Goal: Task Accomplishment & Management: Manage account settings

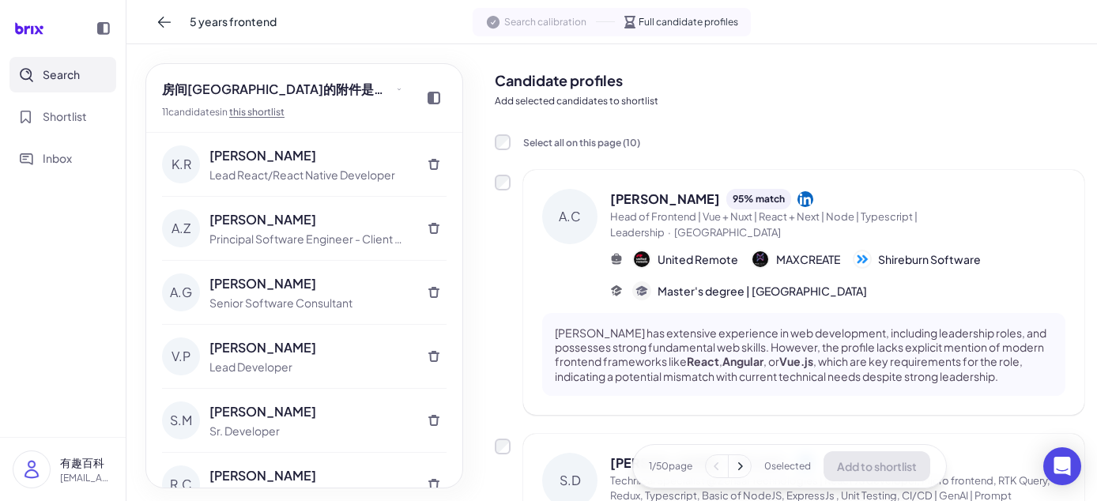
click at [427, 171] on button at bounding box center [433, 164] width 25 height 25
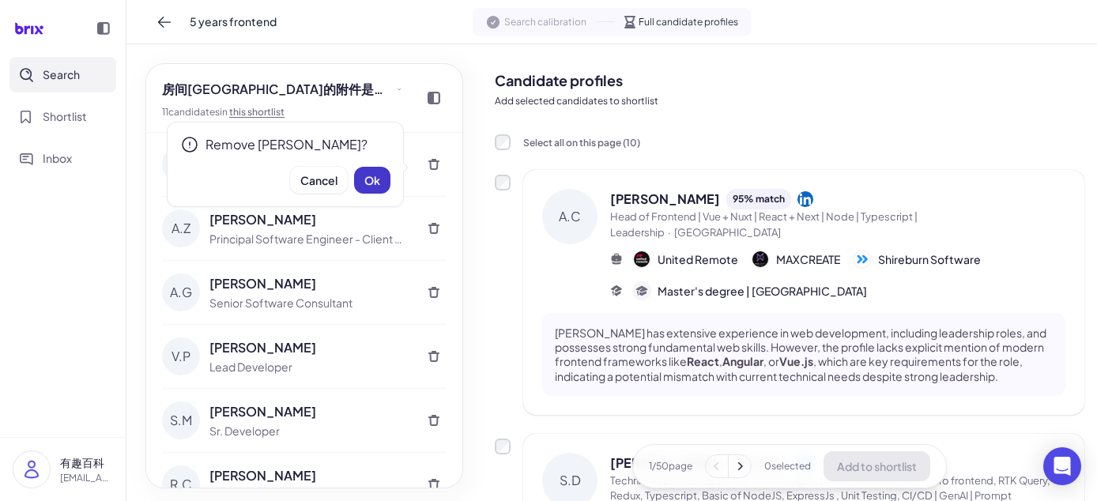
click at [376, 183] on span "Ok" at bounding box center [372, 180] width 16 height 14
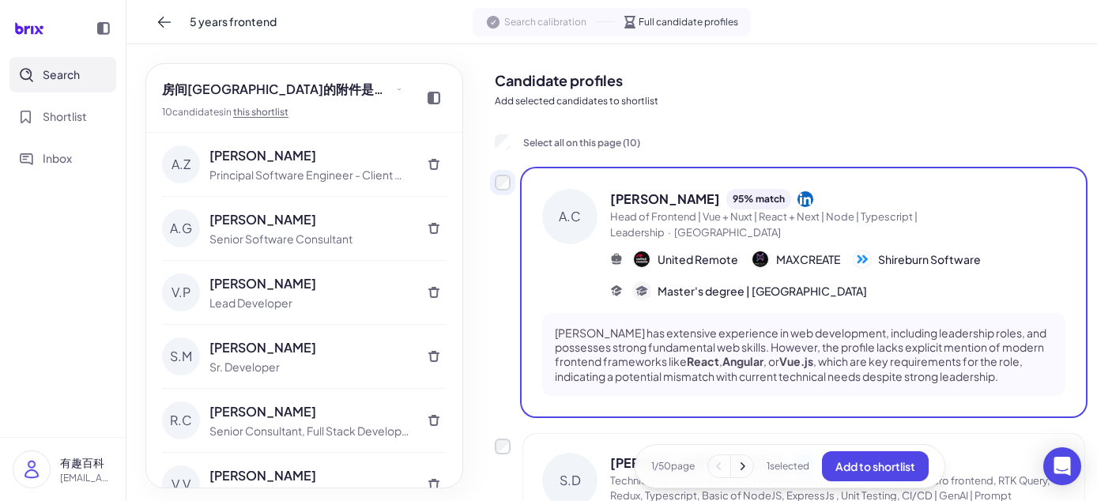
scroll to position [281, 0]
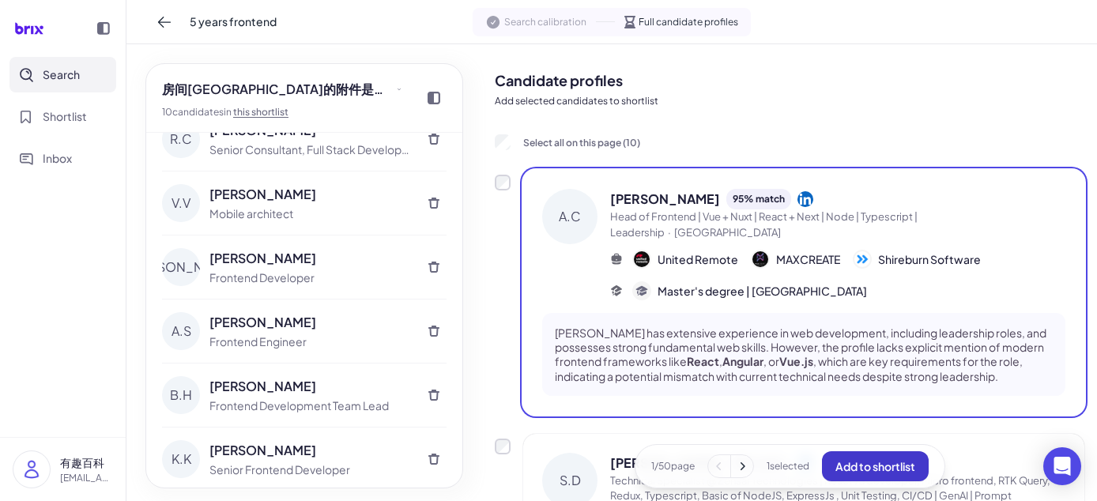
click at [849, 469] on span "Add to shortlist" at bounding box center [875, 466] width 80 height 14
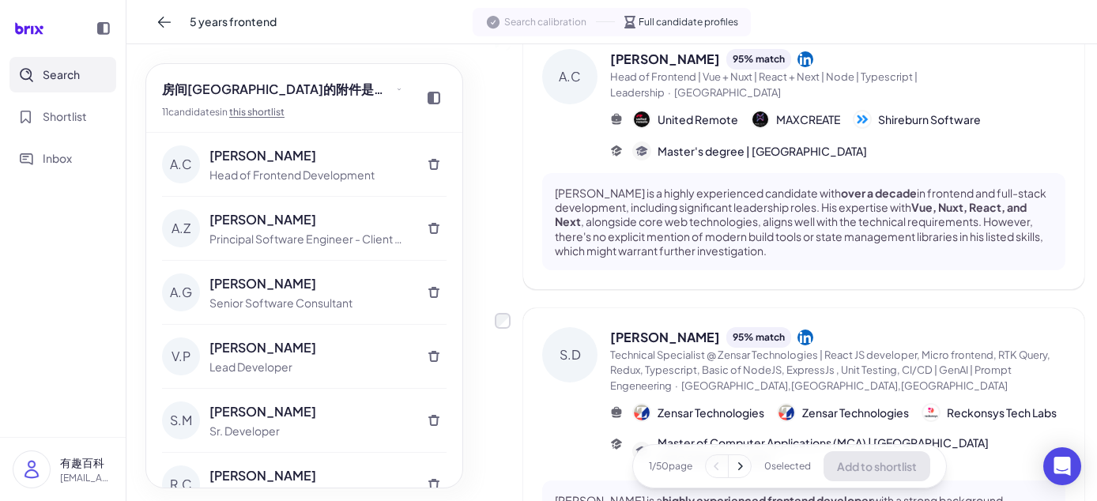
scroll to position [144, 0]
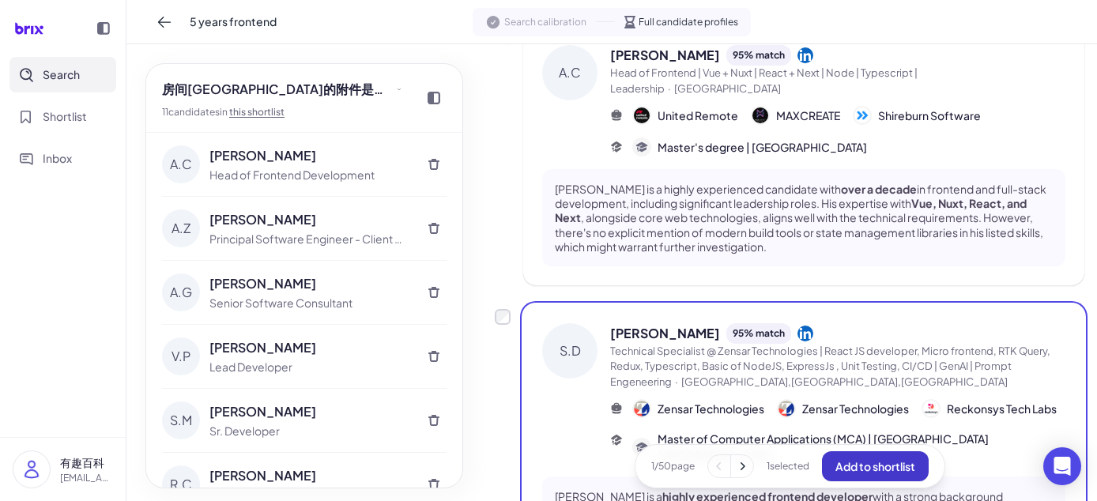
click at [853, 459] on span "Add to shortlist" at bounding box center [875, 466] width 80 height 14
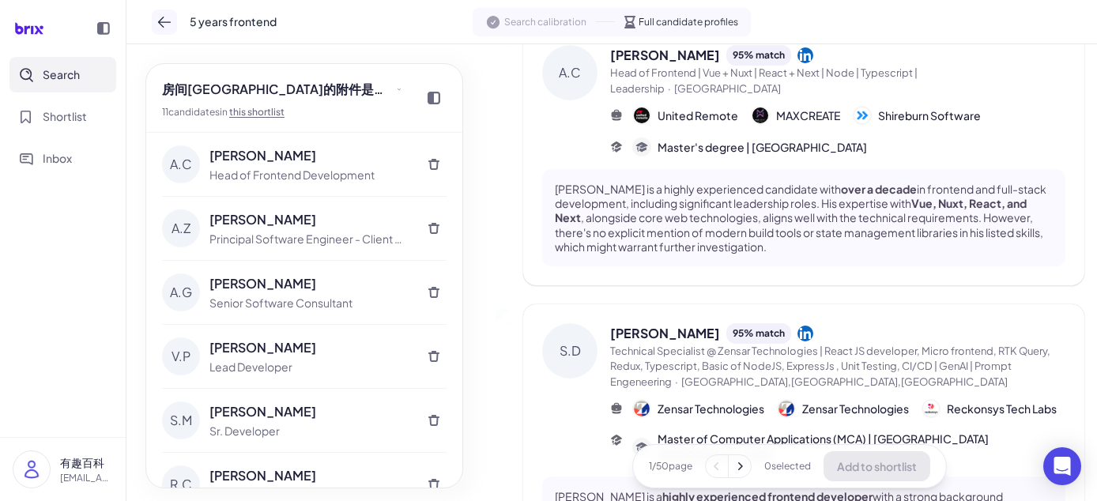
click at [166, 20] on icon at bounding box center [164, 22] width 16 height 16
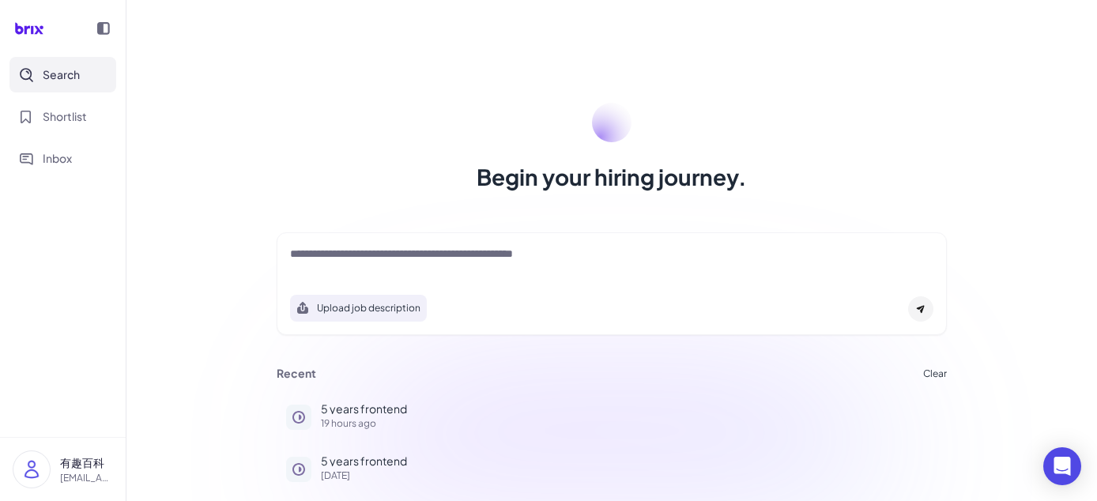
drag, startPoint x: 360, startPoint y: 266, endPoint x: 343, endPoint y: 252, distance: 22.5
click at [343, 252] on div at bounding box center [611, 262] width 643 height 32
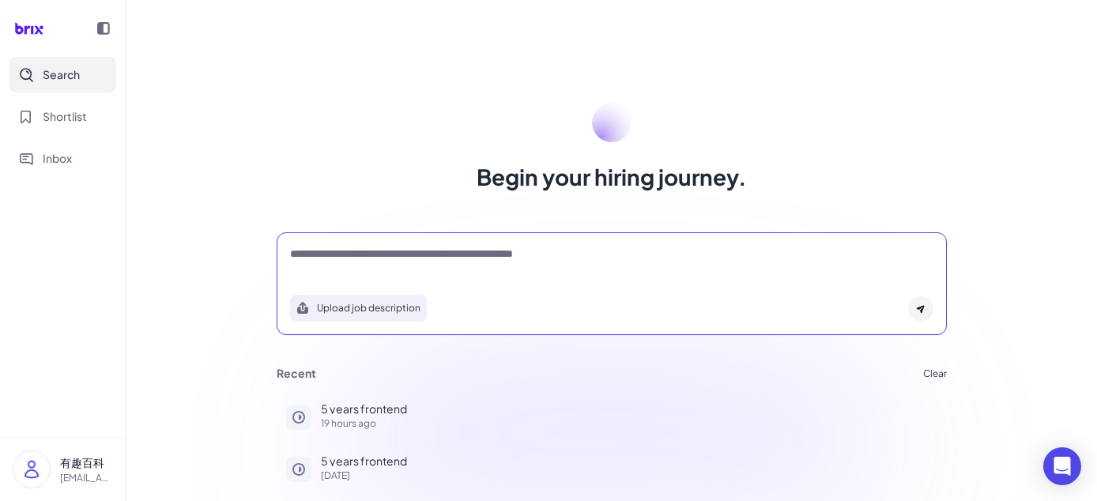
click at [343, 252] on textarea at bounding box center [611, 255] width 643 height 19
type textarea "***"
click at [391, 249] on textarea at bounding box center [611, 255] width 643 height 19
type textarea "*"
type textarea "***"
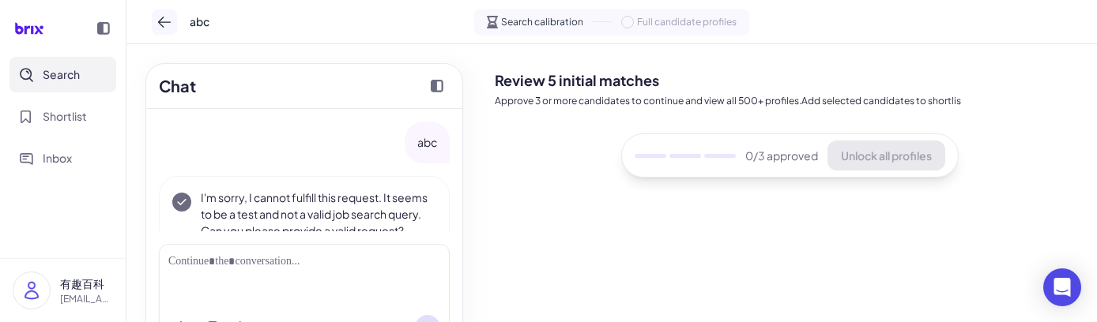
click at [170, 23] on icon at bounding box center [164, 22] width 16 height 16
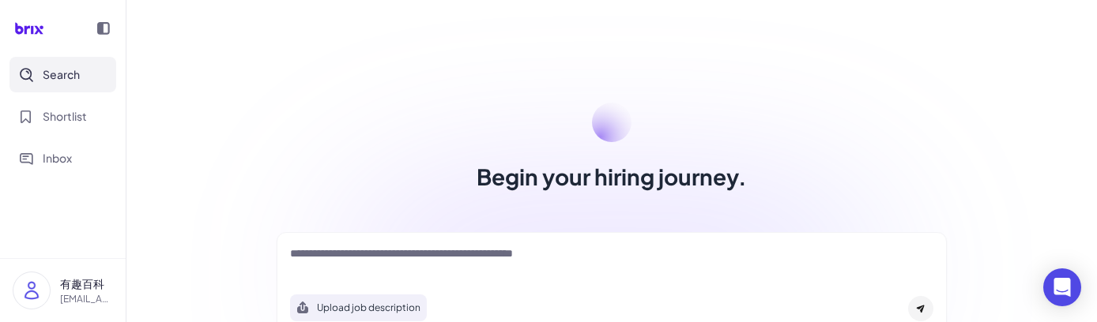
click at [387, 244] on div "Upload job description" at bounding box center [612, 283] width 670 height 103
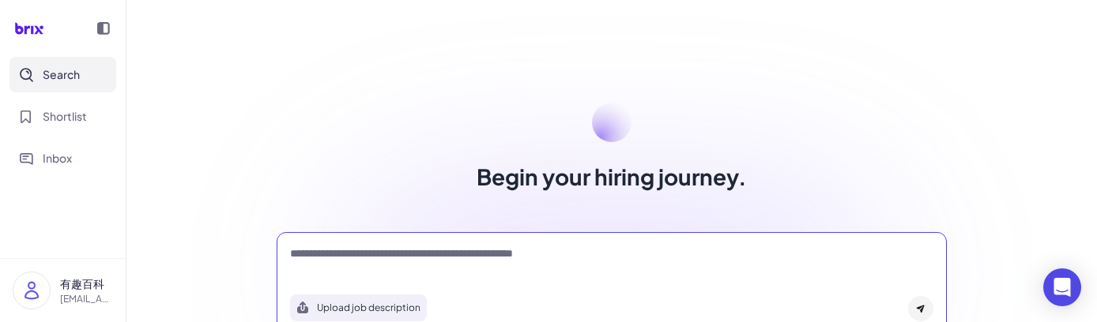
click at [354, 255] on textarea at bounding box center [611, 255] width 643 height 19
type textarea "*"
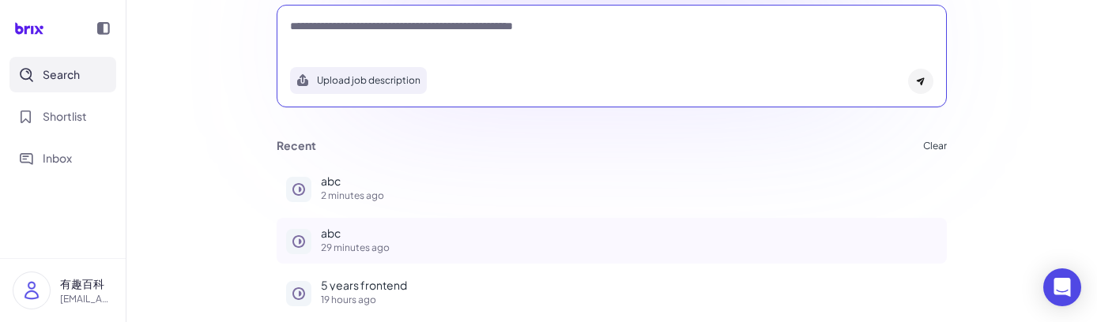
click at [333, 230] on p "abc" at bounding box center [629, 233] width 616 height 11
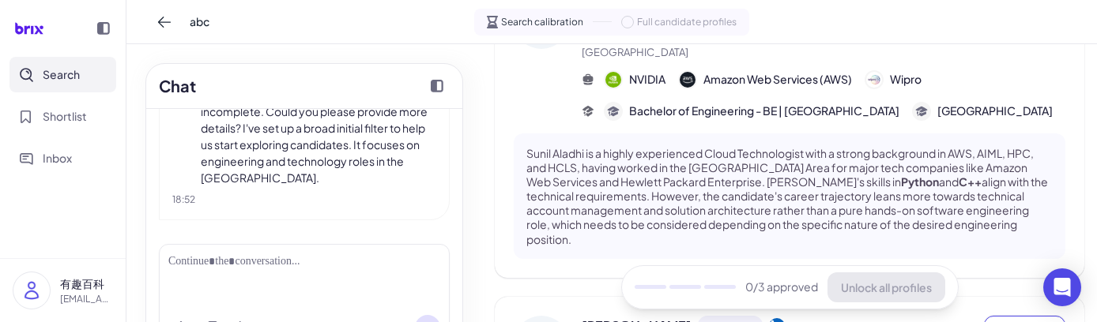
scroll to position [153, 0]
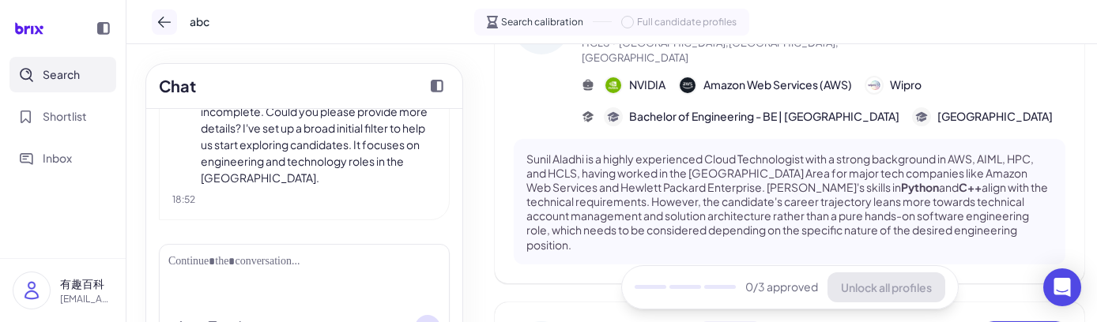
click at [167, 28] on icon at bounding box center [164, 22] width 16 height 16
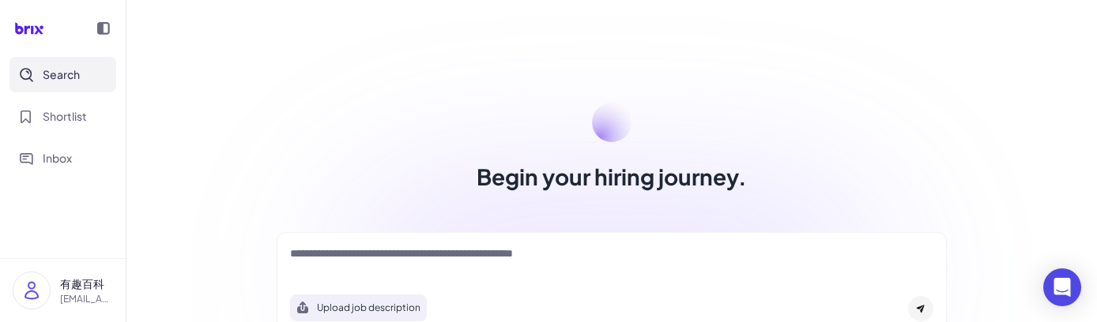
scroll to position [228, 0]
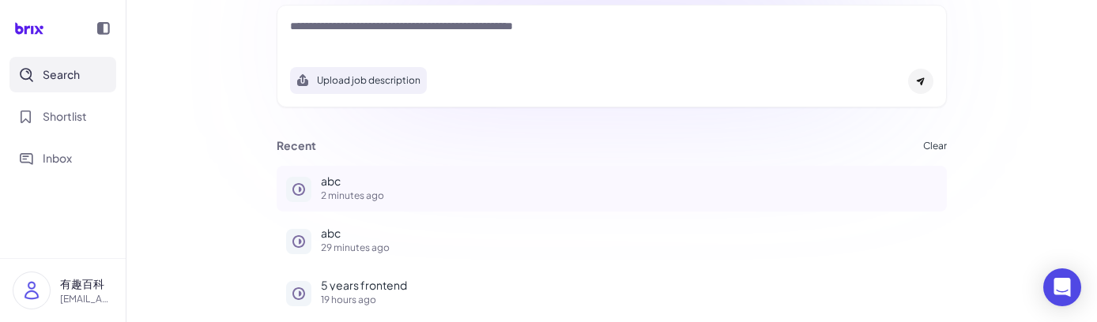
click at [359, 198] on p "2 minutes ago" at bounding box center [629, 195] width 616 height 9
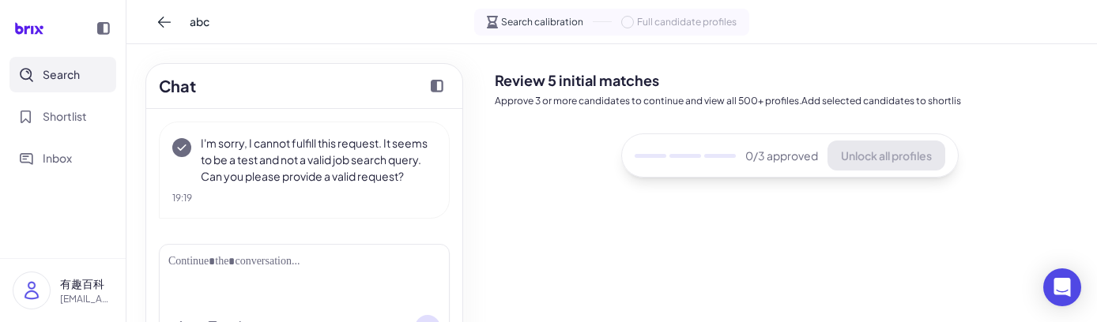
scroll to position [70, 0]
click at [160, 29] on button at bounding box center [164, 21] width 25 height 25
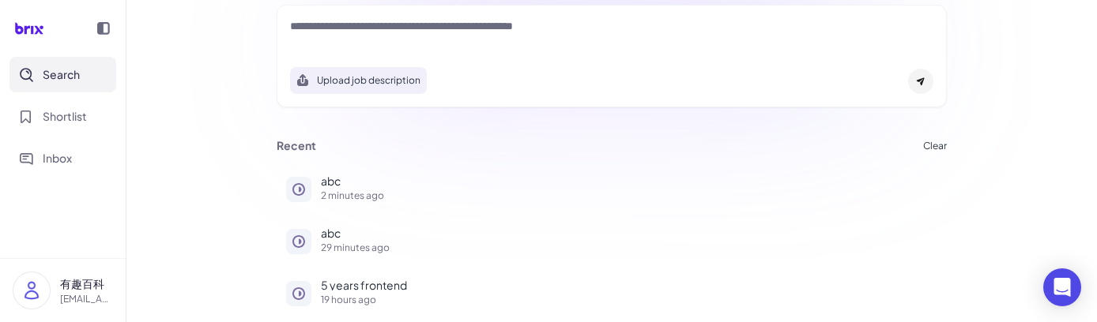
scroll to position [228, 0]
click at [363, 243] on p "29 minutes ago" at bounding box center [629, 247] width 616 height 9
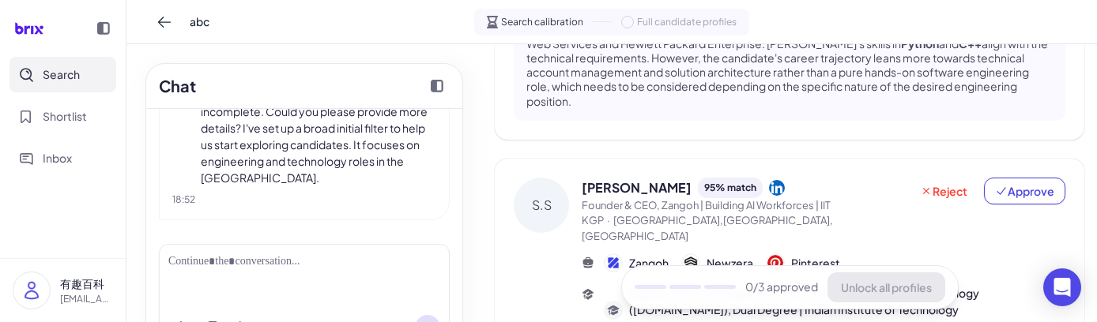
scroll to position [296, 0]
click at [164, 30] on button at bounding box center [164, 21] width 25 height 25
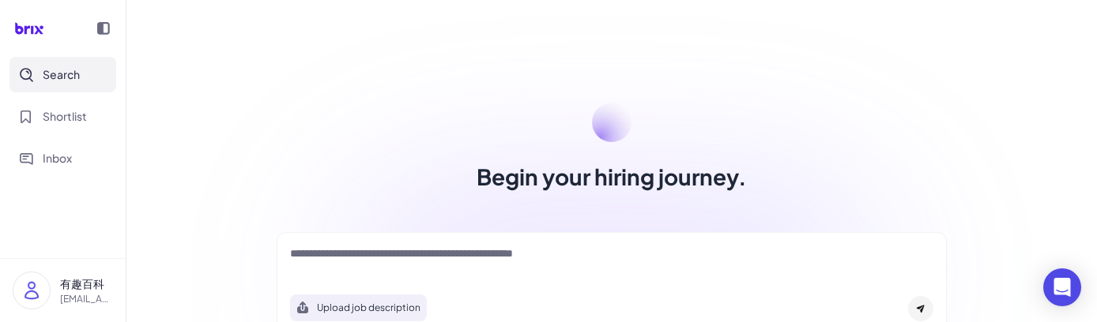
scroll to position [228, 0]
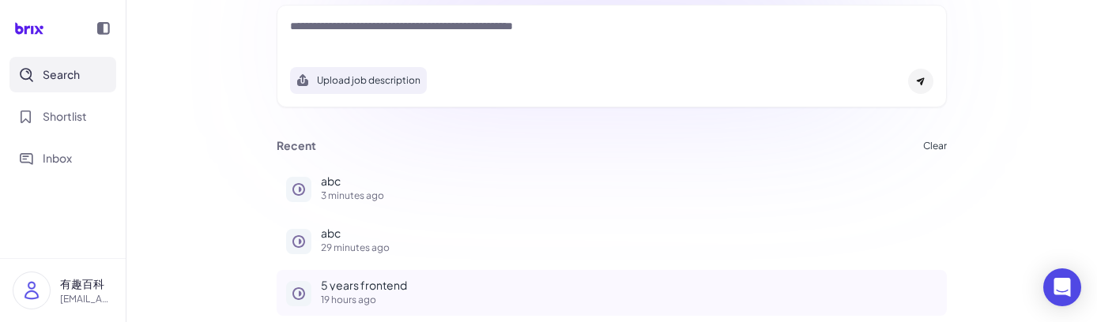
click at [357, 290] on div "5 years frontend 19 hours ago" at bounding box center [629, 292] width 616 height 25
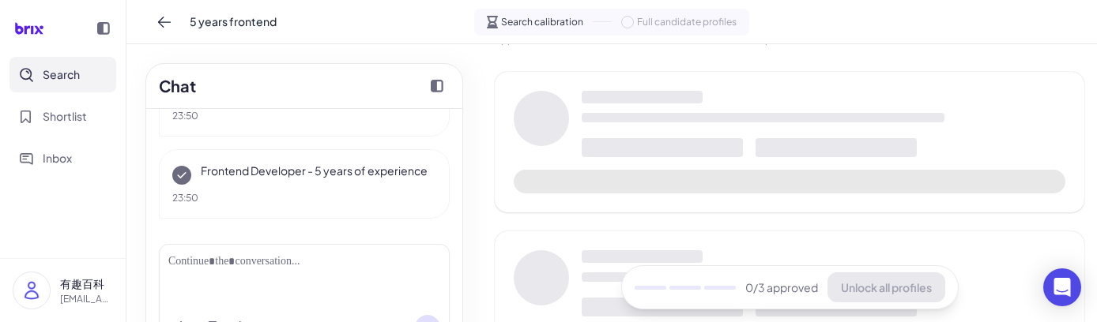
scroll to position [61, 0]
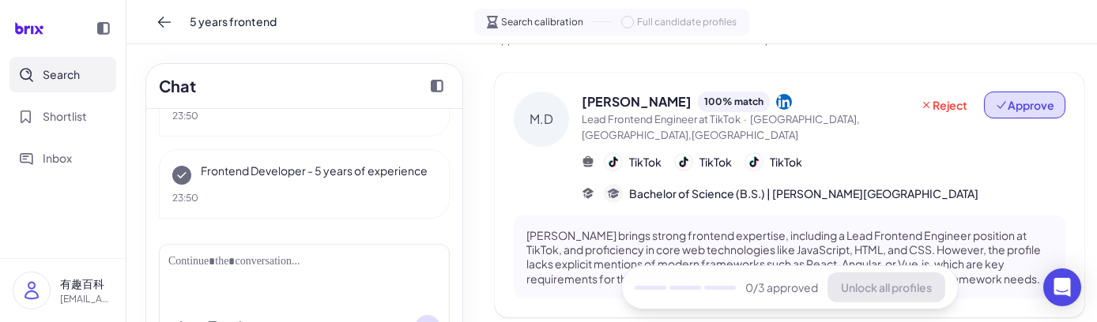
click at [1012, 108] on span "Approve" at bounding box center [1024, 105] width 59 height 16
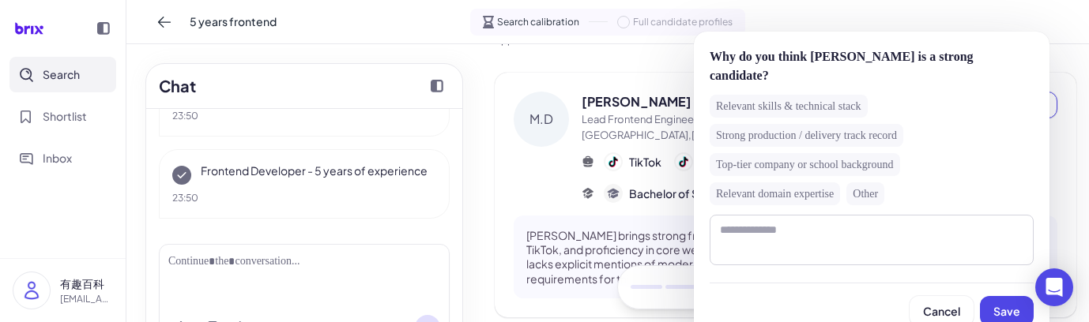
click at [822, 183] on div "Relevant domain expertise" at bounding box center [774, 194] width 130 height 23
click at [999, 304] on span "Save" at bounding box center [1006, 311] width 27 height 14
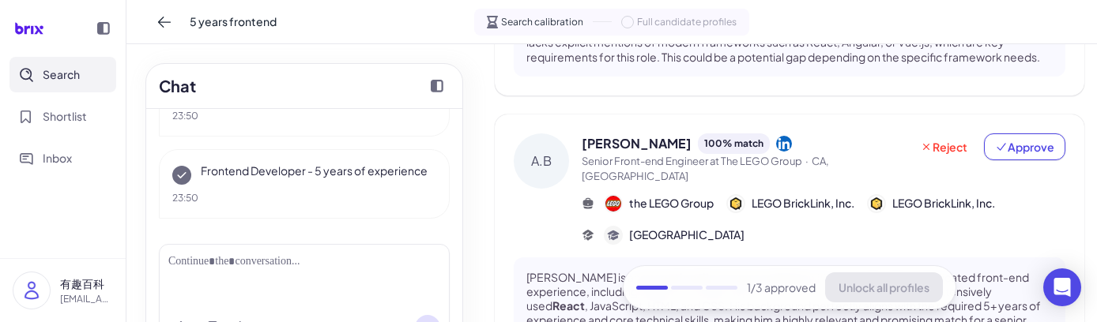
scroll to position [291, 0]
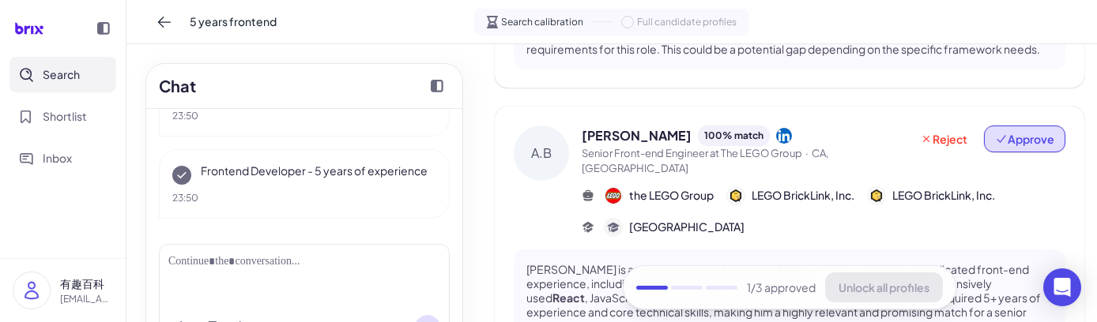
click at [1020, 138] on span "Approve" at bounding box center [1024, 139] width 59 height 16
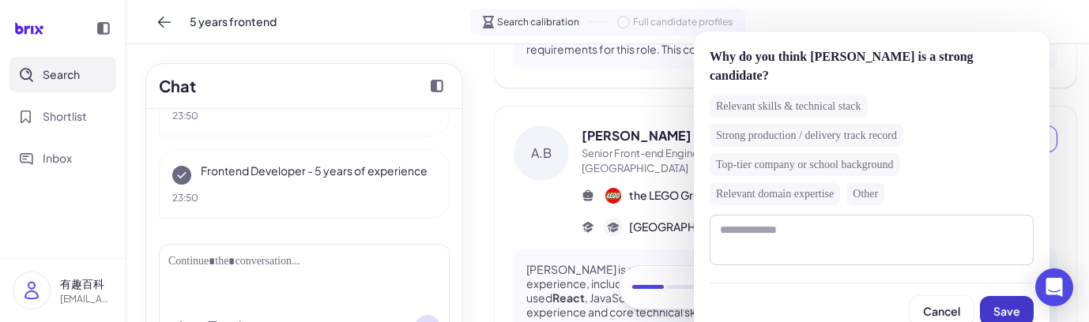
click at [997, 304] on span "Save" at bounding box center [1006, 311] width 27 height 14
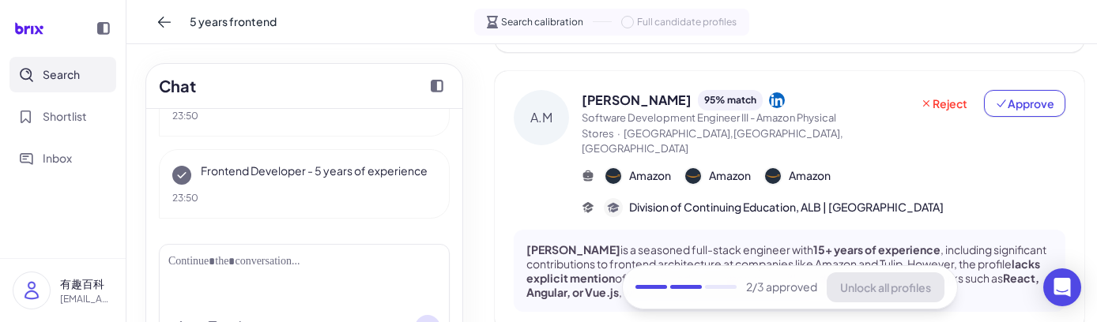
scroll to position [595, 0]
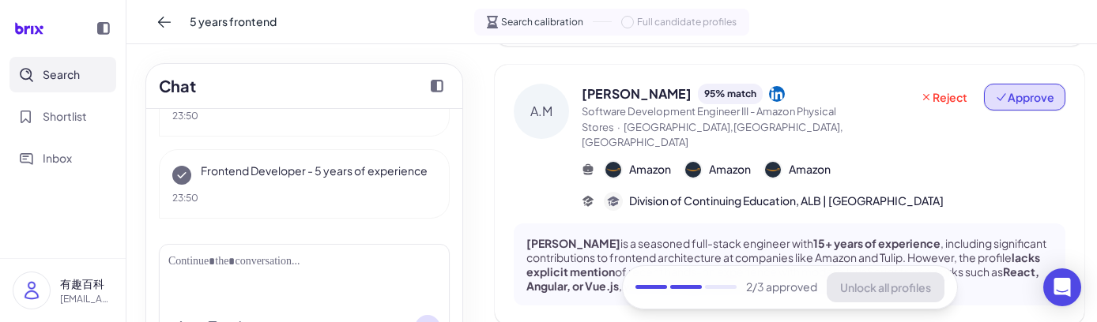
click at [1016, 108] on button "Approve" at bounding box center [1024, 97] width 81 height 27
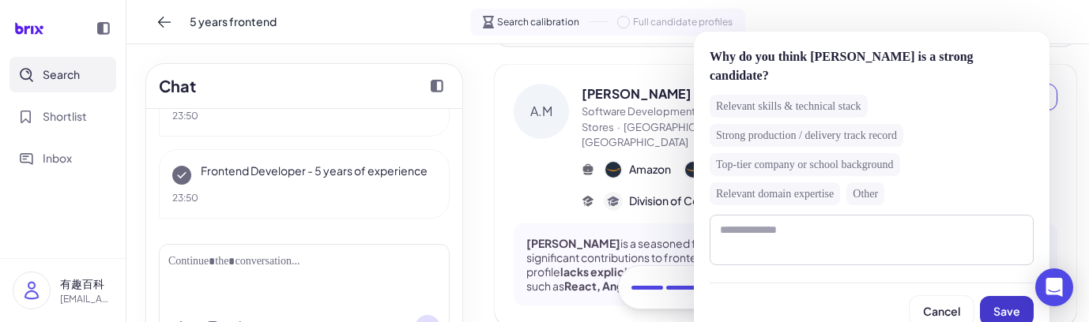
click at [1007, 296] on button "Save" at bounding box center [1007, 311] width 54 height 30
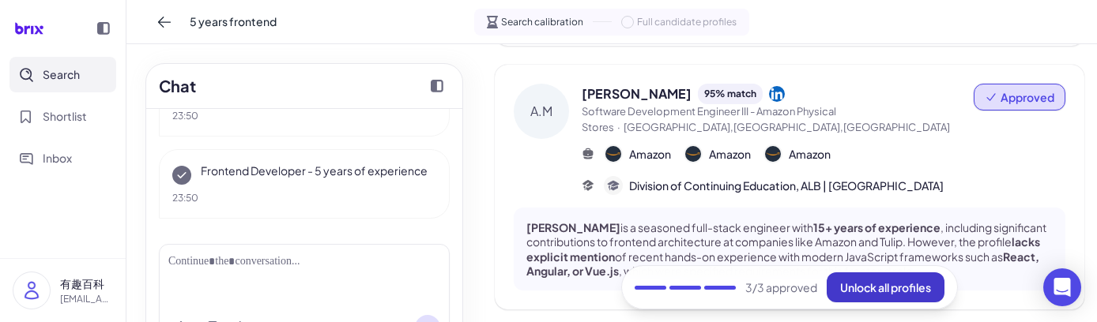
click at [877, 287] on span "Unlock all profiles" at bounding box center [885, 287] width 91 height 14
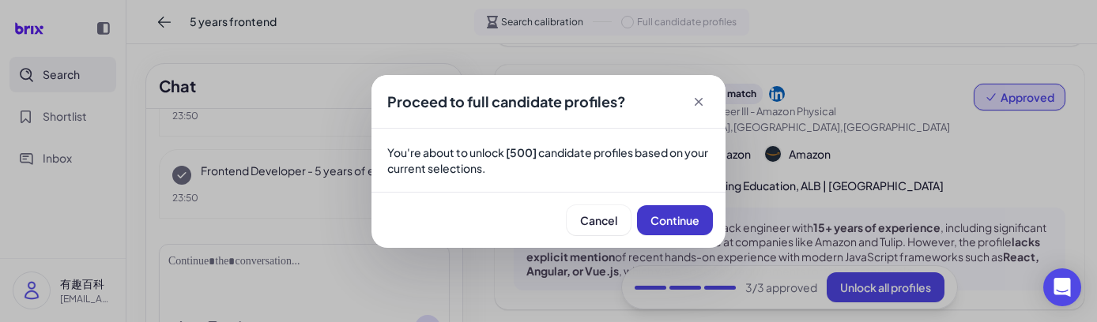
click at [691, 216] on span "Continue" at bounding box center [674, 220] width 49 height 14
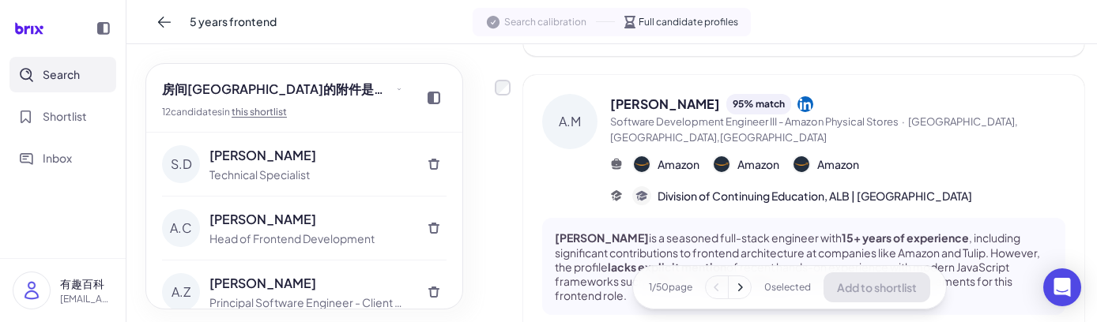
scroll to position [621, 0]
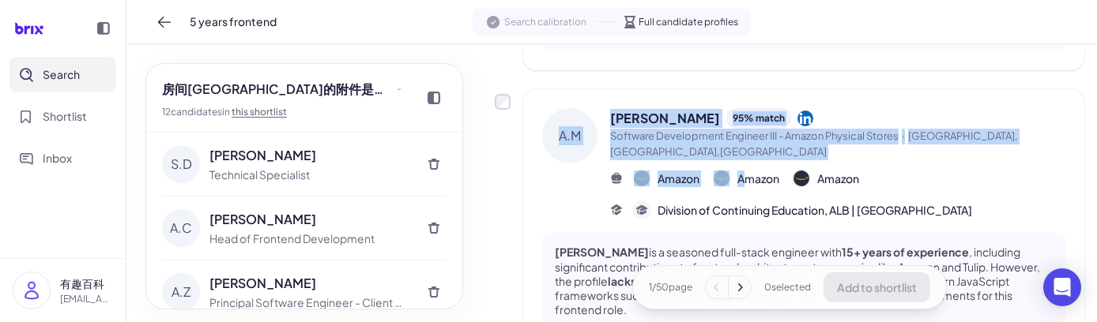
click at [506, 89] on div "A.M Amir Mikhak 95 % match Software Development Engineer III - Amazon Physical …" at bounding box center [789, 218] width 589 height 259
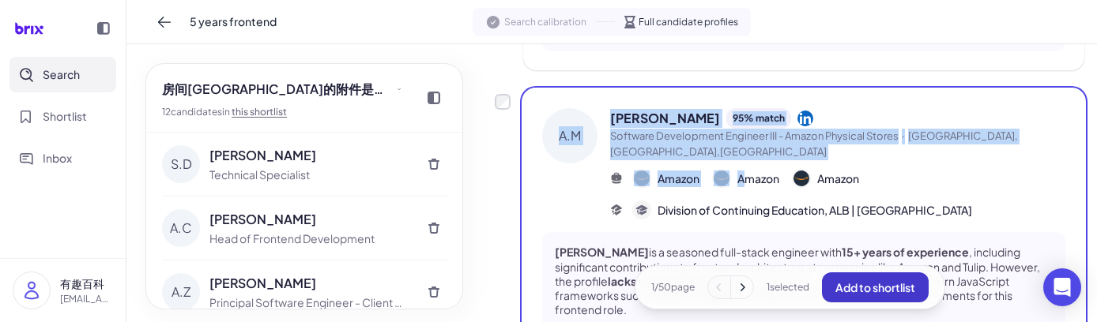
click at [875, 284] on span "Add to shortlist" at bounding box center [875, 287] width 80 height 14
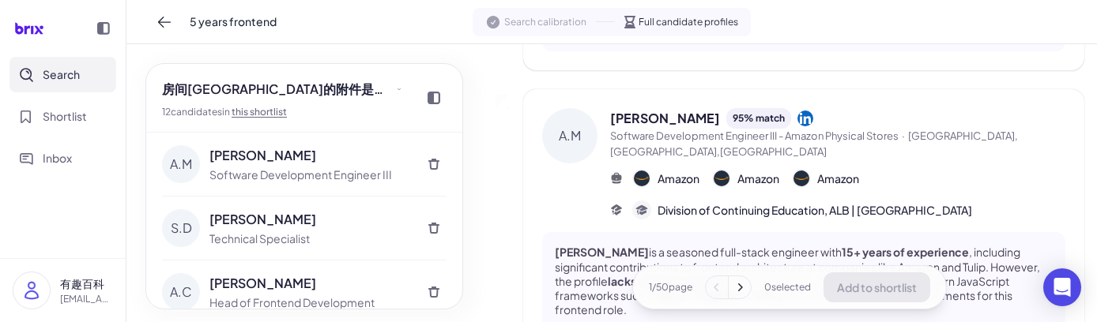
click at [172, 26] on button at bounding box center [164, 21] width 25 height 25
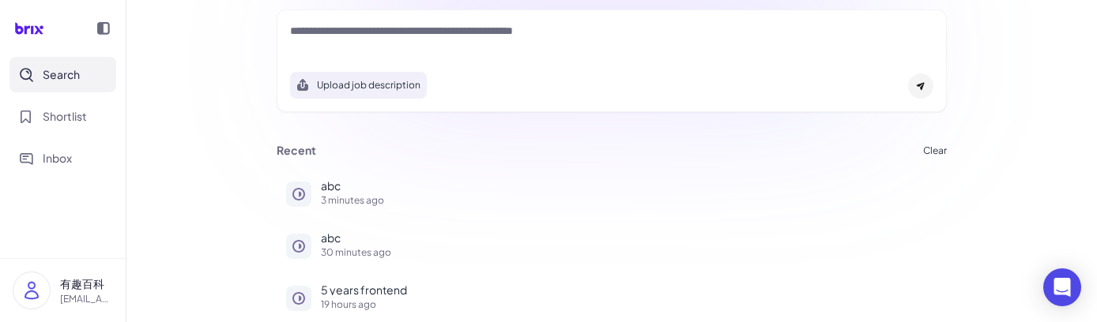
scroll to position [228, 0]
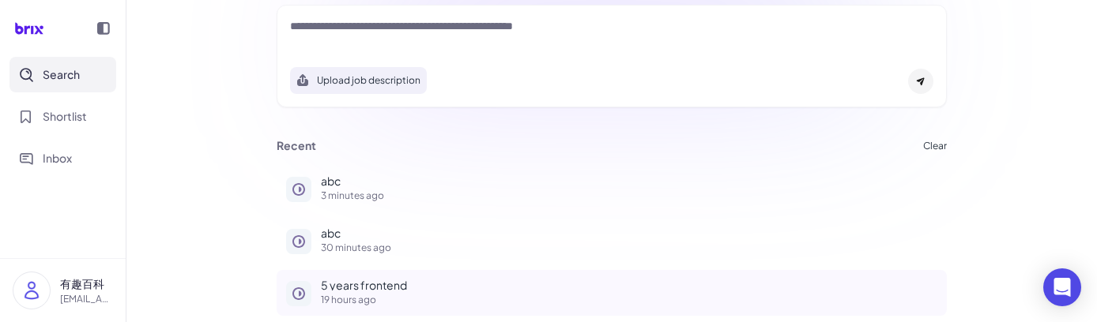
click at [356, 284] on p "5 years frontend" at bounding box center [629, 285] width 616 height 11
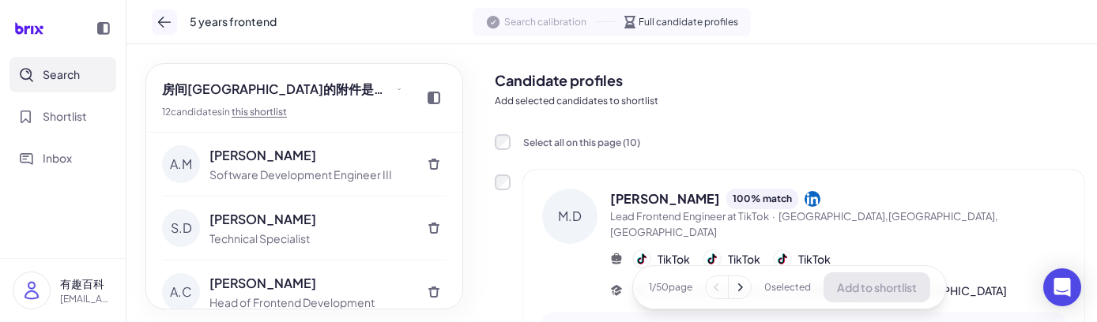
click at [164, 24] on icon at bounding box center [164, 22] width 16 height 16
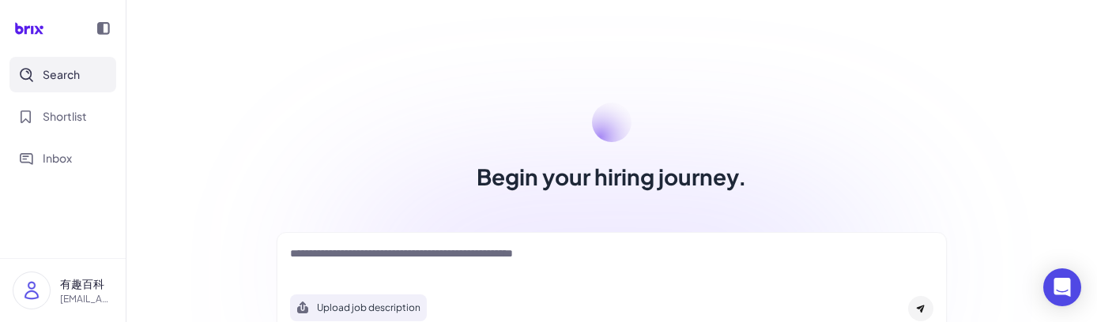
scroll to position [228, 0]
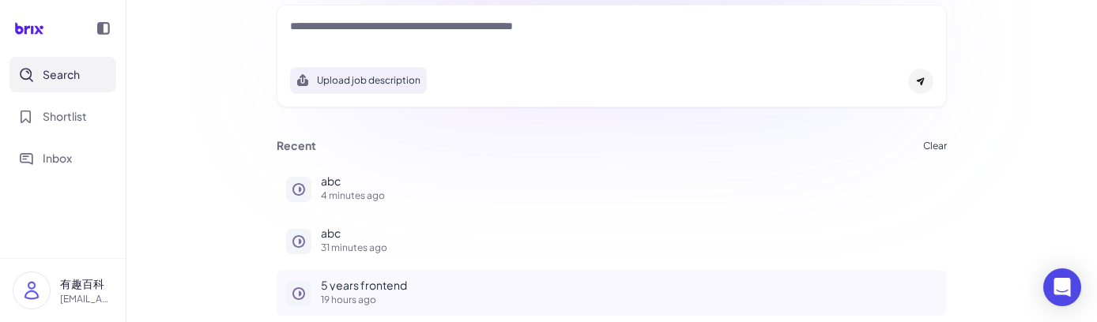
click at [342, 280] on p "5 years frontend" at bounding box center [629, 285] width 616 height 11
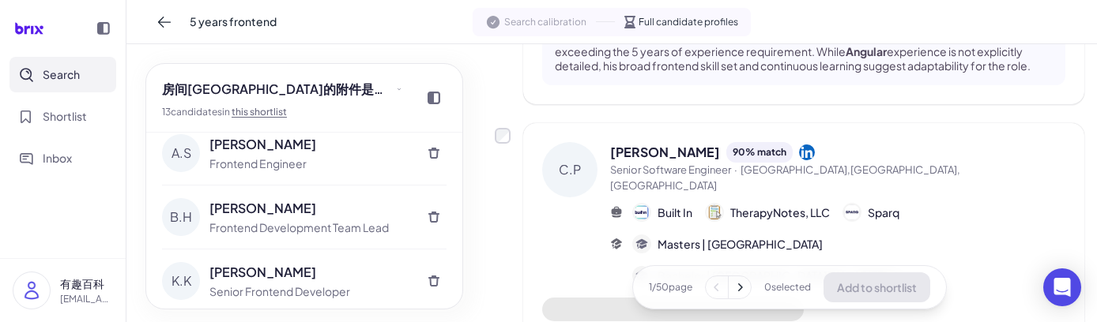
scroll to position [2531, 0]
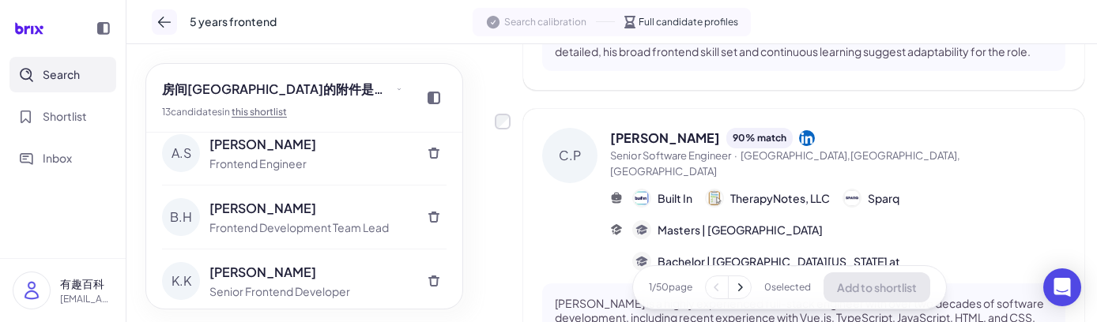
click at [171, 29] on icon at bounding box center [164, 22] width 16 height 16
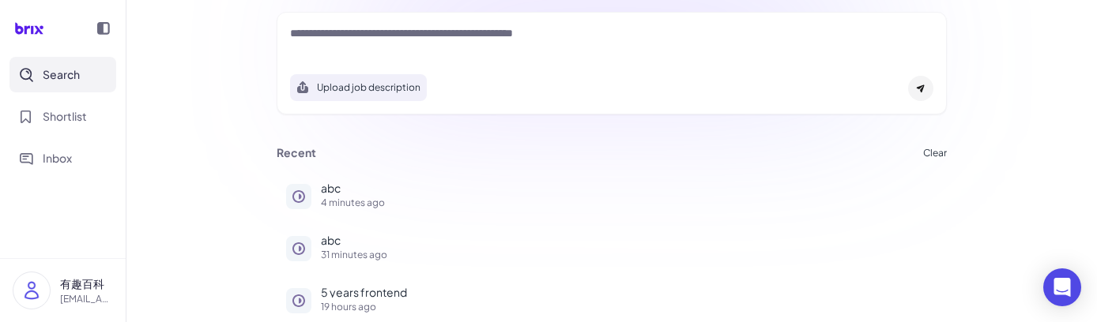
scroll to position [228, 0]
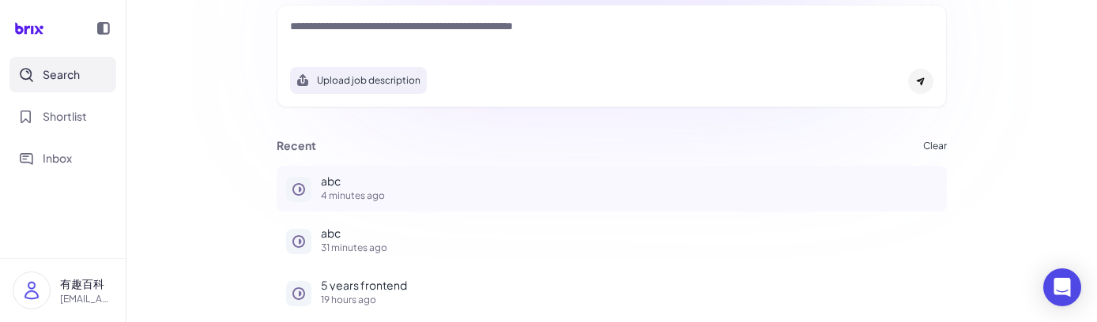
click at [332, 200] on p "4 minutes ago" at bounding box center [629, 195] width 616 height 9
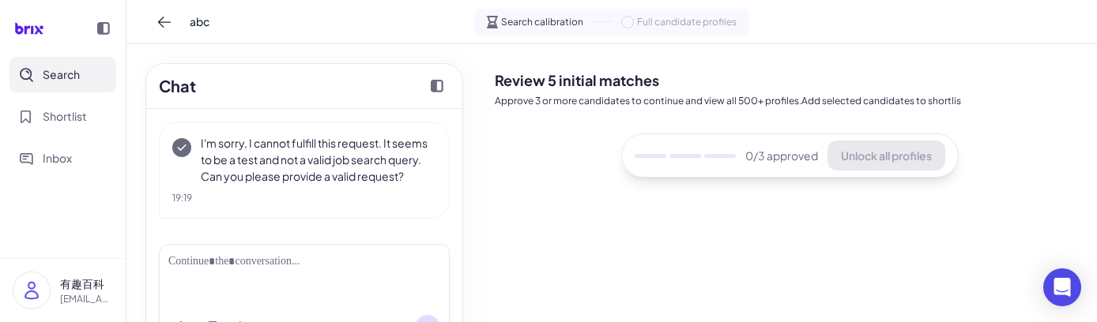
scroll to position [70, 0]
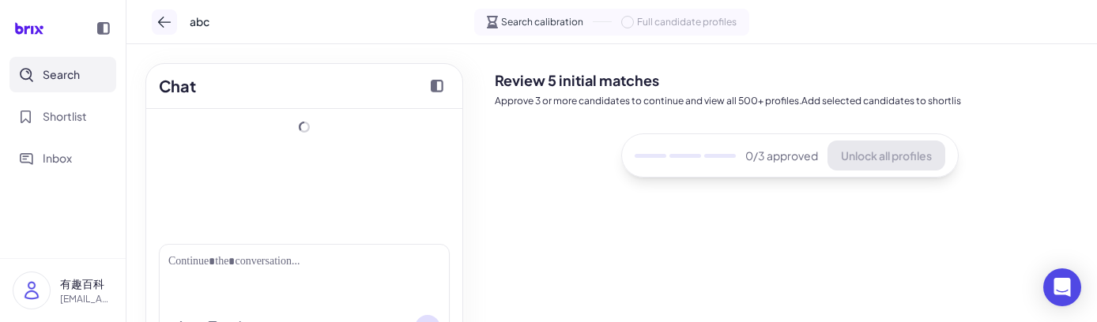
click at [156, 30] on button at bounding box center [164, 21] width 25 height 25
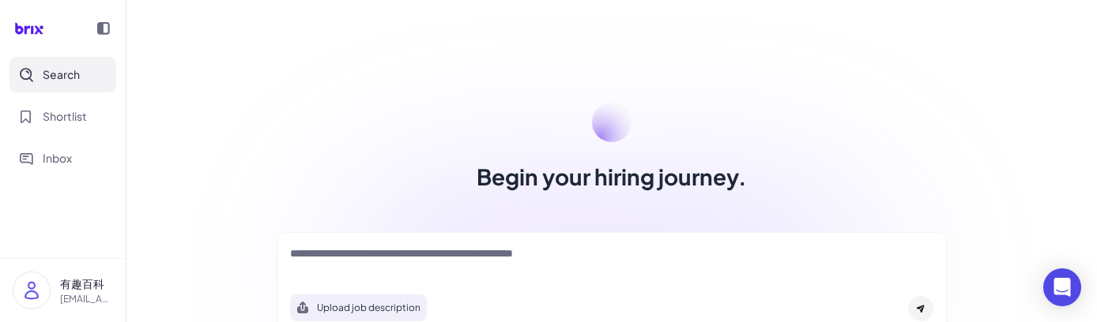
scroll to position [197, 0]
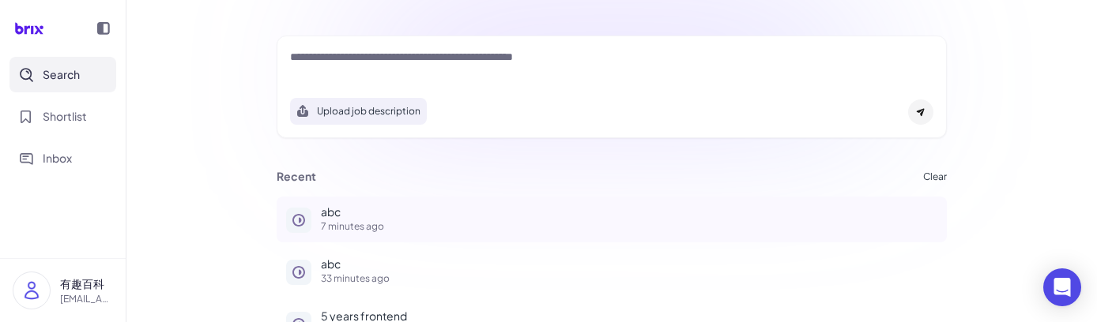
click at [360, 216] on div "abc 7 minutes ago" at bounding box center [629, 218] width 616 height 25
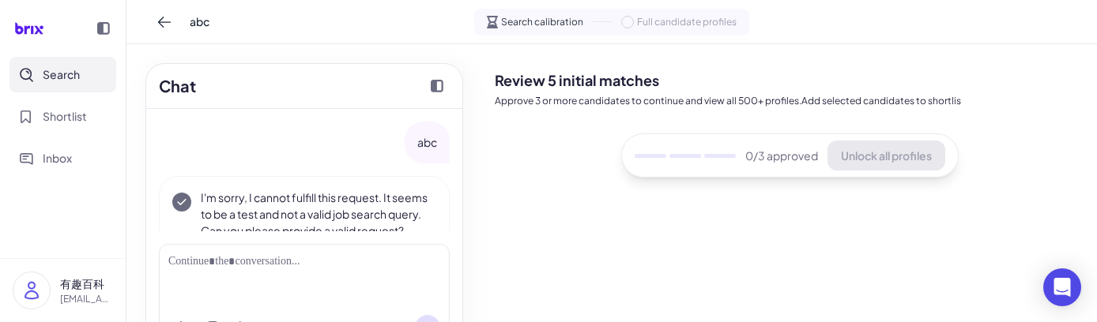
scroll to position [70, 0]
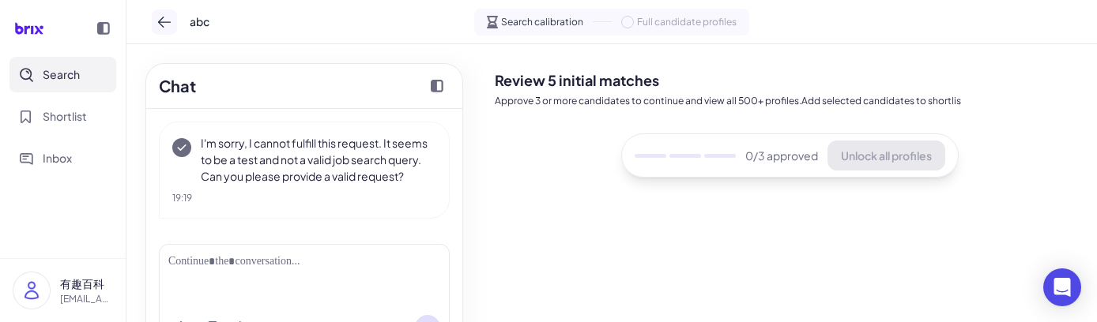
click at [165, 18] on icon at bounding box center [164, 22] width 16 height 16
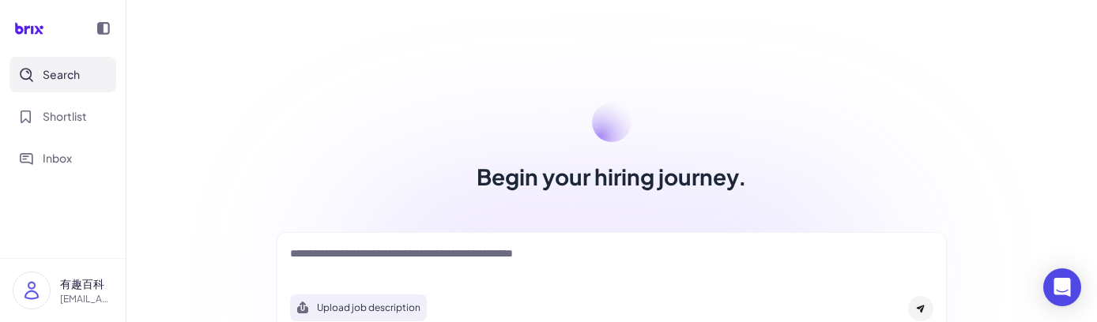
scroll to position [228, 0]
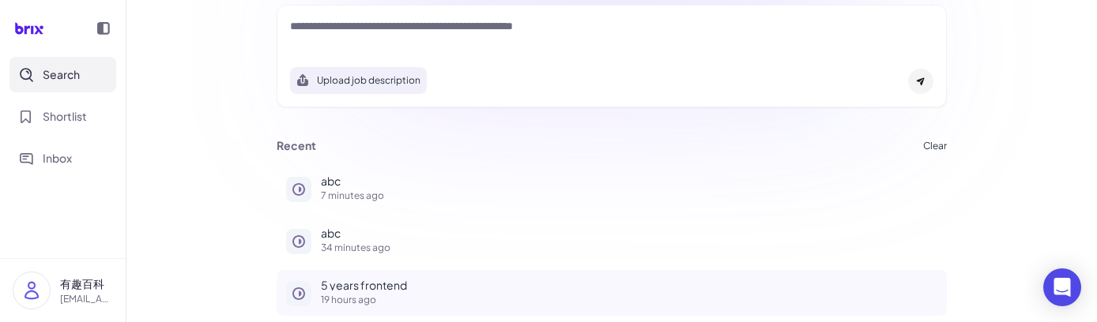
click at [356, 285] on p "5 years frontend" at bounding box center [629, 285] width 616 height 11
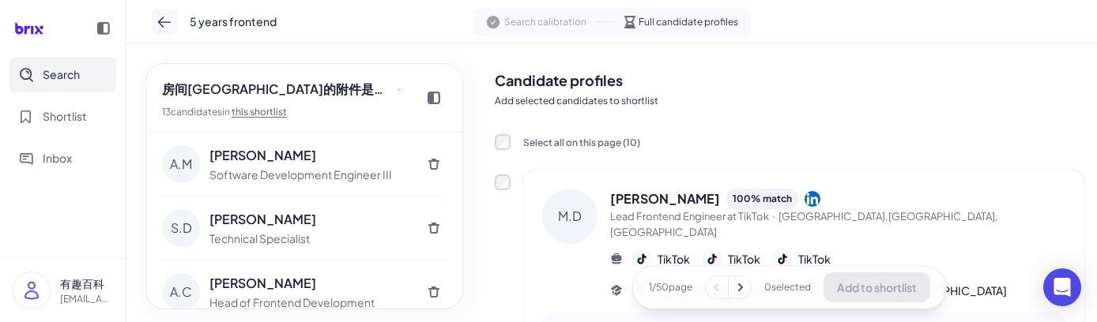
click at [160, 31] on button at bounding box center [164, 21] width 25 height 25
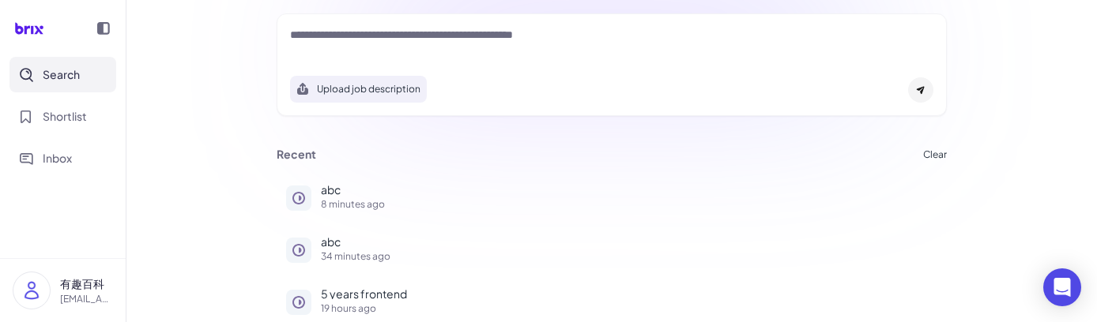
scroll to position [228, 0]
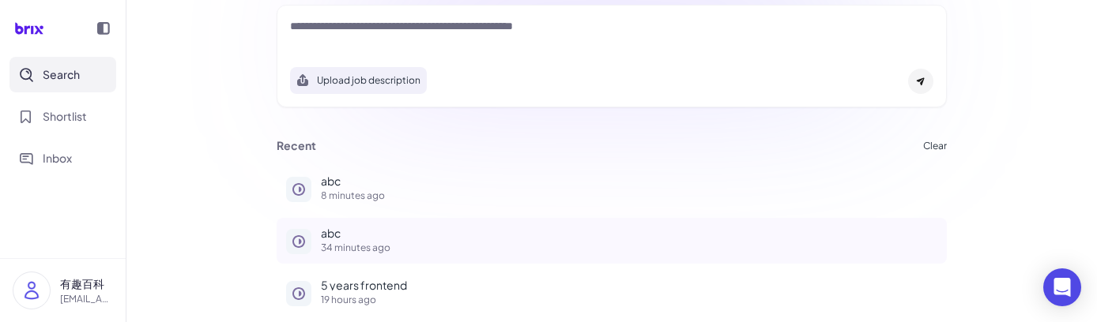
click at [340, 234] on p "abc" at bounding box center [629, 233] width 616 height 11
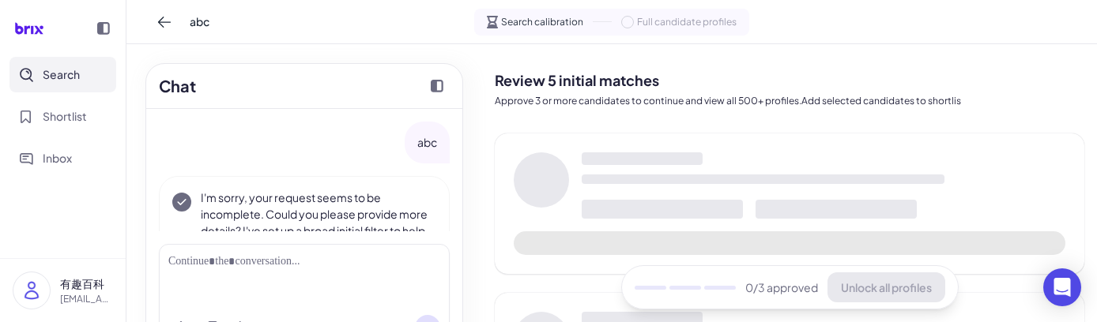
scroll to position [103, 0]
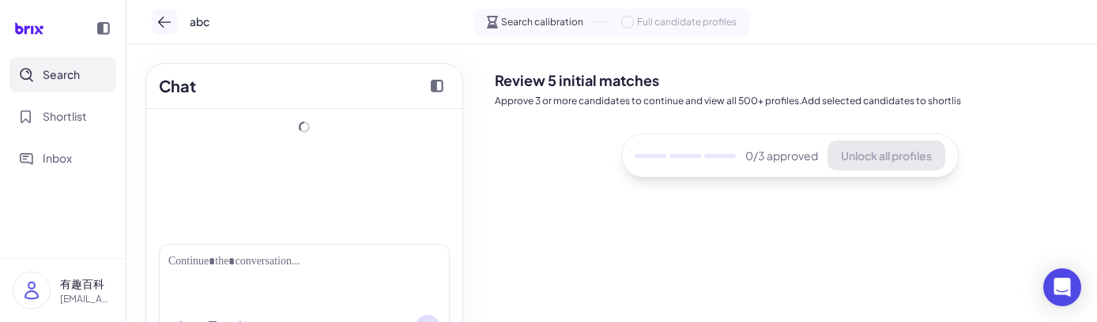
click at [171, 24] on icon at bounding box center [164, 22] width 16 height 16
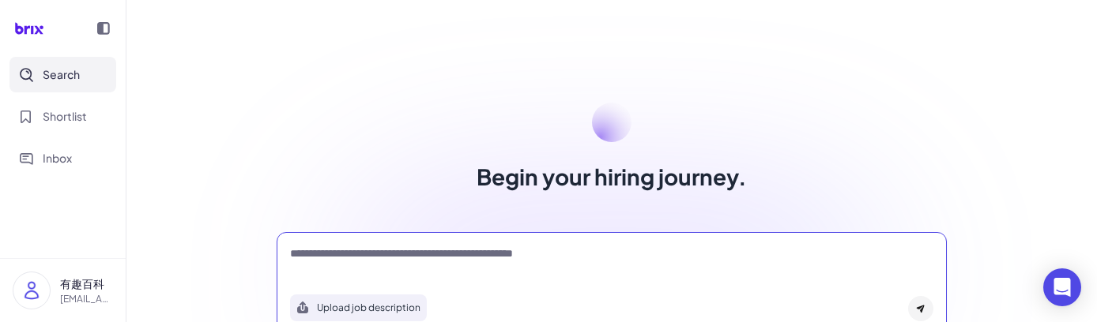
click at [333, 249] on textarea at bounding box center [611, 255] width 643 height 19
type textarea "**********"
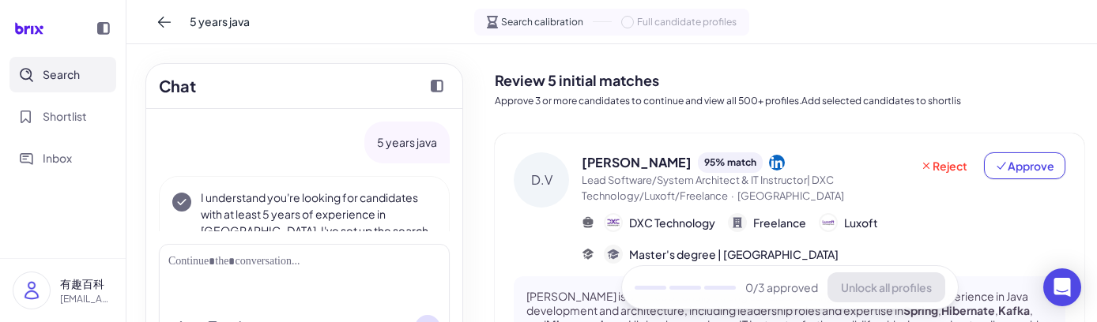
scroll to position [201, 0]
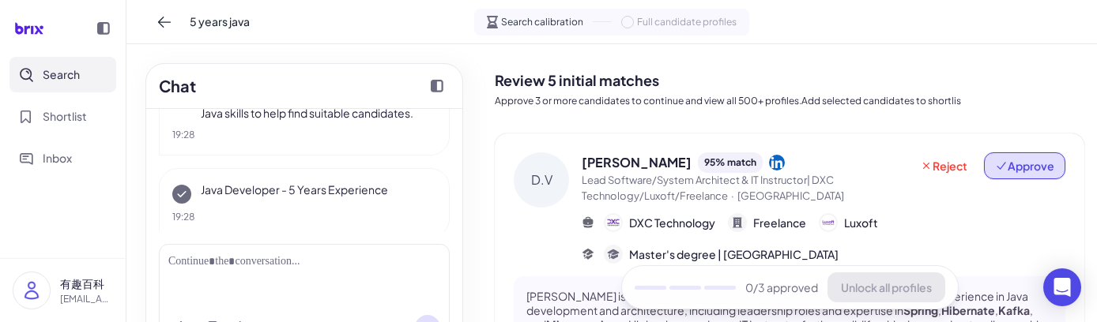
click at [1031, 178] on button "Approve" at bounding box center [1024, 165] width 81 height 27
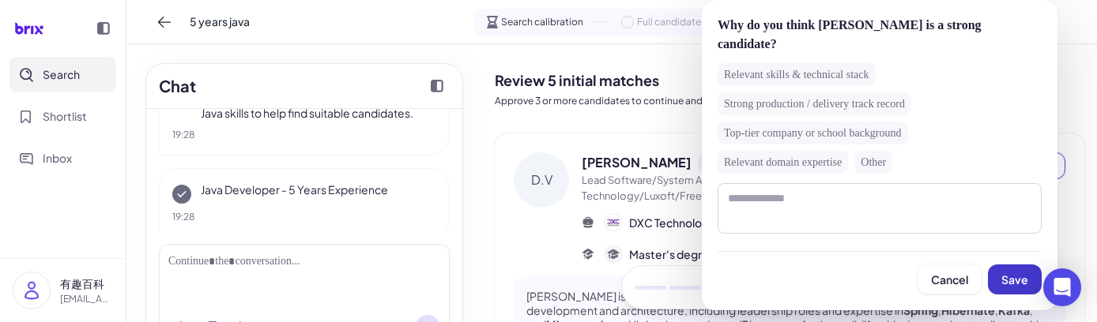
click at [1018, 273] on span "Save" at bounding box center [1014, 280] width 27 height 14
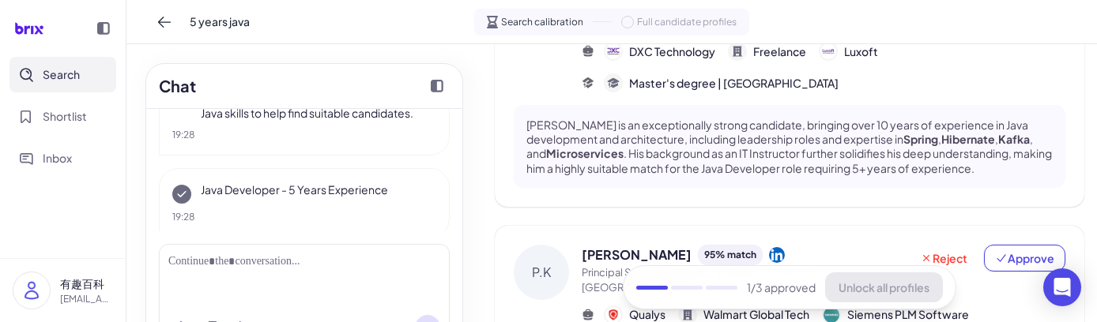
scroll to position [172, 0]
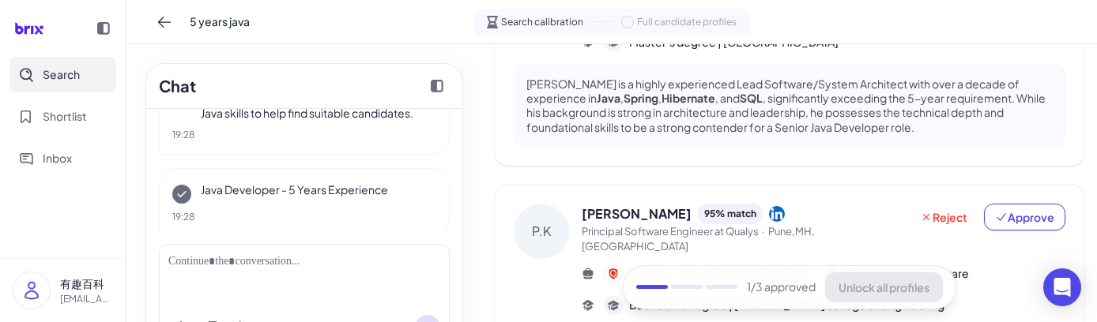
scroll to position [213, 0]
click at [1022, 221] on span "Approve" at bounding box center [1024, 217] width 59 height 16
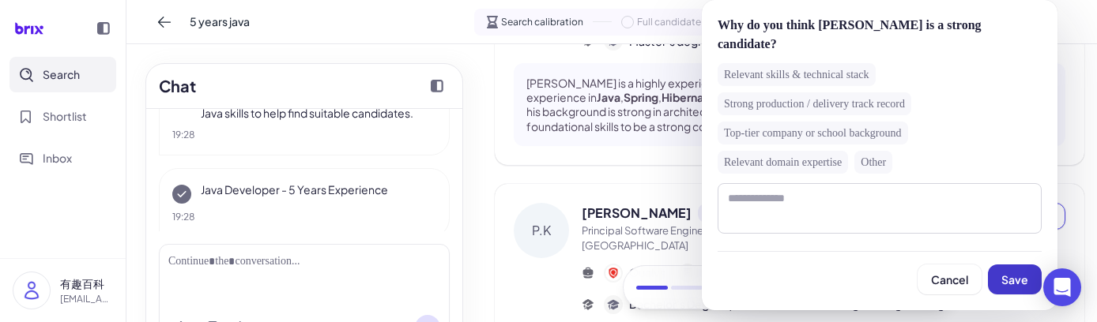
click at [995, 274] on button "Save" at bounding box center [1015, 280] width 54 height 30
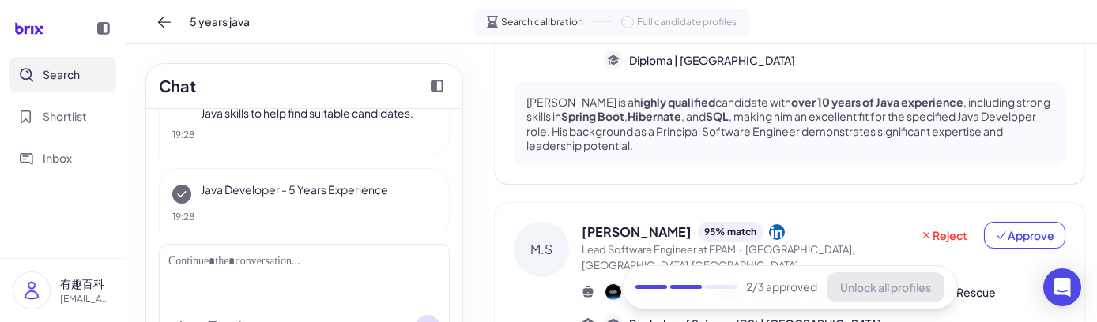
scroll to position [485, 0]
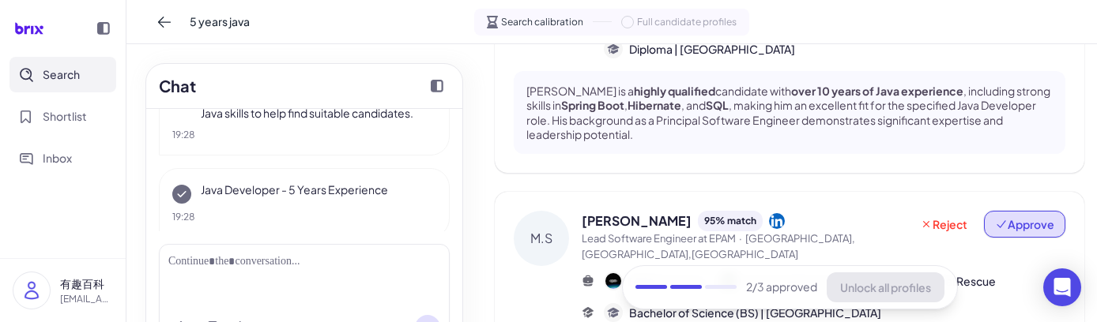
click at [1026, 227] on span "Approve" at bounding box center [1024, 224] width 59 height 16
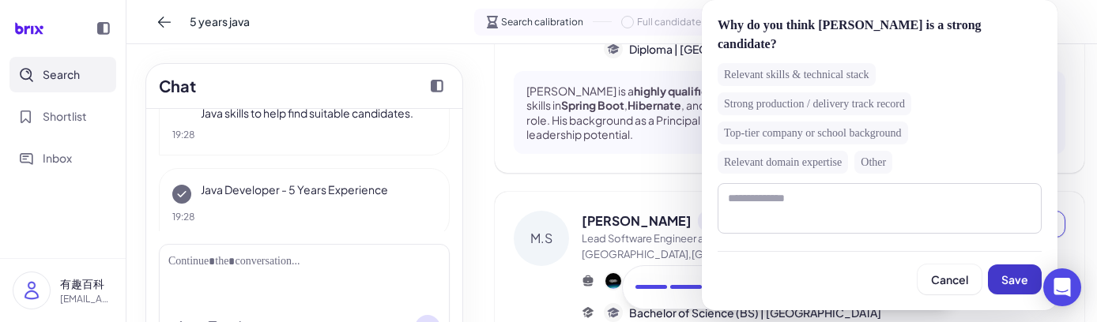
click at [1007, 284] on span "Save" at bounding box center [1014, 280] width 27 height 14
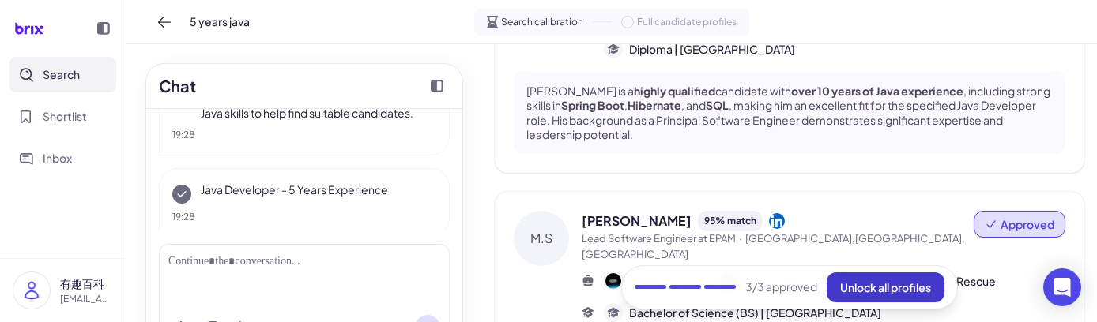
click at [904, 290] on span "Unlock all profiles" at bounding box center [885, 287] width 91 height 14
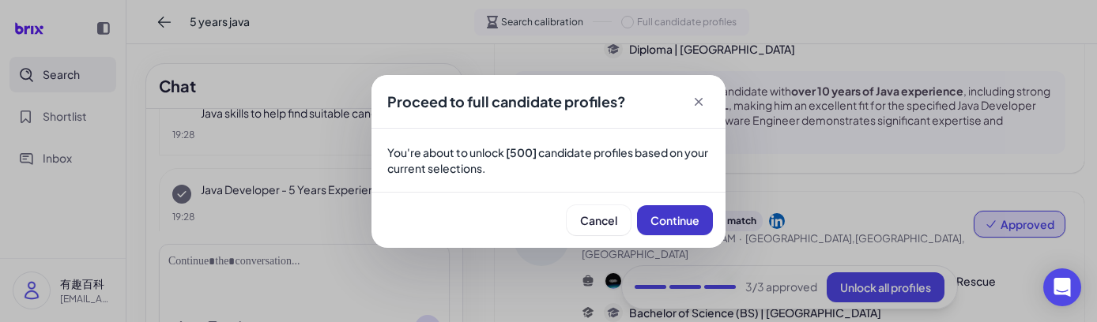
click at [669, 219] on span "Continue" at bounding box center [674, 220] width 49 height 14
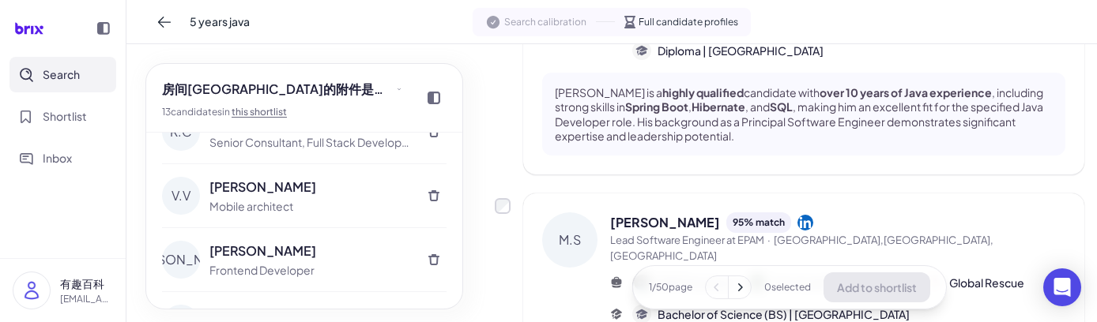
scroll to position [651, 0]
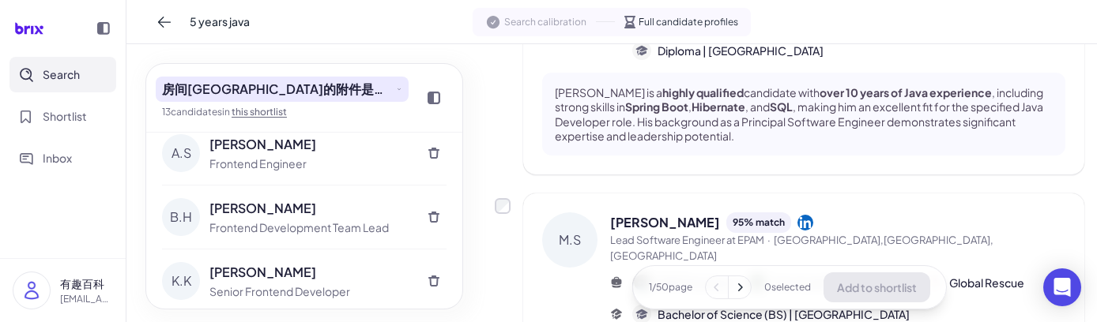
click at [254, 91] on span "房间[GEOGRAPHIC_DATA]的附件是打开了发生的接口方式发射点发射点方法" at bounding box center [277, 89] width 231 height 19
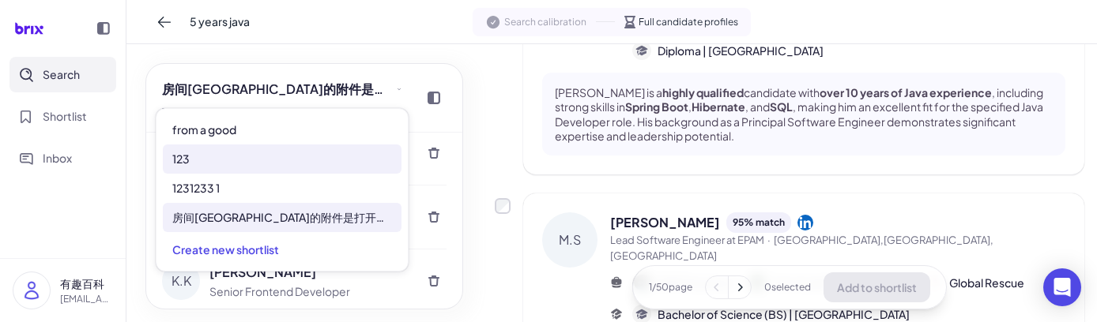
click at [235, 149] on div "123" at bounding box center [282, 159] width 239 height 29
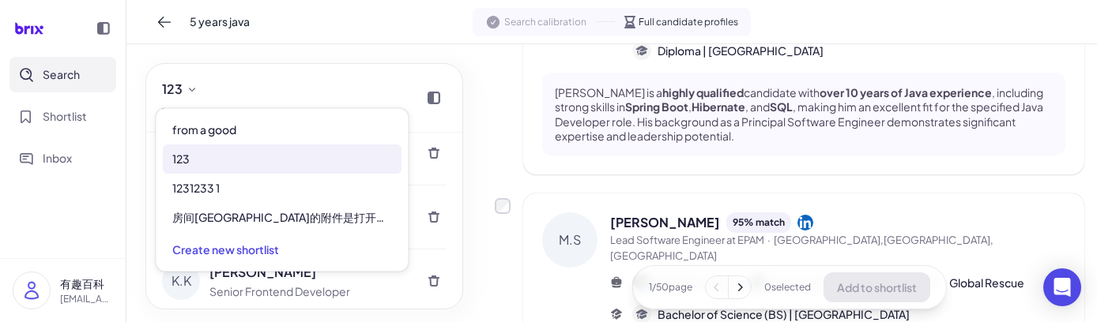
scroll to position [0, 0]
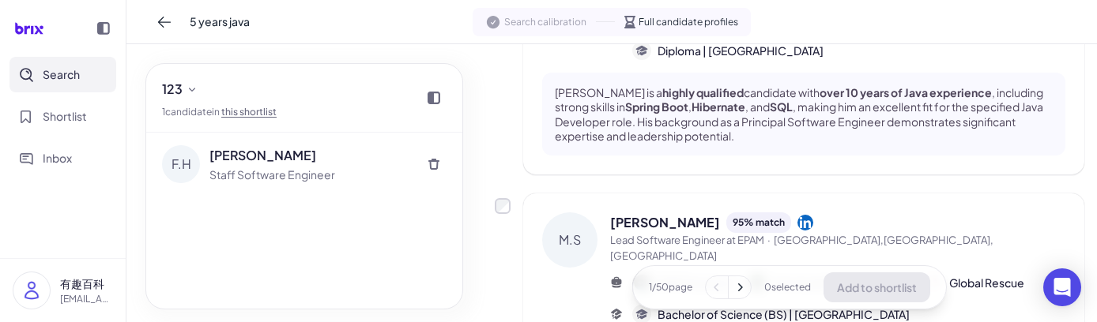
click at [295, 276] on div "F.H Fiona Hopkins Staff Software Engineer" at bounding box center [304, 221] width 316 height 176
click at [439, 168] on icon at bounding box center [433, 164] width 13 height 13
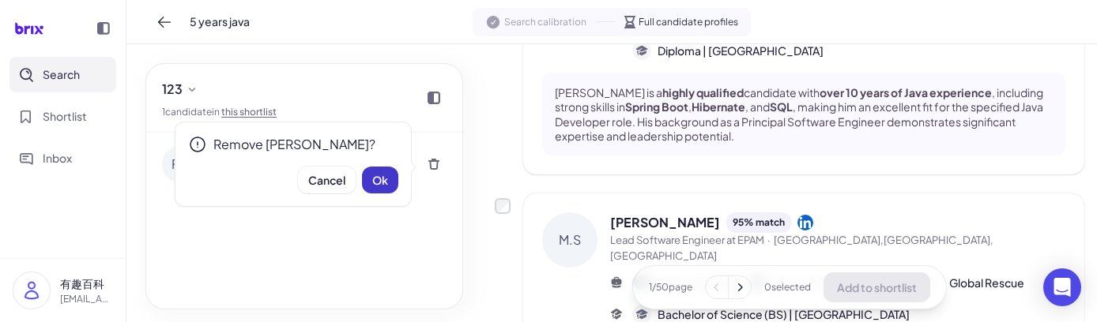
click at [394, 189] on button "Ok" at bounding box center [380, 180] width 36 height 27
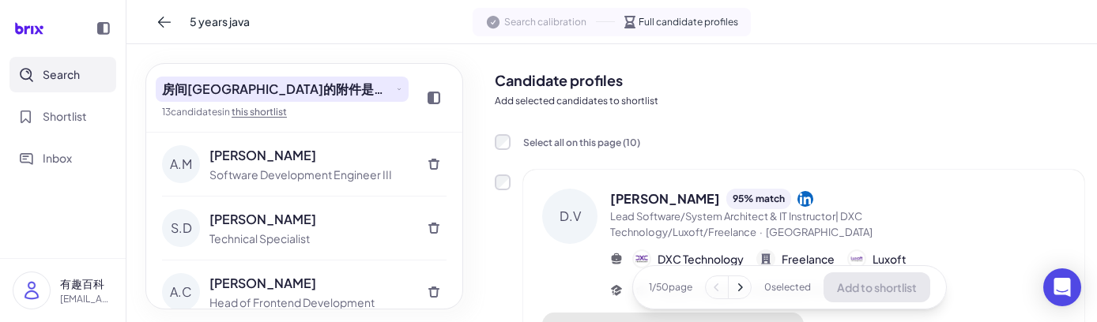
click at [333, 88] on span "房间[GEOGRAPHIC_DATA]的附件是打开了发生的接口方式发射点发射点方法" at bounding box center [277, 89] width 231 height 19
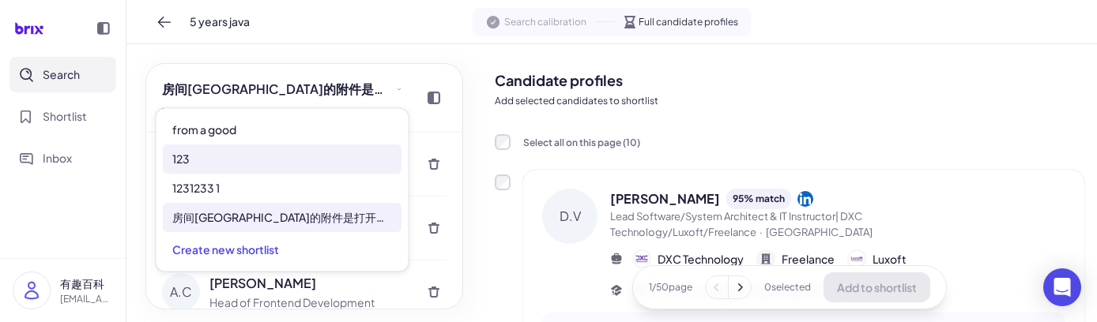
click at [241, 167] on div "123" at bounding box center [282, 159] width 239 height 29
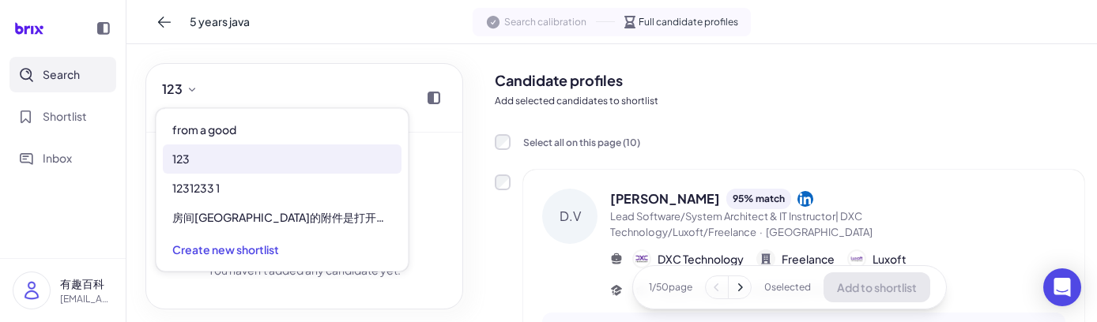
click at [438, 214] on div "You haven't added any candidate yet." at bounding box center [304, 206] width 284 height 146
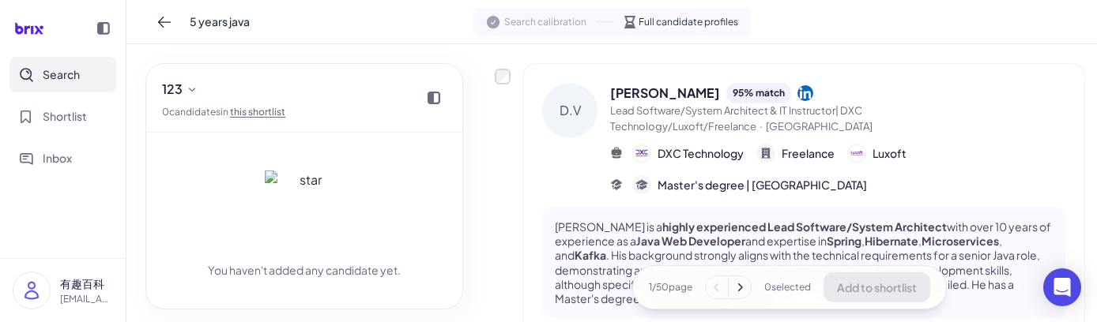
scroll to position [105, 0]
click at [506, 86] on div "D.V Dmytro Voloshyn 95 % match Lead Software/System Architect & IT Instructor| …" at bounding box center [789, 201] width 589 height 273
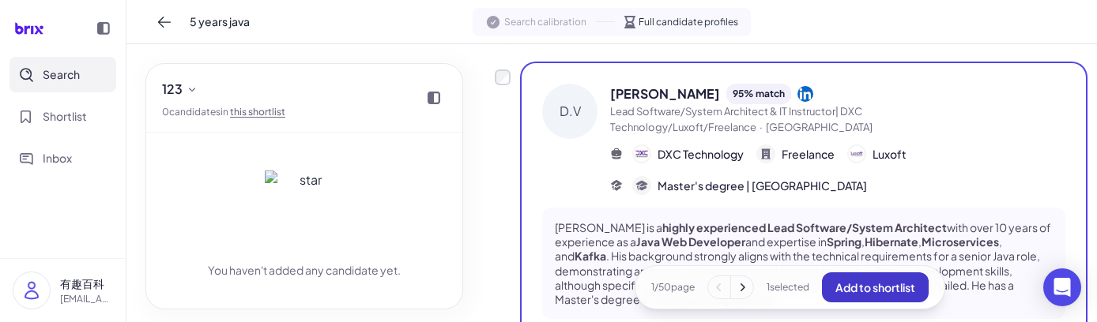
click at [852, 294] on span "Add to shortlist" at bounding box center [875, 287] width 80 height 14
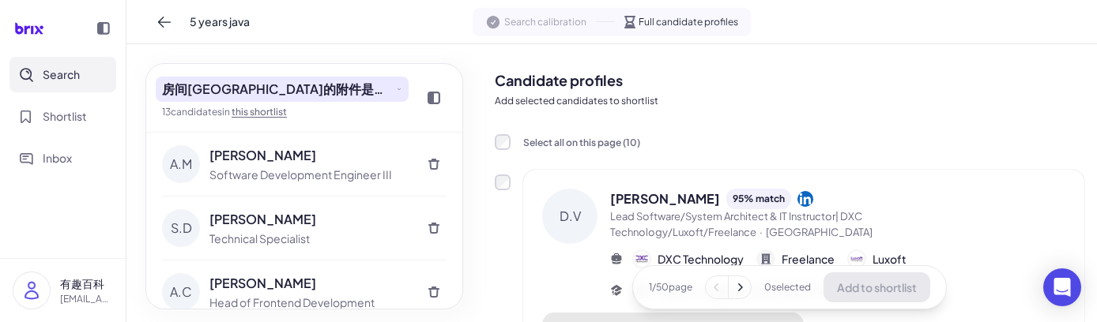
click at [289, 86] on span "房间[GEOGRAPHIC_DATA]的附件是打开了发生的接口方式发射点发射点方法" at bounding box center [277, 89] width 231 height 19
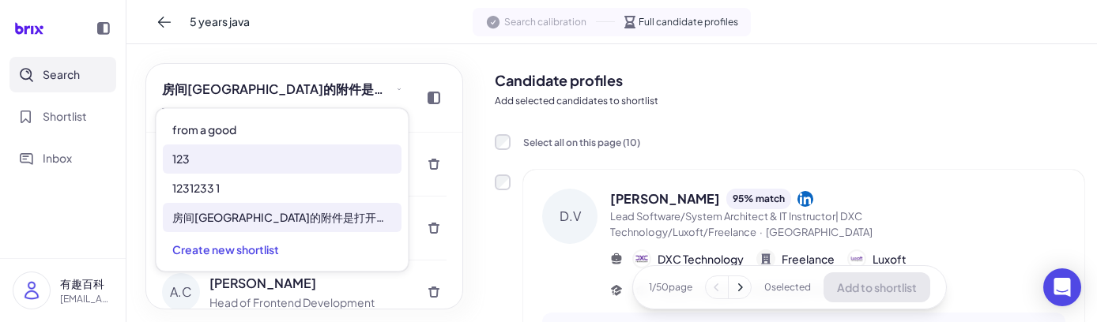
click at [239, 160] on div "123" at bounding box center [282, 159] width 239 height 29
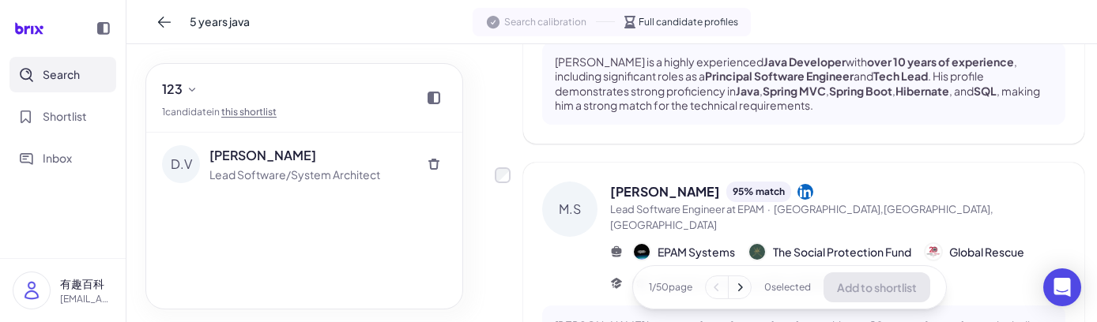
scroll to position [555, 0]
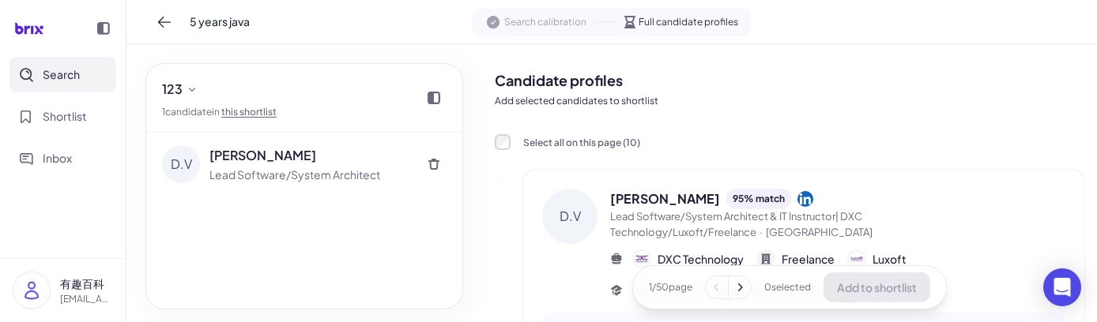
click at [219, 20] on span "5 years java" at bounding box center [220, 21] width 60 height 17
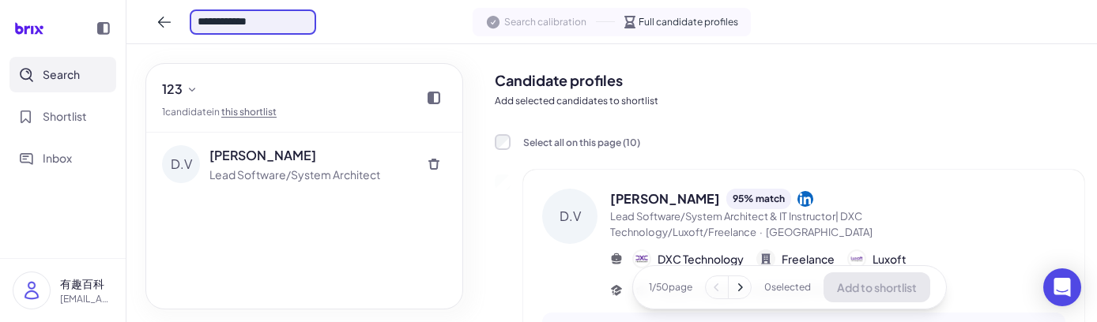
click at [262, 21] on input "**********" at bounding box center [253, 21] width 126 height 25
type input "**********"
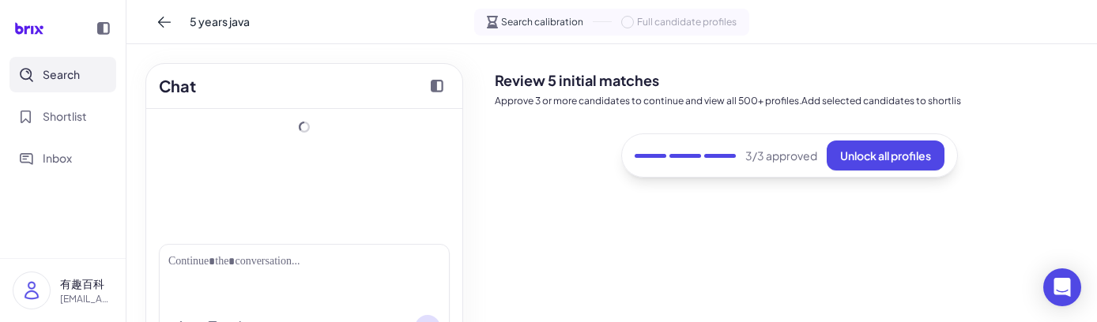
click at [246, 26] on span "5 years java" at bounding box center [220, 21] width 60 height 17
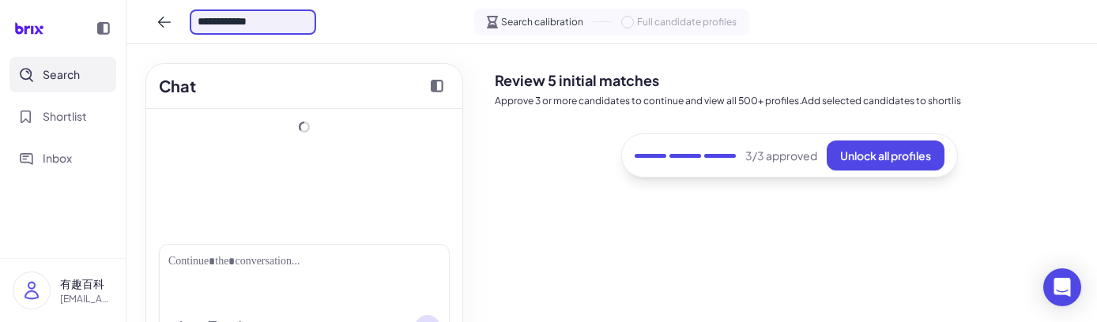
click at [269, 21] on input "**********" at bounding box center [253, 21] width 126 height 25
type input "**********"
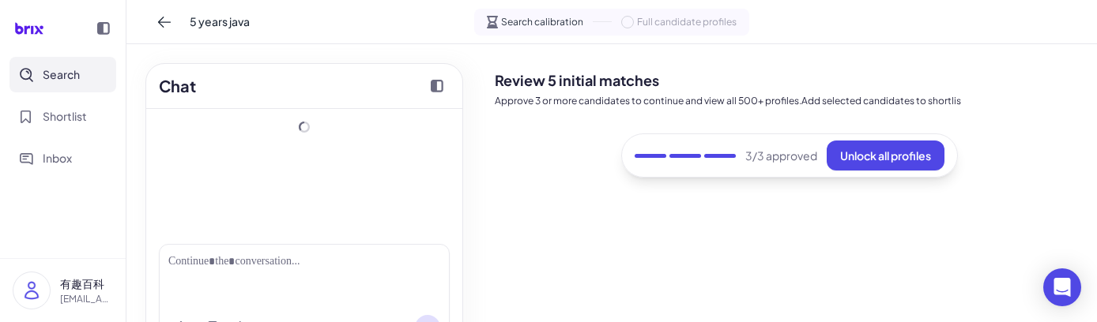
click at [364, 23] on div "5 years java Search calibration Full candidate profiles" at bounding box center [611, 22] width 970 height 44
click at [241, 31] on div "5 years java" at bounding box center [231, 21] width 158 height 25
click at [232, 21] on span "5 years java" at bounding box center [220, 21] width 60 height 17
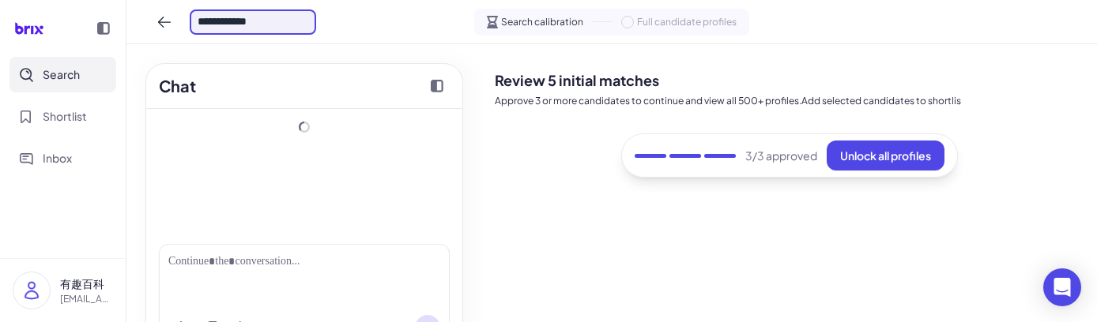
click at [277, 25] on input "**********" at bounding box center [253, 21] width 126 height 25
type input "**********"
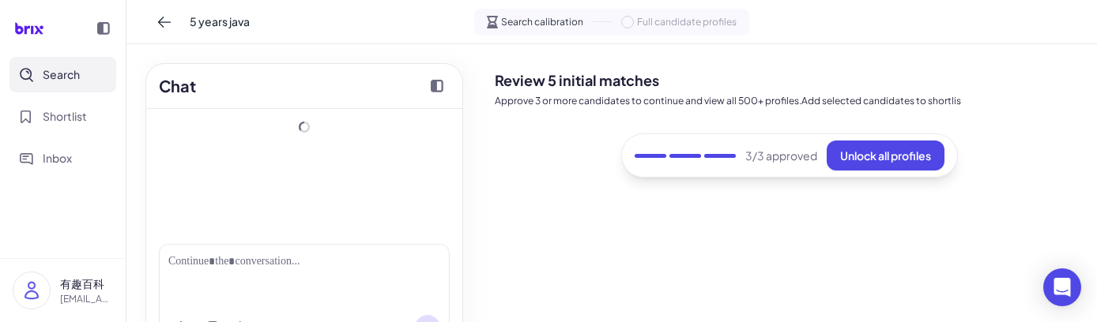
click at [391, 37] on div "5 years java Search calibration Full candidate profiles" at bounding box center [611, 22] width 970 height 44
click at [157, 15] on icon at bounding box center [164, 22] width 16 height 16
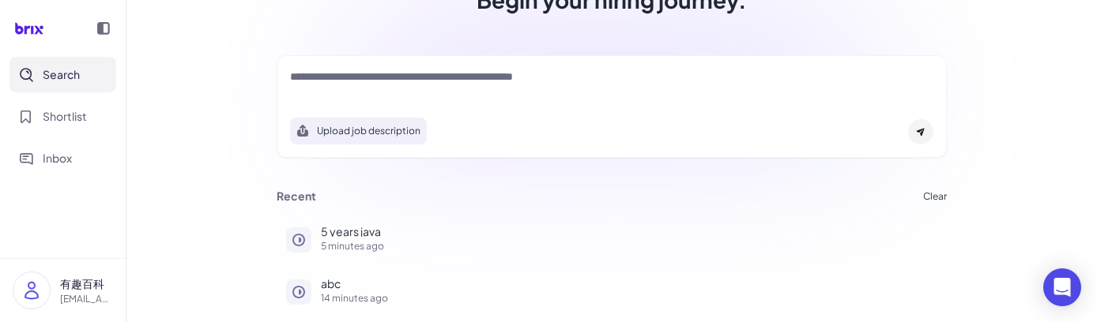
scroll to position [209, 0]
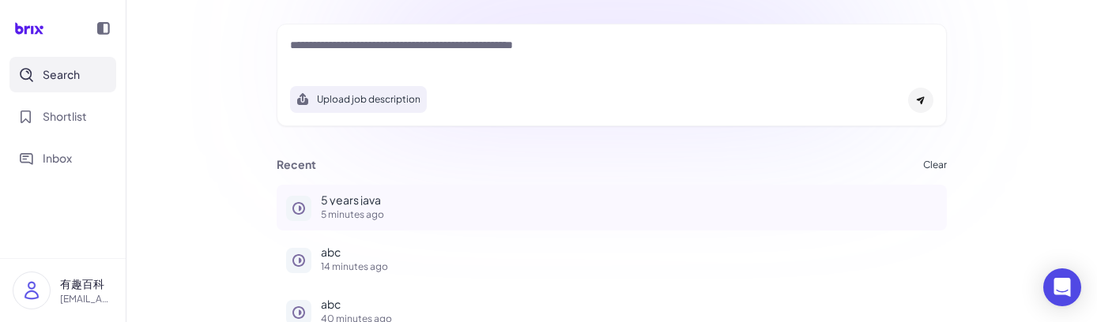
click at [382, 196] on p "5 years java" at bounding box center [629, 199] width 616 height 11
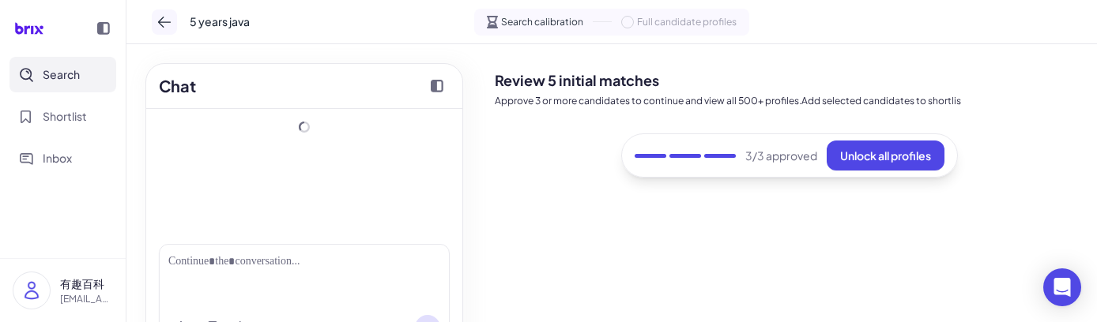
click at [161, 18] on icon at bounding box center [164, 22] width 13 height 11
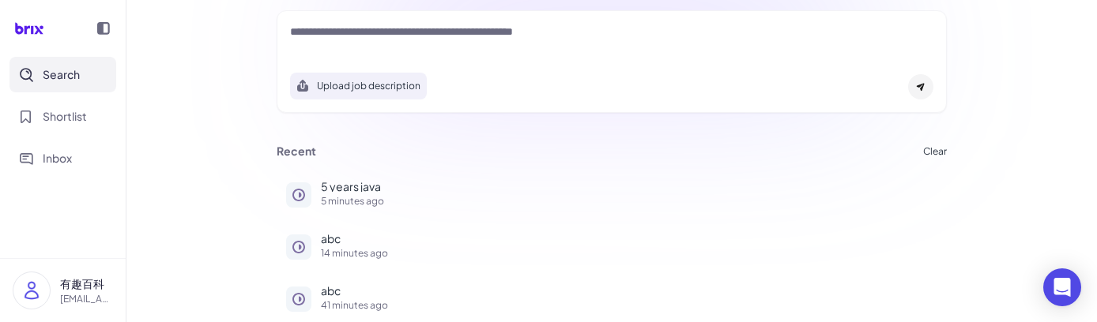
scroll to position [228, 0]
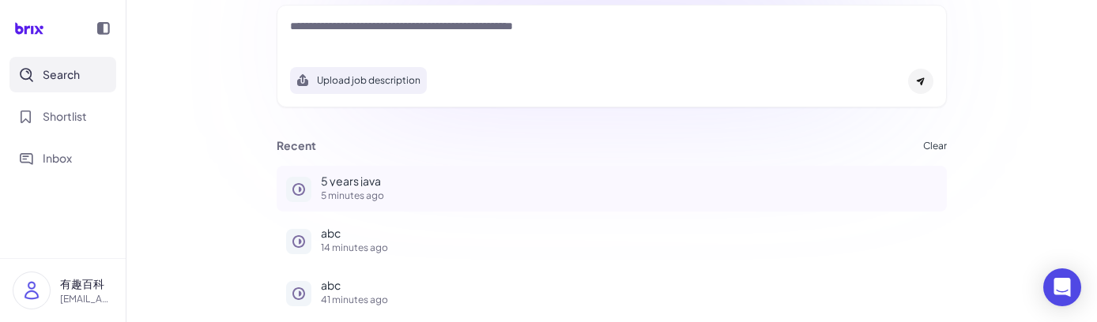
click at [372, 172] on button "5 years java 5 minutes ago" at bounding box center [612, 189] width 670 height 46
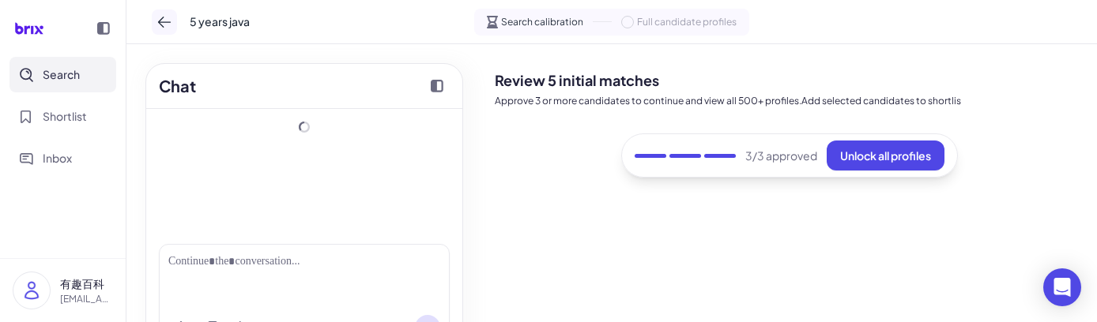
click at [156, 24] on icon at bounding box center [164, 22] width 16 height 16
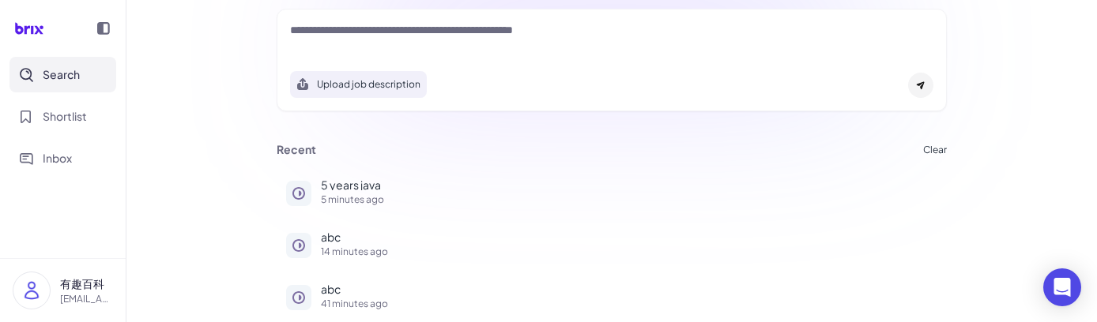
scroll to position [228, 0]
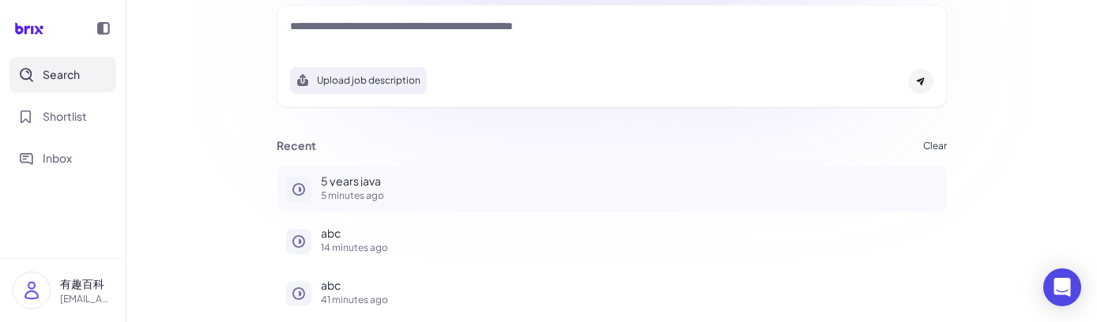
click at [428, 175] on p "5 years java" at bounding box center [629, 180] width 616 height 11
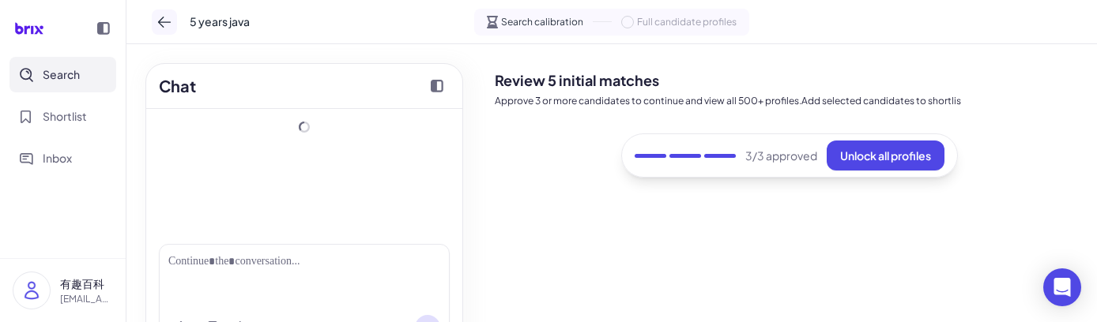
click at [160, 17] on icon at bounding box center [164, 22] width 16 height 16
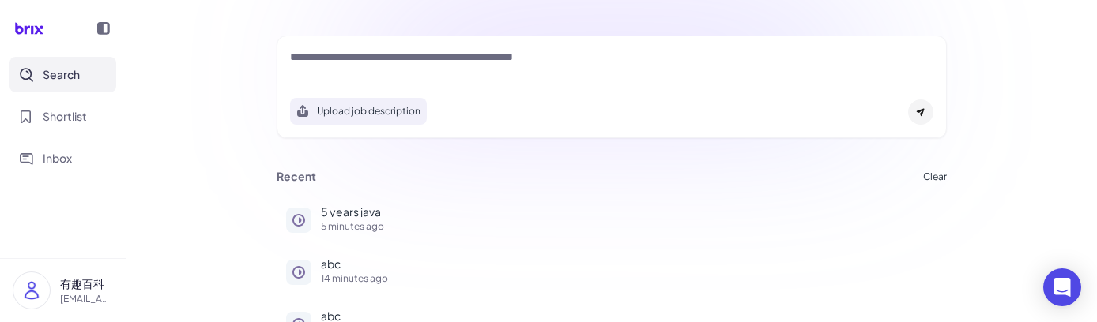
scroll to position [198, 0]
click at [338, 68] on div at bounding box center [611, 64] width 643 height 32
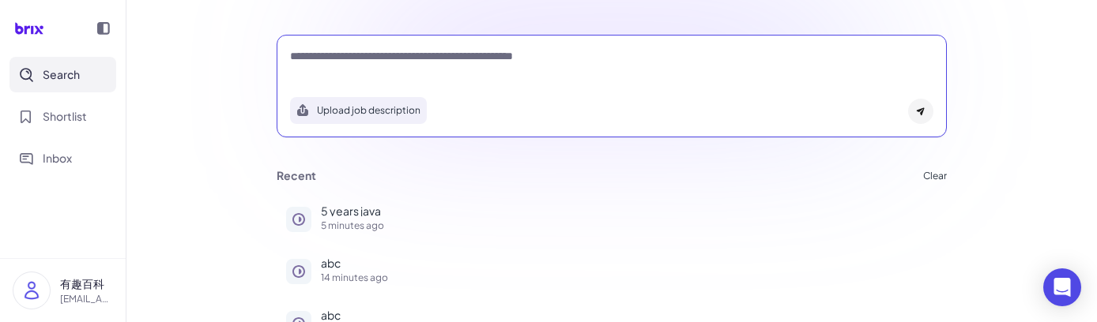
click at [332, 55] on textarea at bounding box center [611, 57] width 643 height 19
type textarea "*"
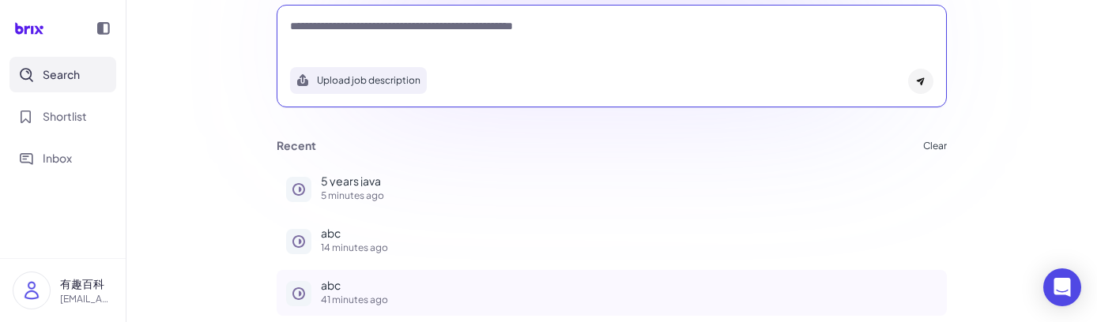
click at [368, 290] on div "abc 41 minutes ago" at bounding box center [629, 292] width 616 height 25
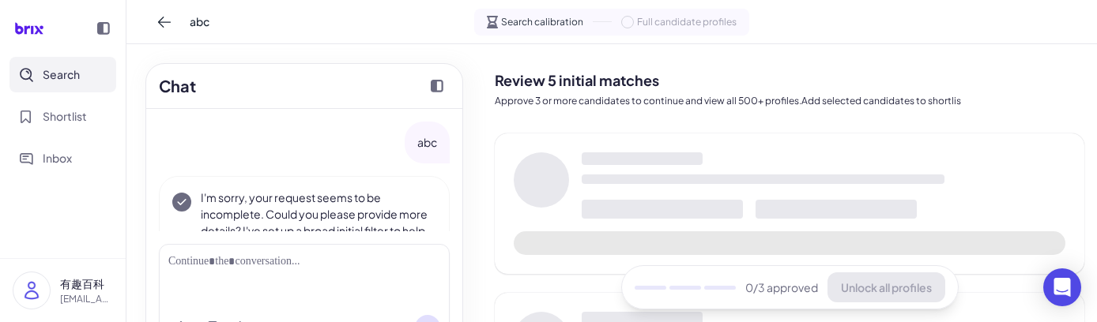
scroll to position [103, 0]
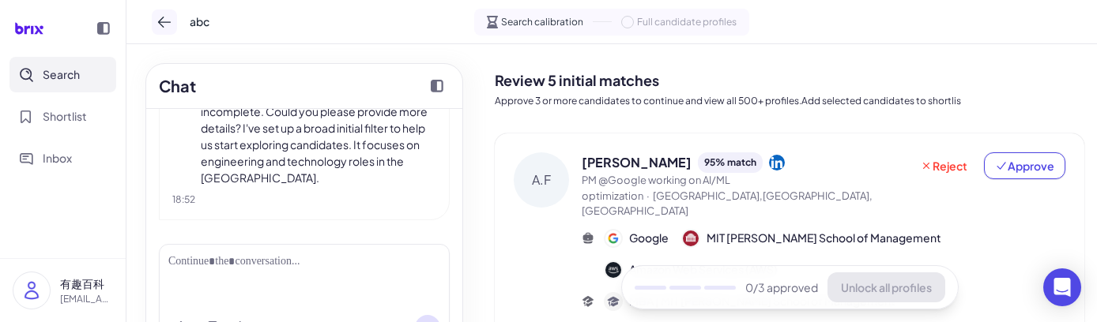
click at [170, 32] on button at bounding box center [164, 21] width 25 height 25
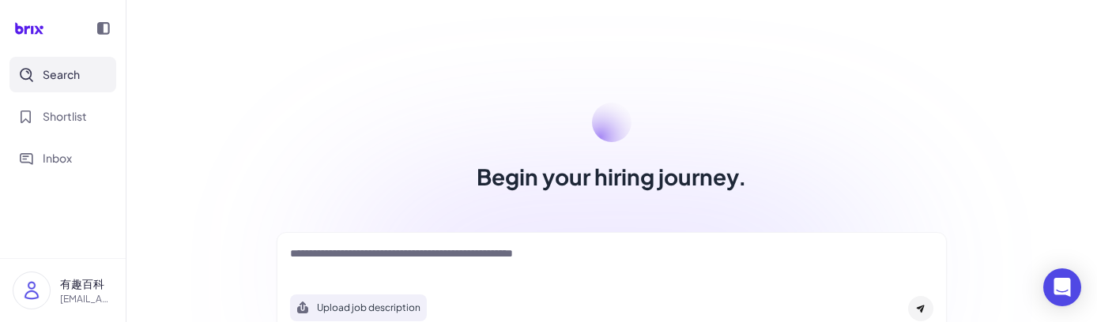
click at [170, 32] on div "Begin your hiring journey. Upload job description Job Titles Location Years of …" at bounding box center [611, 161] width 970 height 322
click at [288, 143] on div "Begin your hiring journey." at bounding box center [612, 148] width 708 height 90
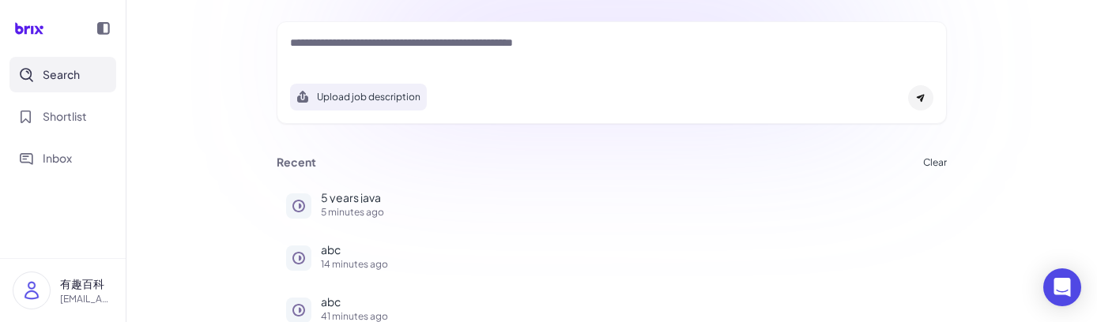
scroll to position [228, 0]
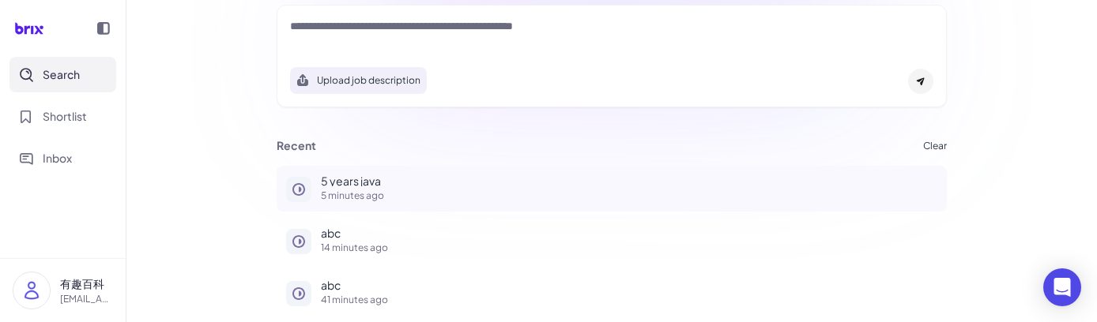
click at [356, 178] on p "5 years java" at bounding box center [629, 180] width 616 height 11
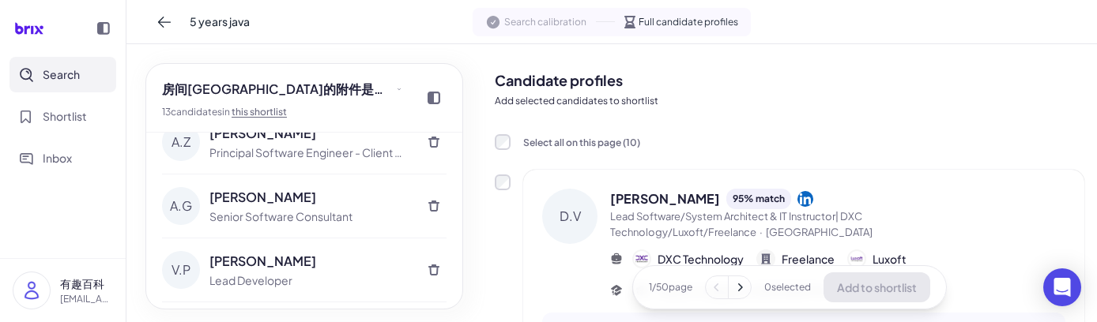
scroll to position [215, 0]
click at [164, 14] on icon at bounding box center [164, 22] width 16 height 16
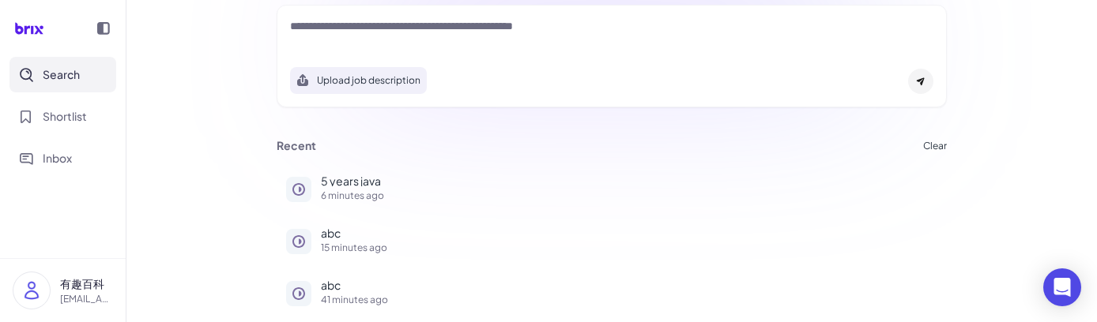
scroll to position [226, 0]
click at [352, 187] on div "5 years java 6 minutes ago" at bounding box center [629, 189] width 616 height 25
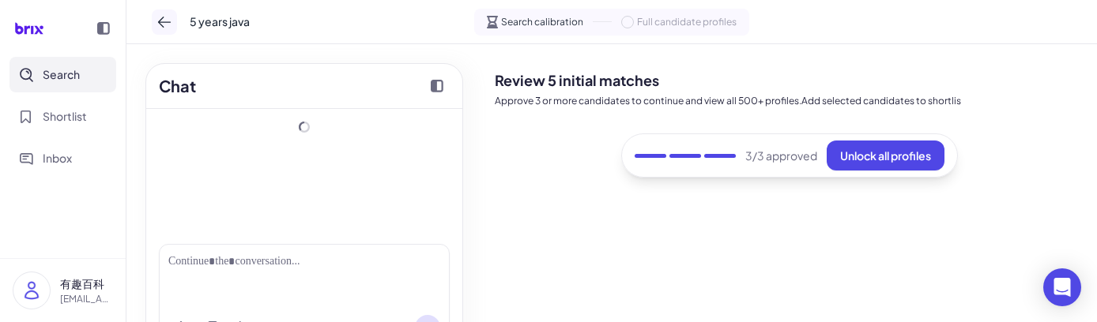
click at [161, 26] on icon at bounding box center [164, 22] width 16 height 16
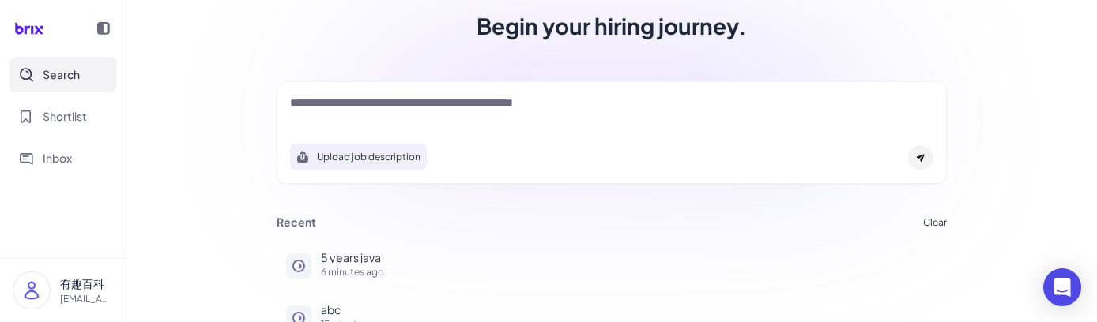
scroll to position [160, 0]
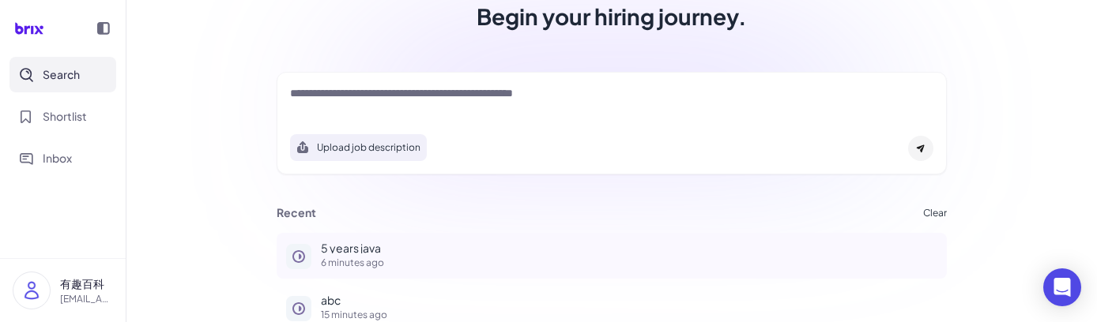
click at [353, 246] on p "5 years java" at bounding box center [629, 248] width 616 height 11
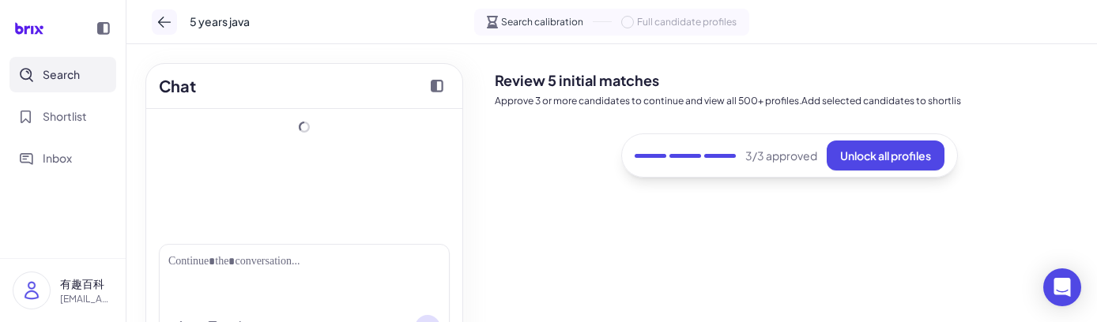
click at [175, 21] on button at bounding box center [164, 21] width 25 height 25
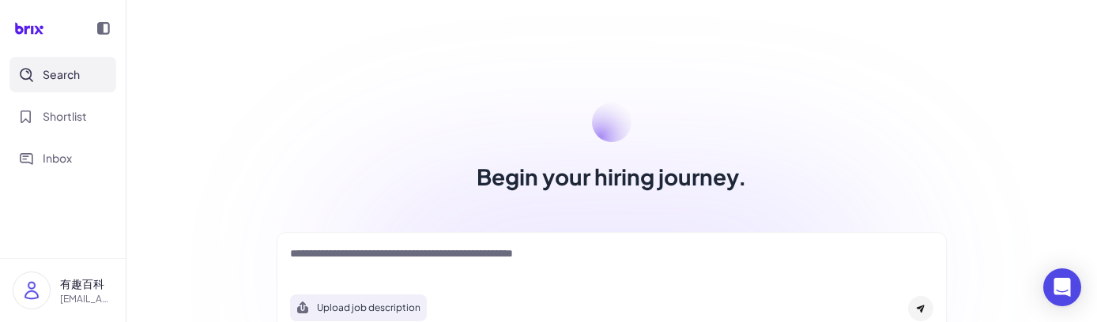
click at [1008, 189] on div "Begin your hiring journey. Upload job description Job Titles Location Years of …" at bounding box center [611, 161] width 970 height 322
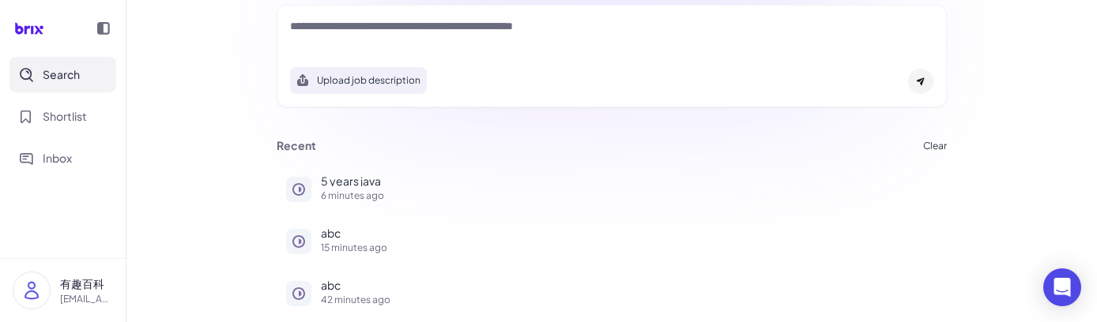
scroll to position [226, 0]
click at [348, 189] on div "5 years java 6 minutes ago" at bounding box center [629, 189] width 616 height 25
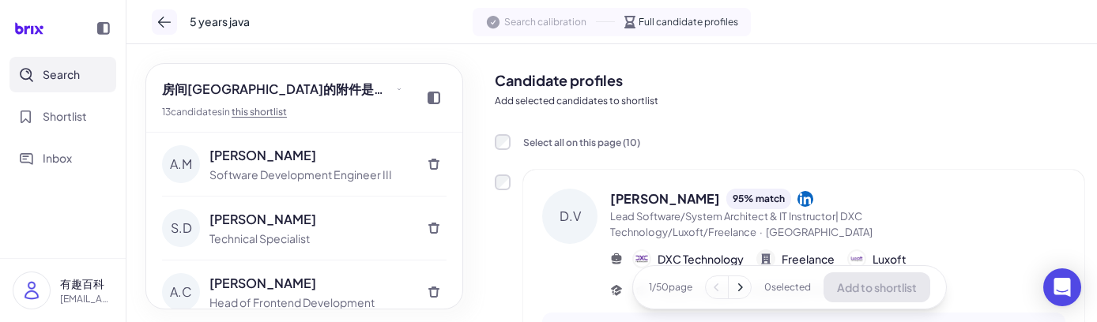
click at [159, 24] on icon at bounding box center [164, 22] width 16 height 16
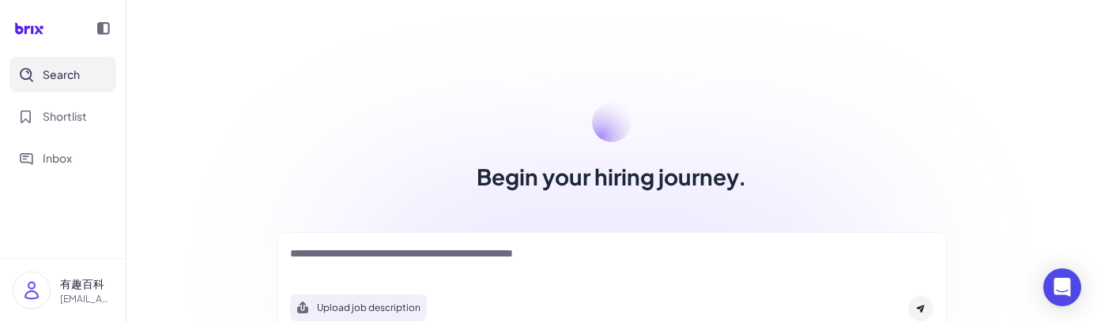
scroll to position [228, 0]
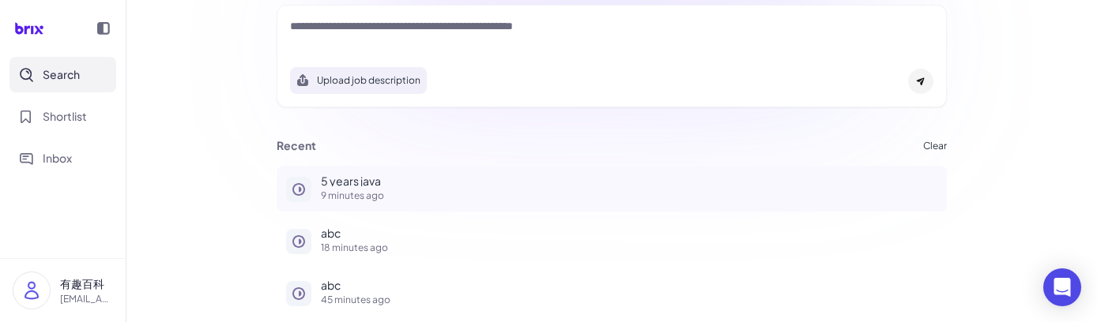
click at [336, 187] on div "5 years java 9 minutes ago" at bounding box center [629, 187] width 616 height 25
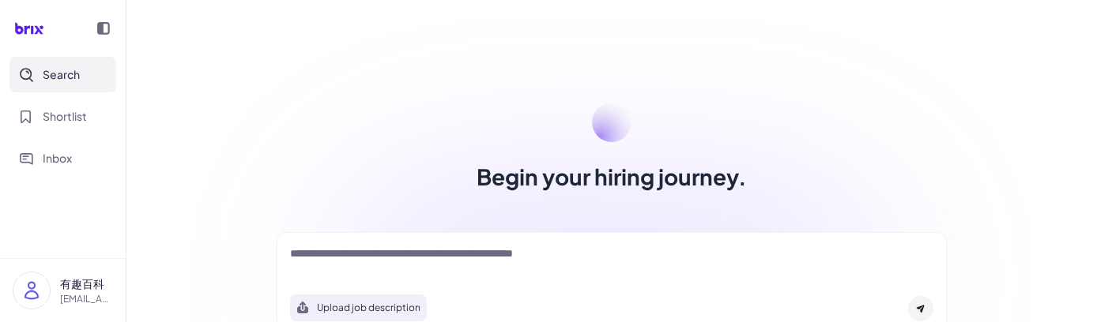
scroll to position [228, 0]
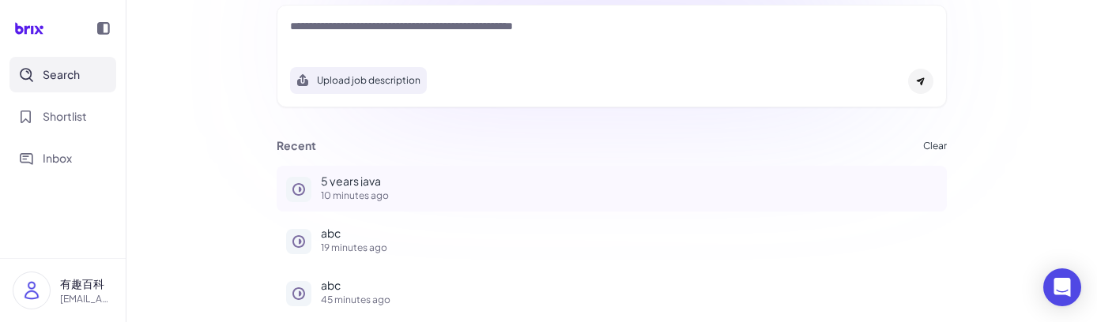
click at [359, 175] on p "5 years java" at bounding box center [629, 180] width 616 height 11
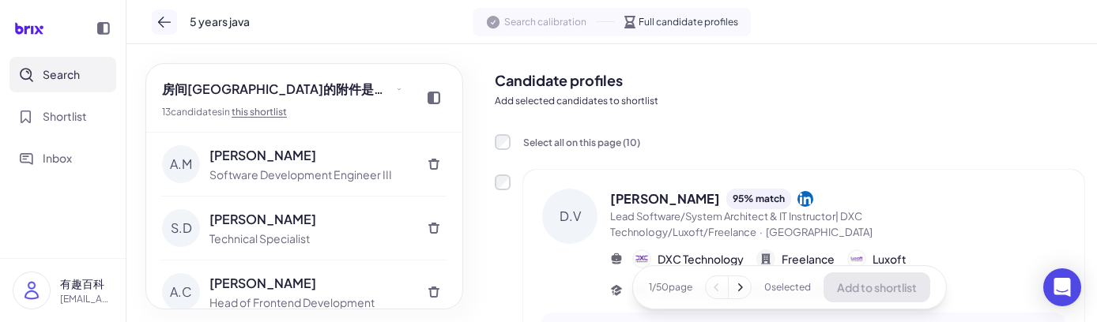
click at [160, 23] on icon at bounding box center [164, 22] width 16 height 16
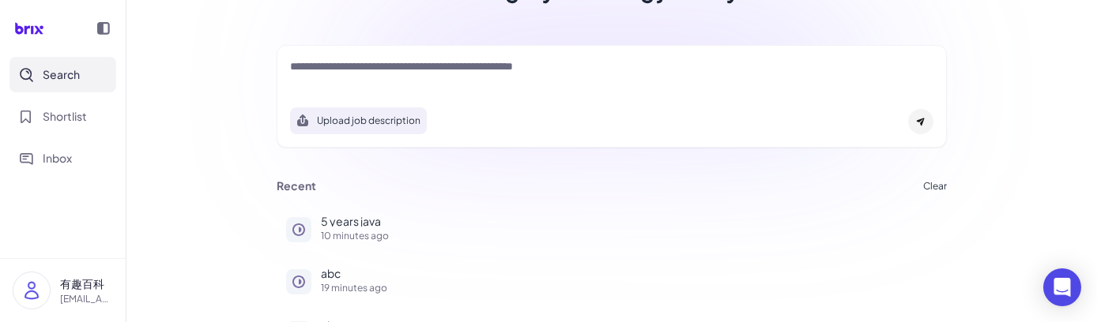
scroll to position [188, 0]
click at [356, 222] on p "5 years java" at bounding box center [629, 220] width 616 height 11
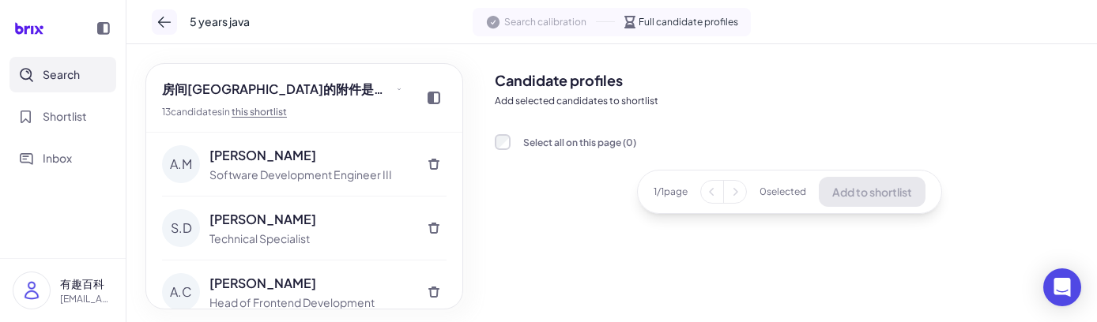
click at [171, 16] on icon at bounding box center [164, 22] width 16 height 16
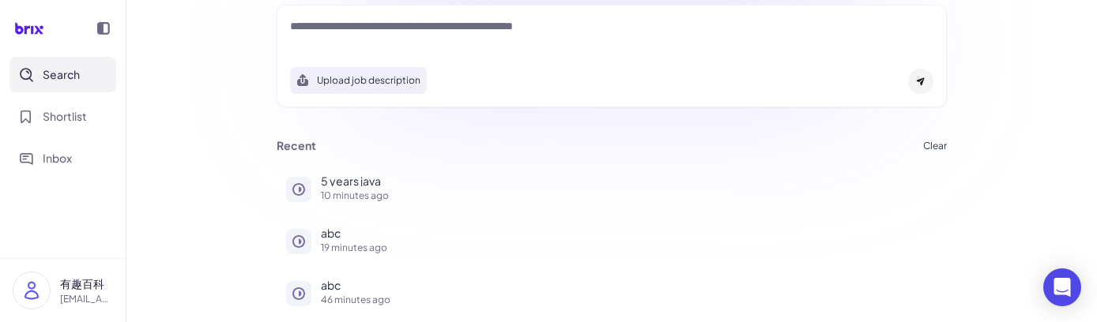
scroll to position [228, 0]
click at [386, 201] on button "5 years java 10 minutes ago" at bounding box center [612, 189] width 670 height 46
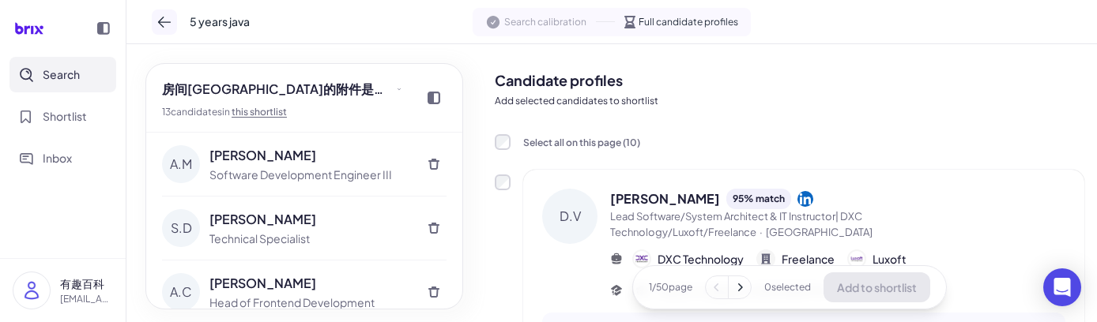
click at [162, 17] on icon at bounding box center [164, 22] width 16 height 16
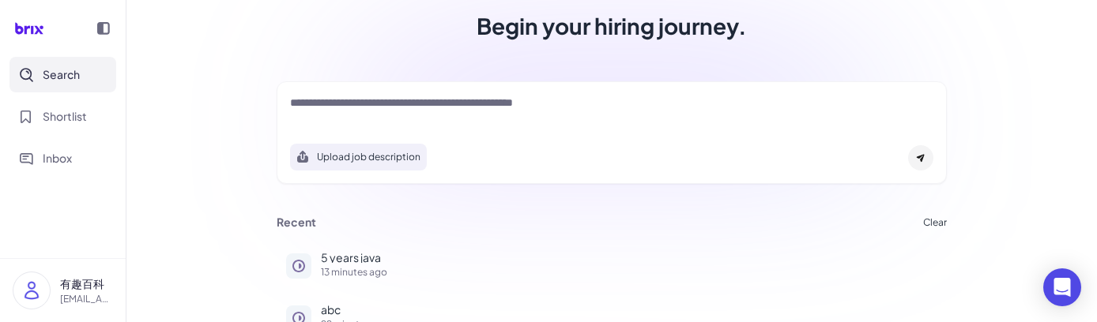
scroll to position [153, 0]
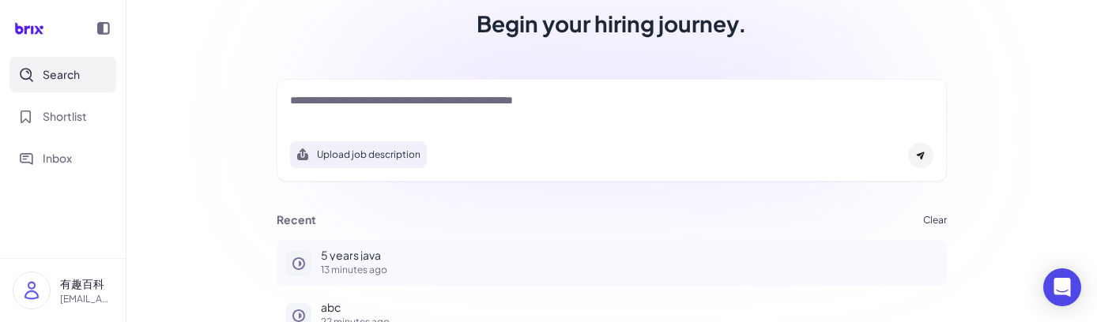
click at [367, 243] on button "5 years java 13 minutes ago" at bounding box center [612, 263] width 670 height 46
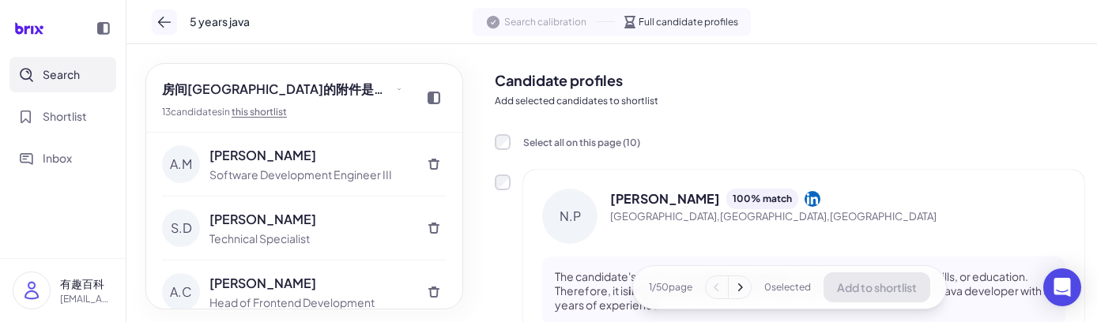
click at [168, 20] on icon at bounding box center [164, 22] width 16 height 16
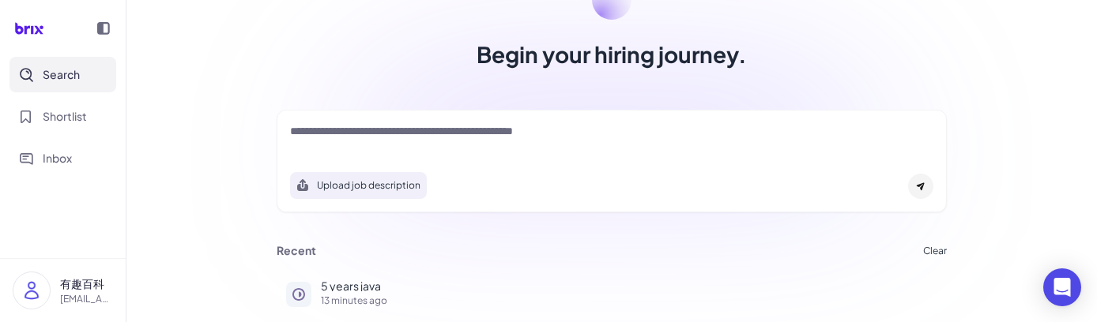
scroll to position [128, 0]
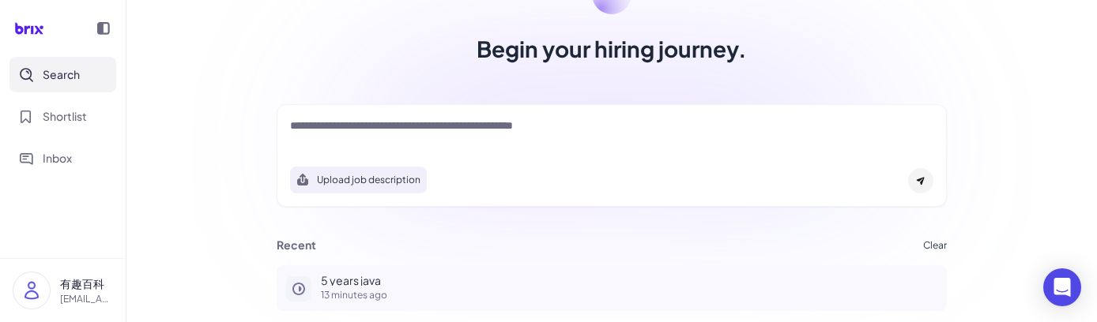
click at [348, 280] on p "5 years java" at bounding box center [629, 280] width 616 height 11
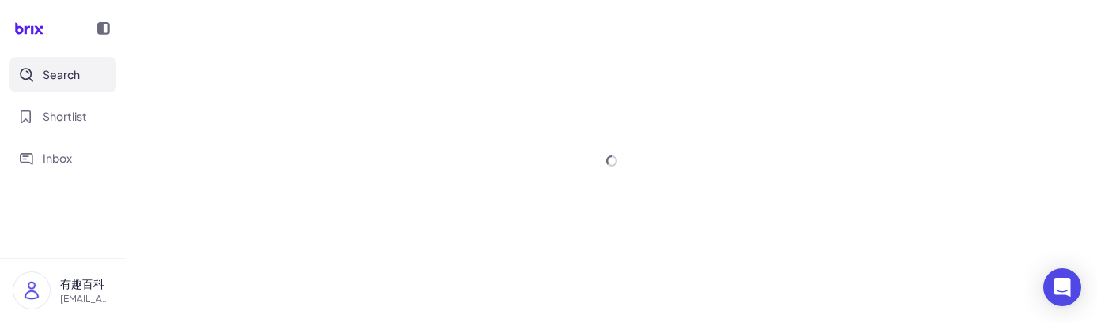
click at [348, 280] on div at bounding box center [611, 161] width 970 height 322
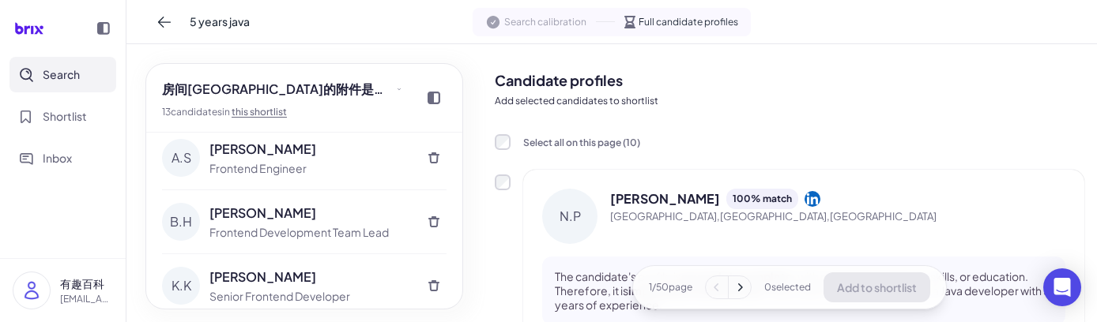
scroll to position [651, 0]
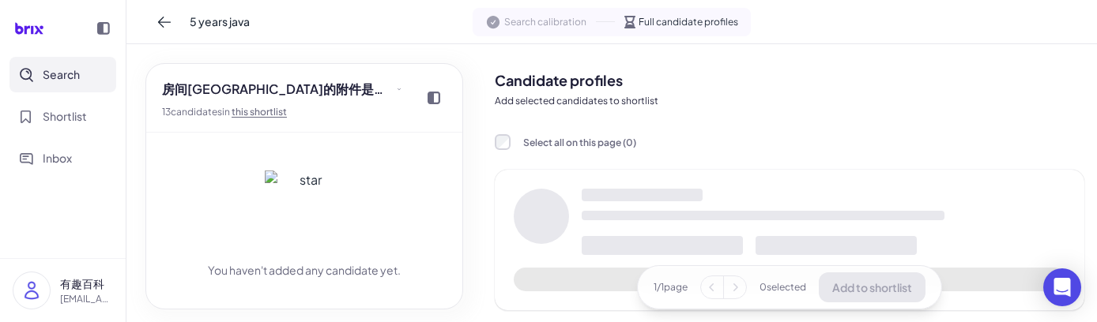
click at [77, 72] on span "Search" at bounding box center [61, 74] width 37 height 17
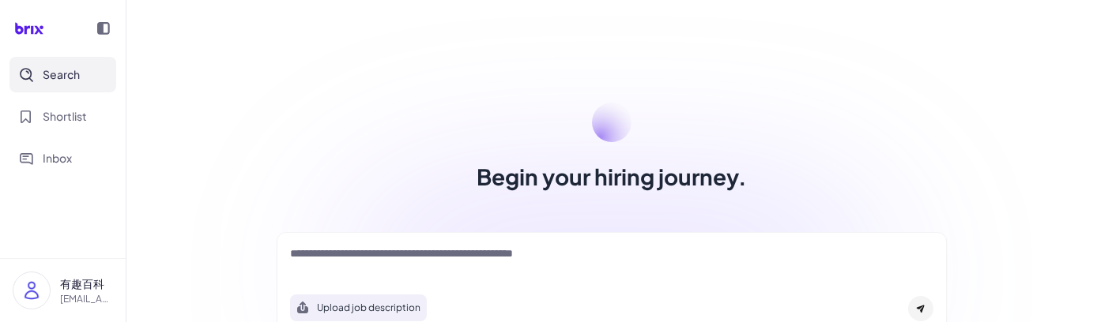
click at [62, 70] on span "Search" at bounding box center [61, 74] width 37 height 17
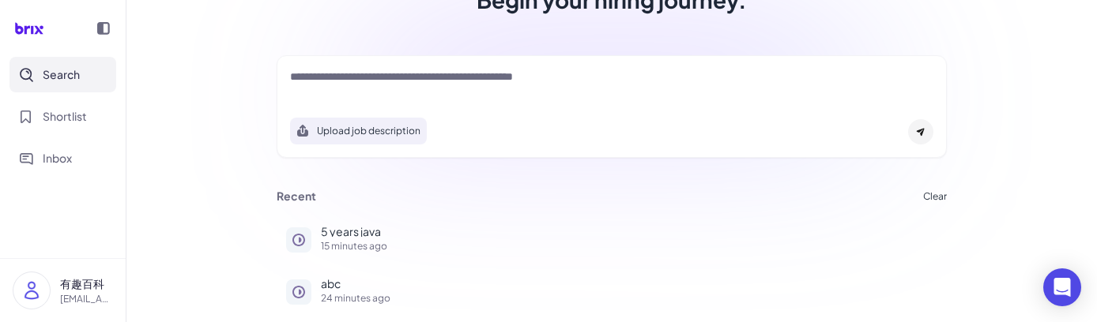
scroll to position [223, 0]
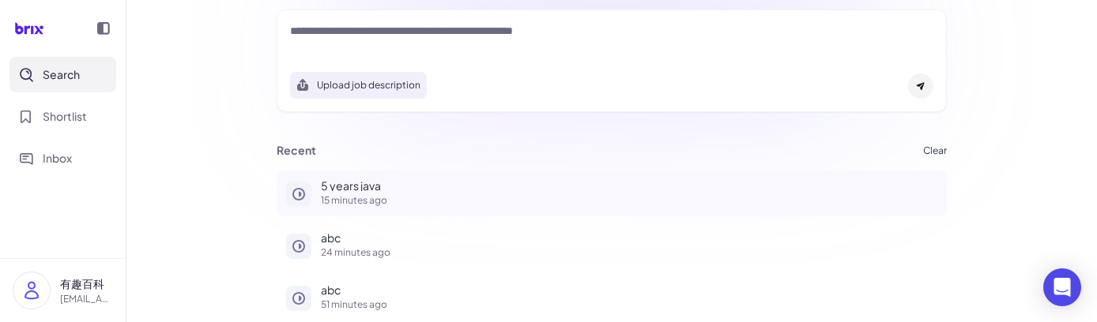
click at [384, 200] on p "15 minutes ago" at bounding box center [629, 200] width 616 height 9
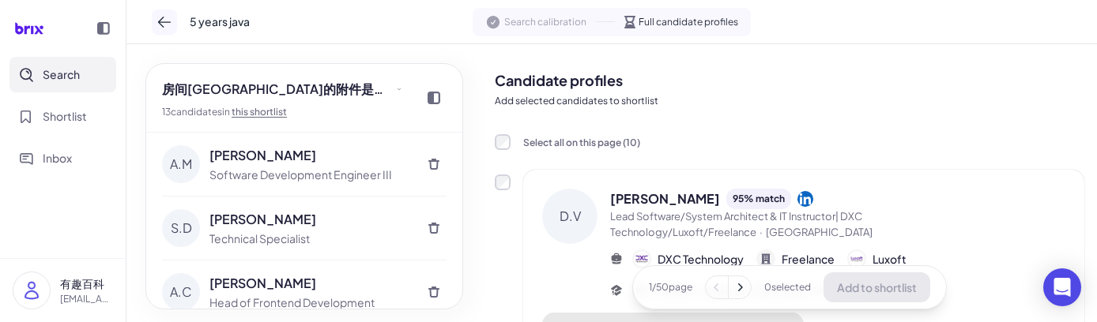
click at [164, 24] on icon at bounding box center [164, 22] width 16 height 16
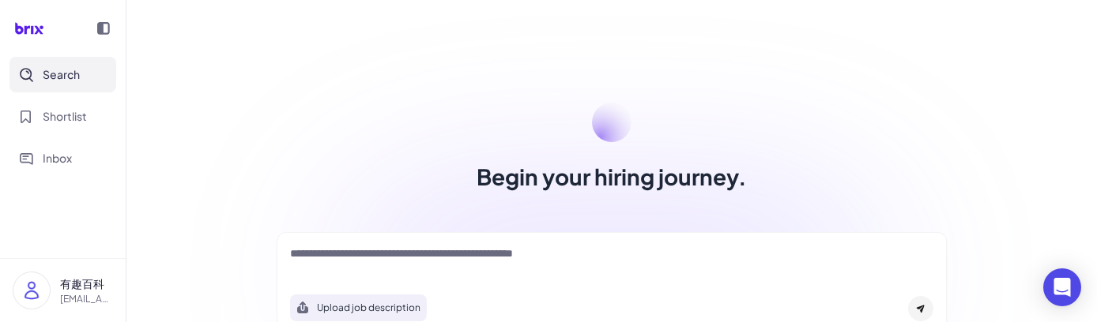
scroll to position [20, 0]
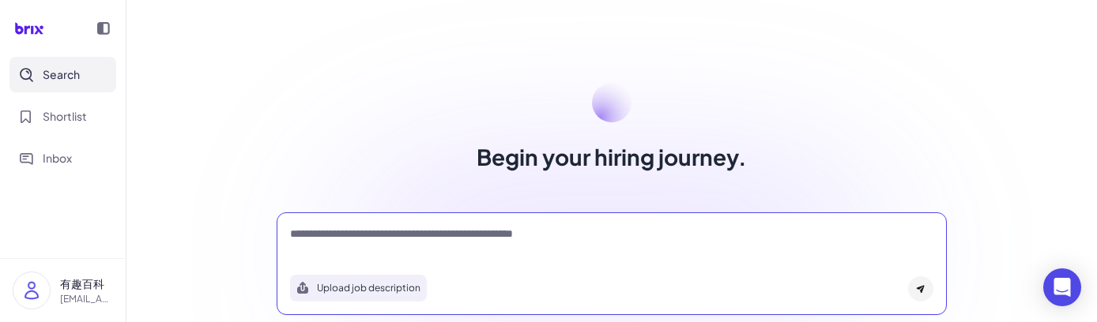
click at [333, 240] on textarea at bounding box center [611, 235] width 643 height 19
type textarea "*"
type textarea "**********"
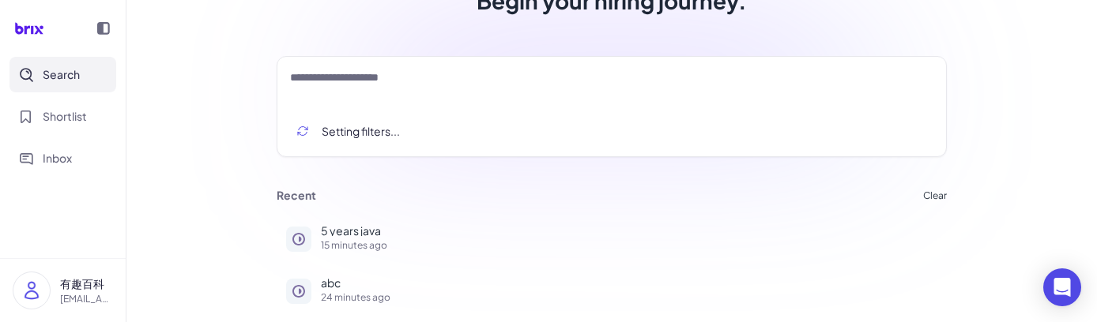
scroll to position [179, 0]
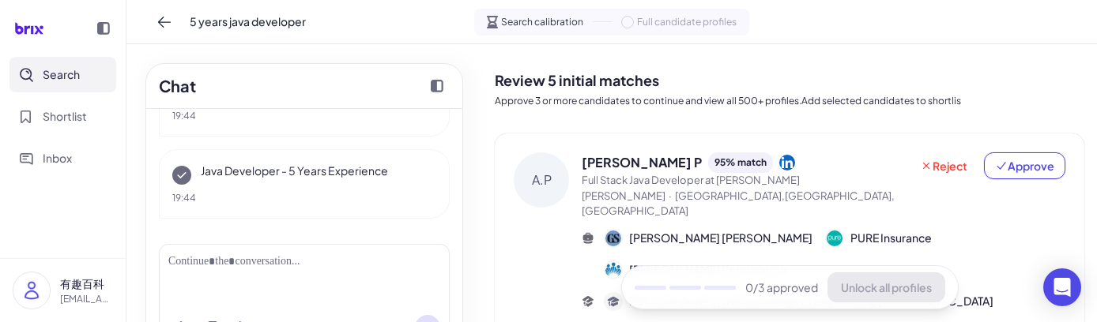
scroll to position [234, 0]
click at [164, 24] on icon at bounding box center [164, 22] width 16 height 16
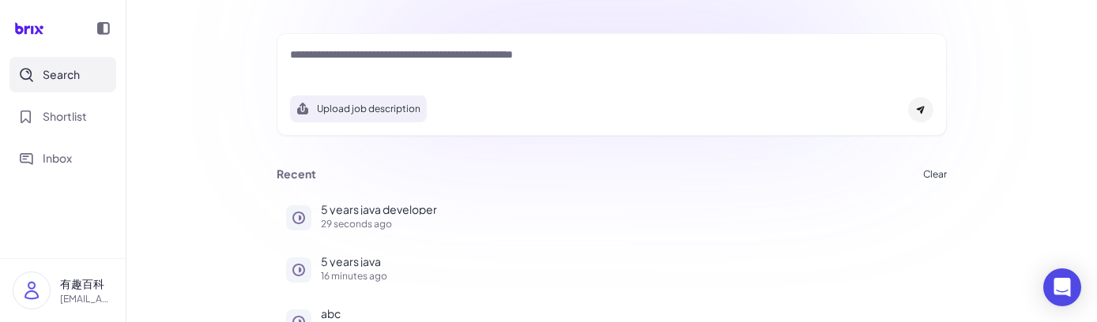
scroll to position [201, 0]
click at [377, 218] on p "29 seconds ago" at bounding box center [629, 222] width 616 height 9
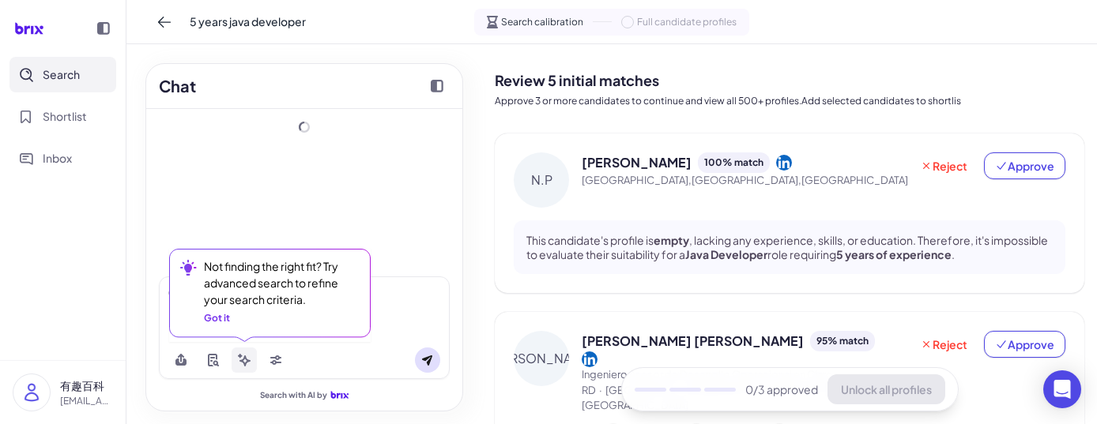
click at [248, 322] on icon at bounding box center [244, 360] width 13 height 13
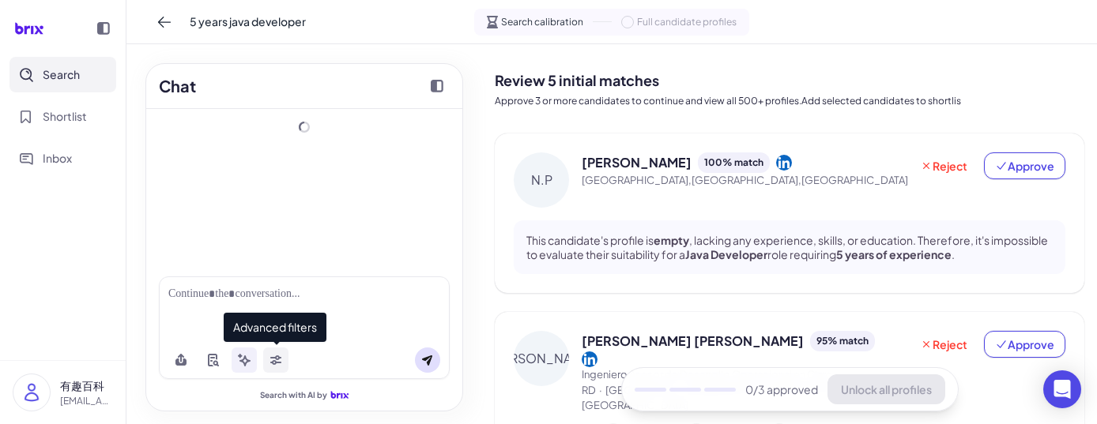
click at [278, 322] on icon at bounding box center [275, 360] width 13 height 13
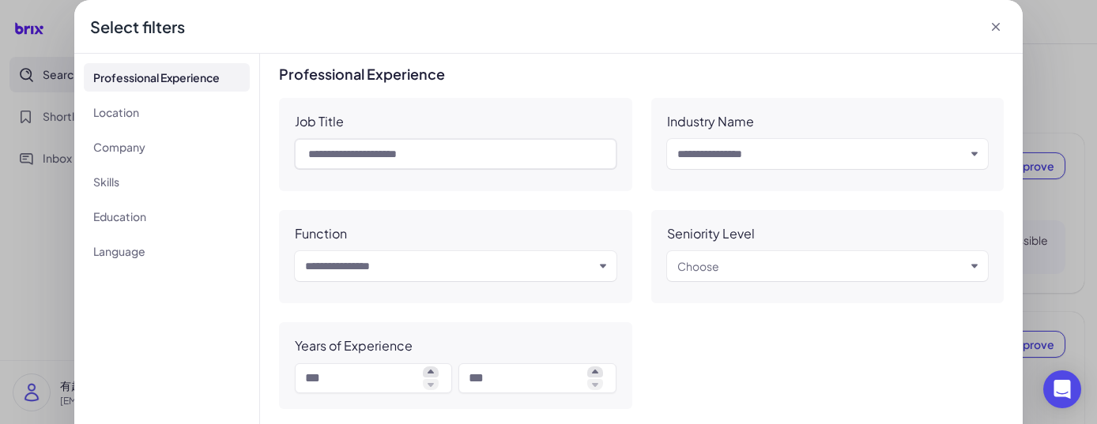
click at [1000, 32] on div "Select filters" at bounding box center [548, 27] width 948 height 54
click at [998, 31] on icon at bounding box center [996, 27] width 16 height 16
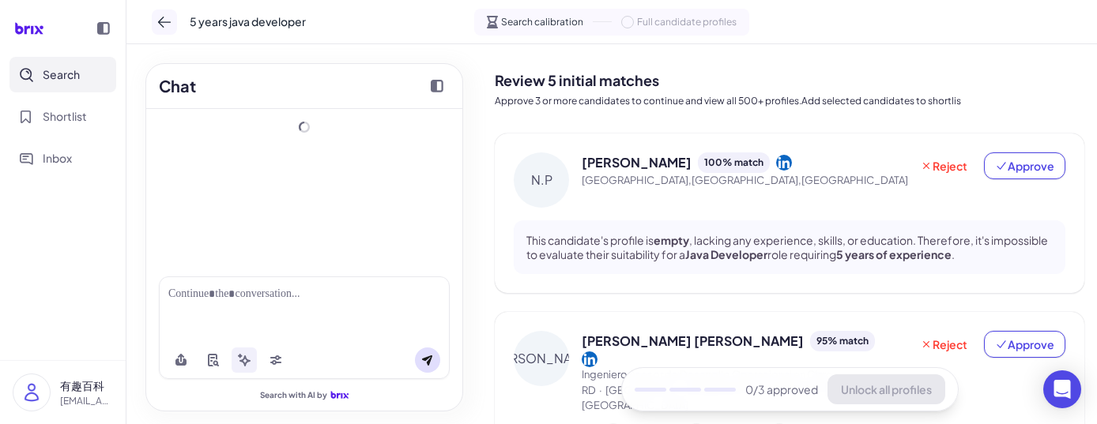
click at [175, 18] on button at bounding box center [164, 21] width 25 height 25
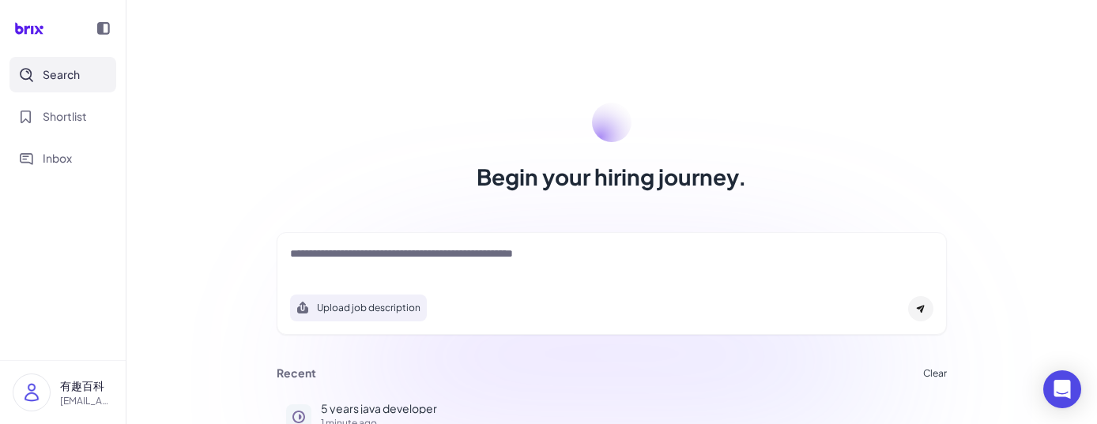
scroll to position [126, 0]
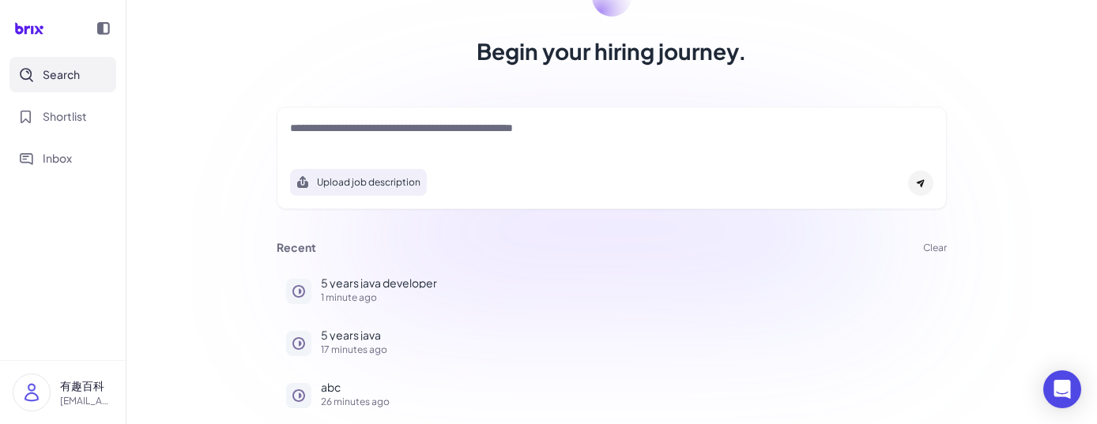
click at [929, 245] on button "Clear" at bounding box center [935, 247] width 24 height 9
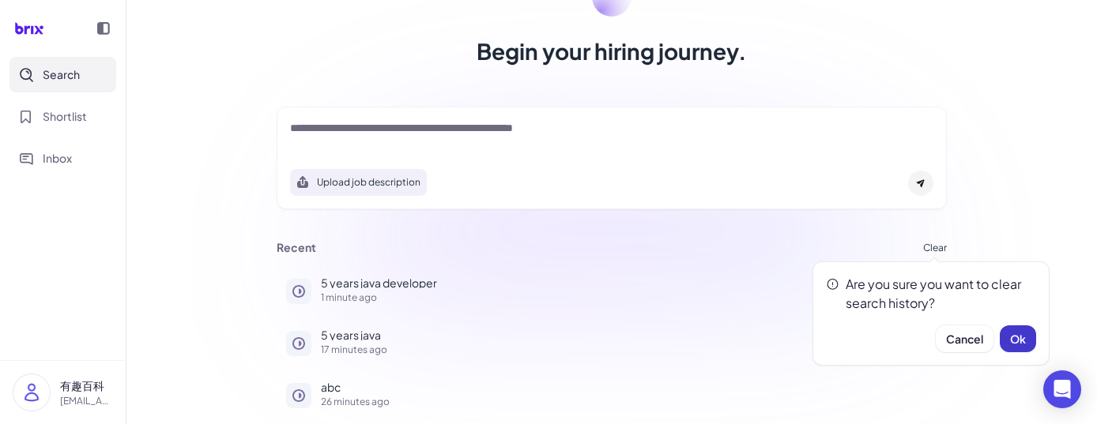
click at [1016, 322] on span "Ok" at bounding box center [1018, 339] width 16 height 14
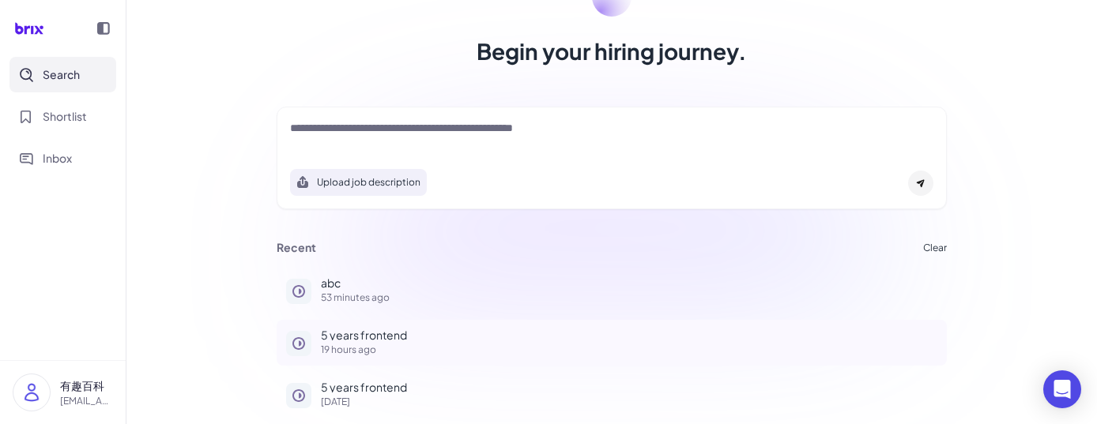
click at [381, 322] on p "19 hours ago" at bounding box center [629, 349] width 616 height 9
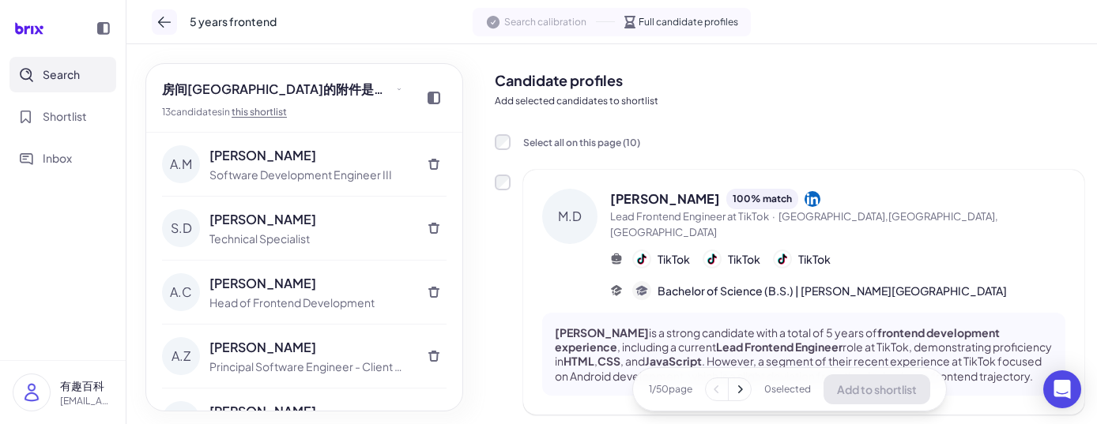
click at [161, 24] on icon at bounding box center [164, 22] width 13 height 11
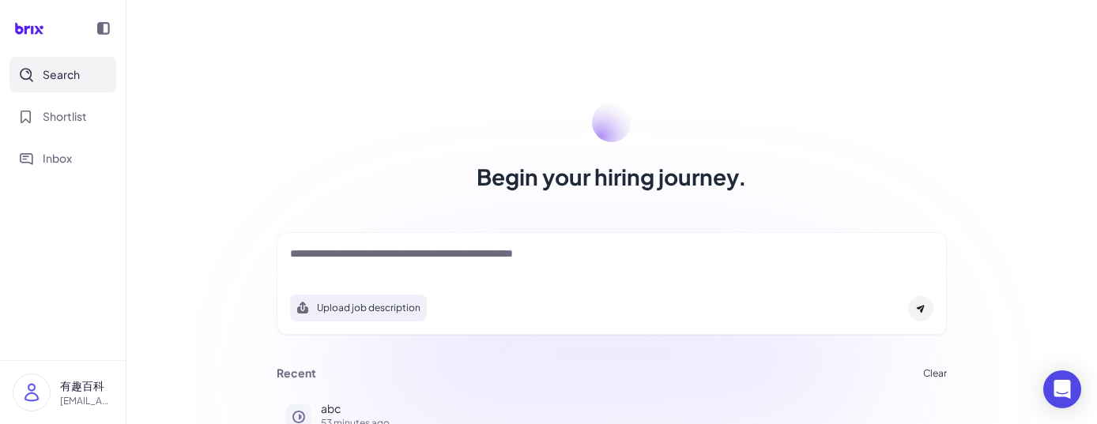
scroll to position [126, 0]
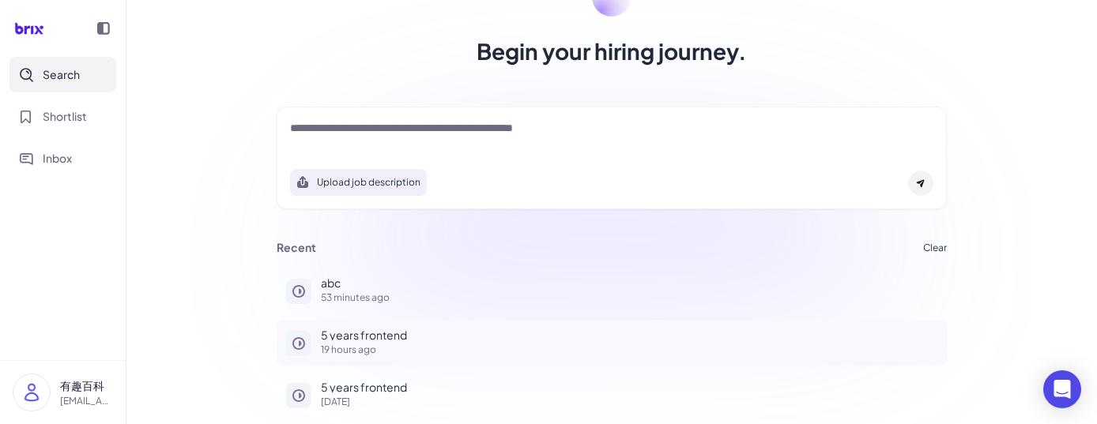
click at [349, 322] on p "5 years frontend" at bounding box center [629, 334] width 616 height 11
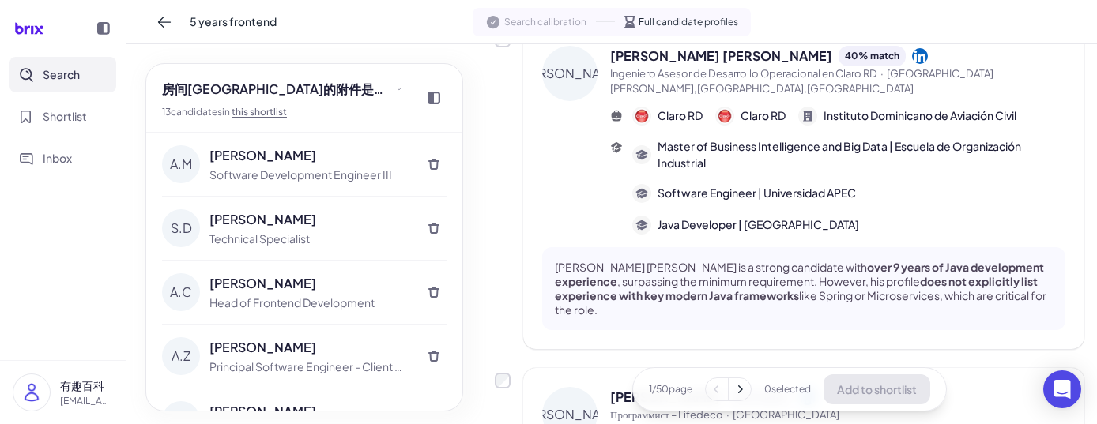
scroll to position [831, 0]
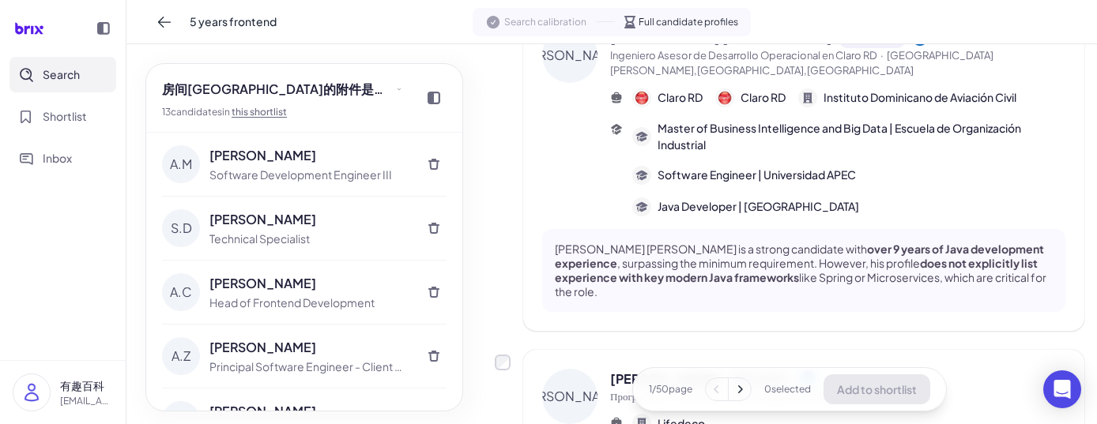
click at [286, 61] on div "房间昆仑山的附件是打开了发生的接口方式发射点发射点方法 13 candidate s in this shortlist A.M Amir Mikhak So…" at bounding box center [304, 234] width 356 height 380
click at [164, 21] on icon at bounding box center [164, 22] width 13 height 11
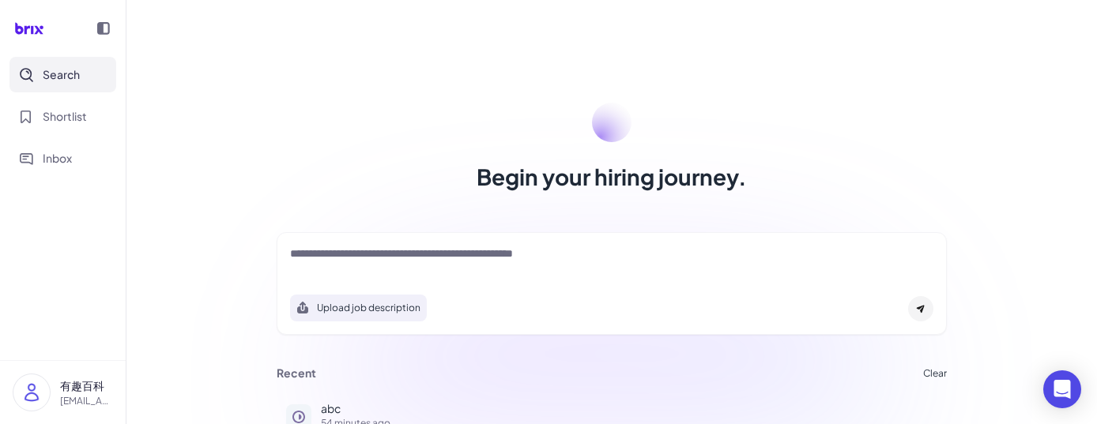
scroll to position [126, 0]
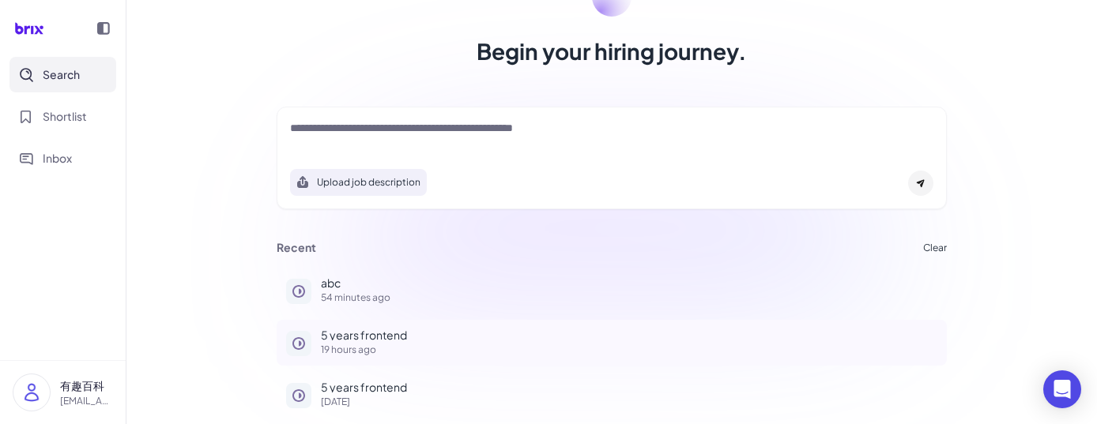
click at [351, 322] on p "19 hours ago" at bounding box center [629, 349] width 616 height 9
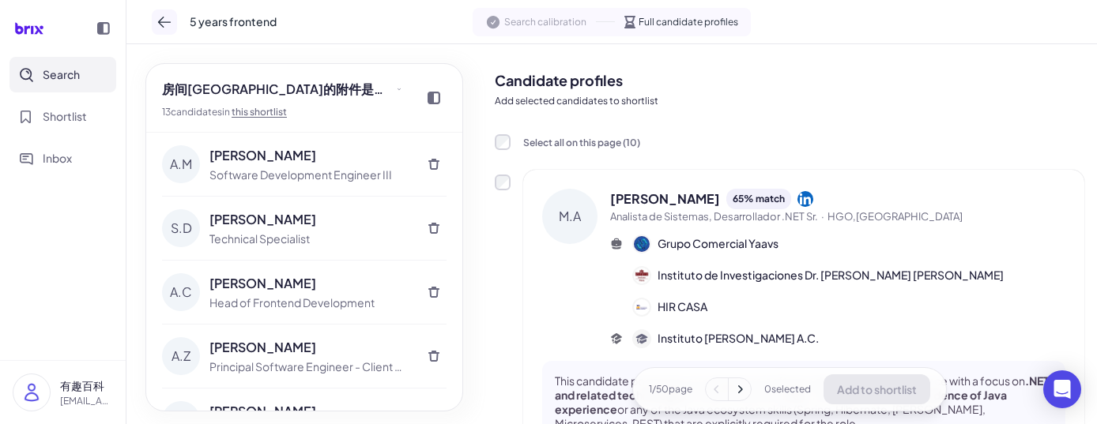
click at [168, 16] on icon at bounding box center [164, 22] width 16 height 16
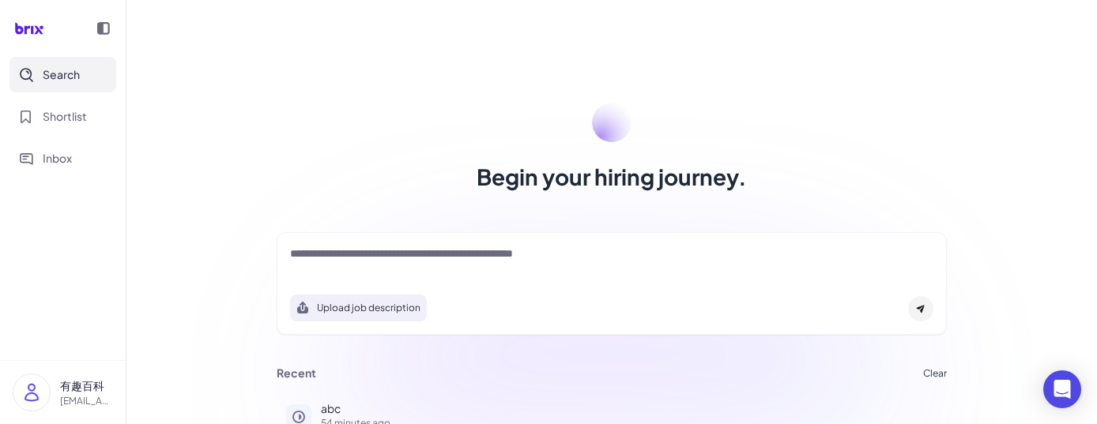
scroll to position [126, 0]
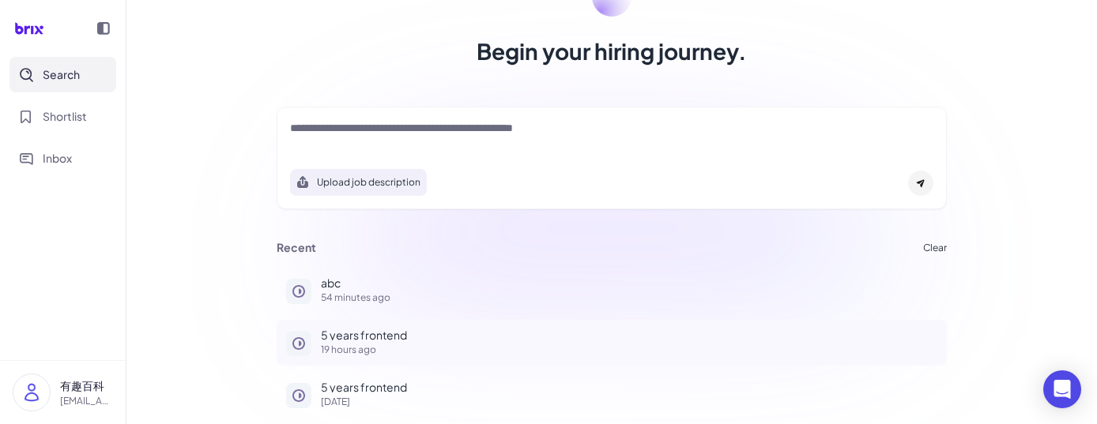
click at [378, 322] on p "19 hours ago" at bounding box center [629, 349] width 616 height 9
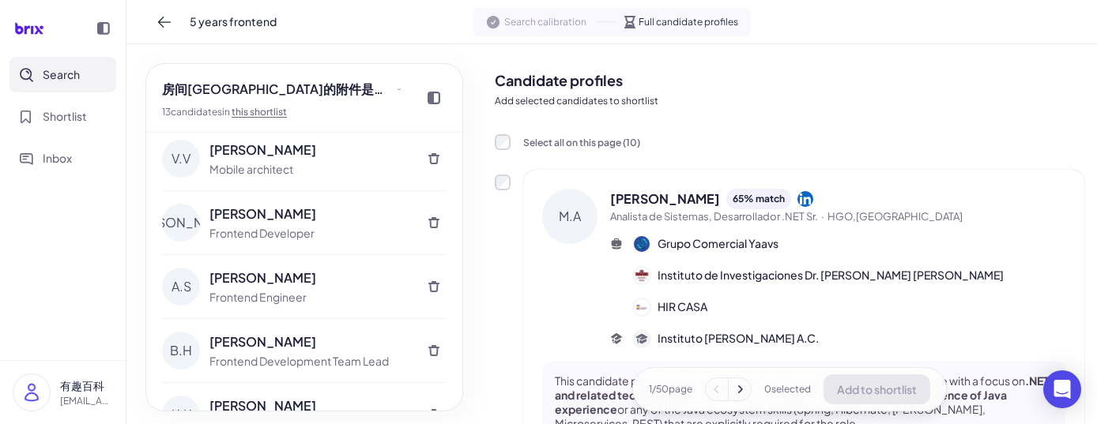
scroll to position [548, 0]
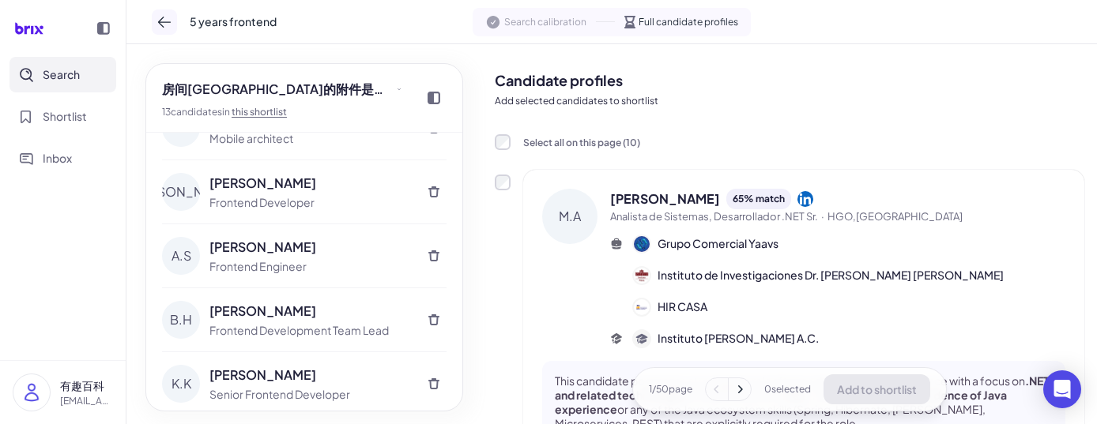
click at [165, 22] on icon at bounding box center [164, 22] width 16 height 16
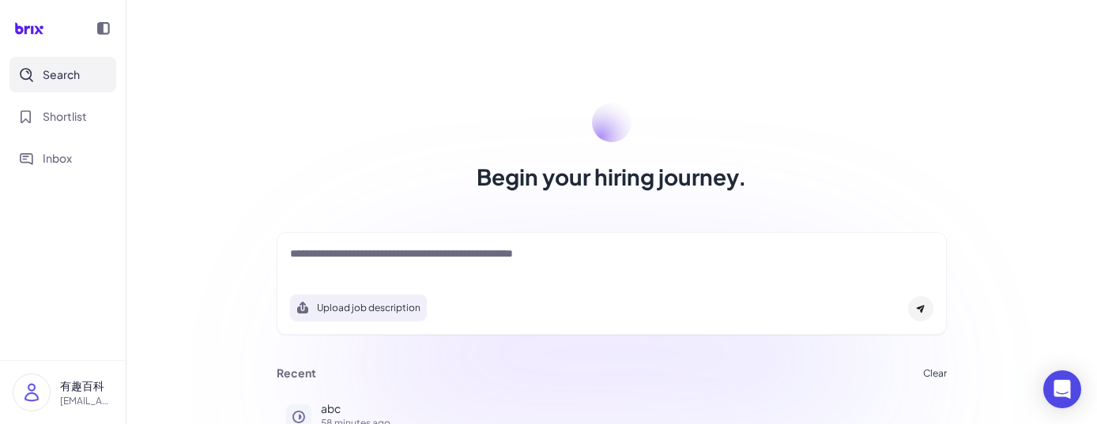
click at [269, 329] on div "Upload job description Job Titles Location Years of Experience Technical Skills…" at bounding box center [612, 283] width 708 height 119
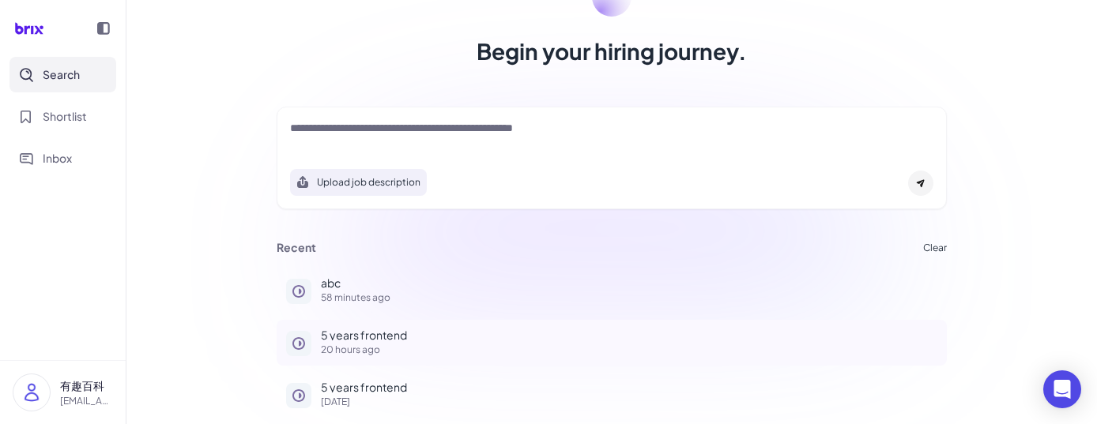
click at [362, 346] on p "20 hours ago" at bounding box center [629, 349] width 616 height 9
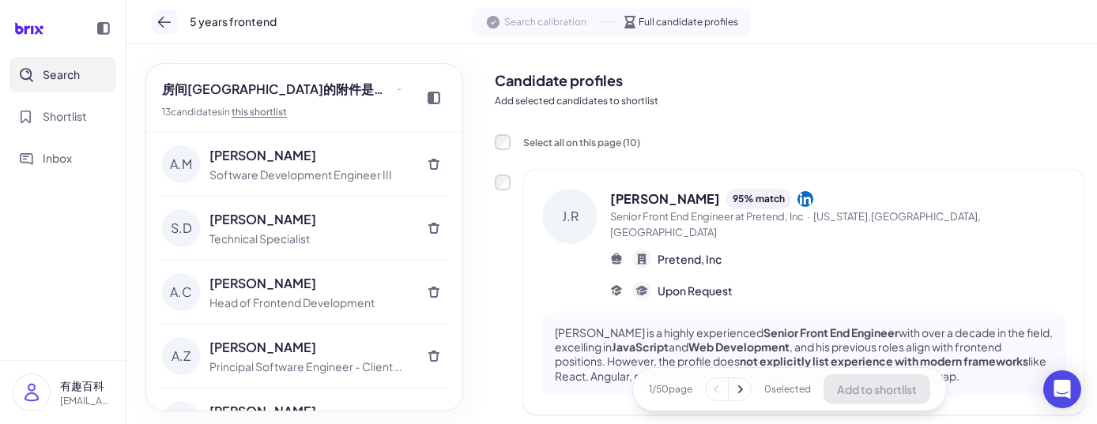
click at [168, 24] on icon at bounding box center [164, 22] width 16 height 16
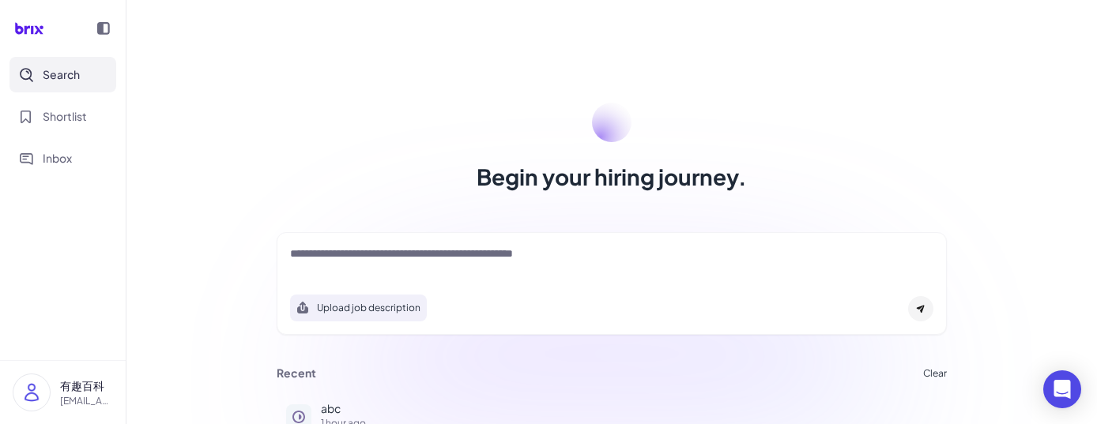
scroll to position [126, 0]
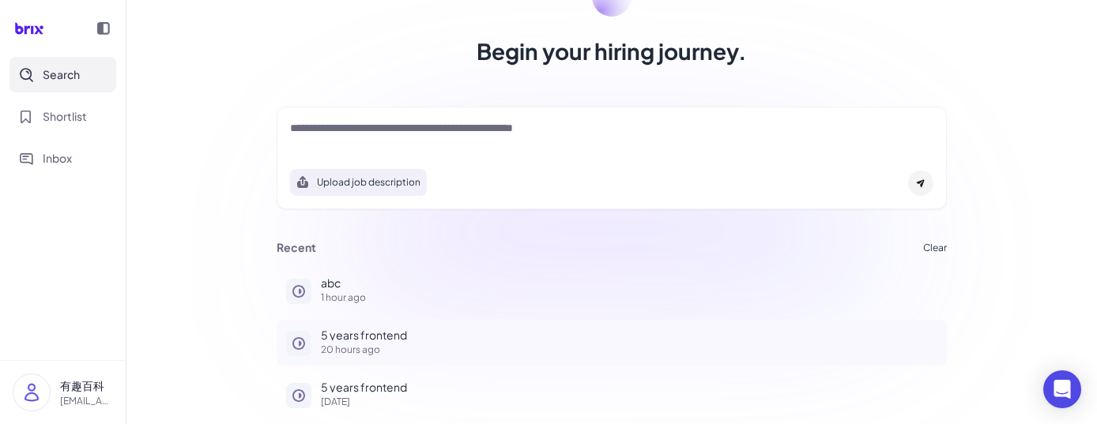
click at [341, 345] on p "20 hours ago" at bounding box center [629, 349] width 616 height 9
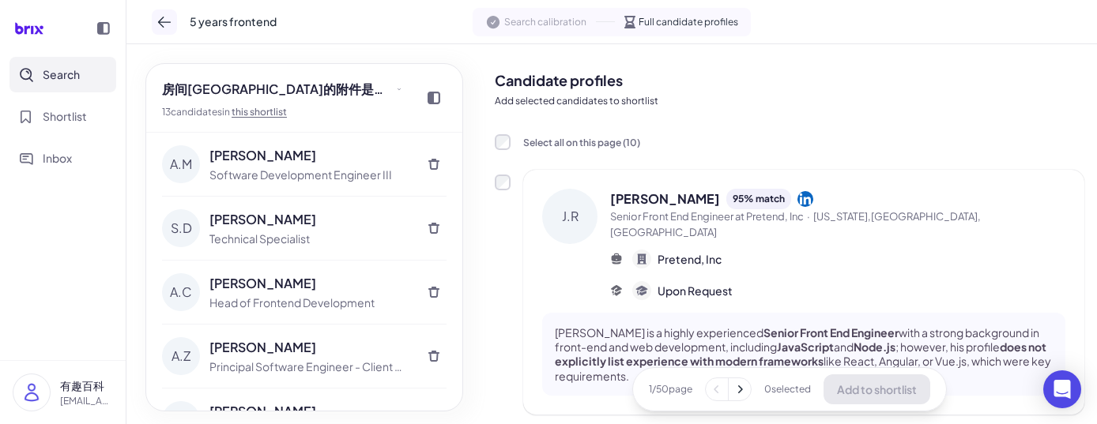
click at [169, 28] on icon at bounding box center [164, 22] width 16 height 16
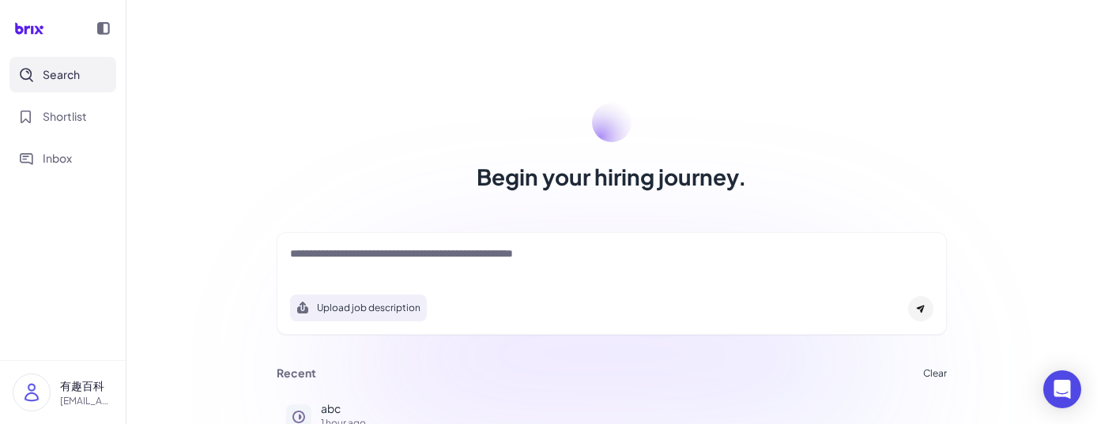
scroll to position [126, 0]
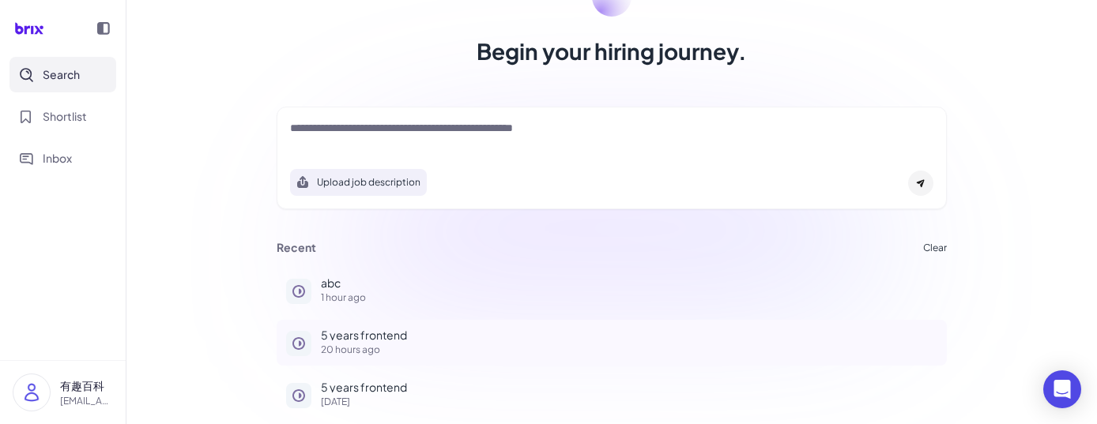
click at [353, 335] on p "5 years frontend" at bounding box center [629, 334] width 616 height 11
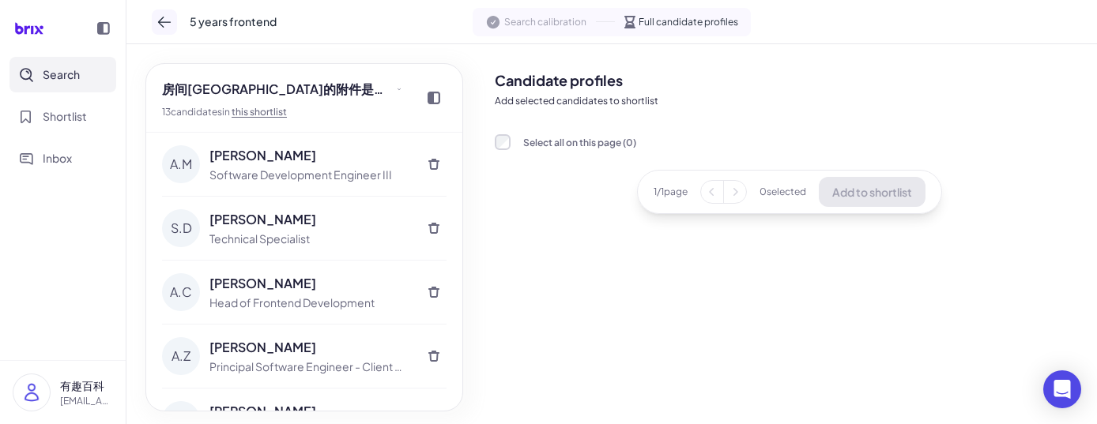
click at [164, 14] on icon at bounding box center [164, 22] width 16 height 16
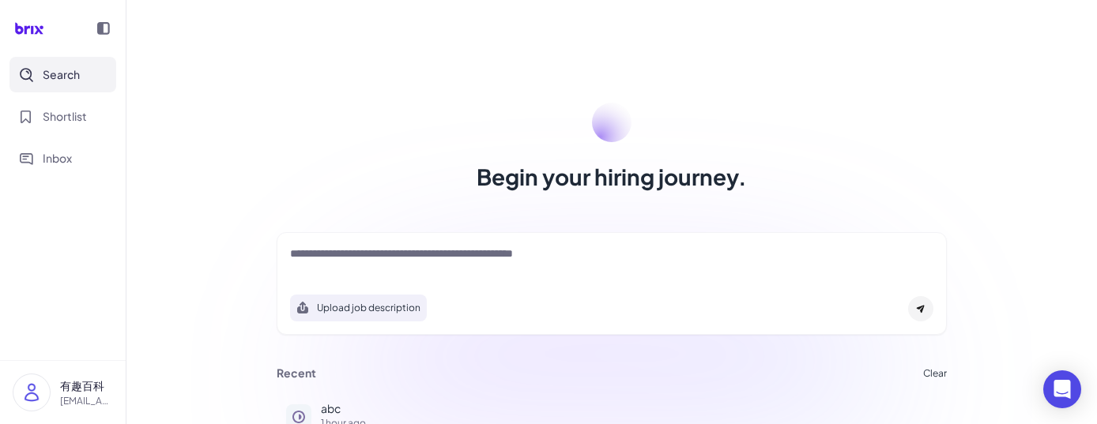
scroll to position [126, 0]
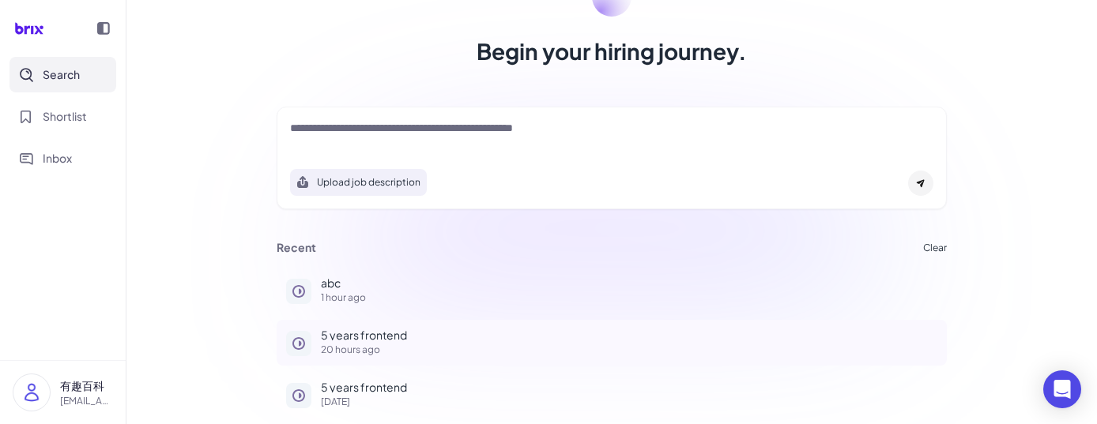
click at [335, 345] on p "20 hours ago" at bounding box center [629, 349] width 616 height 9
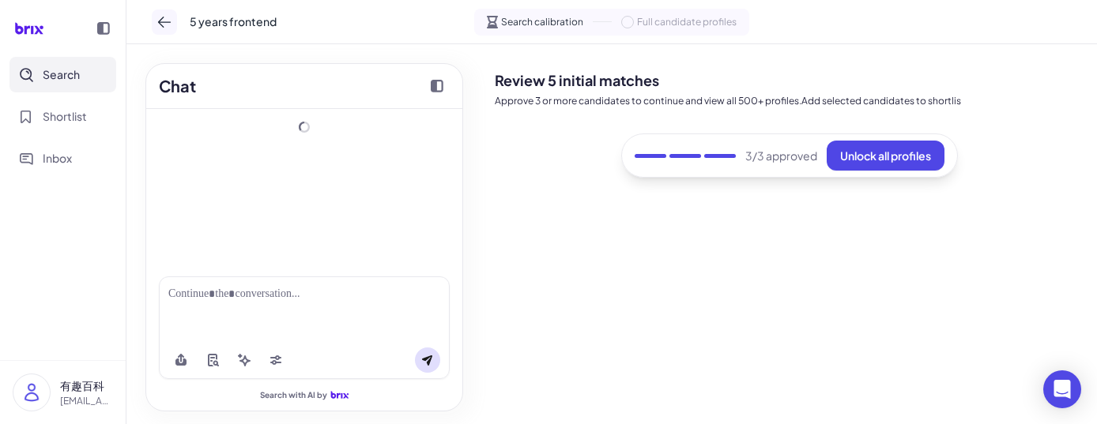
click at [163, 21] on icon at bounding box center [164, 22] width 16 height 16
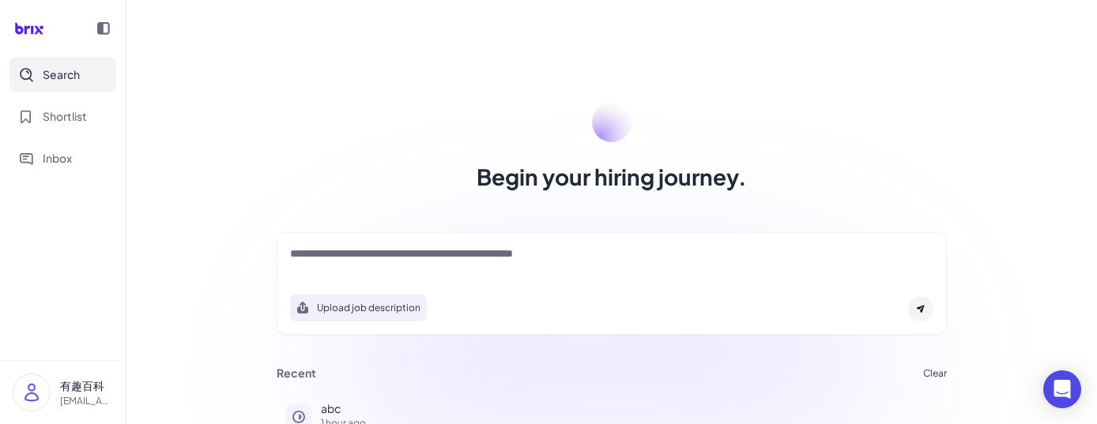
scroll to position [126, 0]
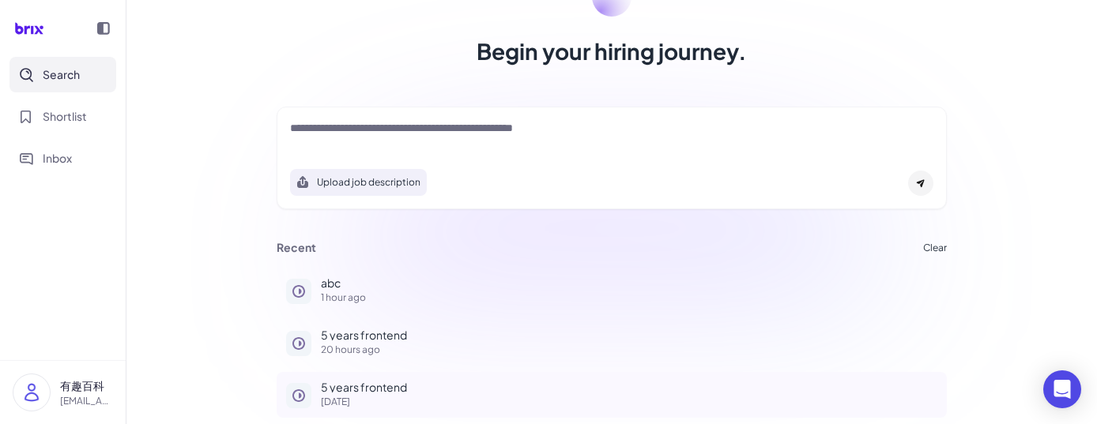
click at [367, 389] on p "5 years frontend" at bounding box center [629, 387] width 616 height 11
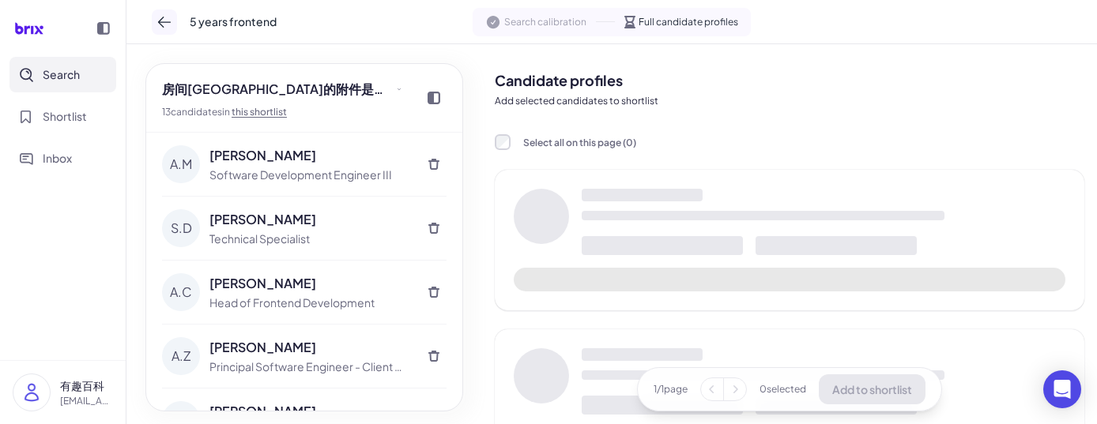
click at [174, 20] on button at bounding box center [164, 21] width 25 height 25
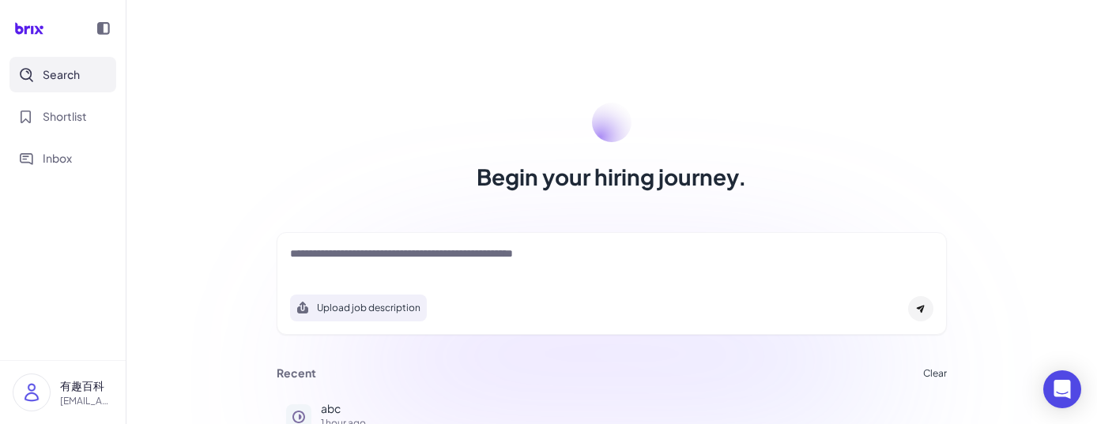
scroll to position [126, 0]
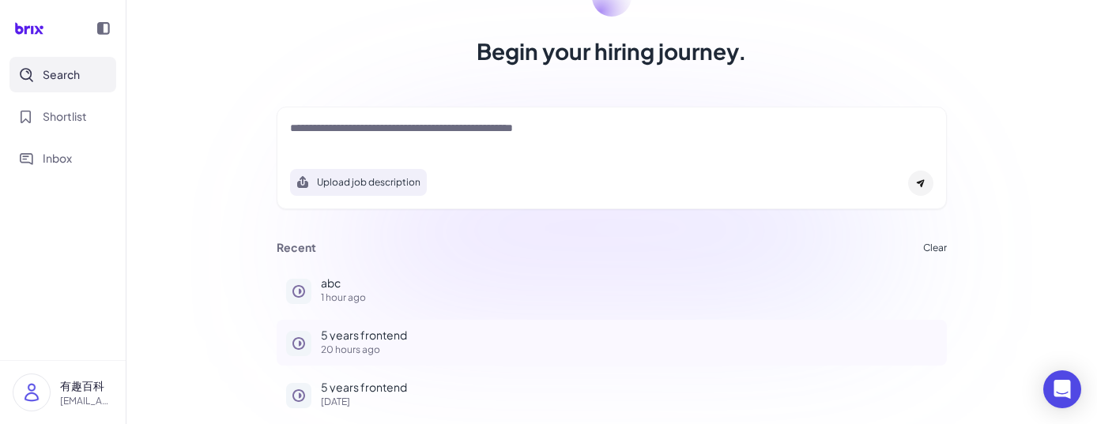
click at [338, 345] on p "20 hours ago" at bounding box center [629, 349] width 616 height 9
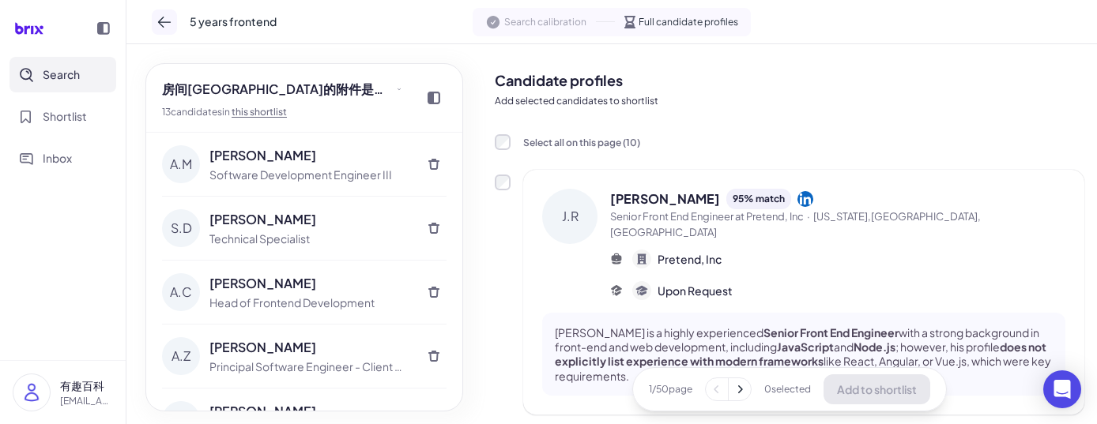
click at [169, 18] on icon at bounding box center [164, 22] width 16 height 16
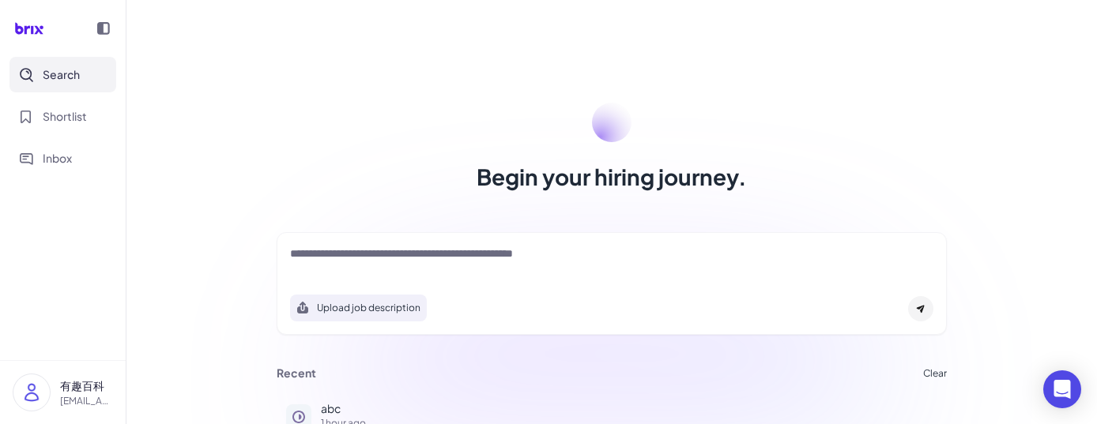
scroll to position [126, 0]
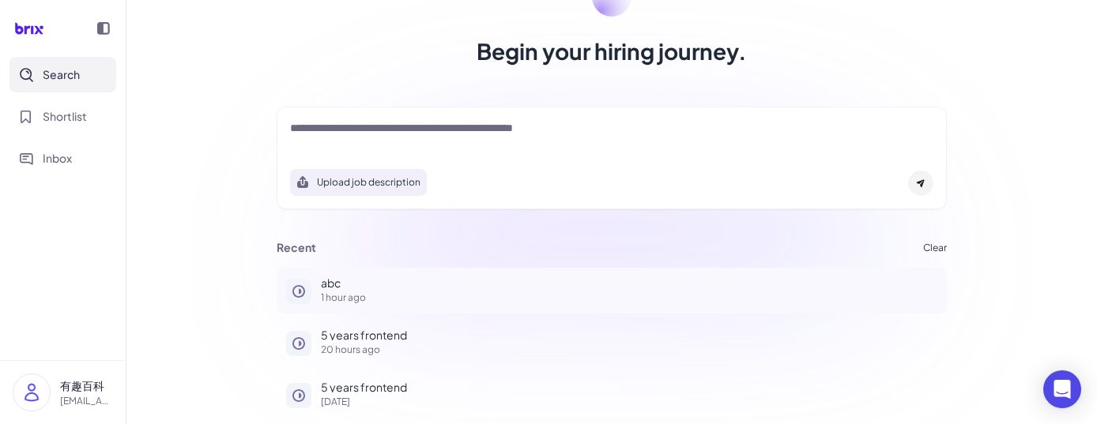
click at [338, 282] on p "abc" at bounding box center [629, 282] width 616 height 11
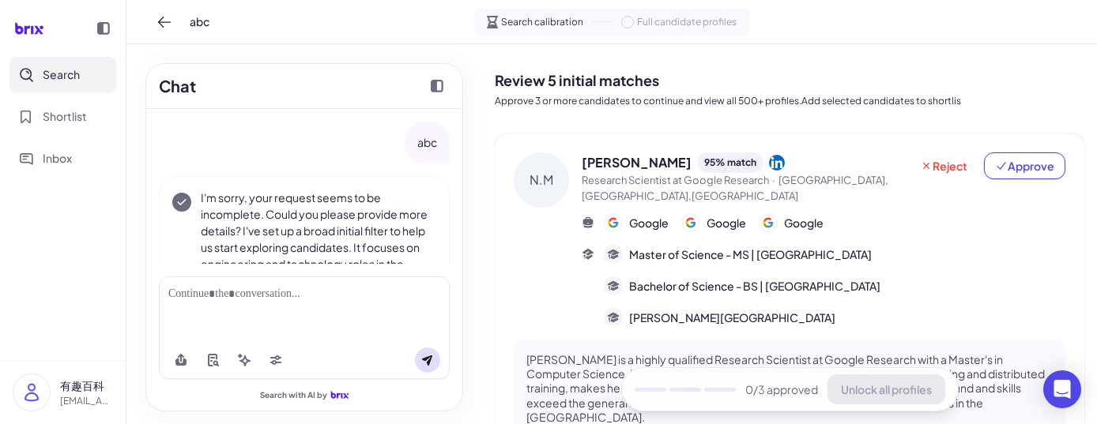
scroll to position [70, 0]
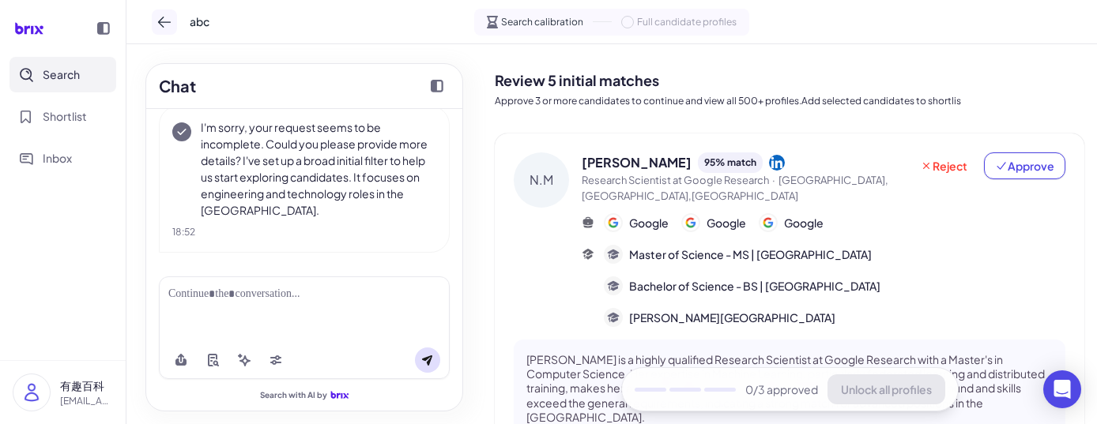
click at [153, 28] on button at bounding box center [164, 21] width 25 height 25
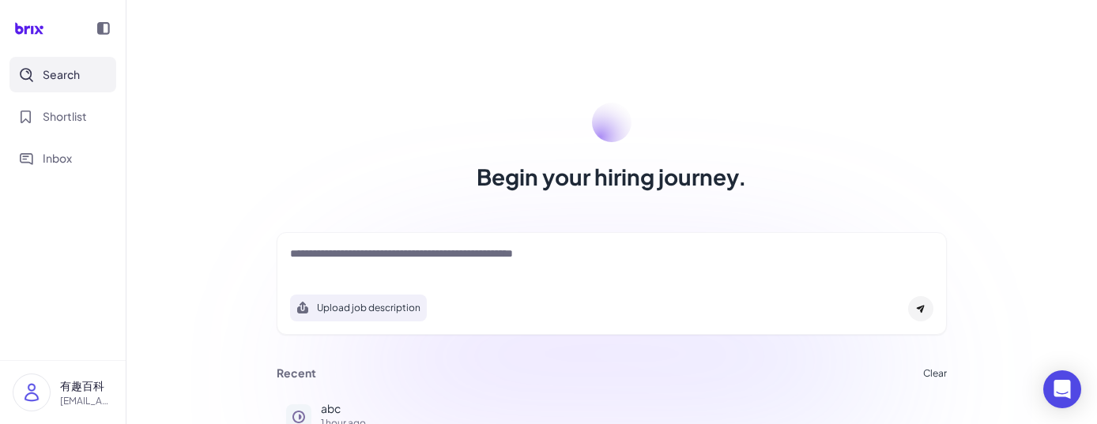
scroll to position [126, 0]
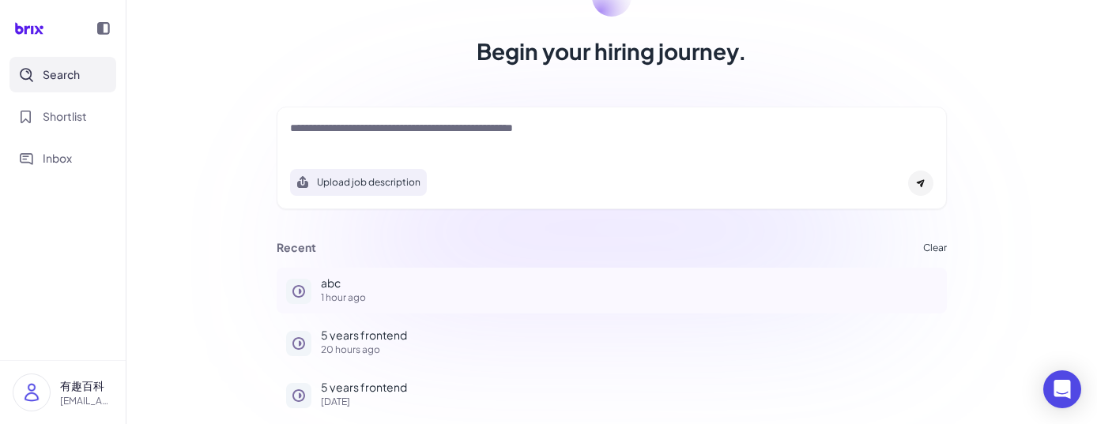
click at [352, 296] on p "1 hour ago" at bounding box center [629, 297] width 616 height 9
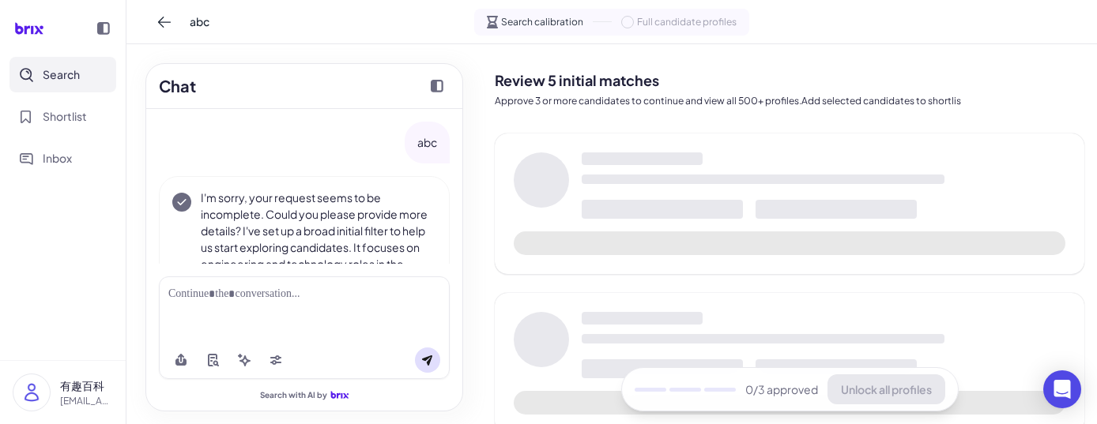
scroll to position [70, 0]
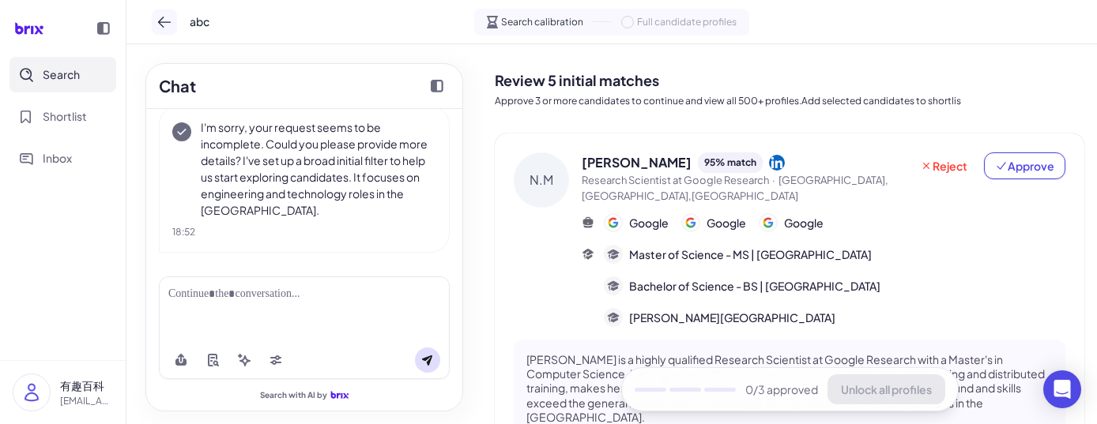
click at [164, 25] on icon at bounding box center [164, 22] width 16 height 16
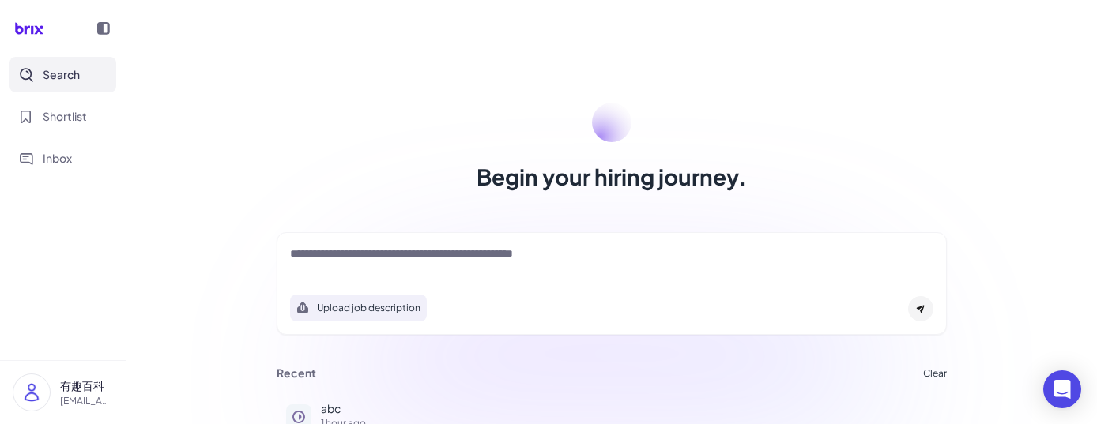
scroll to position [126, 0]
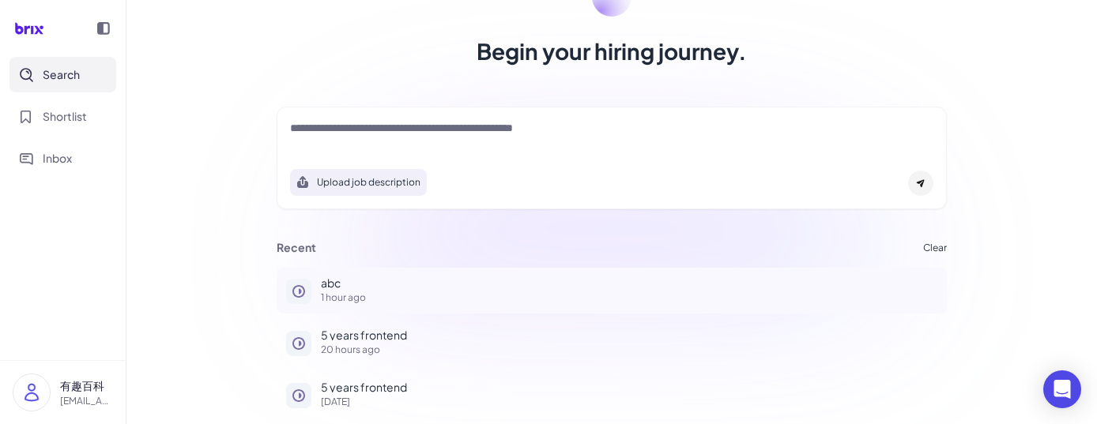
click at [326, 293] on p "1 hour ago" at bounding box center [629, 297] width 616 height 9
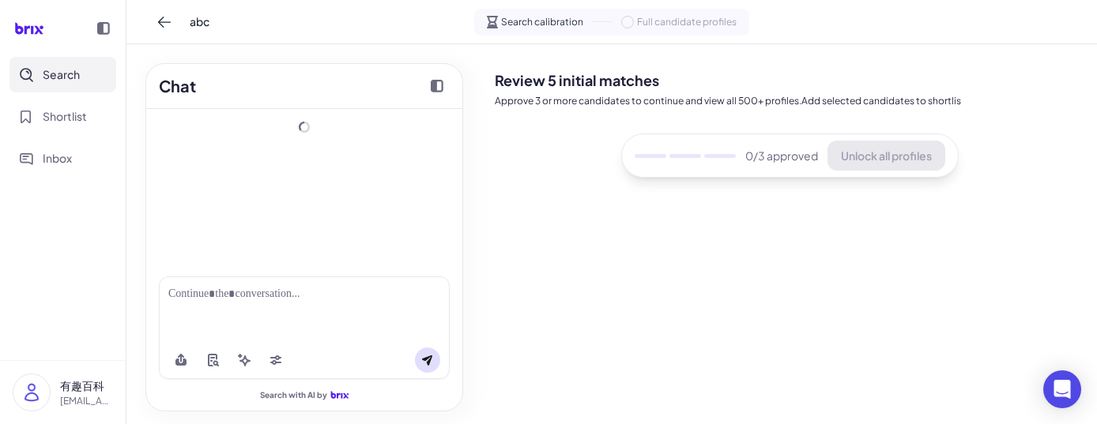
scroll to position [70, 0]
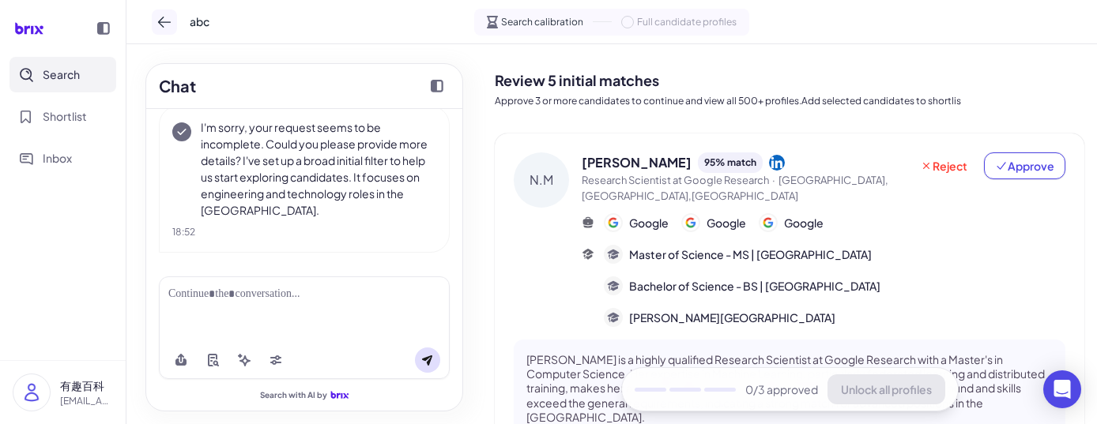
click at [166, 19] on icon at bounding box center [164, 22] width 16 height 16
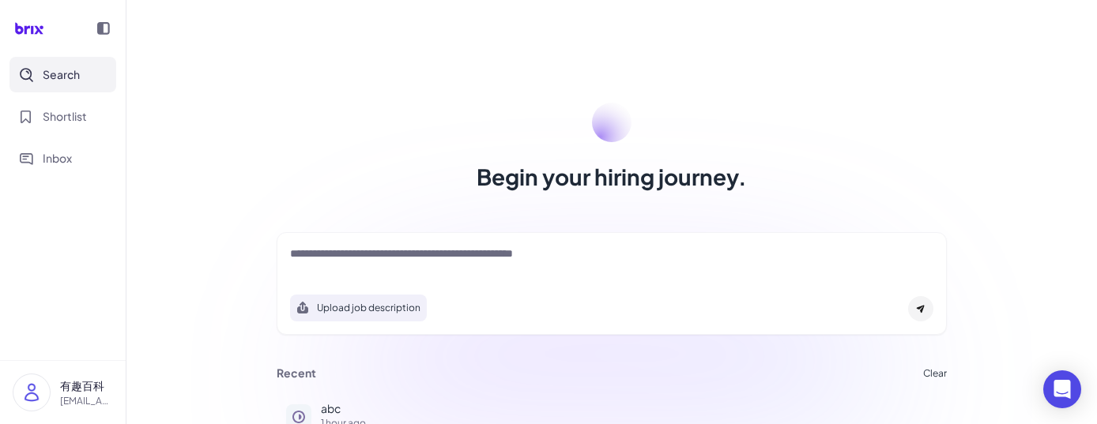
scroll to position [126, 0]
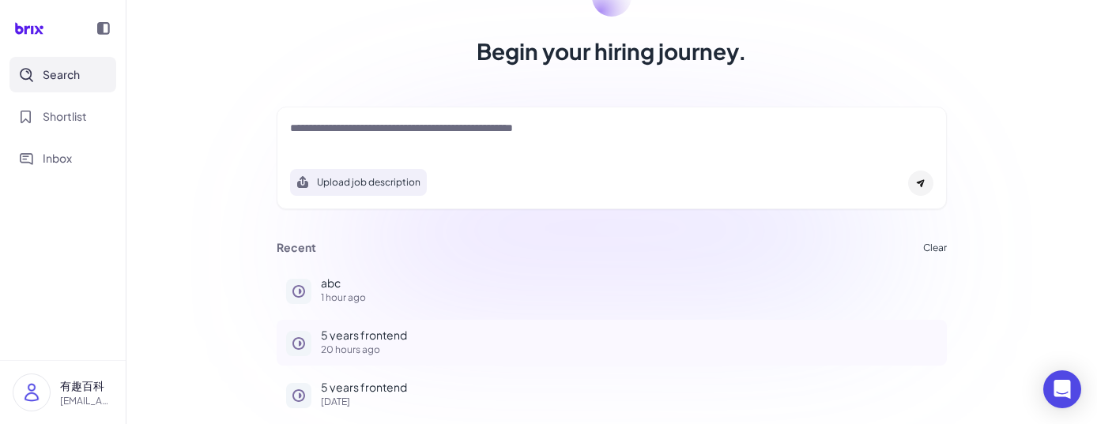
click at [342, 345] on p "20 hours ago" at bounding box center [629, 349] width 616 height 9
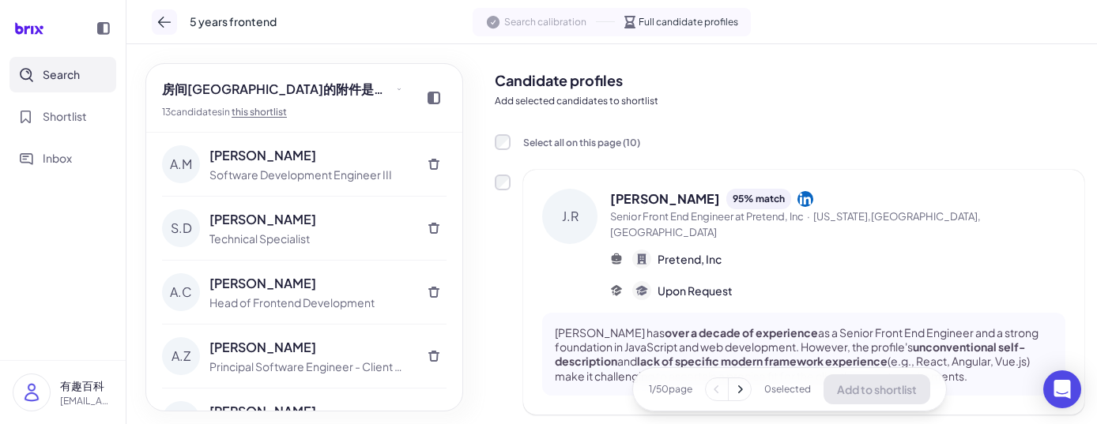
click at [169, 19] on icon at bounding box center [164, 22] width 16 height 16
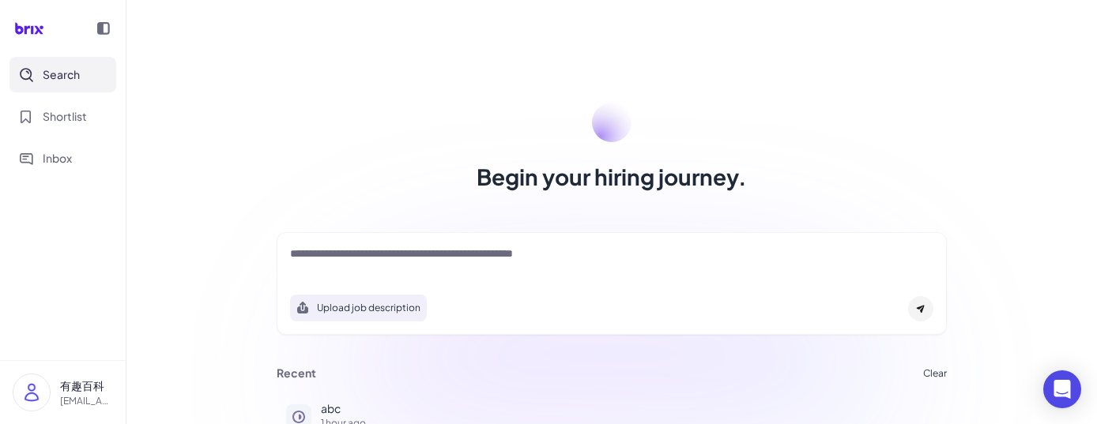
scroll to position [126, 0]
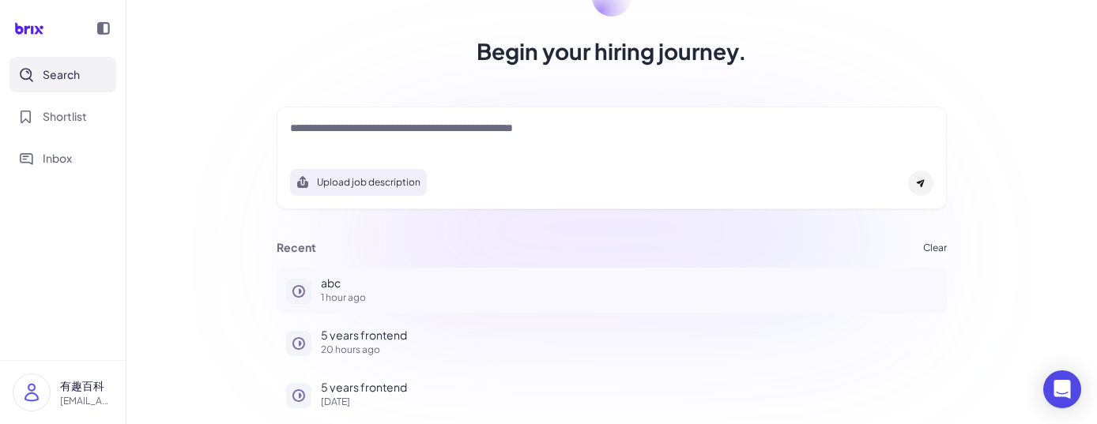
click at [367, 288] on div "abc 1 hour ago" at bounding box center [629, 289] width 616 height 25
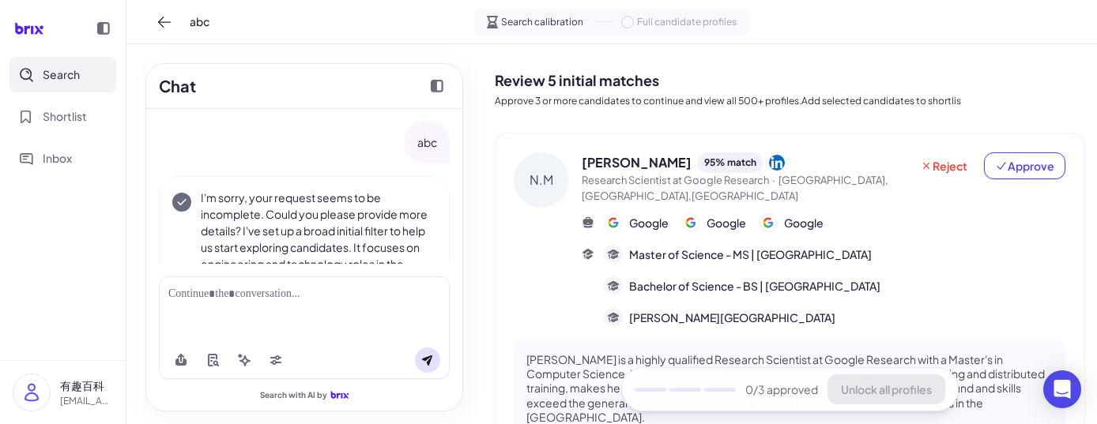
scroll to position [70, 0]
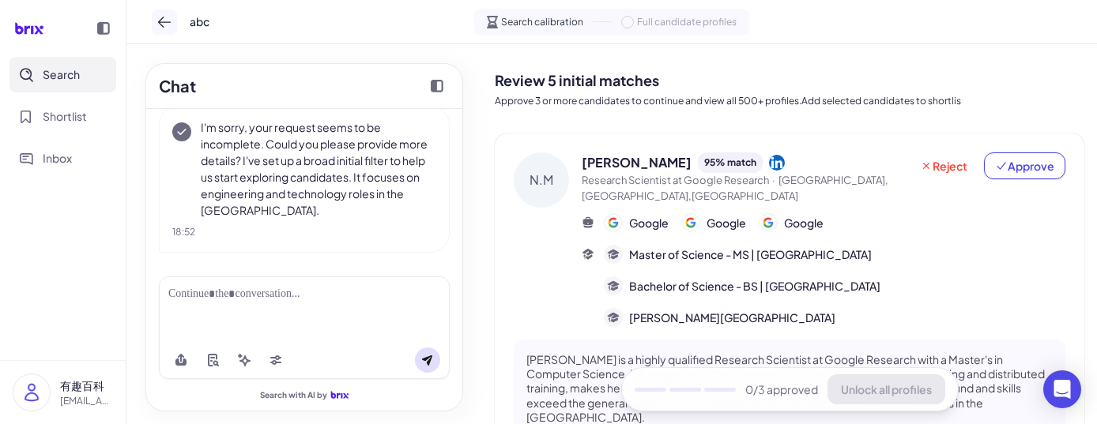
click at [156, 21] on icon at bounding box center [164, 22] width 16 height 16
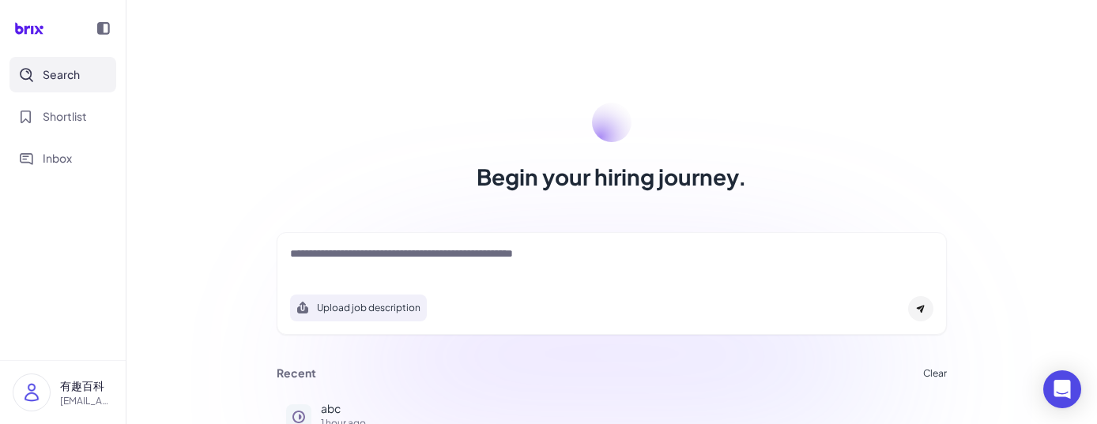
scroll to position [126, 0]
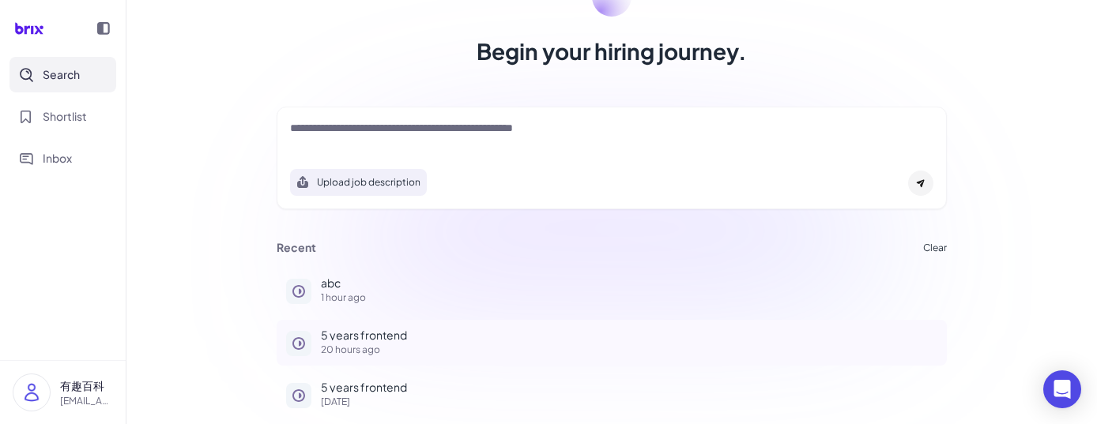
click at [378, 342] on div "5 years frontend 20 hours ago" at bounding box center [629, 341] width 616 height 25
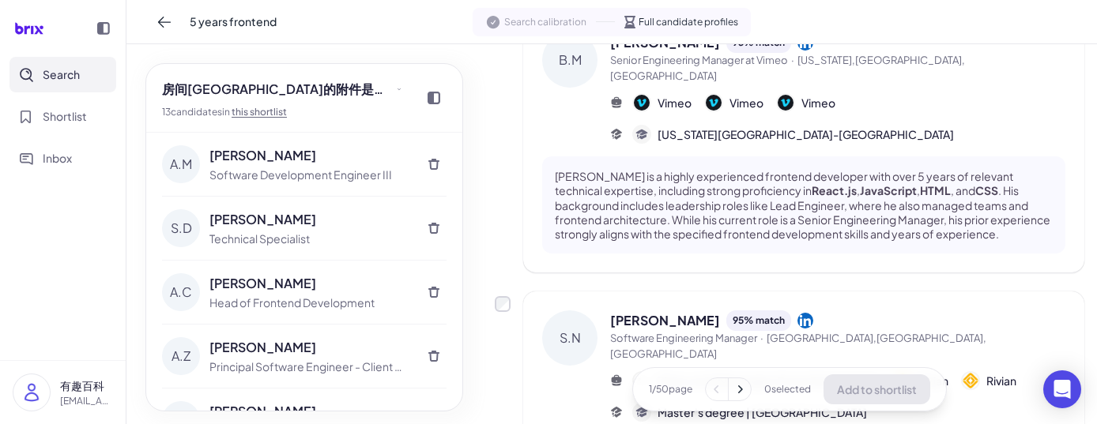
scroll to position [2391, 0]
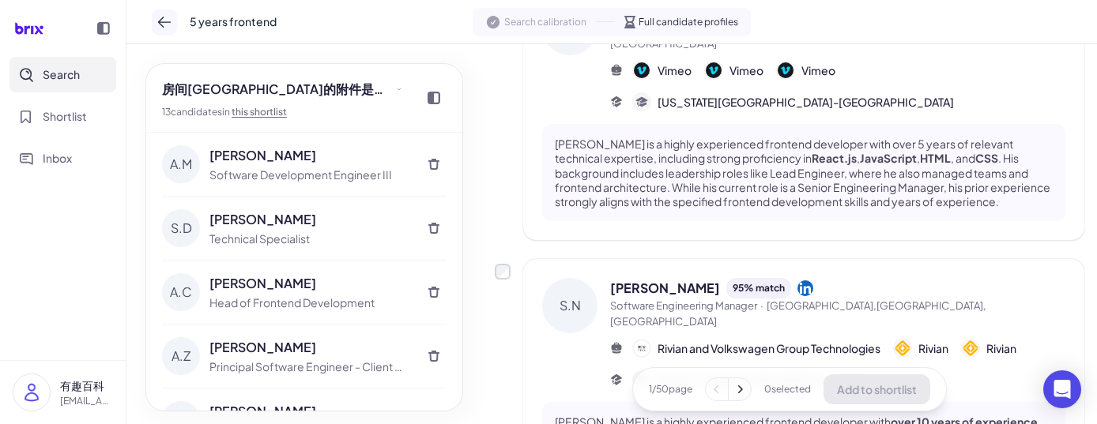
click at [169, 24] on icon at bounding box center [164, 22] width 16 height 16
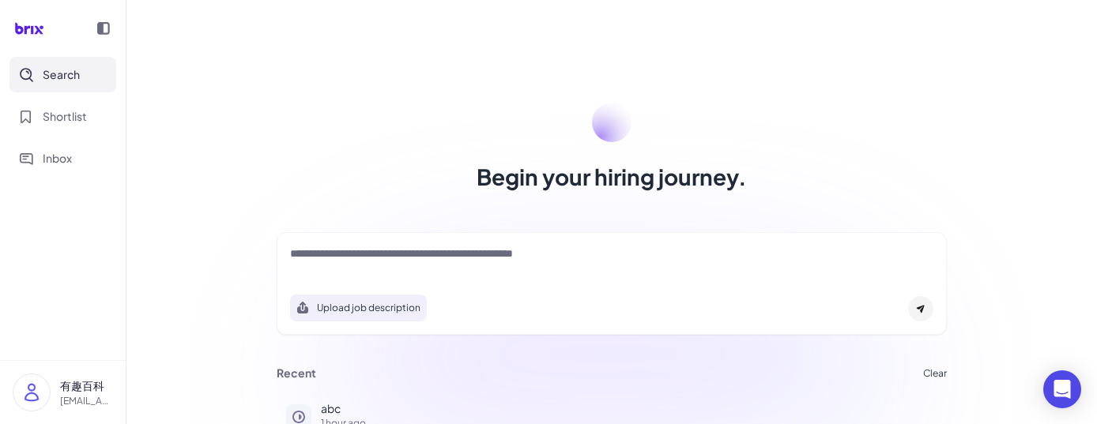
scroll to position [126, 0]
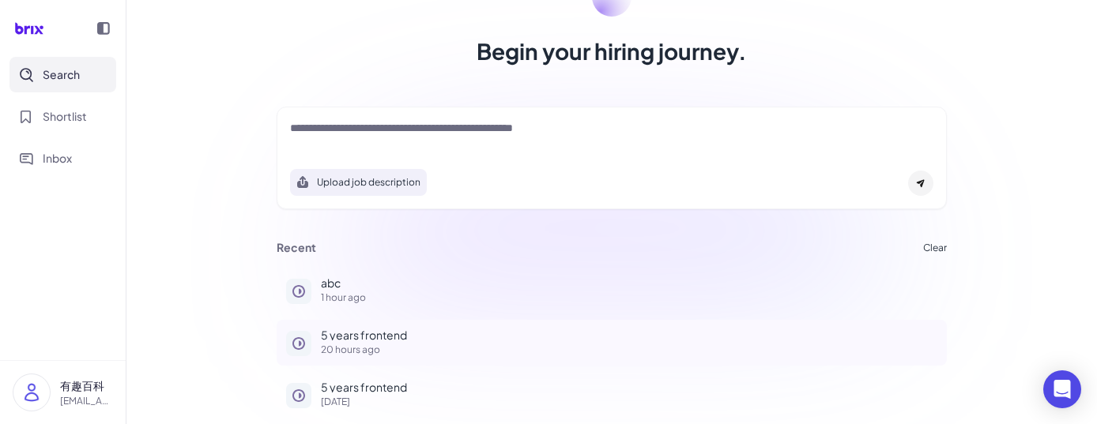
click at [344, 352] on p "20 hours ago" at bounding box center [629, 349] width 616 height 9
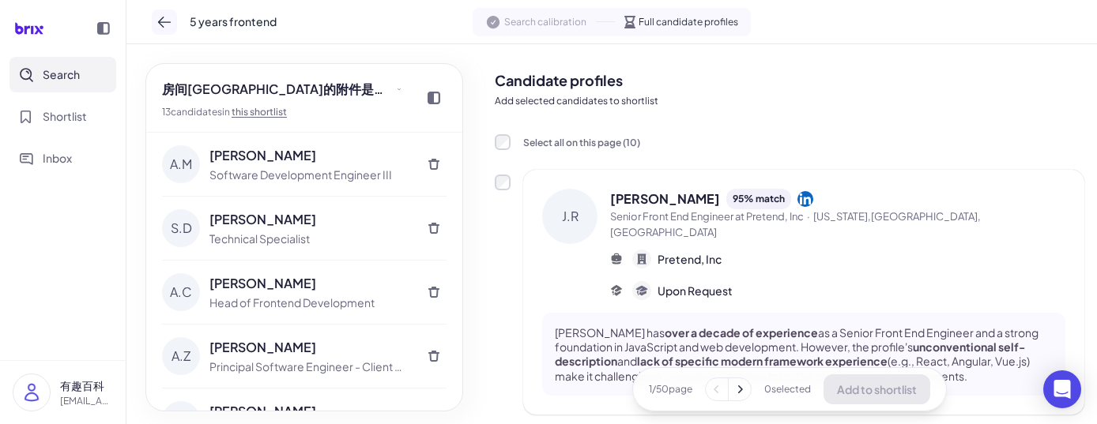
click at [165, 29] on button at bounding box center [164, 21] width 25 height 25
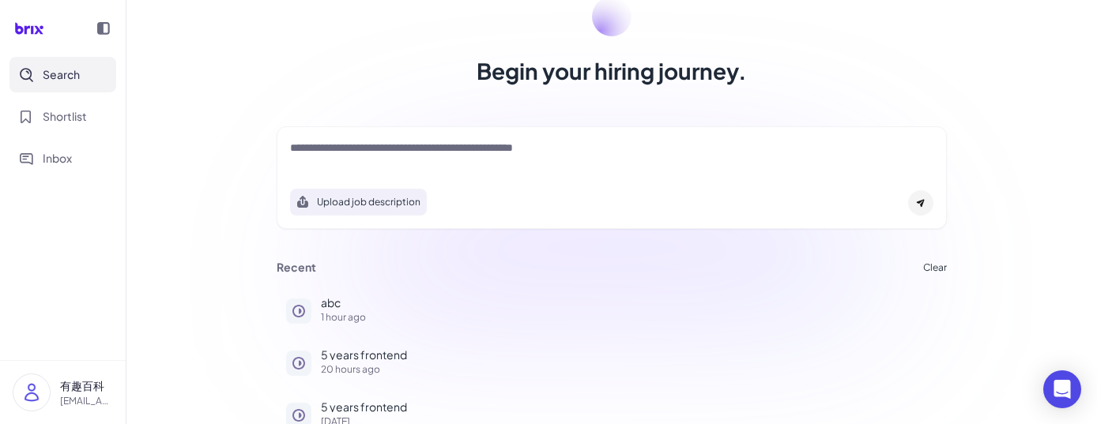
scroll to position [107, 0]
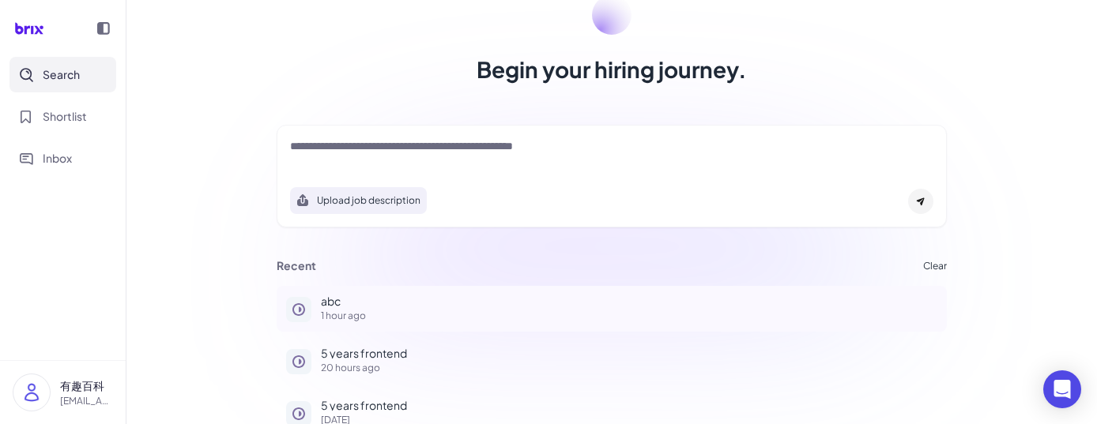
click at [373, 315] on p "1 hour ago" at bounding box center [629, 315] width 616 height 9
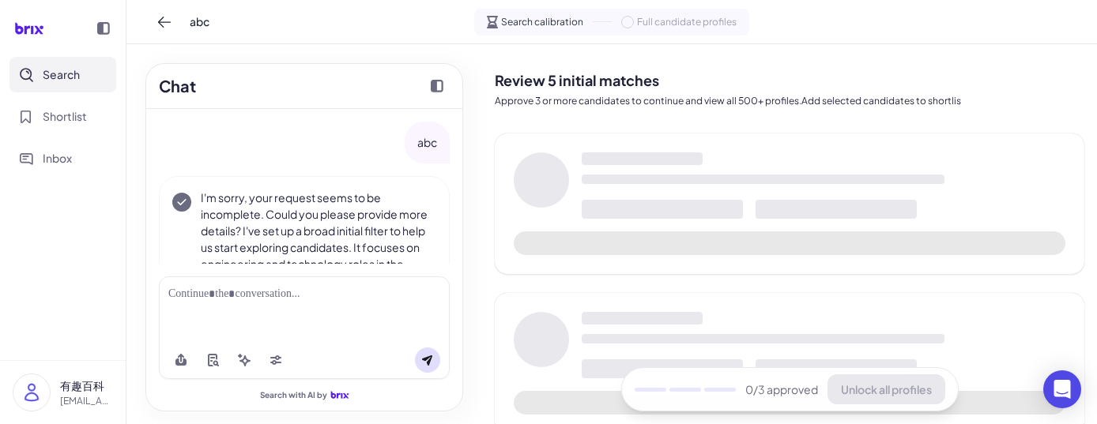
scroll to position [70, 0]
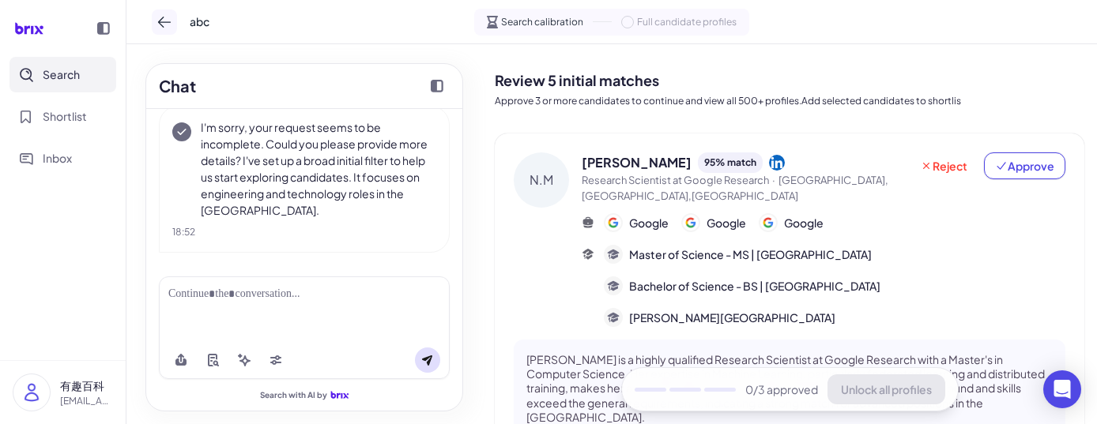
click at [164, 26] on icon at bounding box center [164, 22] width 16 height 16
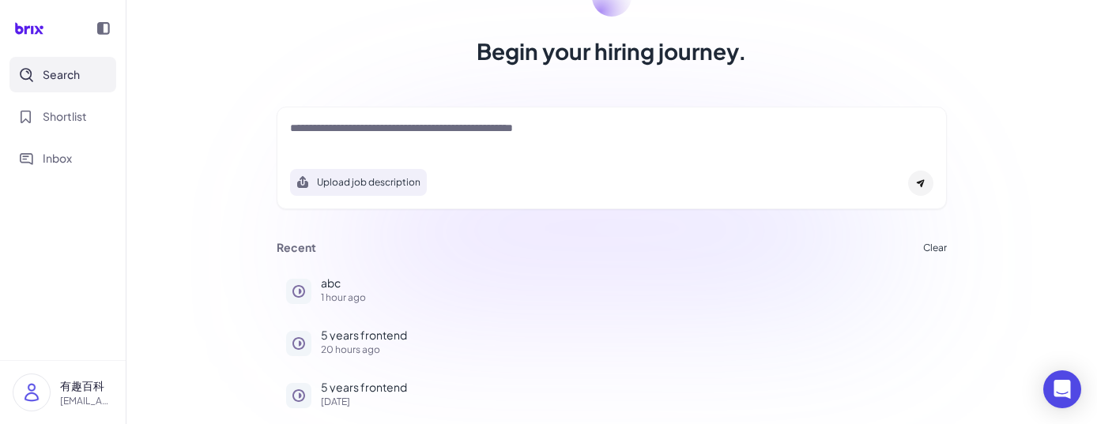
scroll to position [125, 0]
click at [357, 339] on p "5 years frontend" at bounding box center [629, 335] width 616 height 11
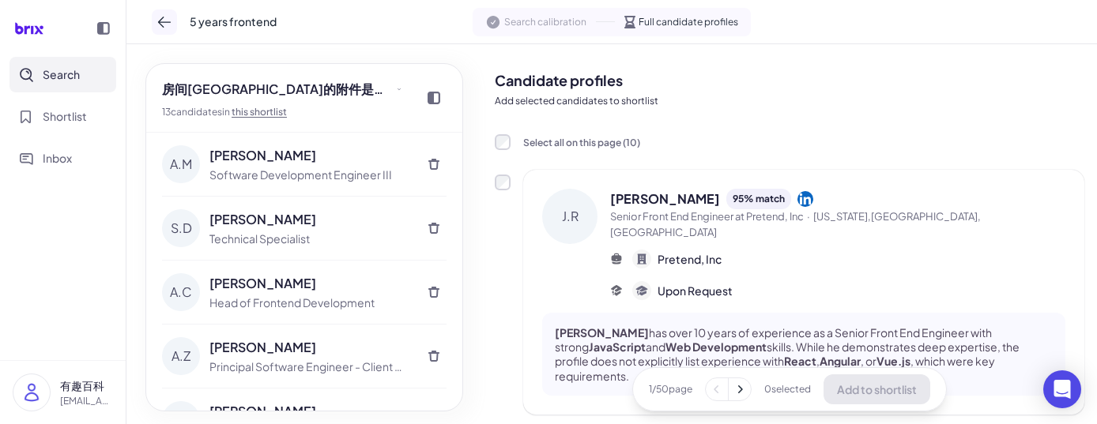
click at [171, 26] on icon at bounding box center [164, 22] width 16 height 16
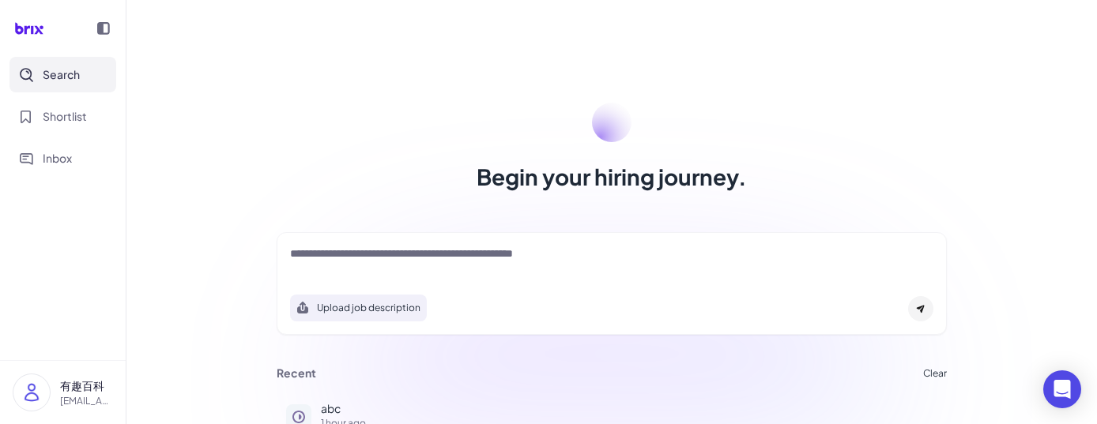
scroll to position [126, 0]
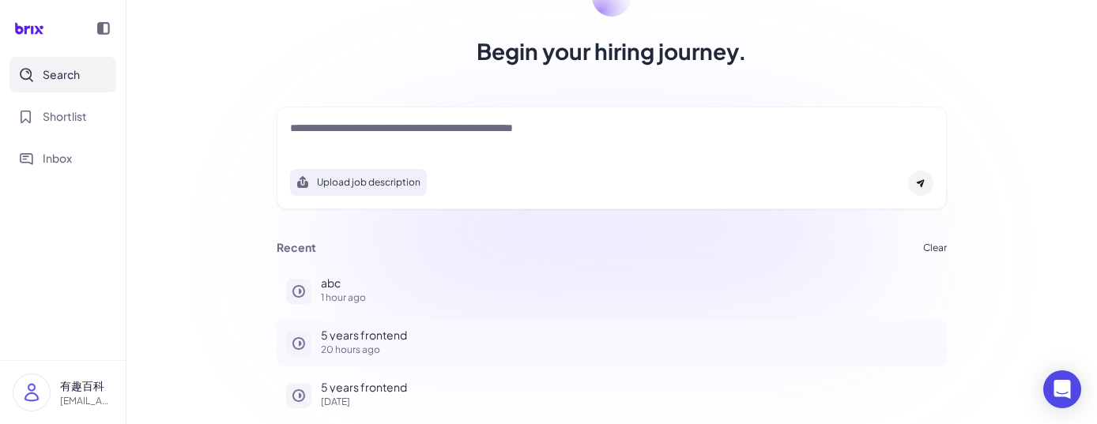
click at [347, 348] on p "20 hours ago" at bounding box center [629, 349] width 616 height 9
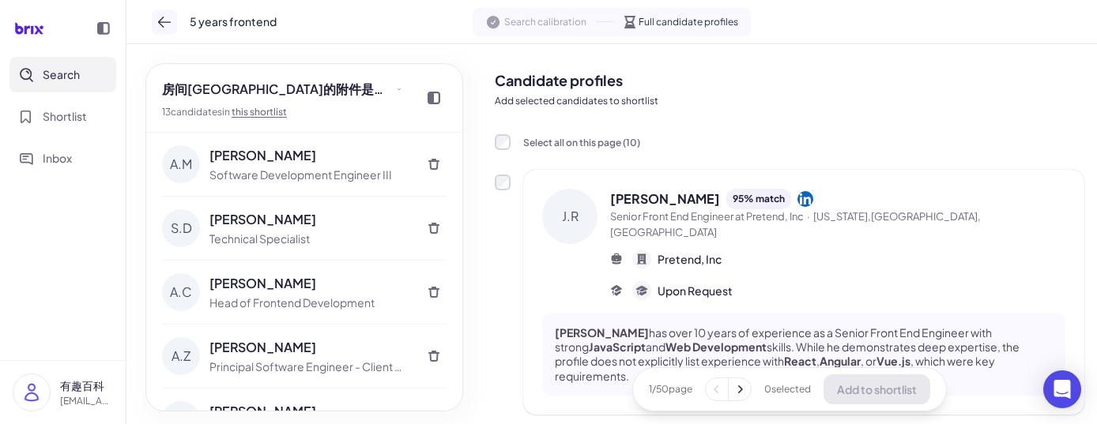
click at [167, 21] on icon at bounding box center [164, 22] width 13 height 11
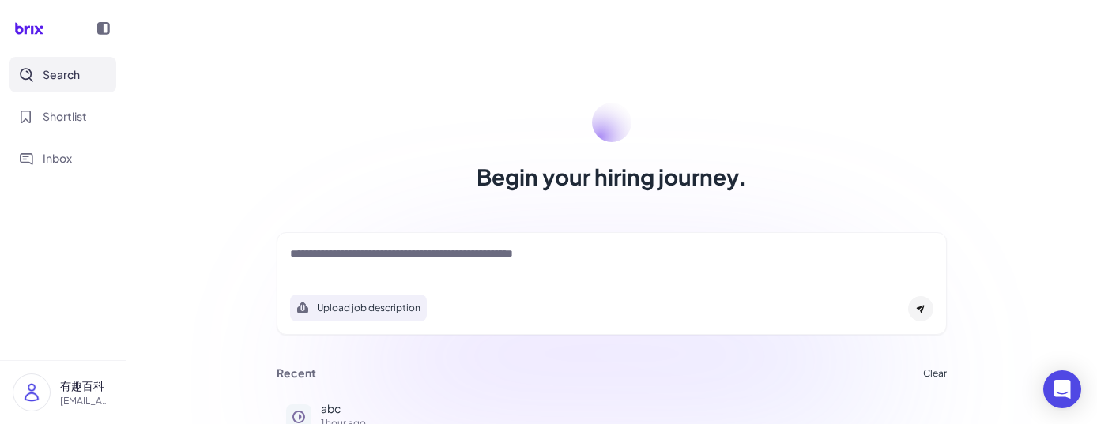
scroll to position [126, 0]
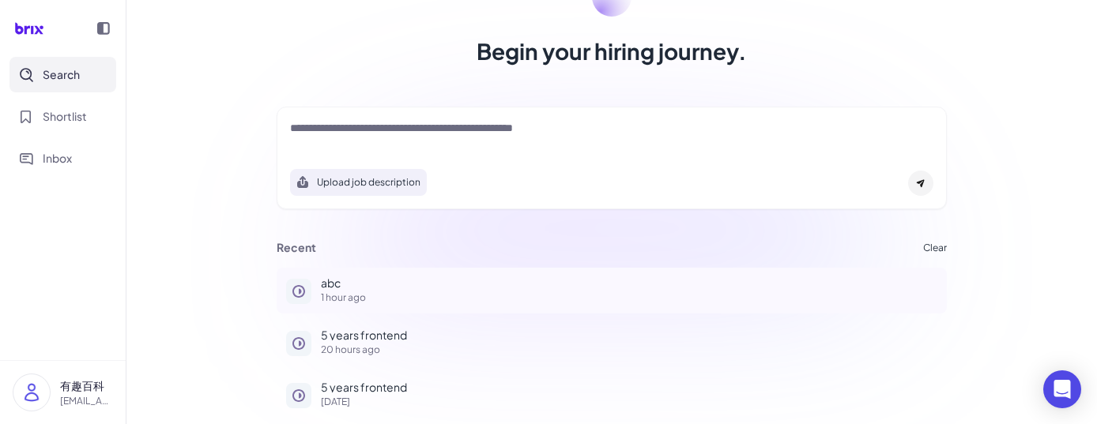
click at [352, 289] on div "abc 1 hour ago" at bounding box center [629, 289] width 616 height 25
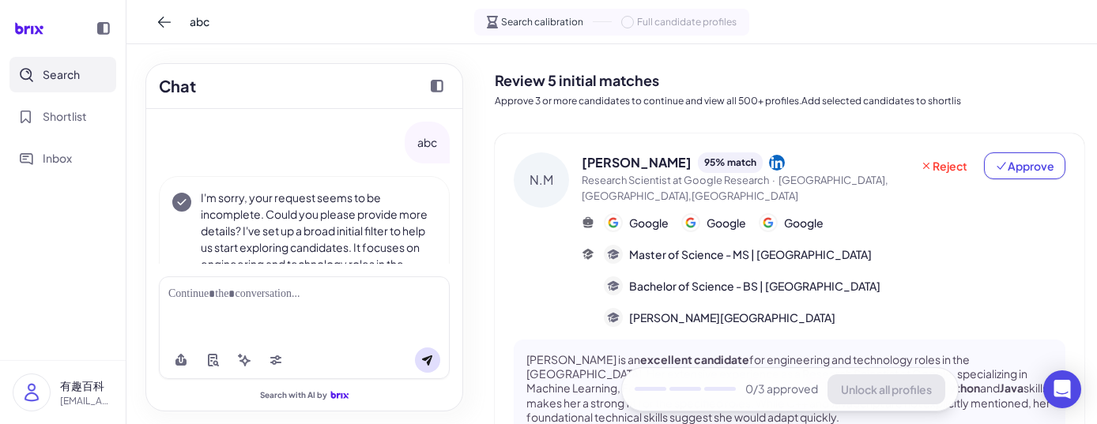
scroll to position [70, 0]
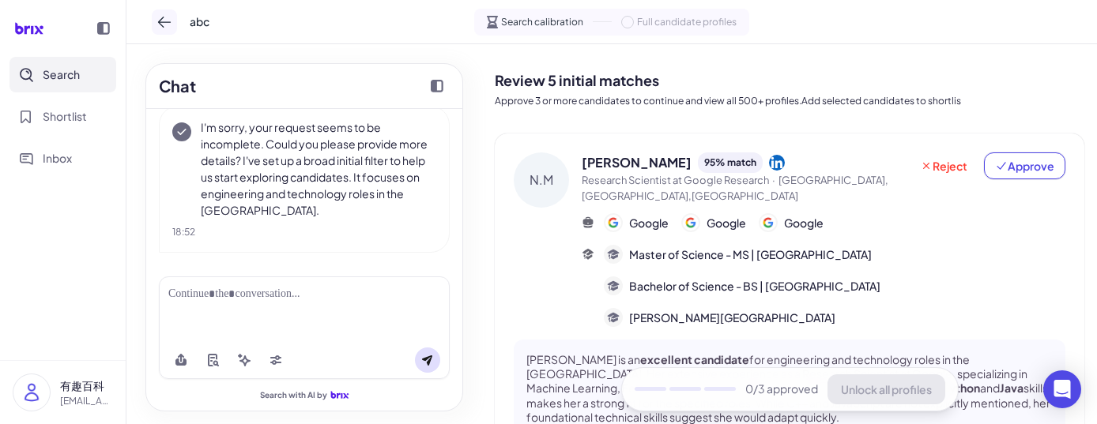
click at [163, 30] on button at bounding box center [164, 21] width 25 height 25
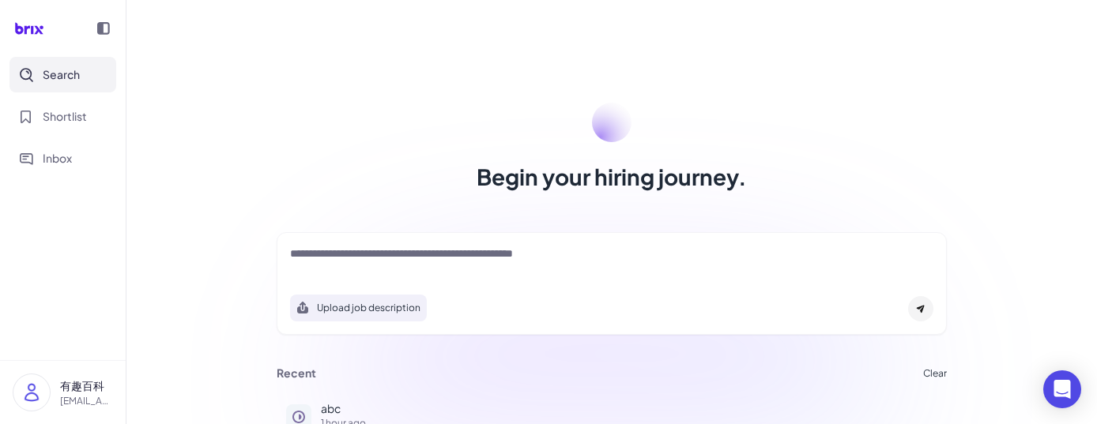
scroll to position [126, 0]
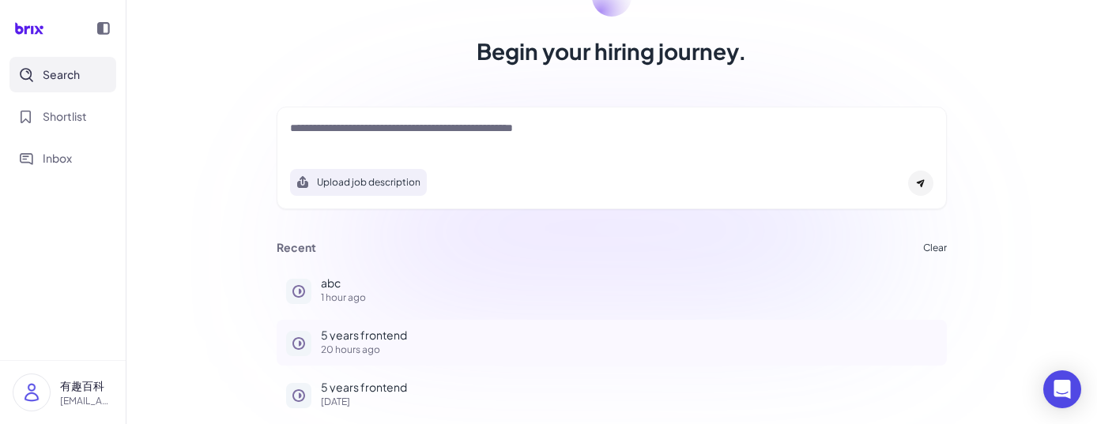
click at [337, 337] on p "5 years frontend" at bounding box center [629, 334] width 616 height 11
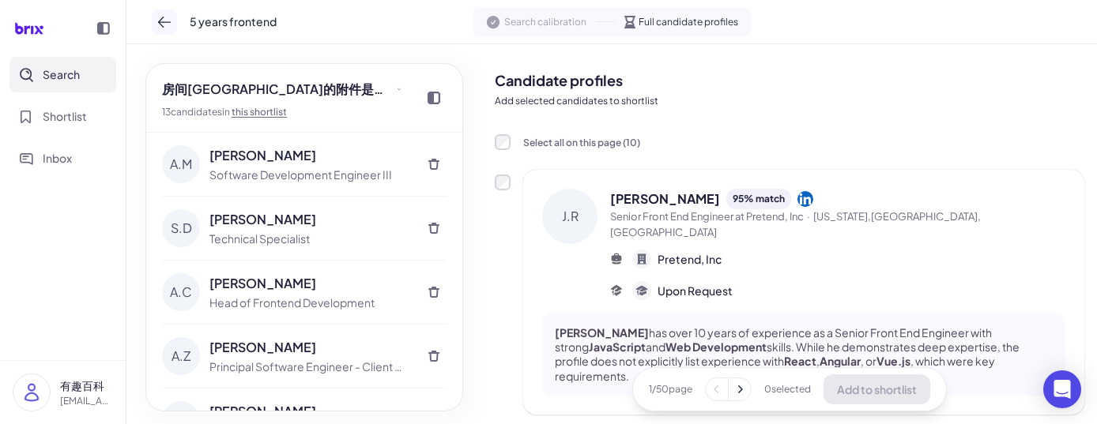
click at [166, 17] on icon at bounding box center [164, 22] width 16 height 16
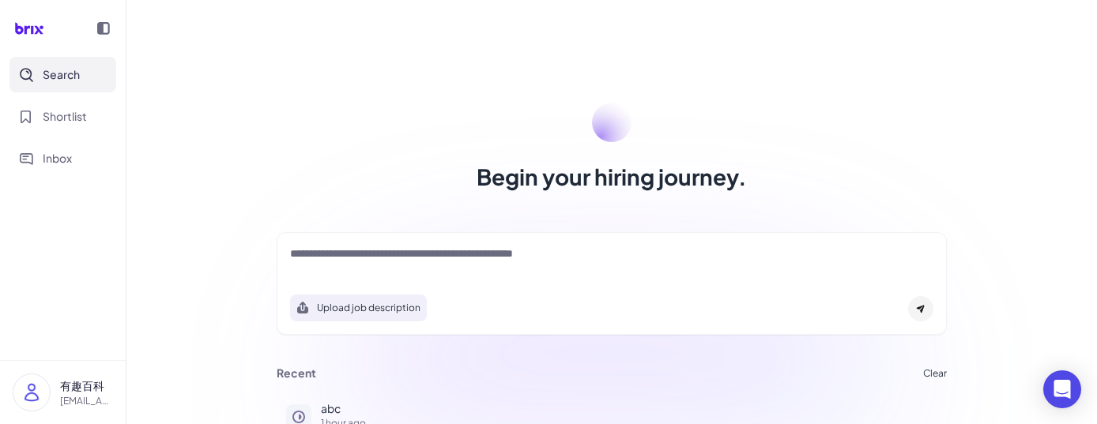
scroll to position [126, 0]
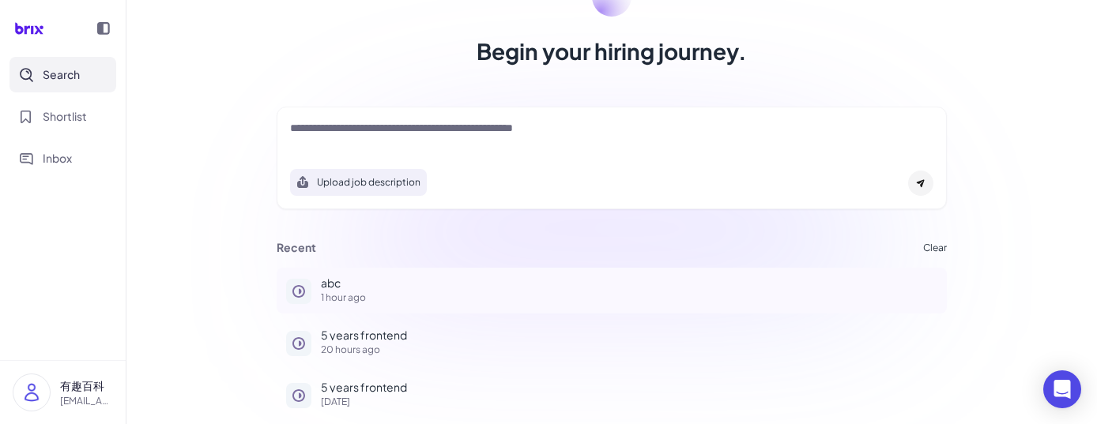
click at [349, 293] on p "1 hour ago" at bounding box center [629, 297] width 616 height 9
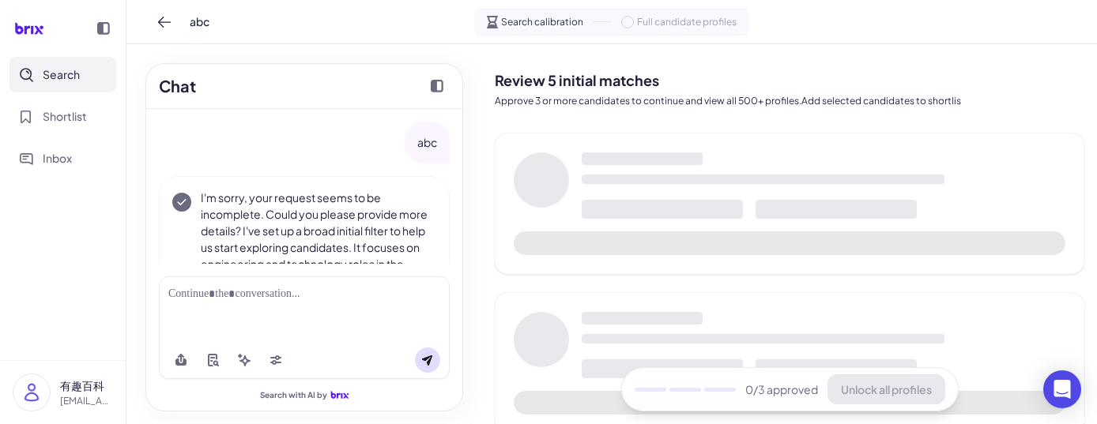
scroll to position [70, 0]
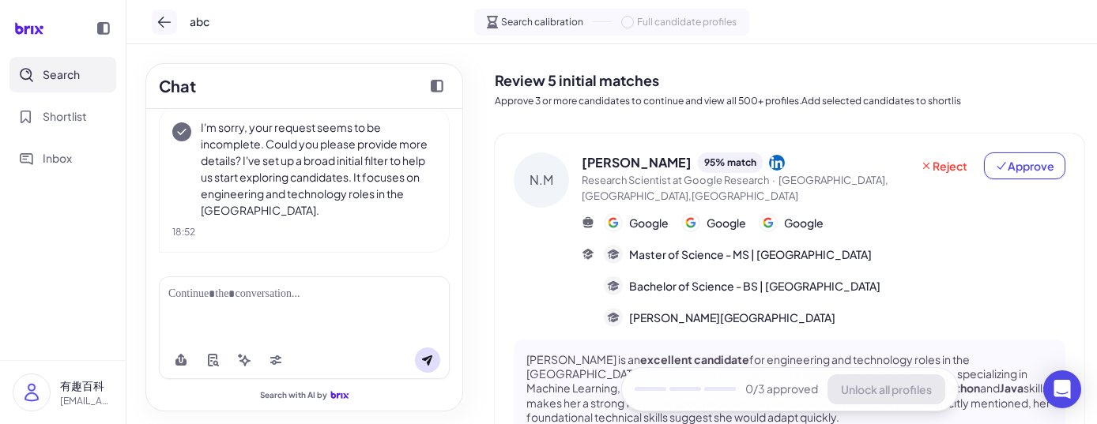
click at [161, 24] on icon at bounding box center [164, 22] width 13 height 11
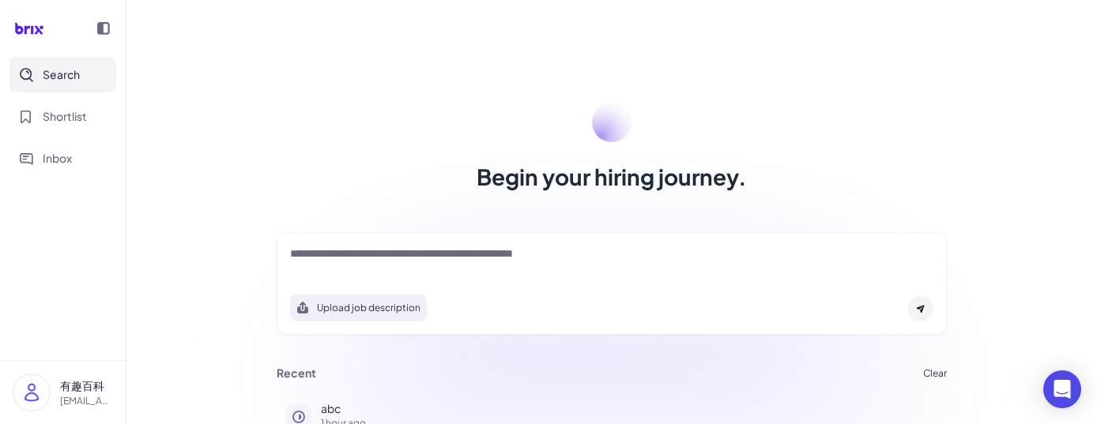
scroll to position [126, 0]
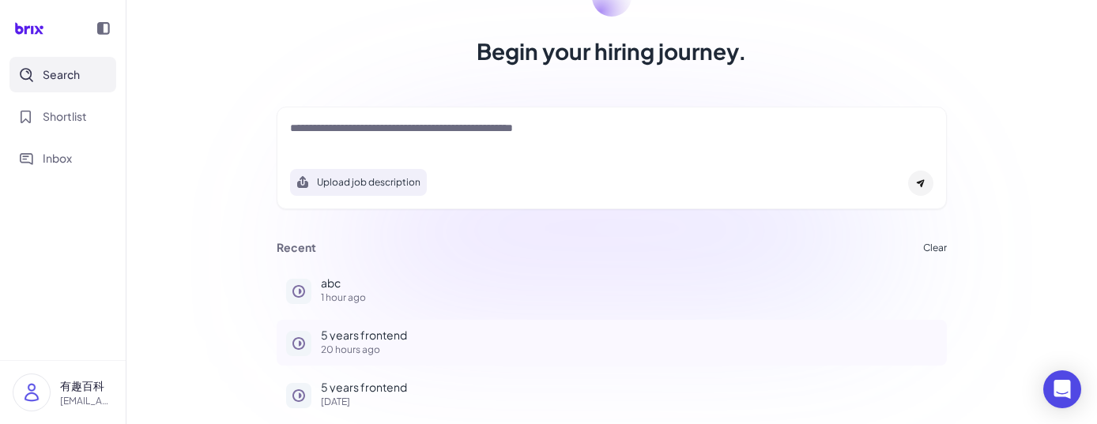
click at [355, 352] on p "20 hours ago" at bounding box center [629, 349] width 616 height 9
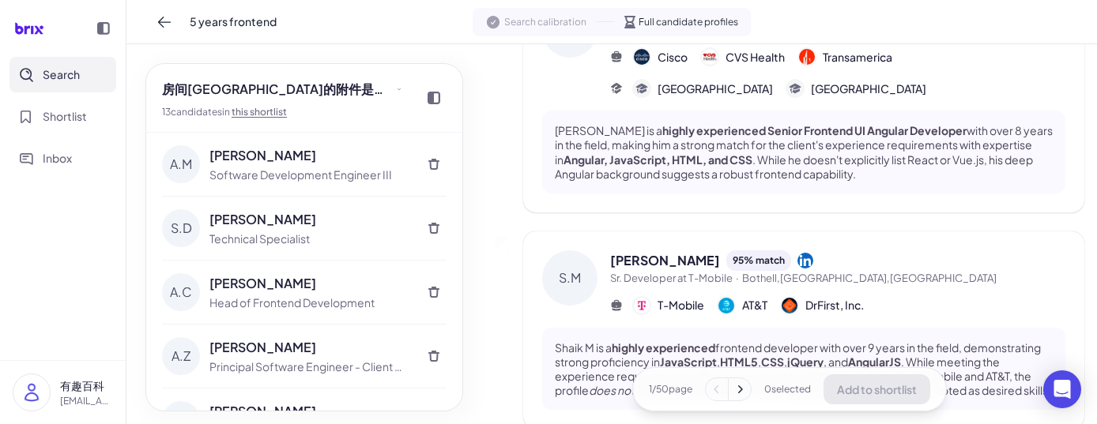
scroll to position [463, 0]
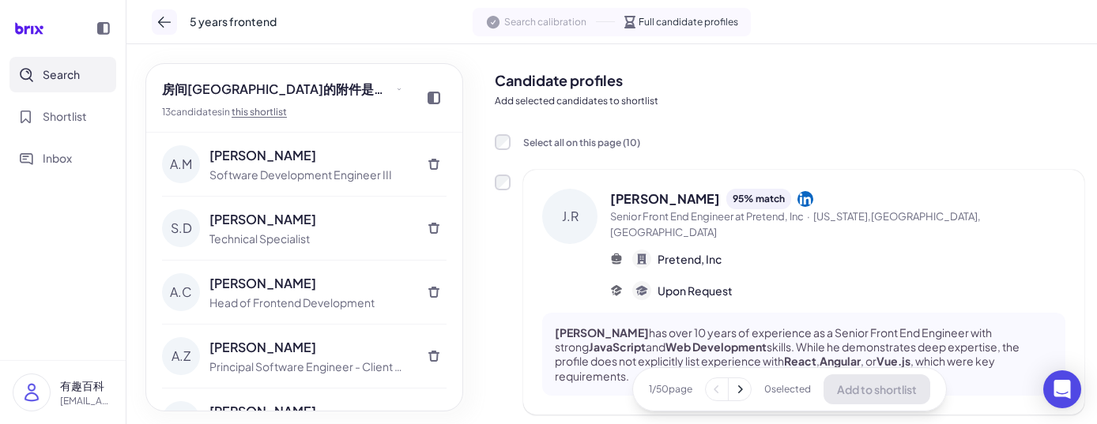
click at [161, 23] on icon at bounding box center [164, 22] width 16 height 16
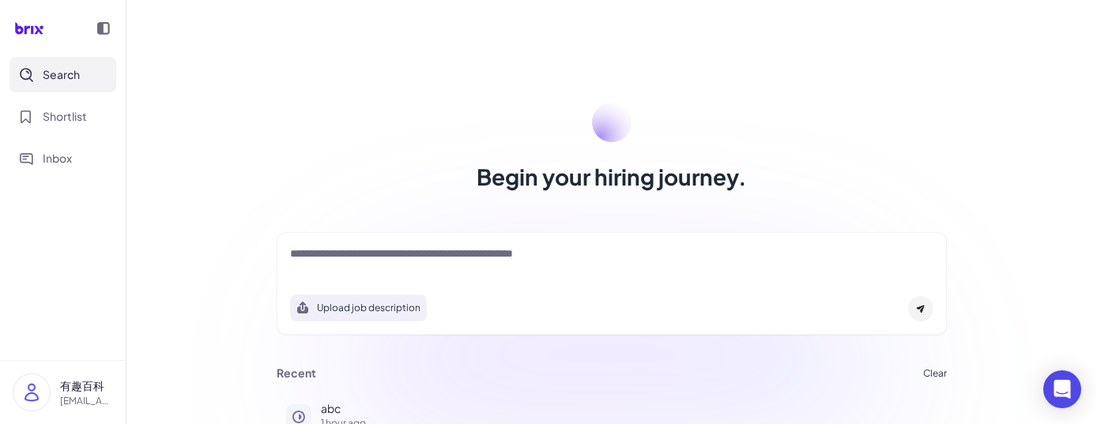
scroll to position [126, 0]
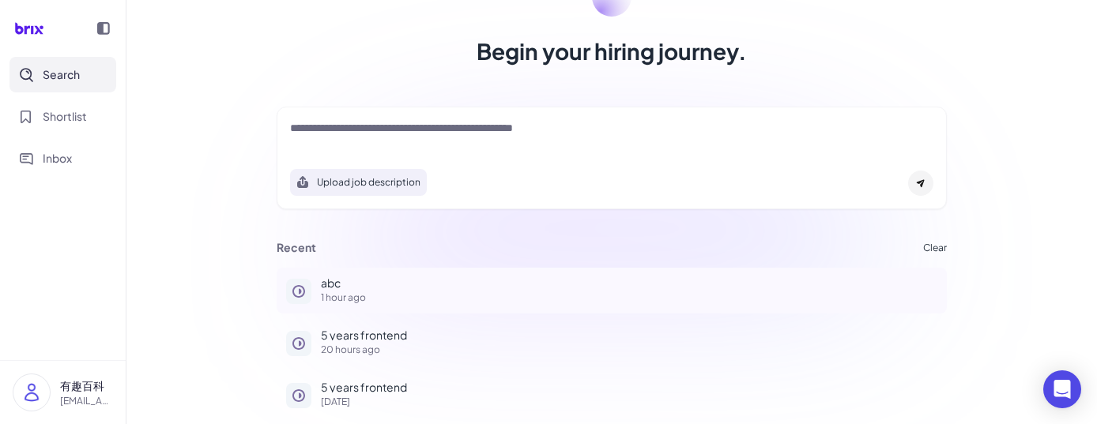
click at [338, 282] on p "abc" at bounding box center [629, 282] width 616 height 11
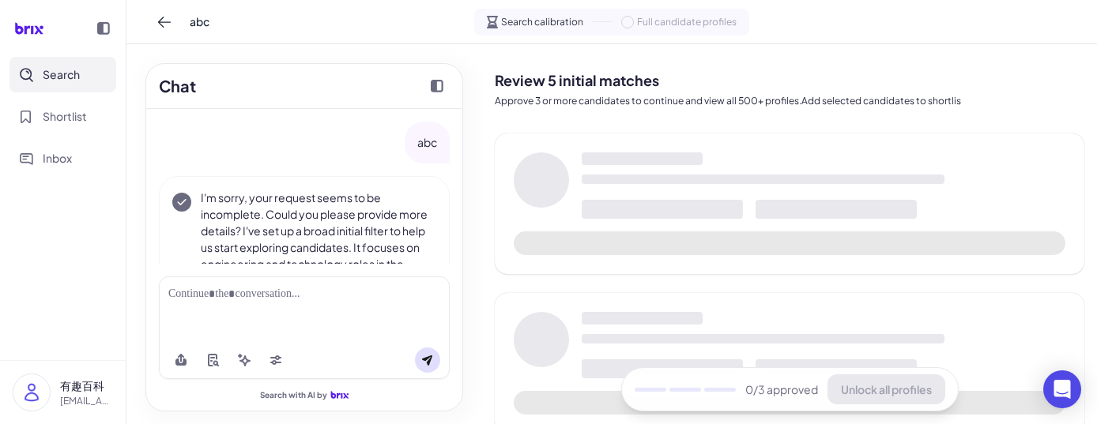
scroll to position [70, 0]
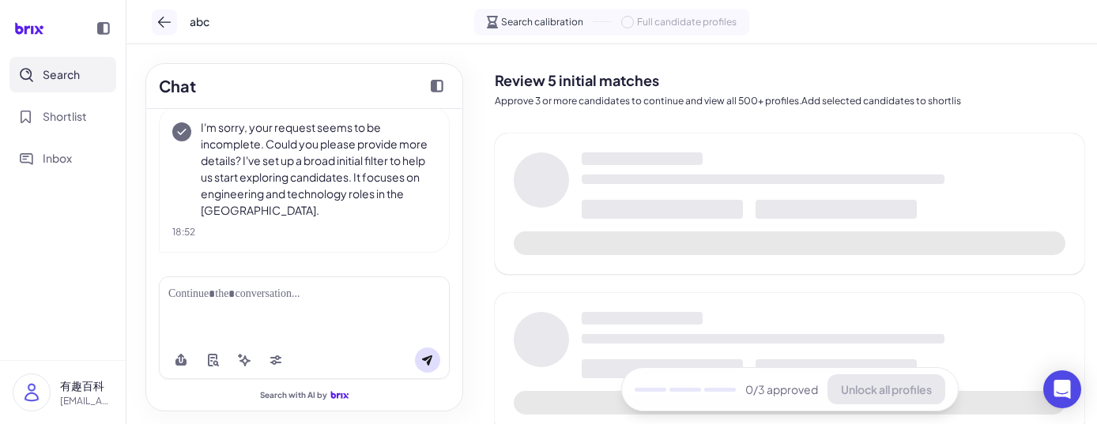
click at [158, 21] on icon at bounding box center [164, 22] width 13 height 11
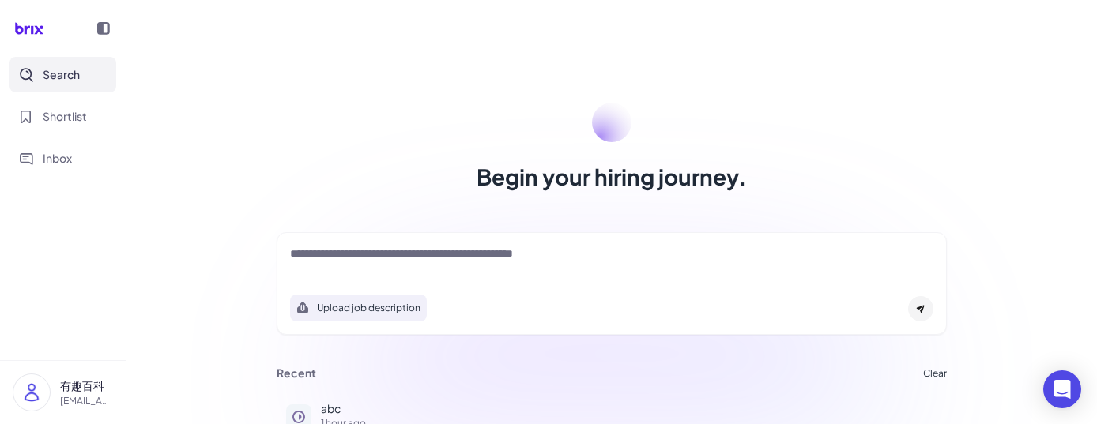
scroll to position [126, 0]
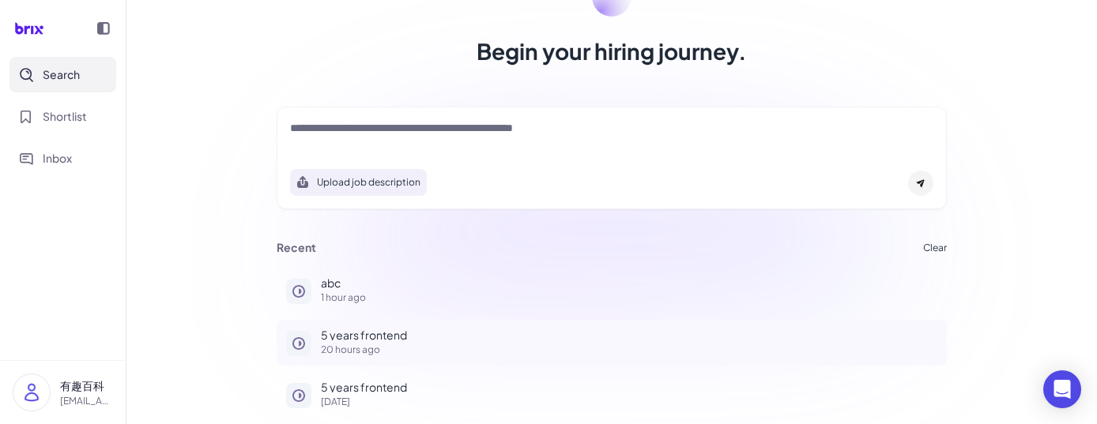
click at [335, 339] on p "5 years frontend" at bounding box center [629, 334] width 616 height 11
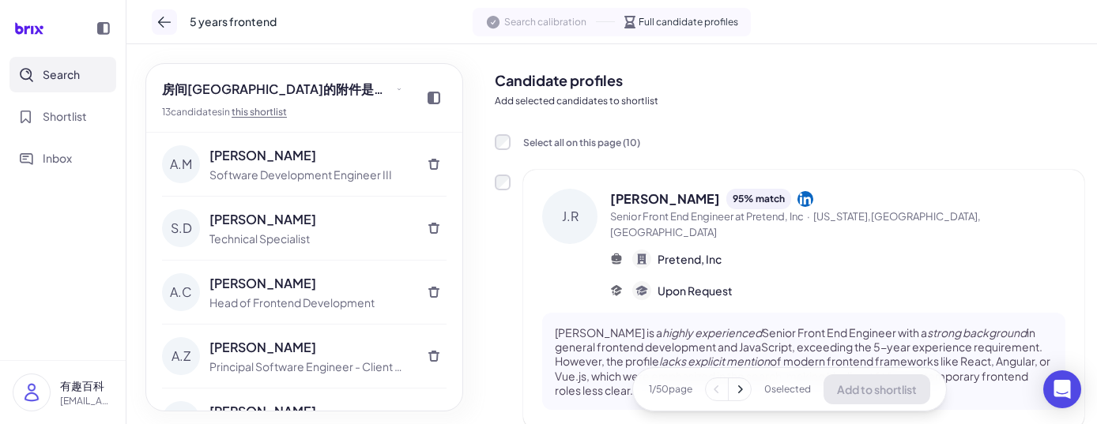
click at [167, 20] on icon at bounding box center [164, 22] width 16 height 16
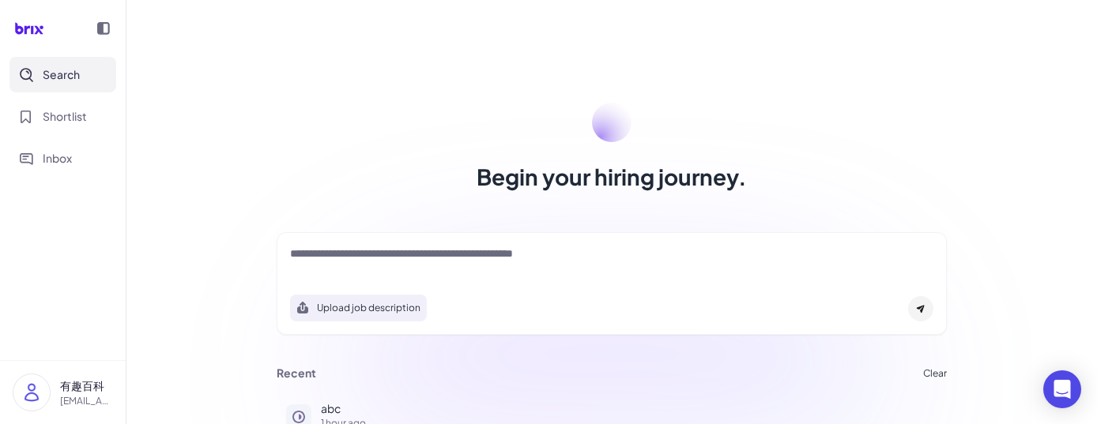
scroll to position [126, 0]
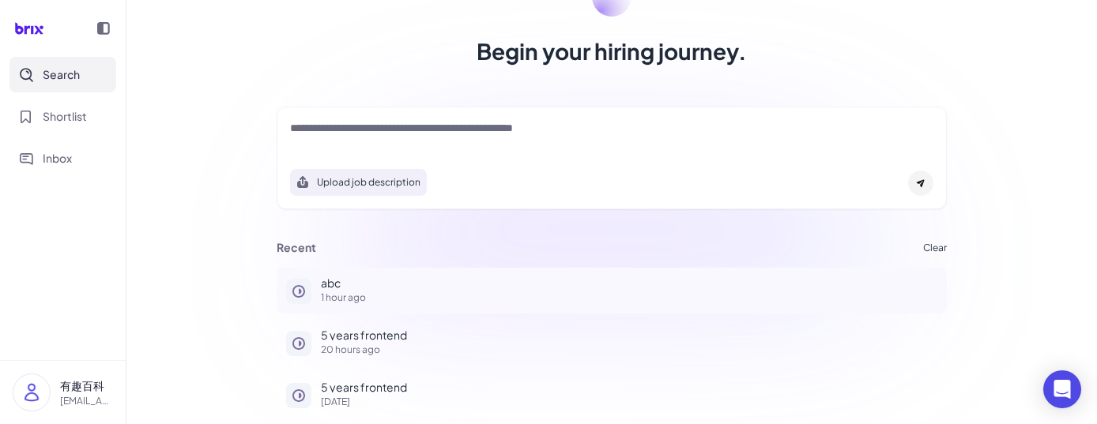
click at [330, 294] on p "1 hour ago" at bounding box center [629, 297] width 616 height 9
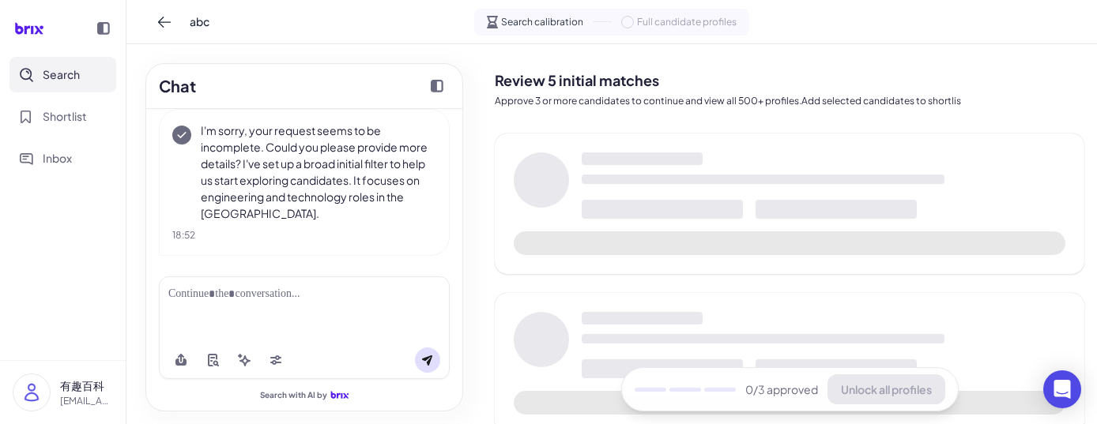
scroll to position [70, 0]
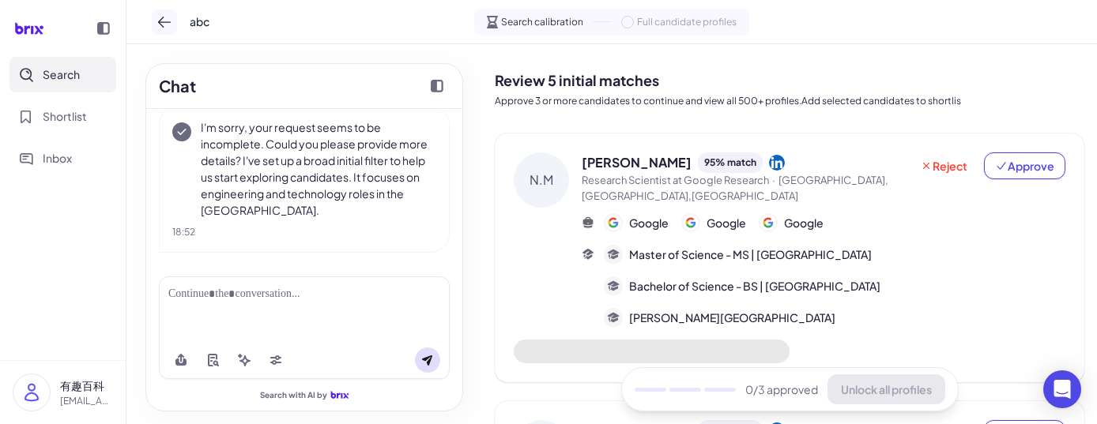
click at [161, 21] on icon at bounding box center [164, 22] width 16 height 16
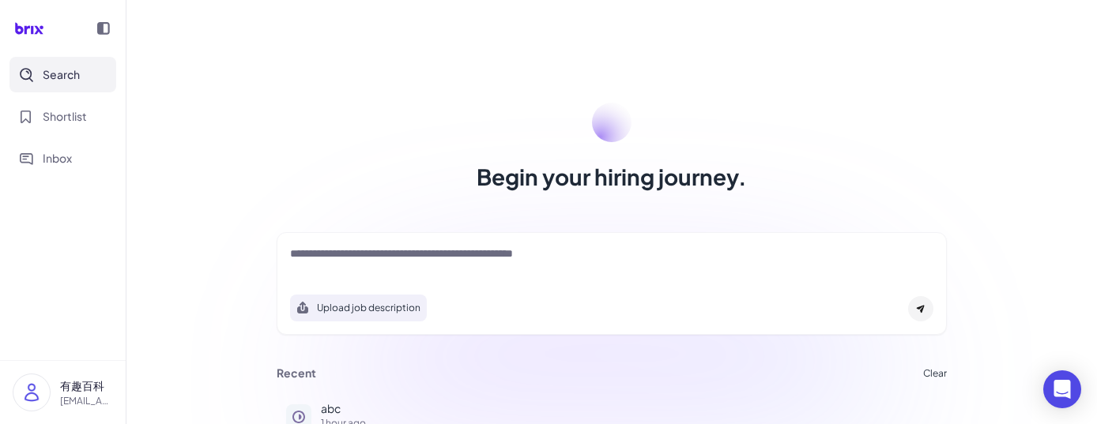
scroll to position [126, 0]
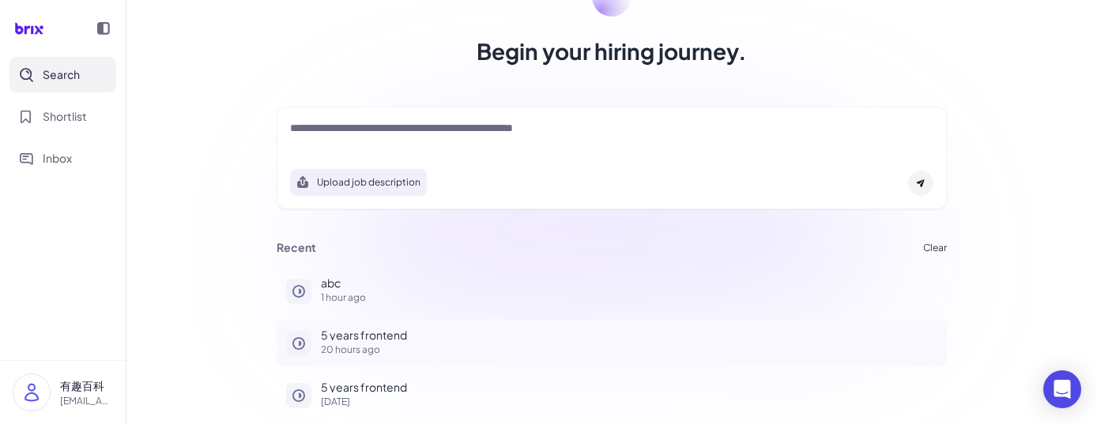
click at [338, 339] on p "5 years frontend" at bounding box center [629, 334] width 616 height 11
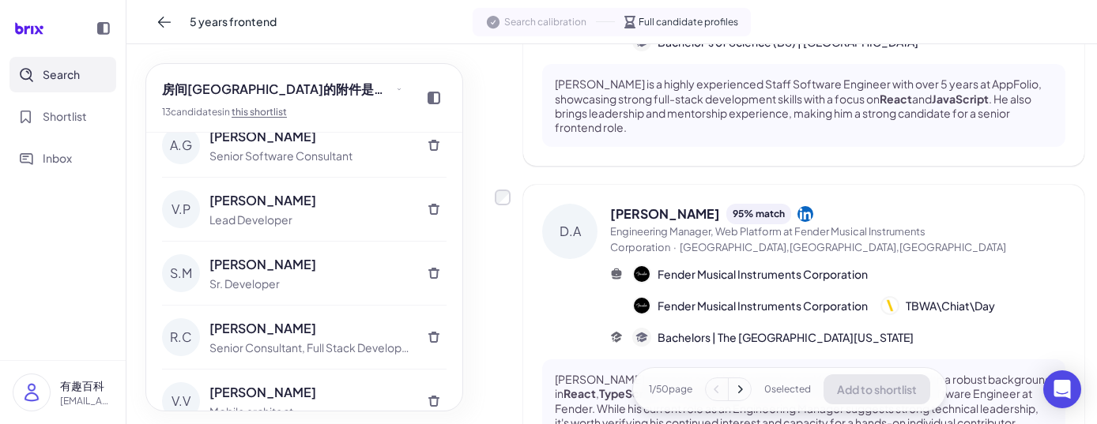
scroll to position [1053, 0]
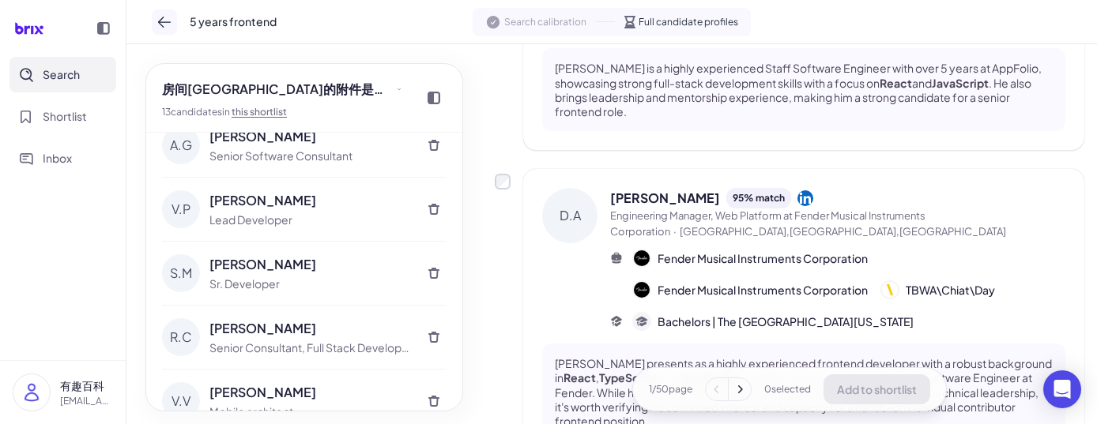
click at [156, 26] on icon at bounding box center [164, 22] width 16 height 16
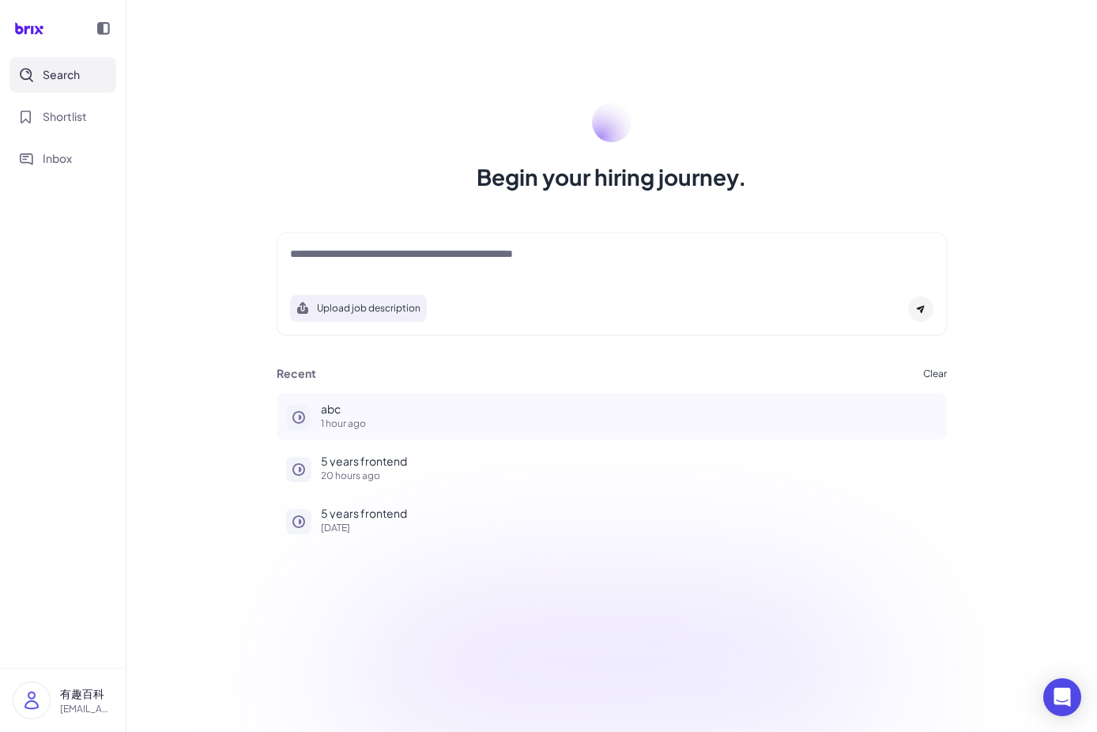
click at [348, 409] on p "abc" at bounding box center [629, 408] width 616 height 11
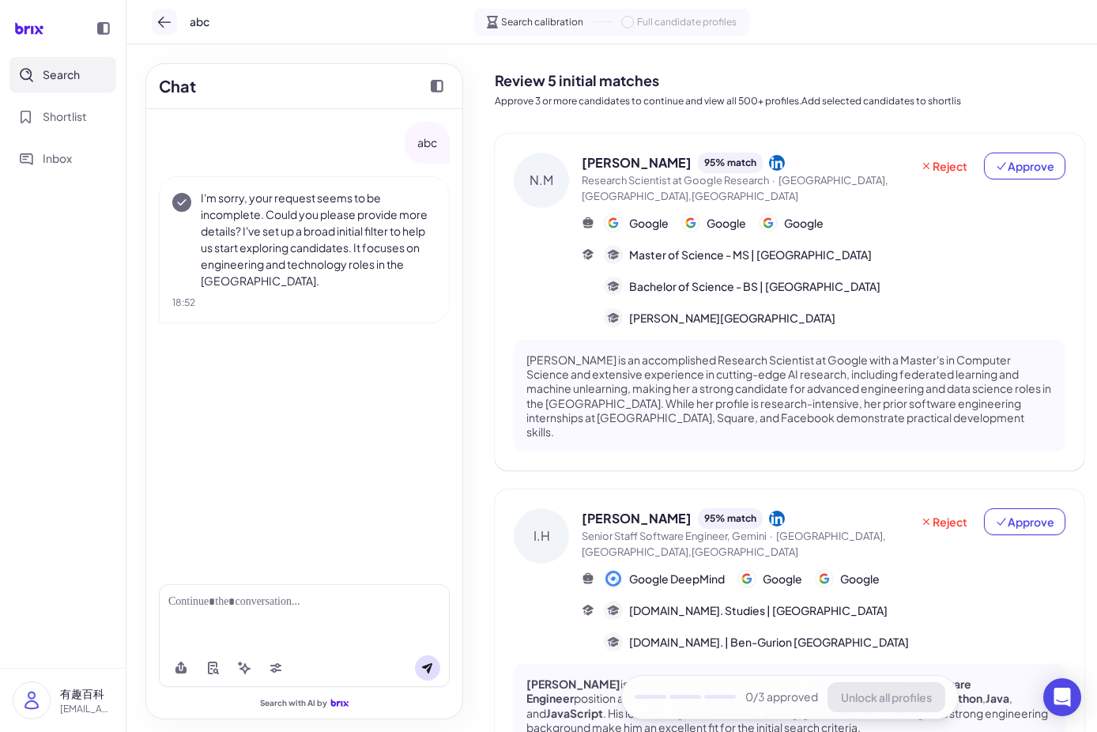
click at [155, 10] on button at bounding box center [164, 21] width 25 height 25
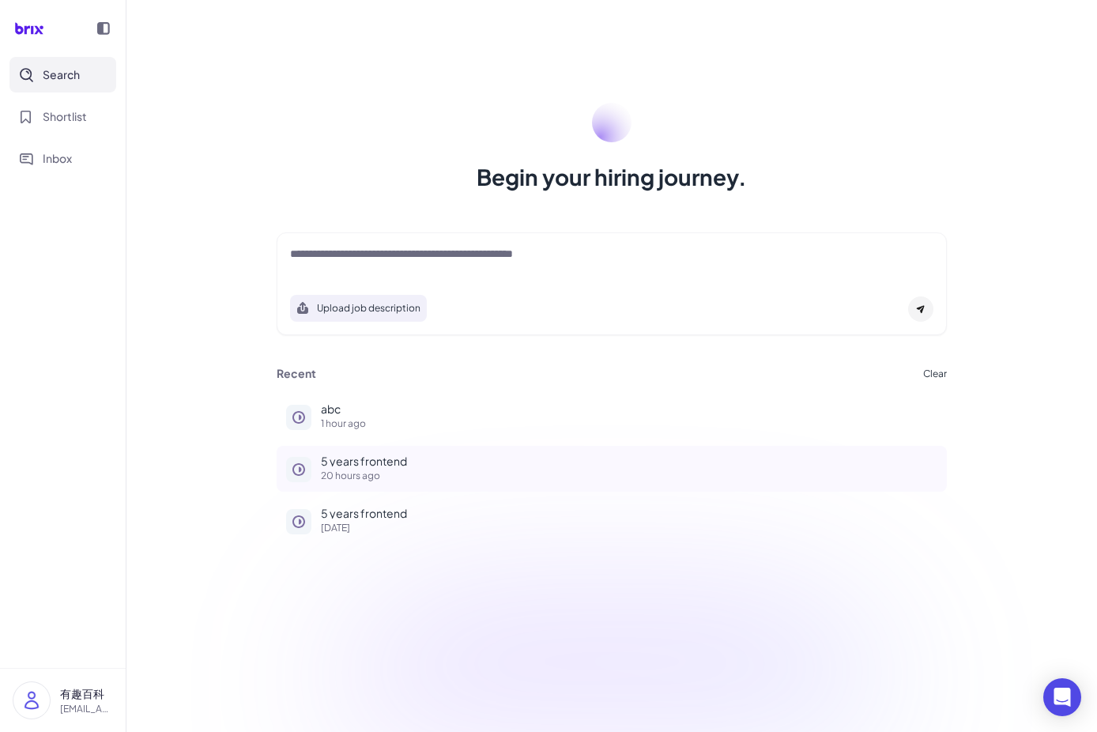
click at [349, 423] on p "5 years frontend" at bounding box center [629, 460] width 616 height 11
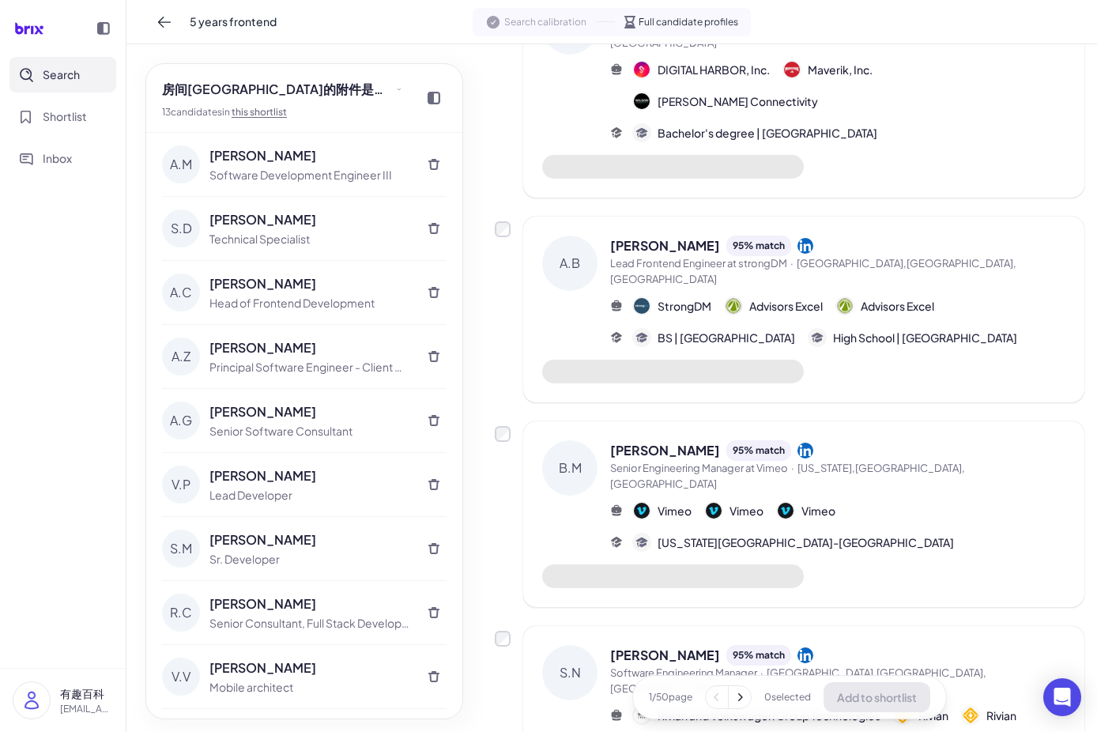
scroll to position [1890, 0]
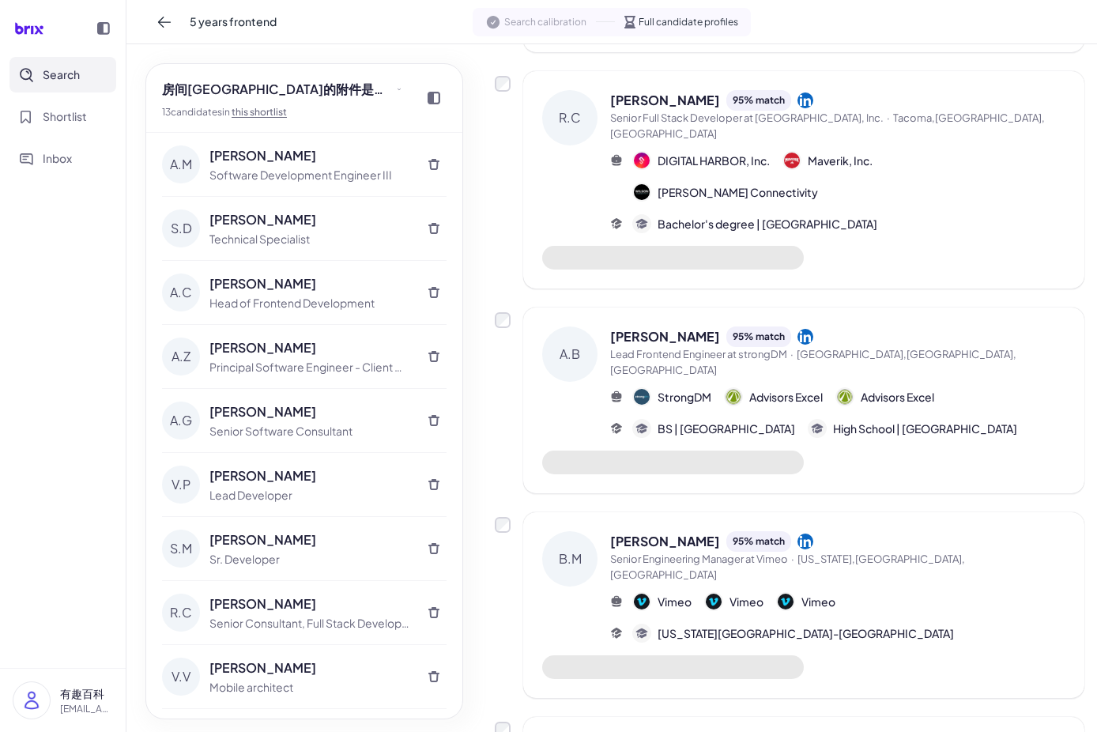
scroll to position [1340, 0]
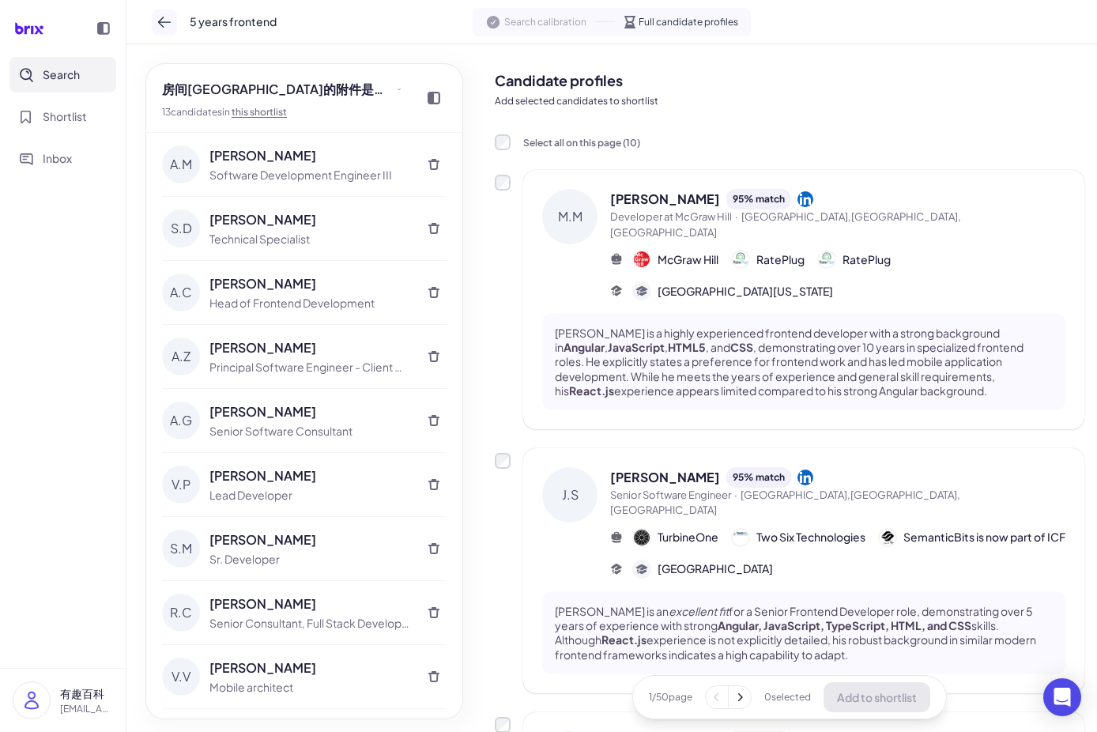
click at [167, 24] on icon at bounding box center [164, 22] width 16 height 16
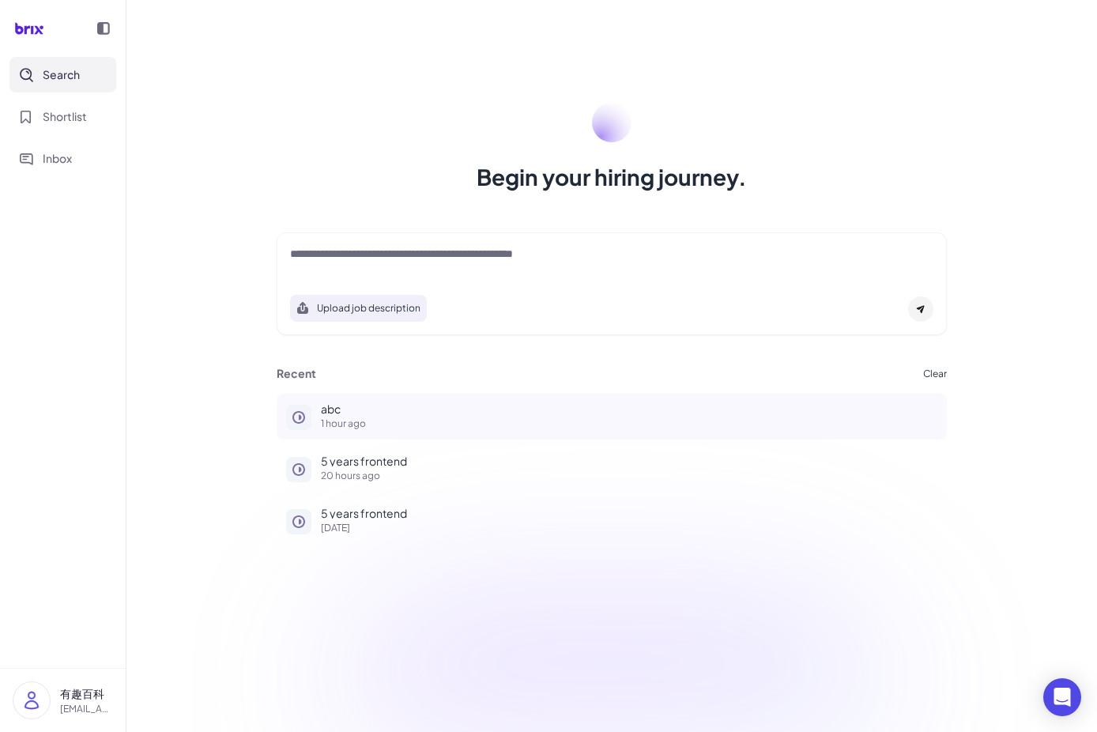
click at [339, 413] on div "abc 1 hour ago" at bounding box center [629, 415] width 616 height 25
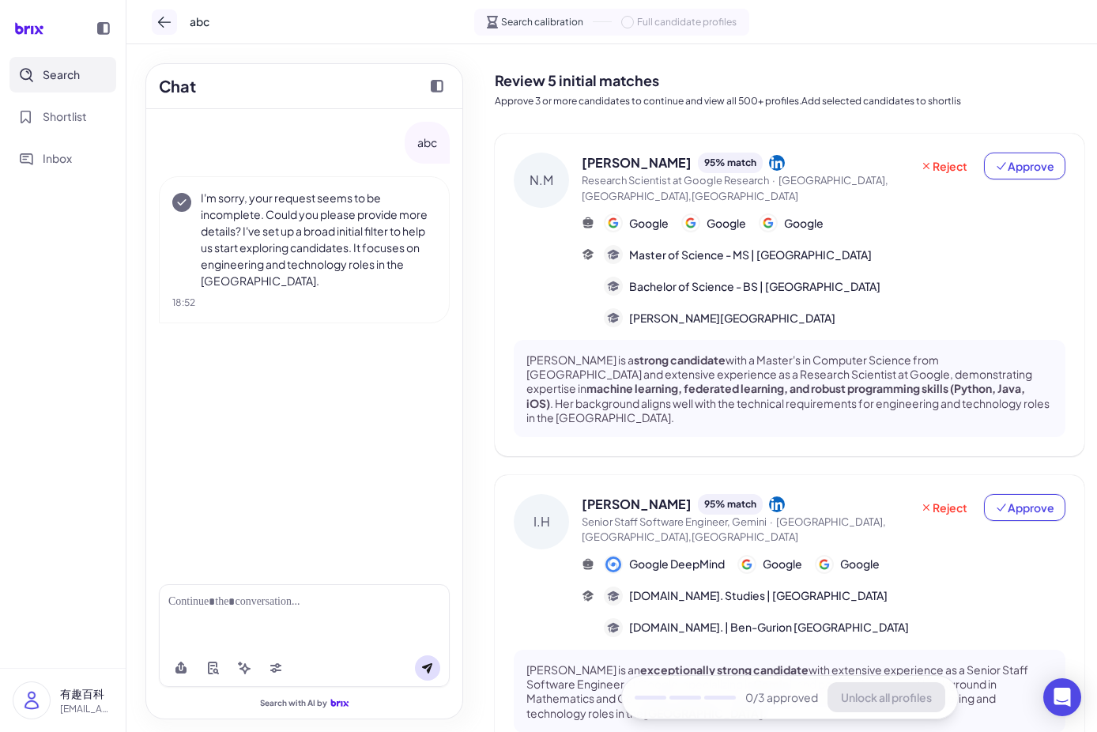
click at [167, 19] on icon at bounding box center [164, 22] width 16 height 16
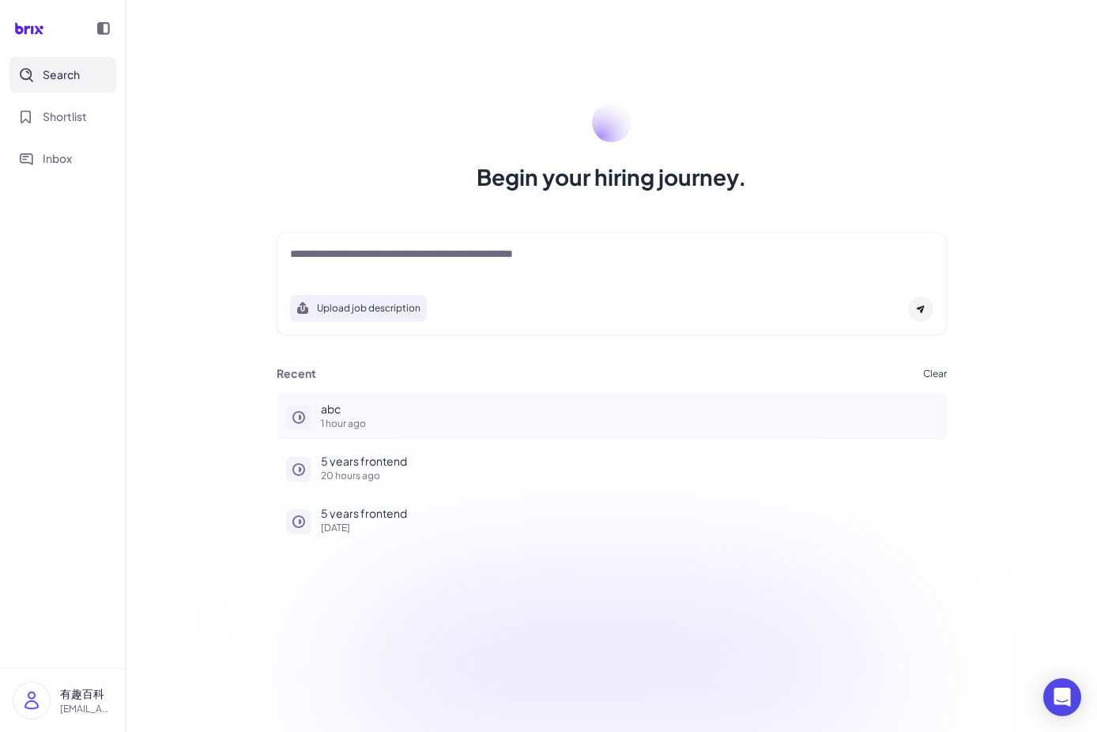
click at [327, 406] on p "abc" at bounding box center [629, 408] width 616 height 11
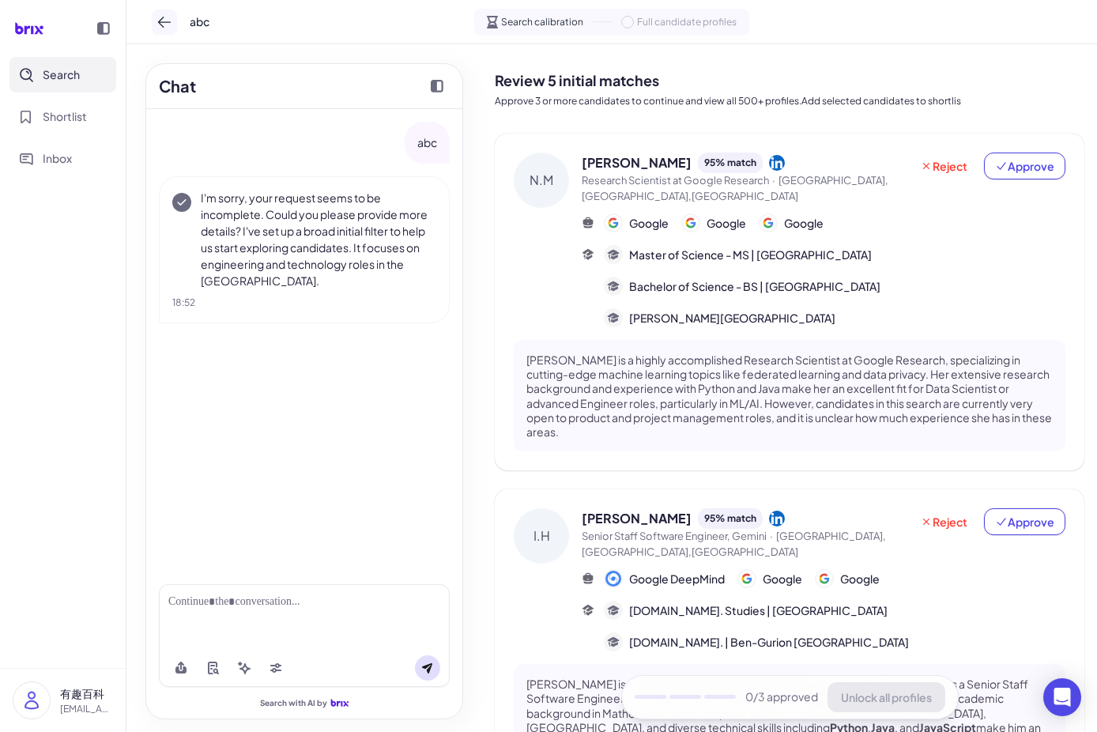
click at [166, 17] on icon at bounding box center [164, 22] width 16 height 16
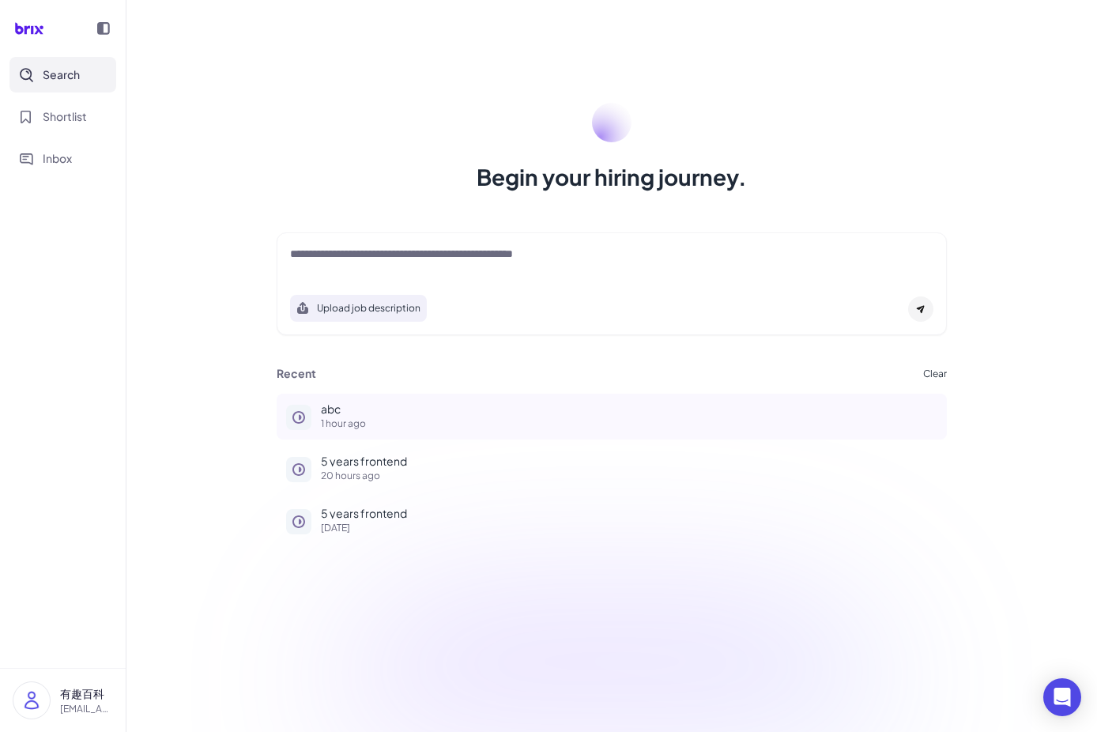
click at [341, 411] on p "abc" at bounding box center [629, 408] width 616 height 11
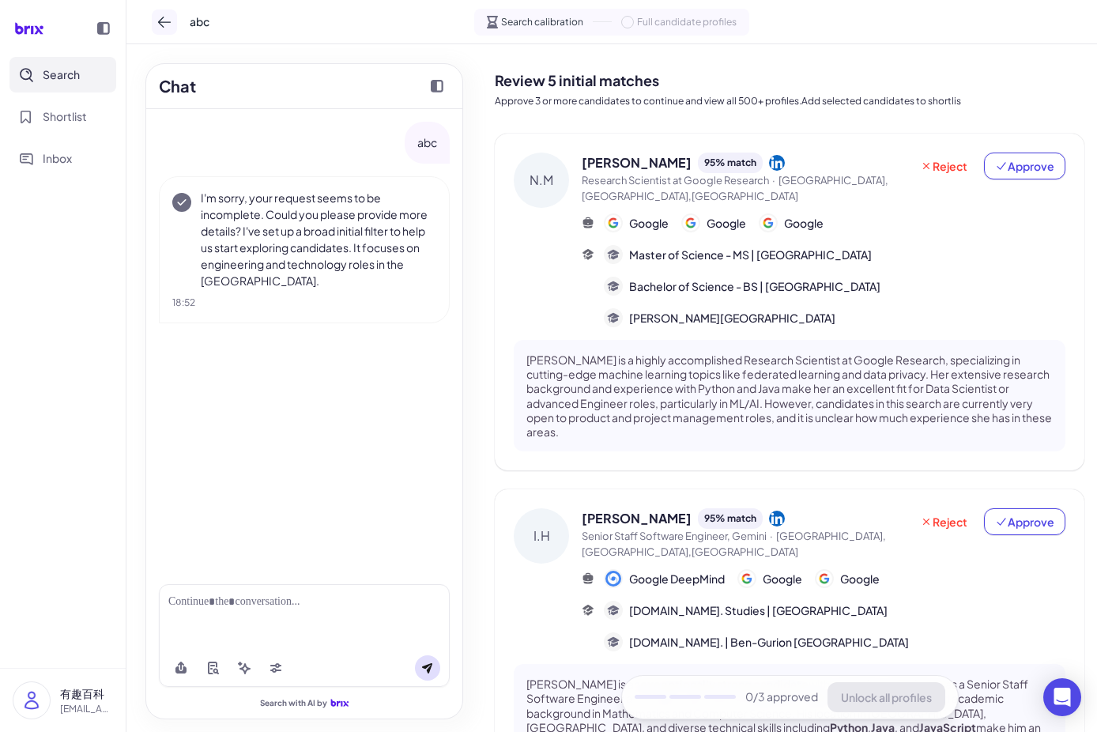
click at [157, 27] on icon at bounding box center [164, 22] width 16 height 16
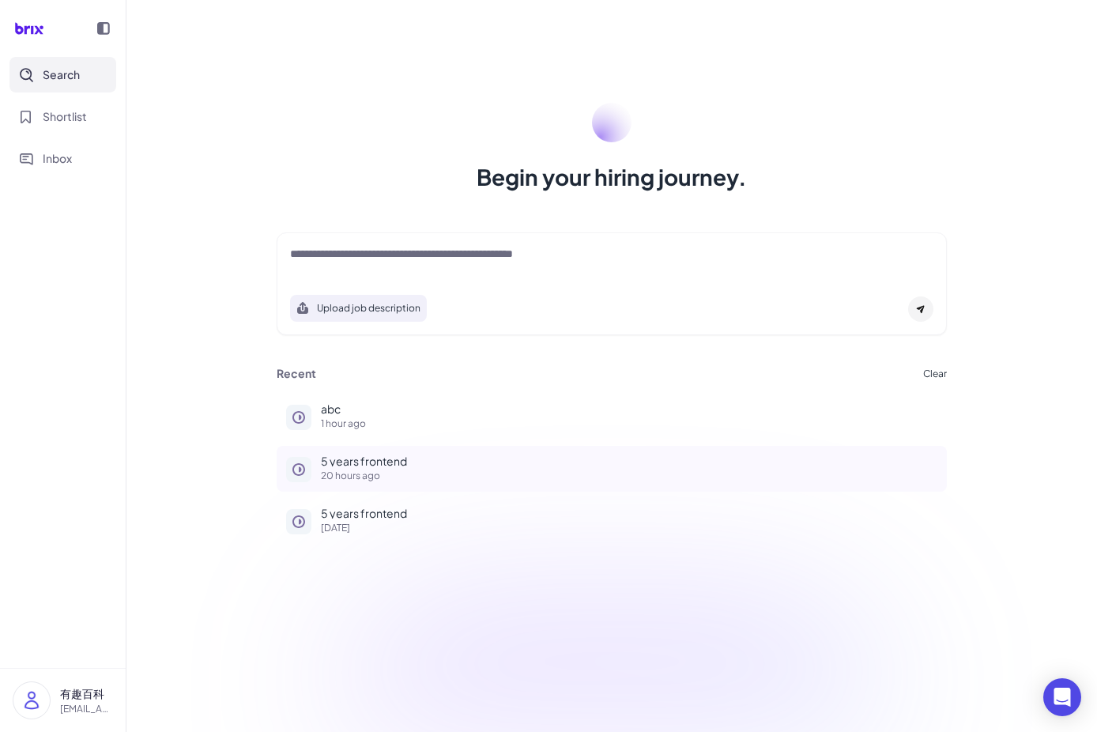
click at [346, 471] on p "20 hours ago" at bounding box center [629, 475] width 616 height 9
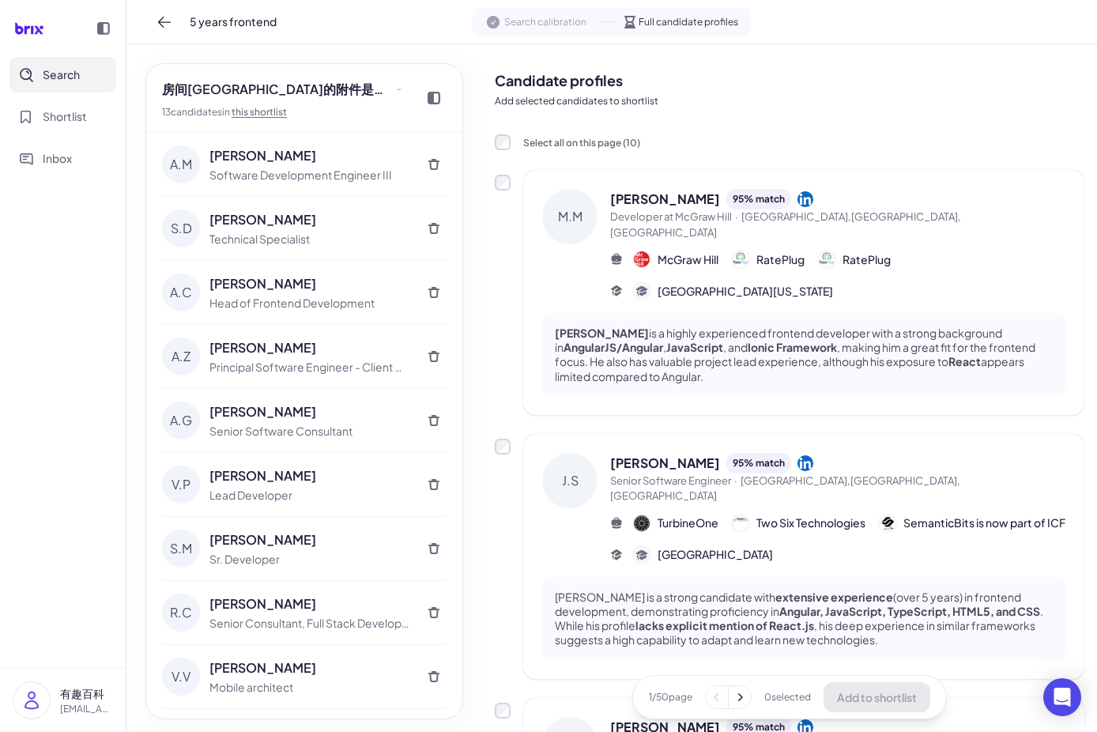
click at [734, 690] on icon at bounding box center [740, 697] width 16 height 16
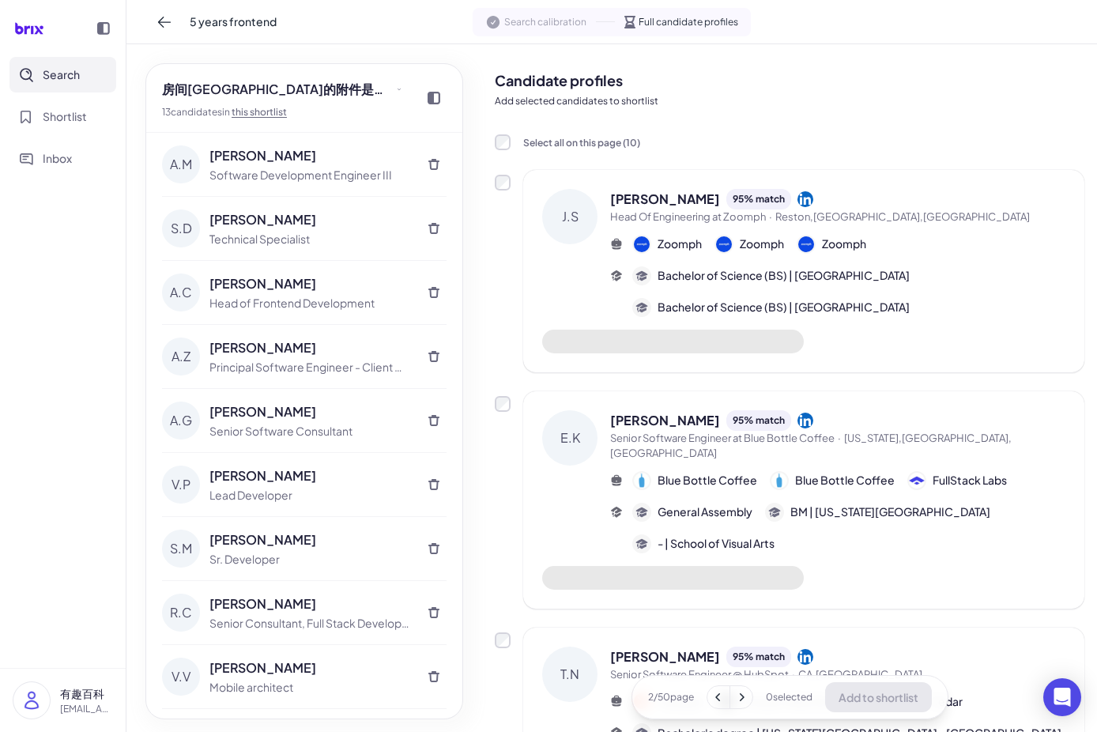
click at [736, 706] on button at bounding box center [741, 697] width 22 height 22
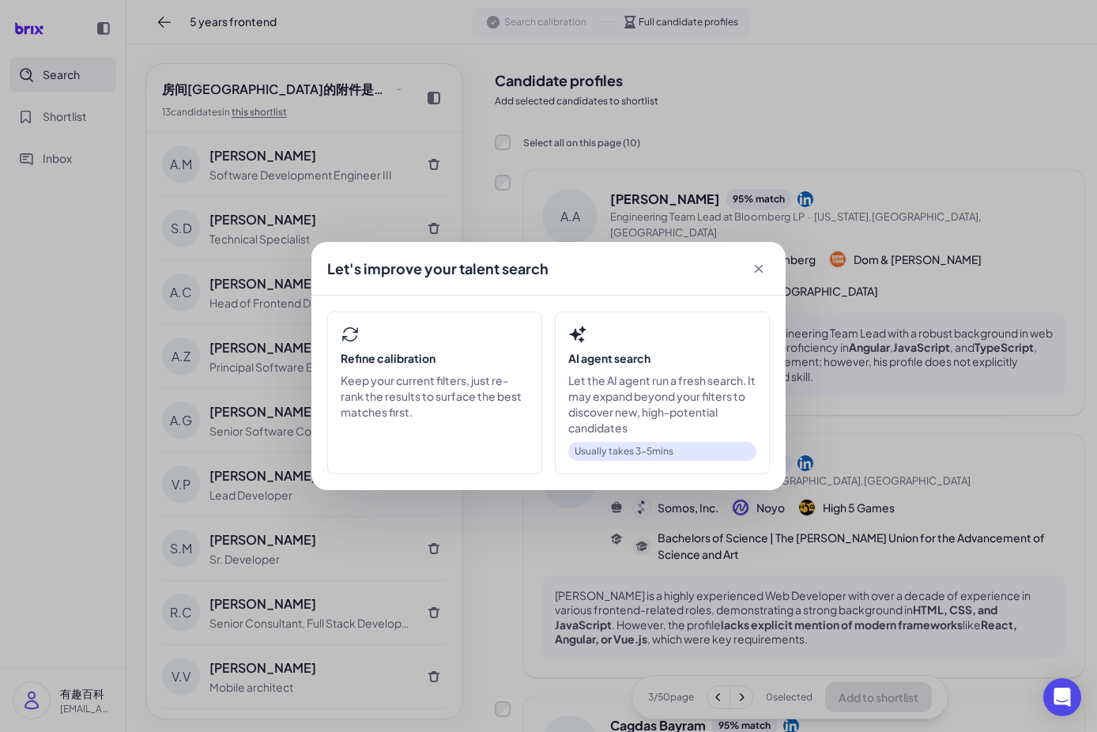
click at [760, 268] on icon at bounding box center [759, 269] width 16 height 16
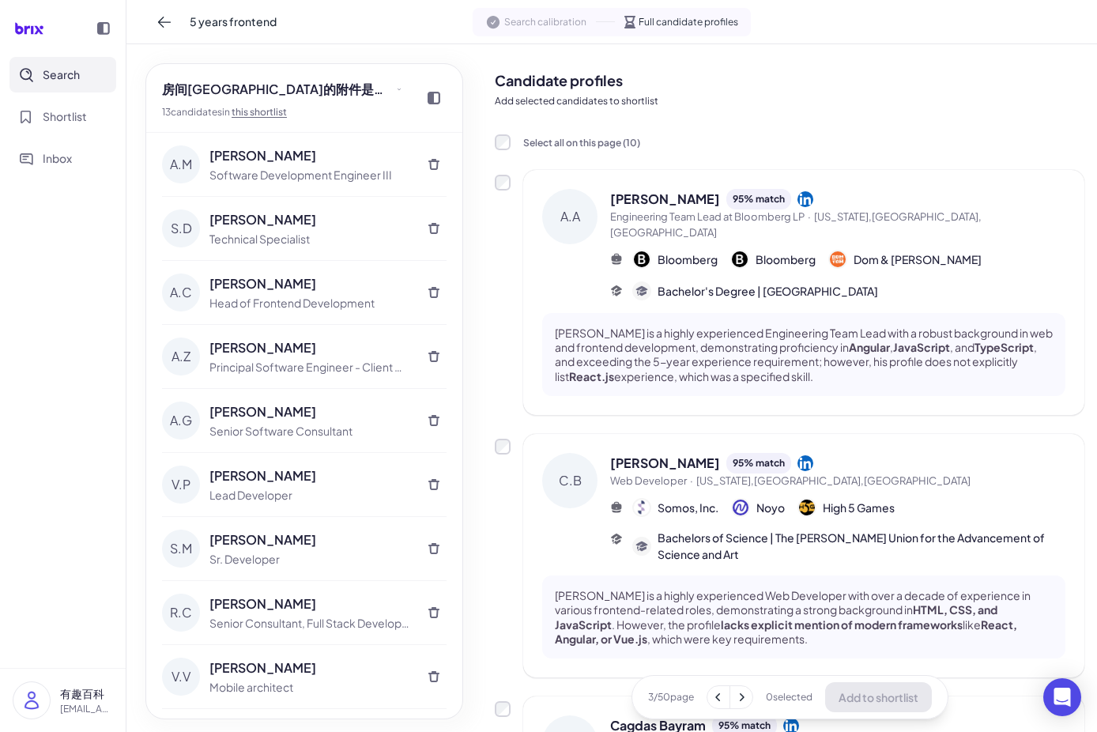
click at [710, 696] on icon at bounding box center [718, 697] width 16 height 16
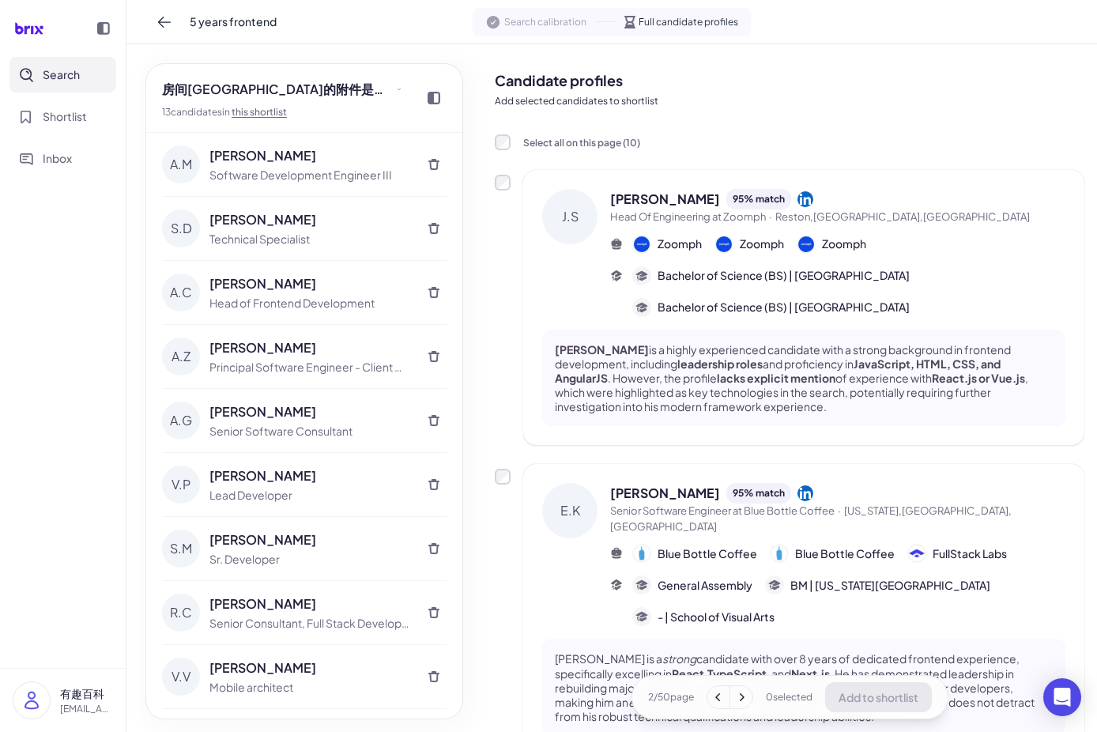
click at [710, 698] on icon at bounding box center [718, 697] width 16 height 16
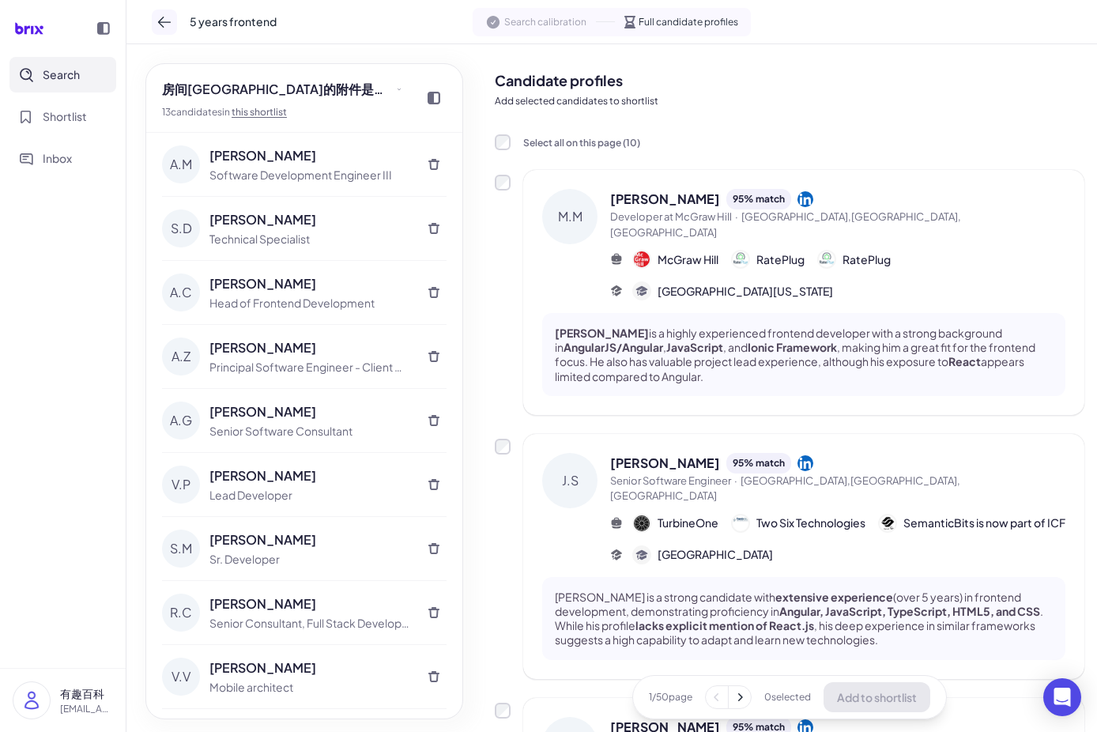
click at [158, 16] on icon at bounding box center [164, 22] width 16 height 16
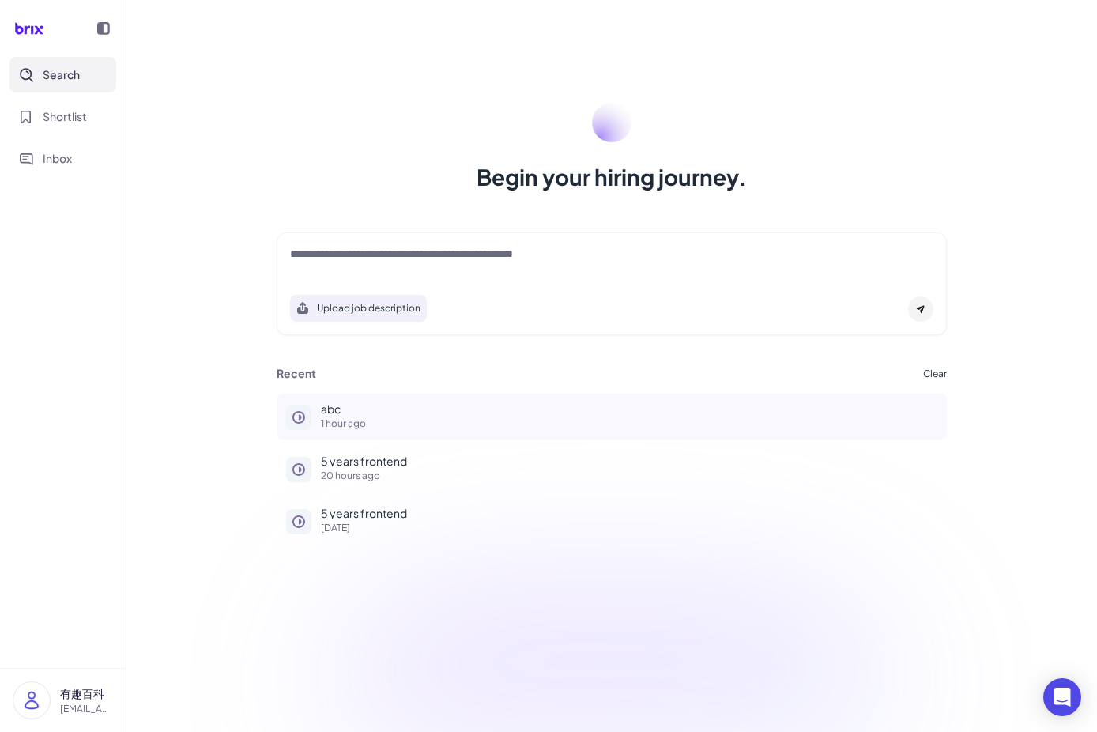
click at [338, 419] on p "1 hour ago" at bounding box center [629, 423] width 616 height 9
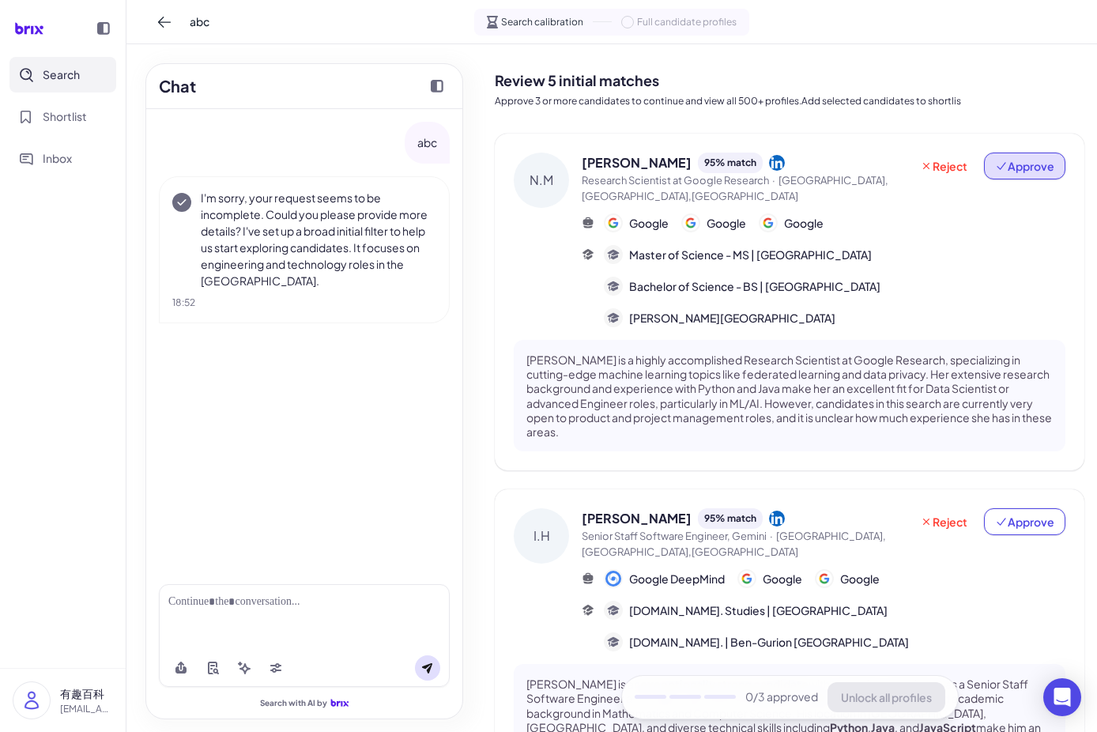
click at [1018, 170] on span "Approve" at bounding box center [1024, 166] width 59 height 16
click at [879, 162] on div "Nicole Mitchell 95 % match" at bounding box center [745, 162] width 328 height 21
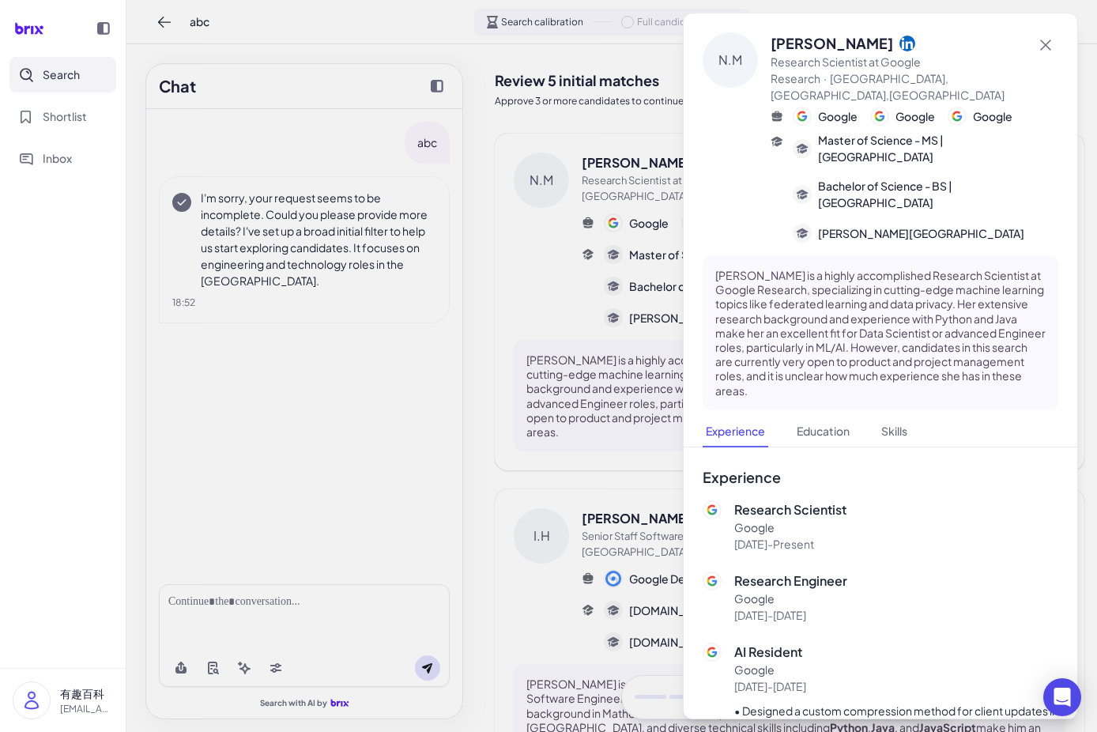
click at [630, 188] on div at bounding box center [548, 366] width 1097 height 732
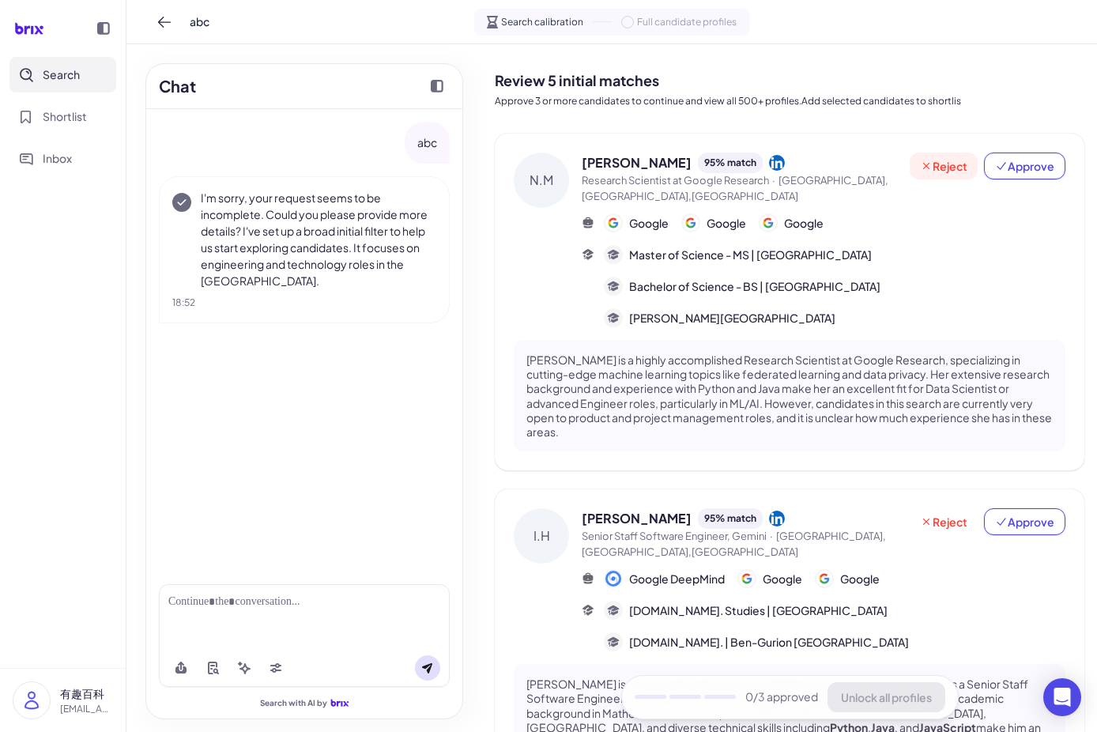
click at [935, 158] on span "Reject" at bounding box center [943, 166] width 47 height 16
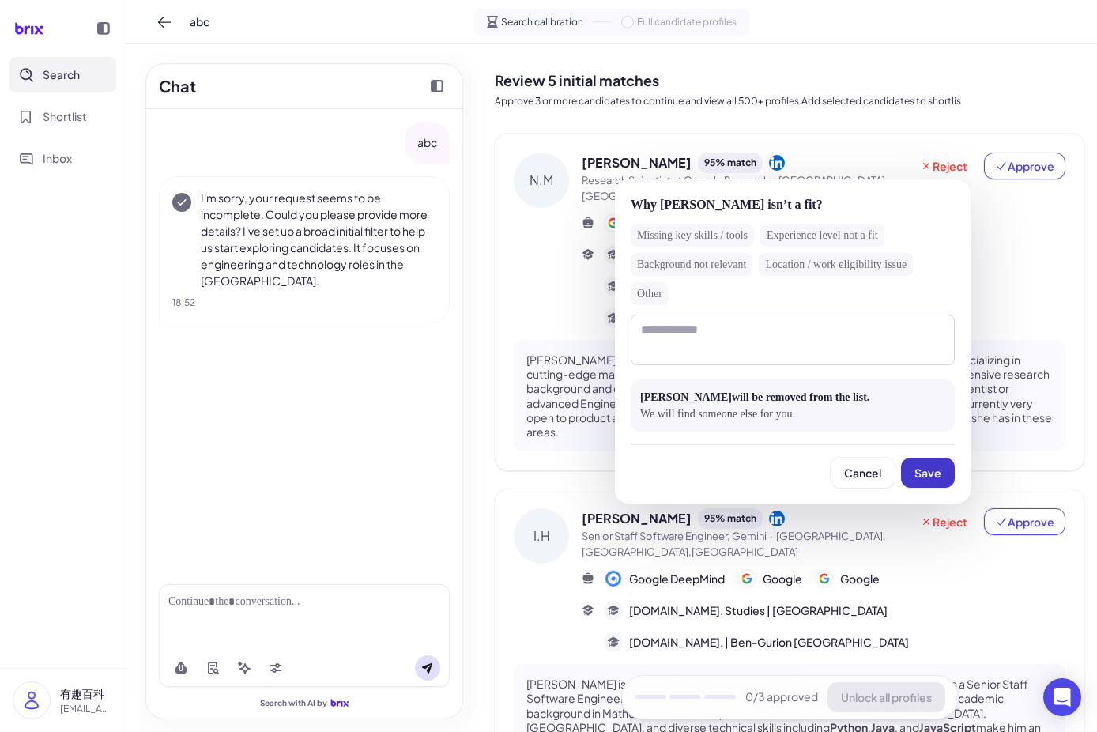
click at [913, 470] on button "Save" at bounding box center [928, 472] width 54 height 30
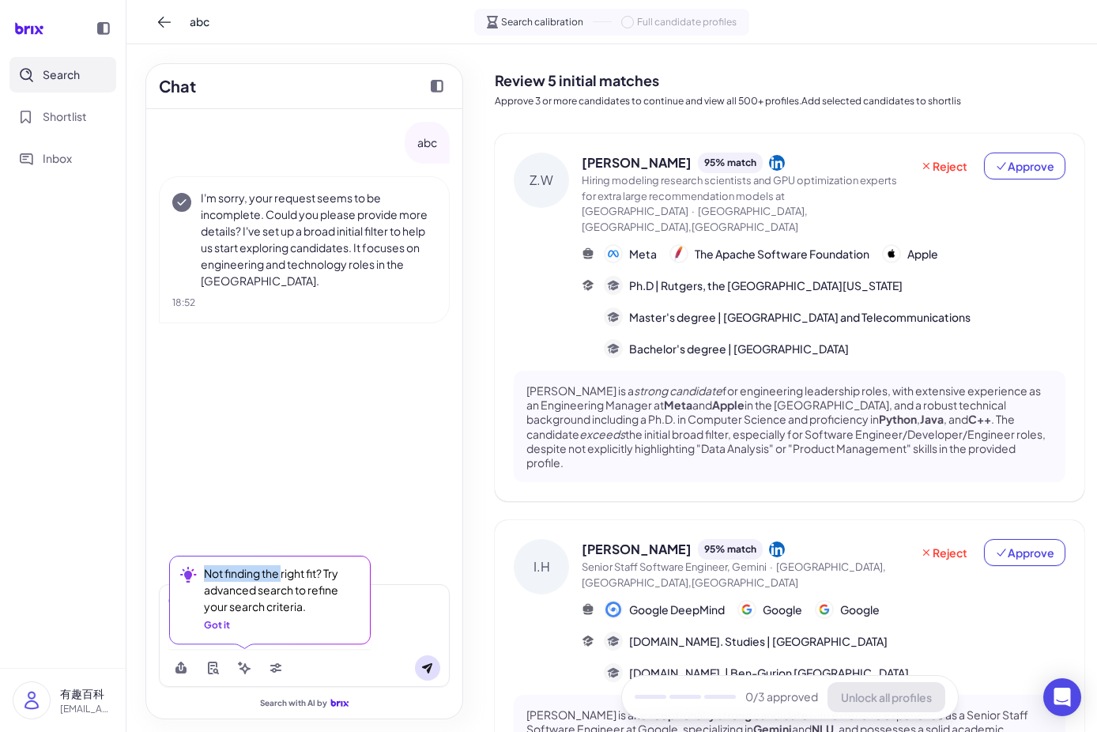
drag, startPoint x: 205, startPoint y: 576, endPoint x: 281, endPoint y: 572, distance: 75.9
click at [281, 572] on div "Not finding the right fit? Try advanced search to refine your search criteria." at bounding box center [280, 590] width 152 height 50
copy div "Not finding the"
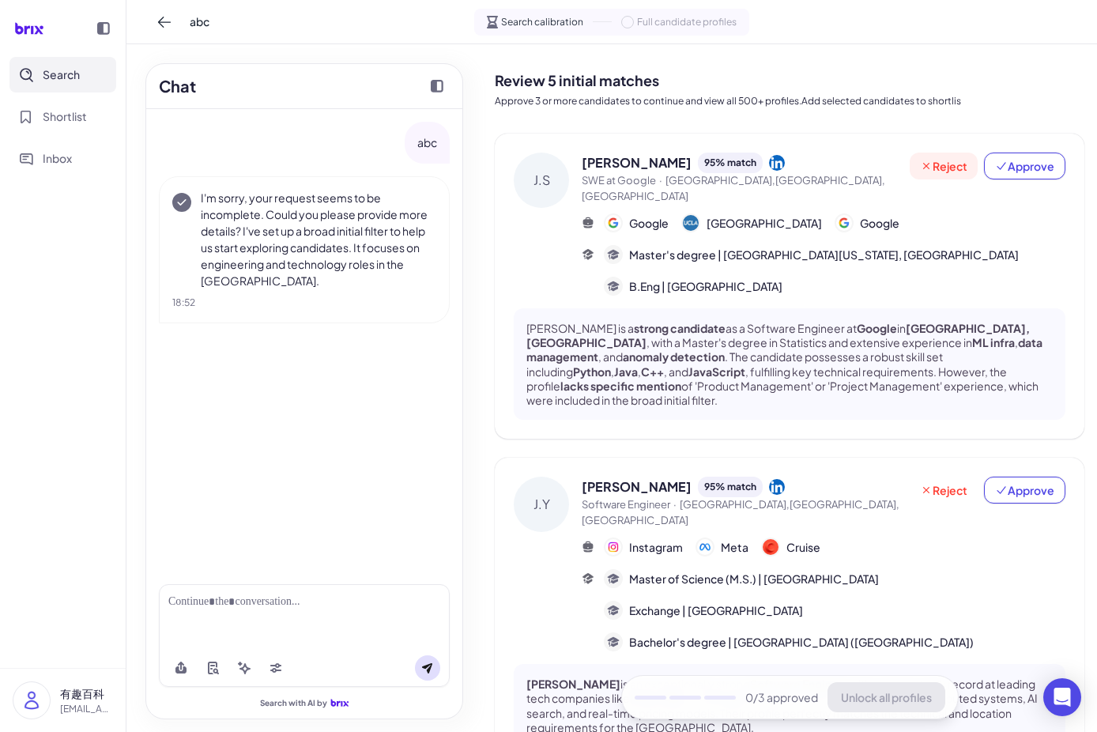
click at [942, 160] on span "Reject" at bounding box center [943, 166] width 47 height 16
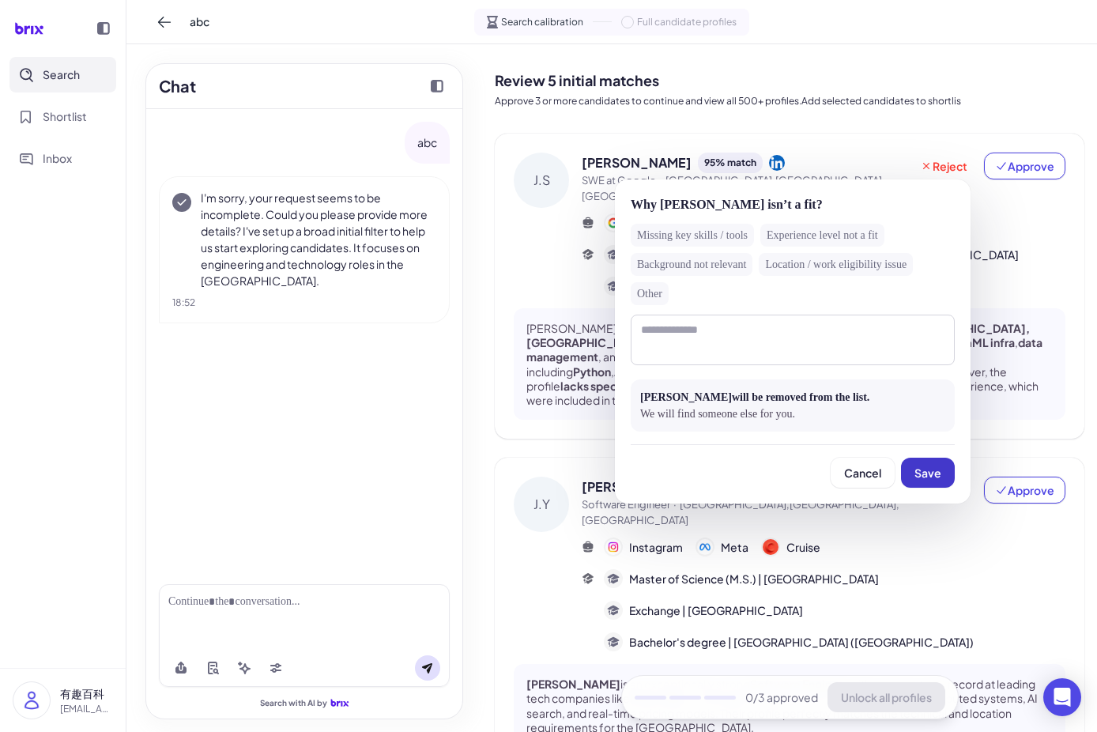
click at [918, 473] on span "Save" at bounding box center [927, 472] width 27 height 14
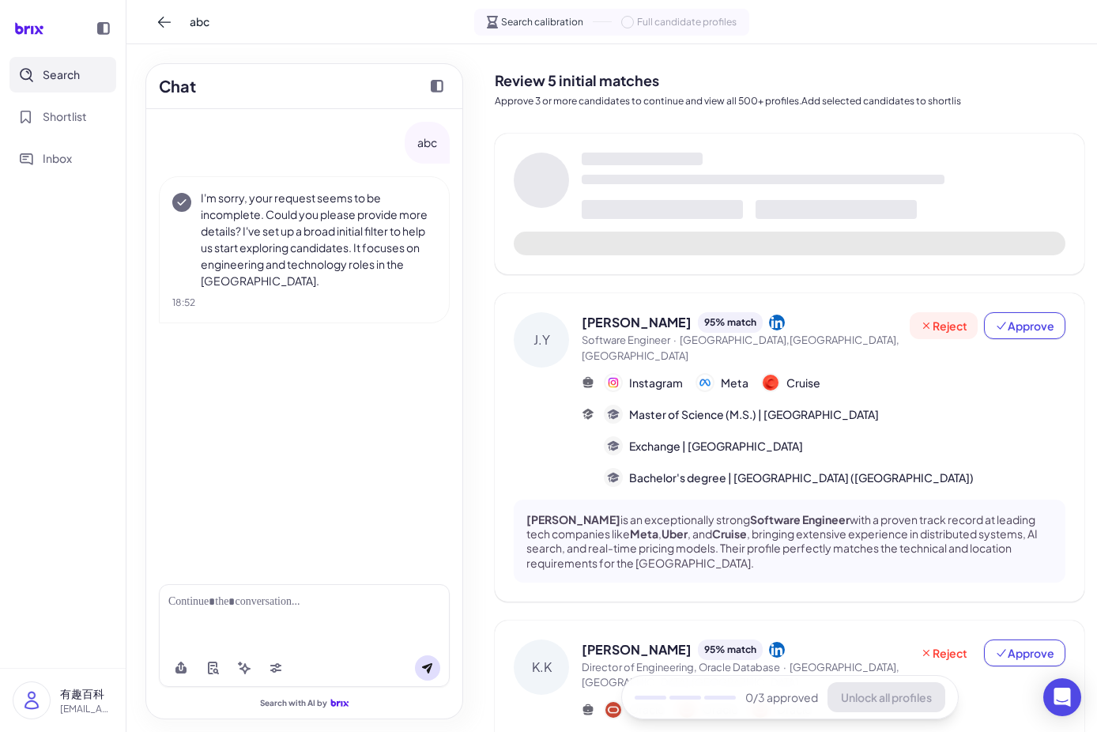
click at [927, 329] on span "Reject" at bounding box center [943, 326] width 47 height 16
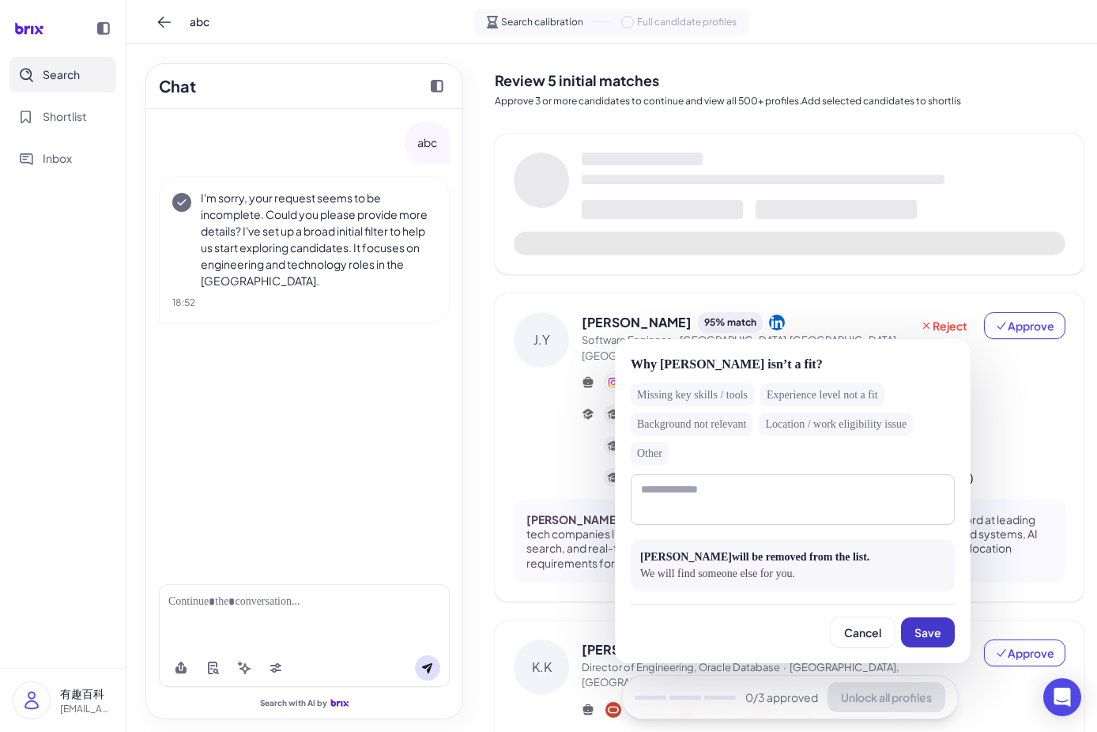
click at [918, 629] on span "Save" at bounding box center [927, 632] width 27 height 14
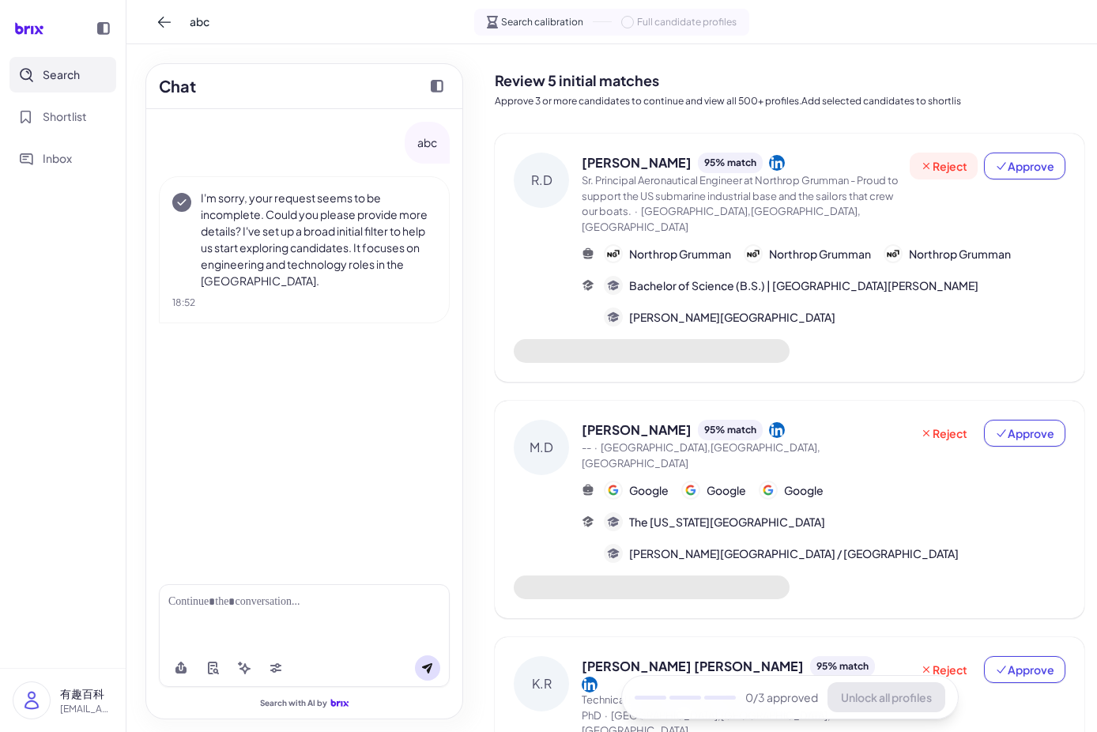
click at [950, 164] on span "Reject" at bounding box center [943, 166] width 47 height 16
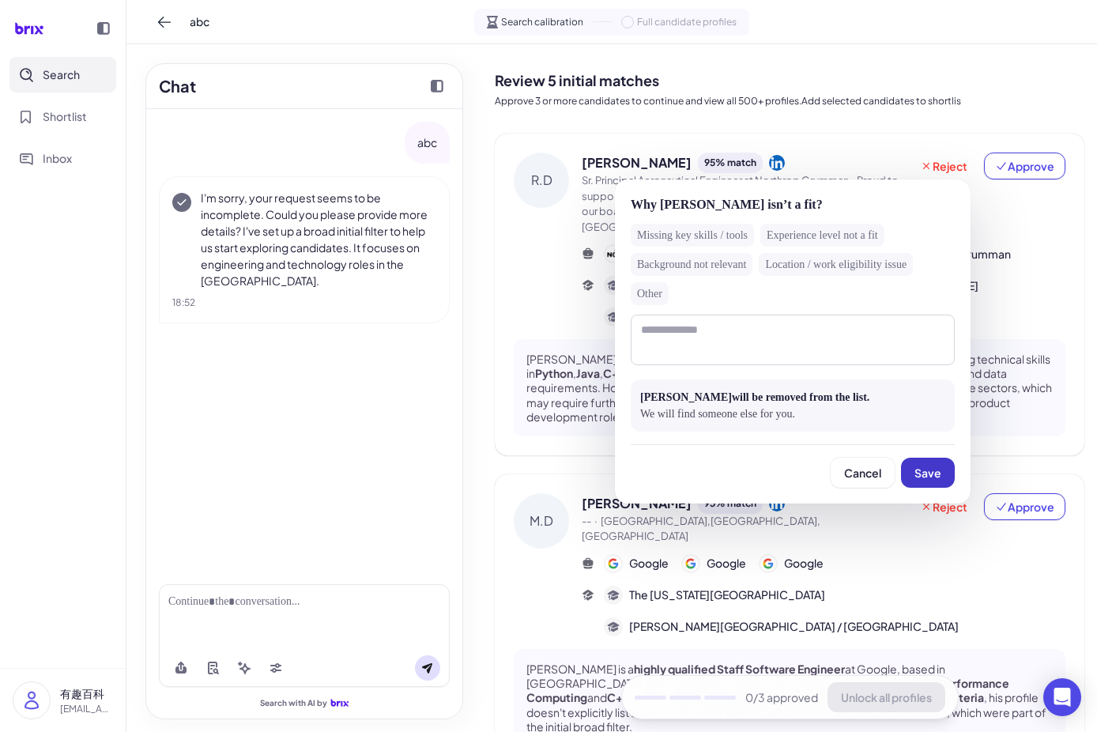
click at [934, 465] on span "Save" at bounding box center [927, 472] width 27 height 14
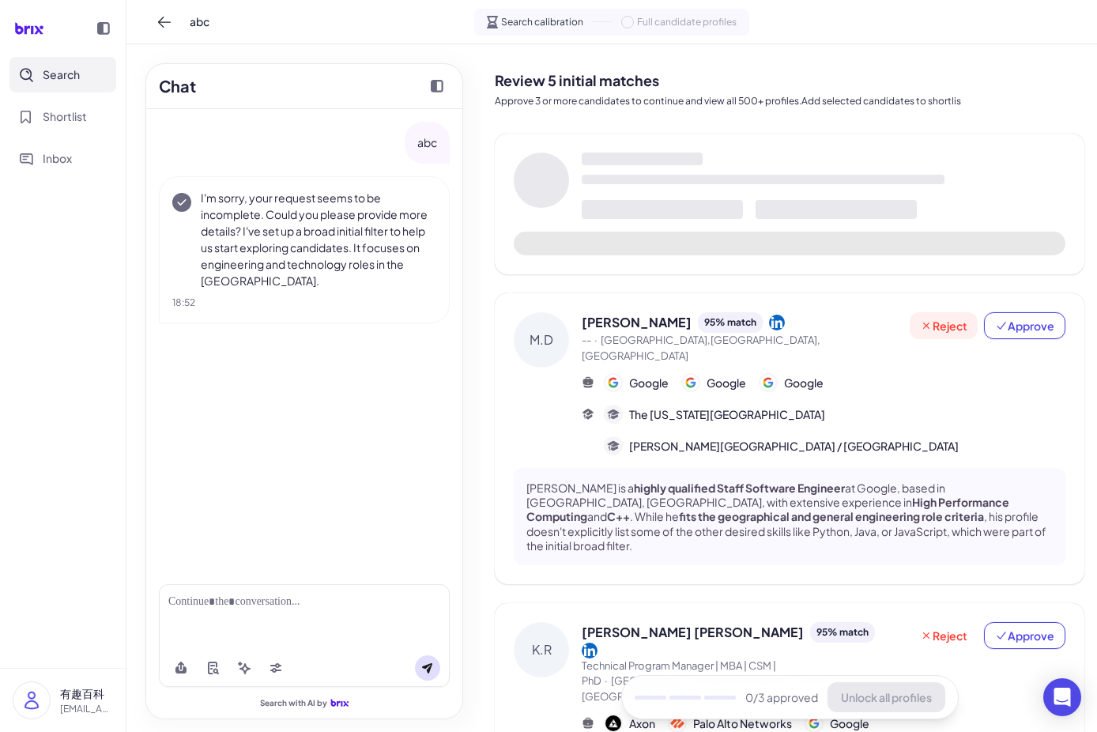
click at [934, 320] on span "Reject" at bounding box center [943, 326] width 47 height 16
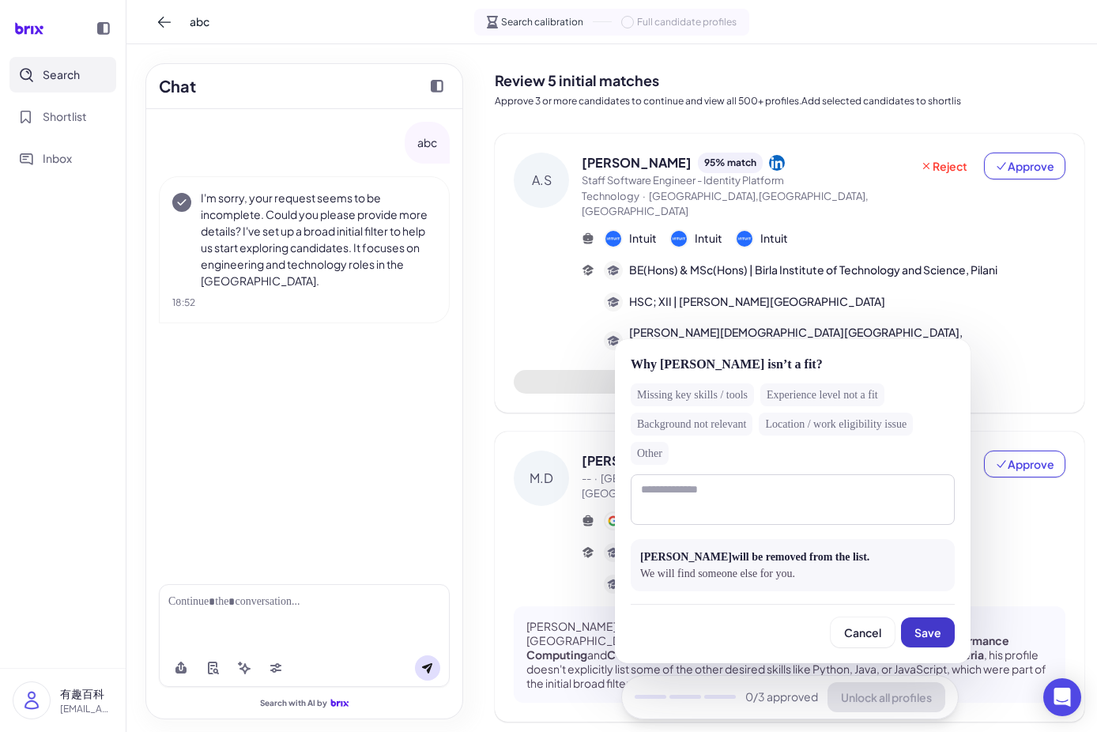
click at [928, 633] on span "Save" at bounding box center [927, 632] width 27 height 14
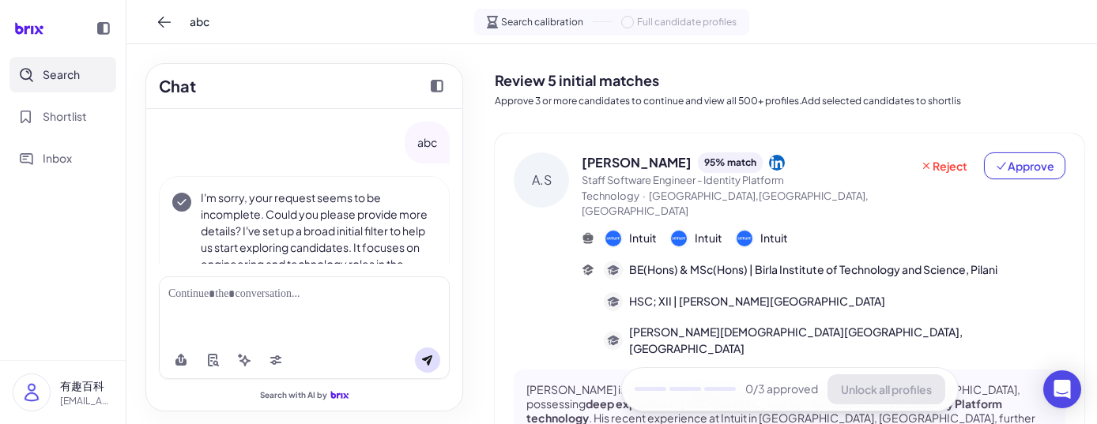
scroll to position [70, 0]
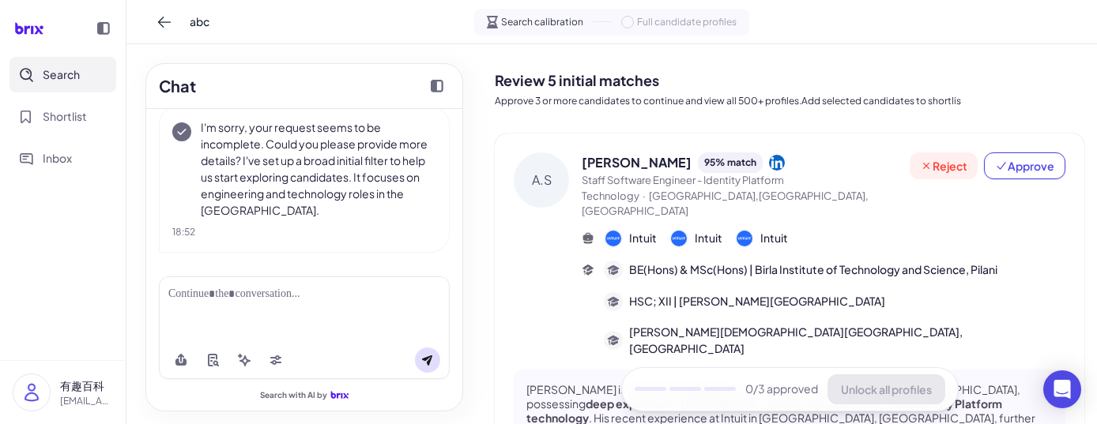
click at [935, 167] on span "Reject" at bounding box center [943, 166] width 47 height 16
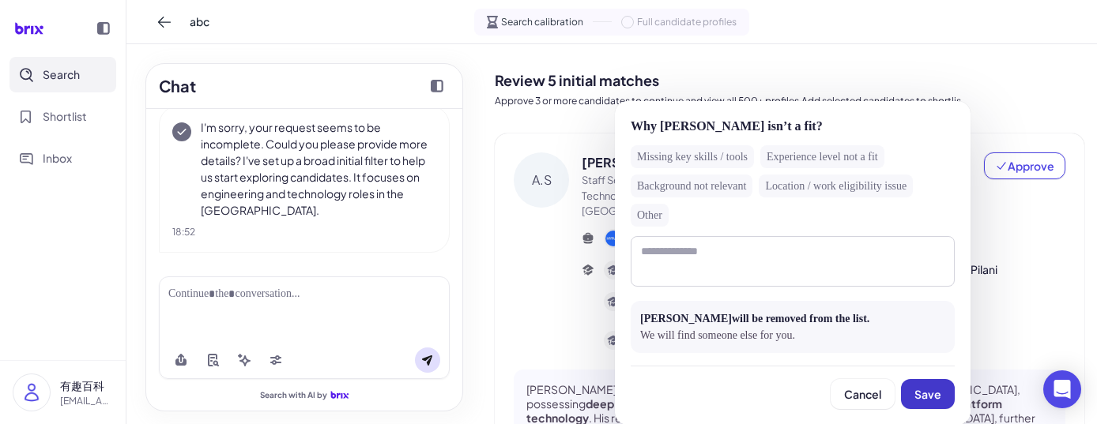
click at [915, 390] on span "Save" at bounding box center [927, 394] width 27 height 14
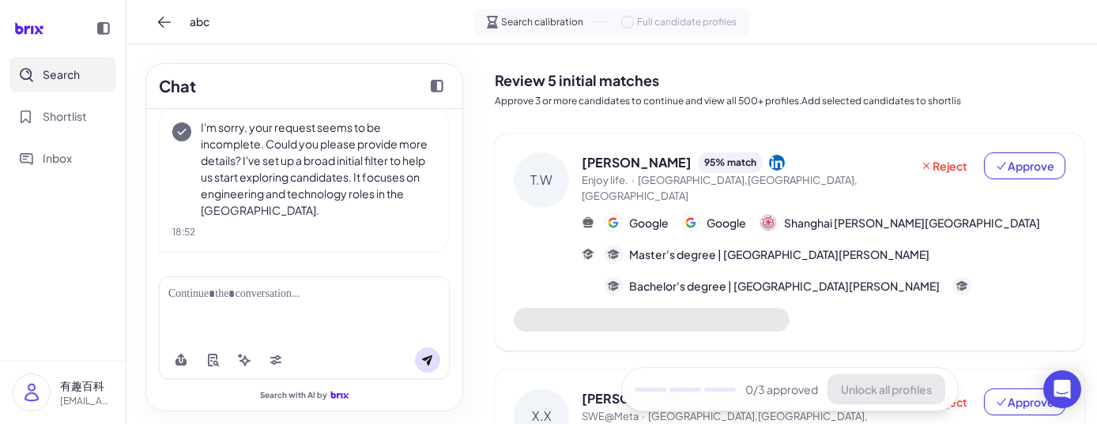
scroll to position [207, 0]
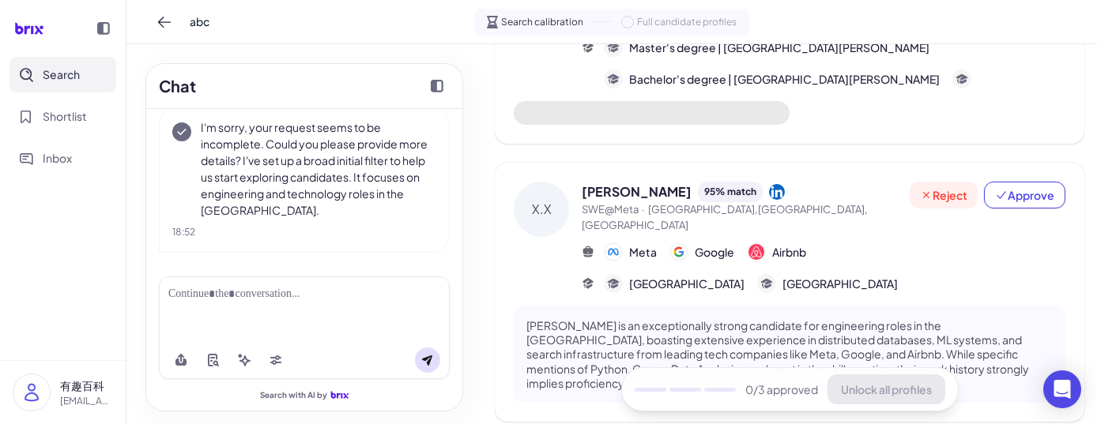
click at [943, 187] on span "Reject" at bounding box center [943, 195] width 47 height 16
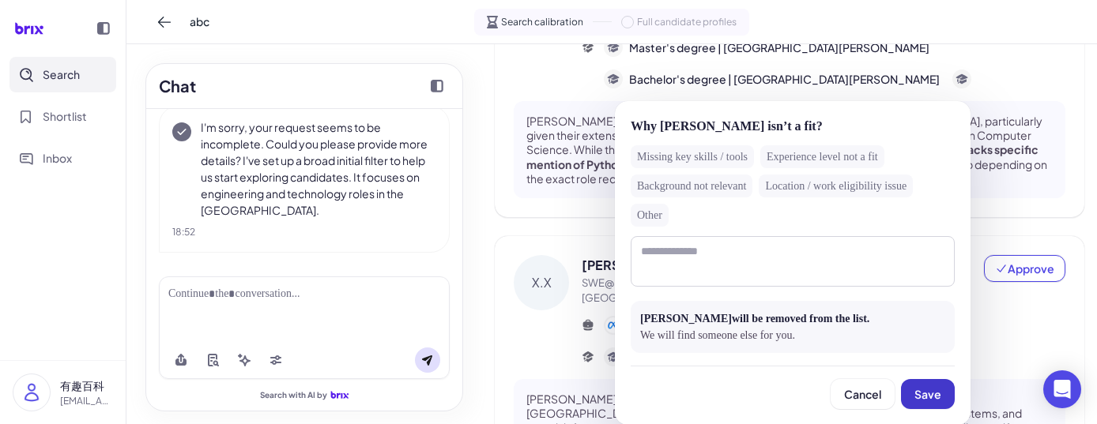
click at [916, 390] on span "Save" at bounding box center [927, 394] width 27 height 14
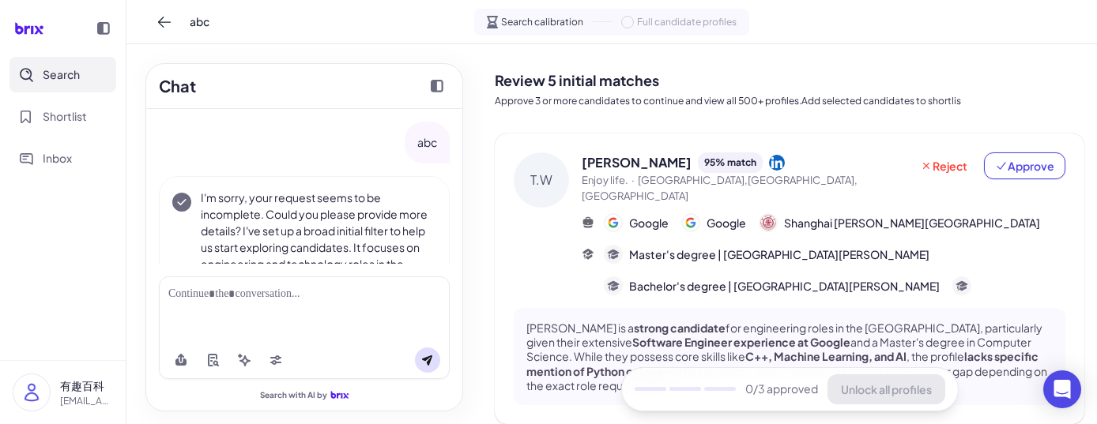
scroll to position [70, 0]
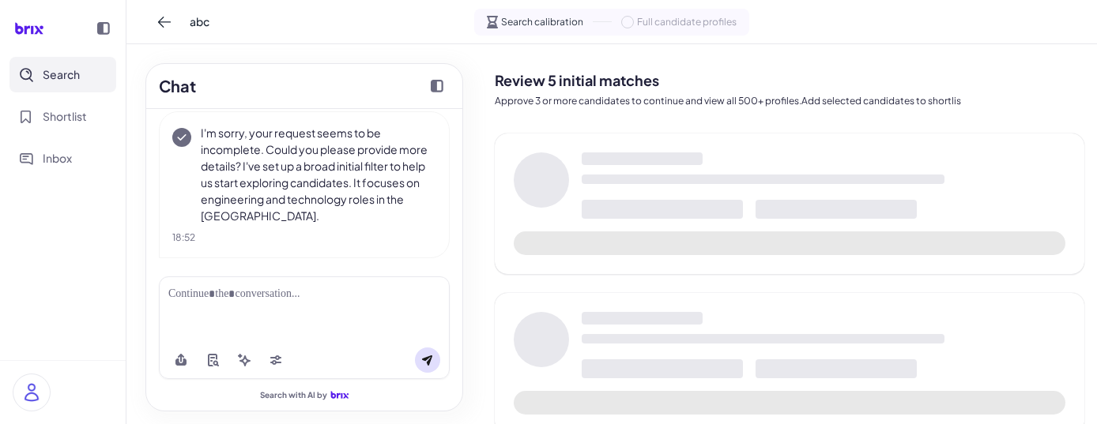
scroll to position [70, 0]
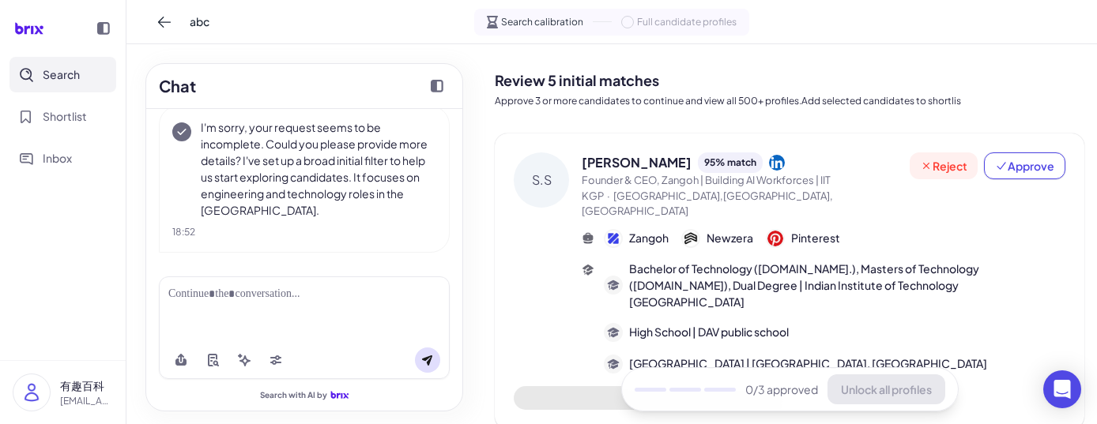
click at [940, 160] on span "Reject" at bounding box center [943, 166] width 47 height 16
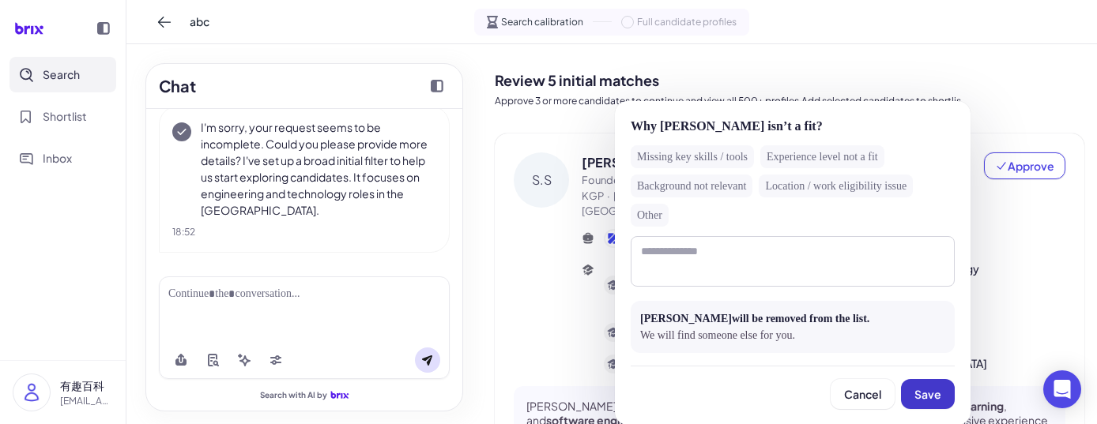
click at [917, 385] on button "Save" at bounding box center [928, 394] width 54 height 30
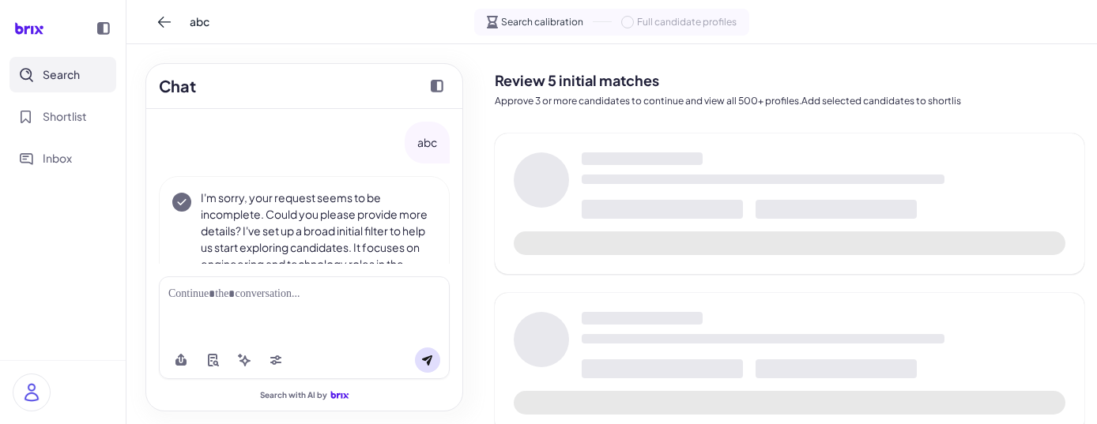
scroll to position [70, 0]
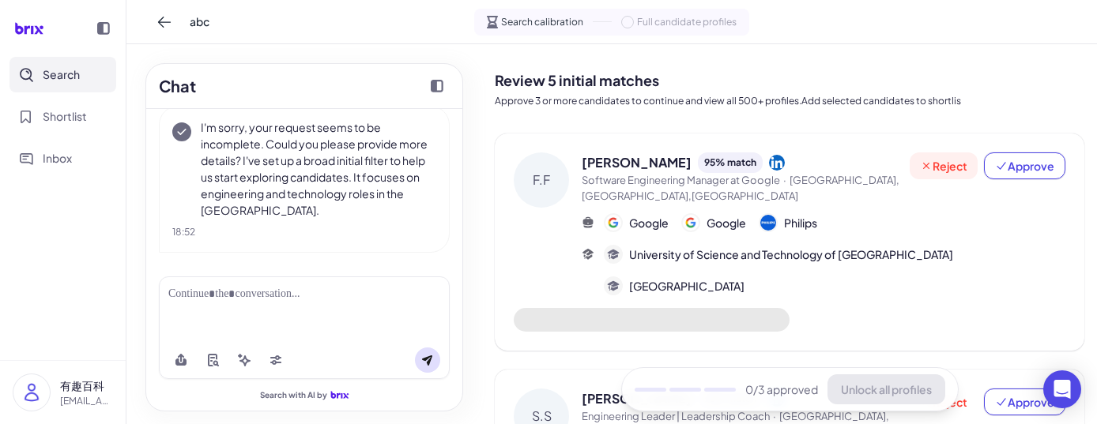
click at [946, 165] on span "Reject" at bounding box center [943, 166] width 47 height 16
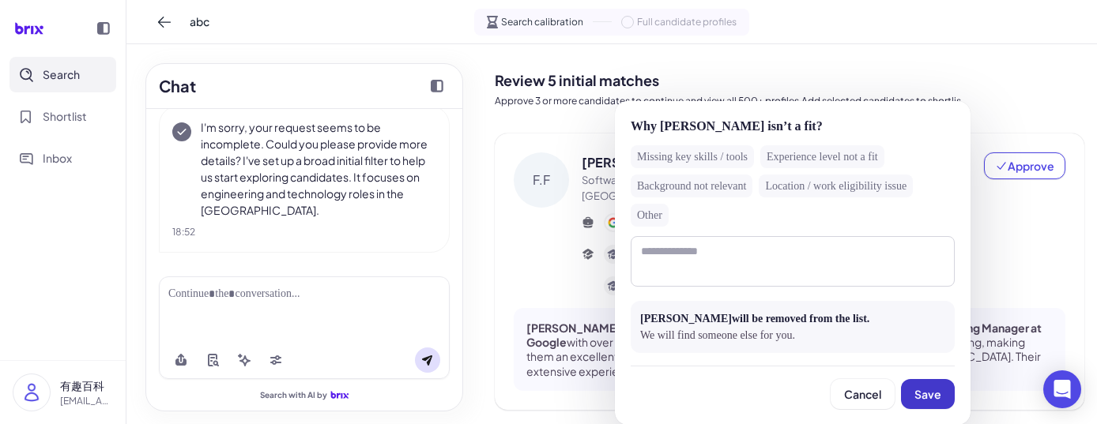
click at [920, 390] on span "Save" at bounding box center [927, 394] width 27 height 14
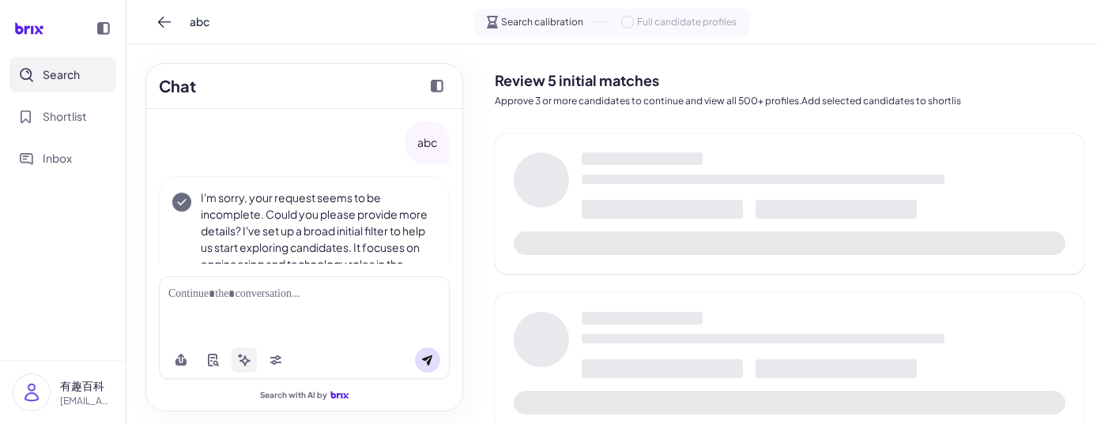
scroll to position [70, 0]
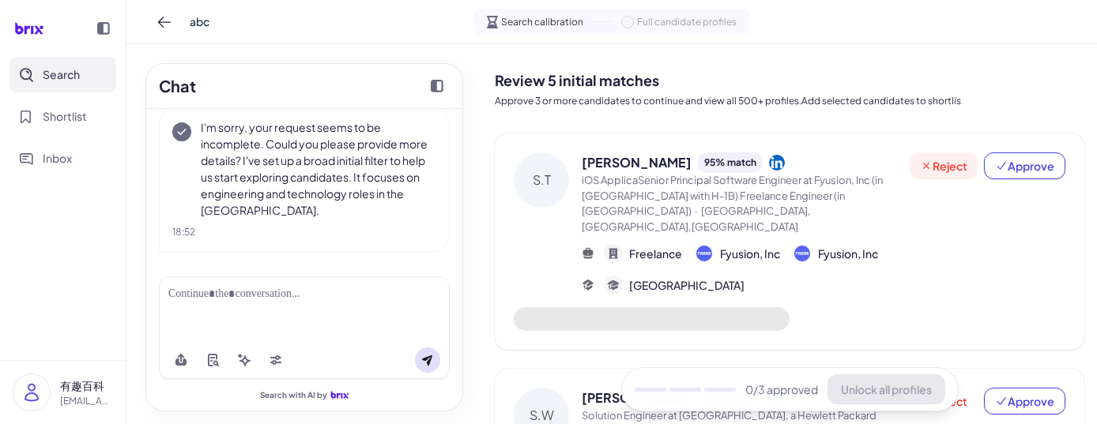
click at [926, 171] on span "Reject" at bounding box center [943, 166] width 47 height 16
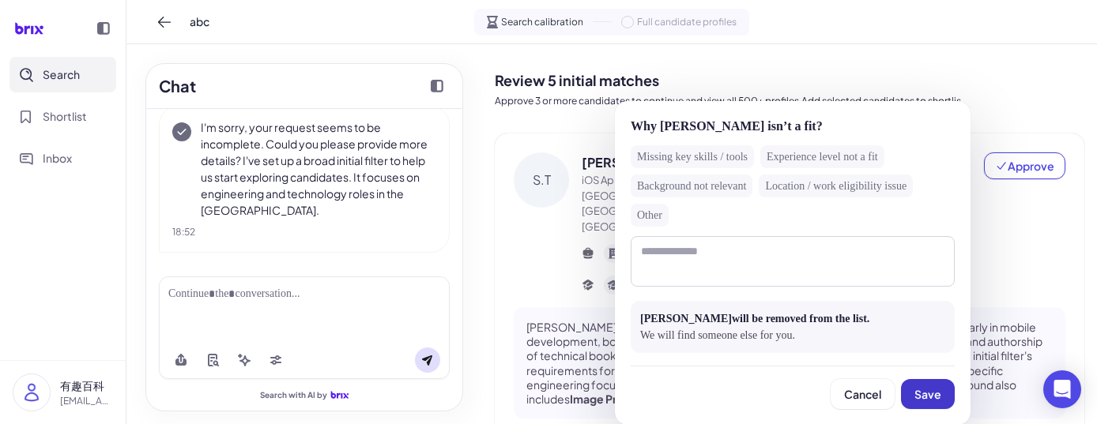
click at [913, 393] on button "Save" at bounding box center [928, 394] width 54 height 30
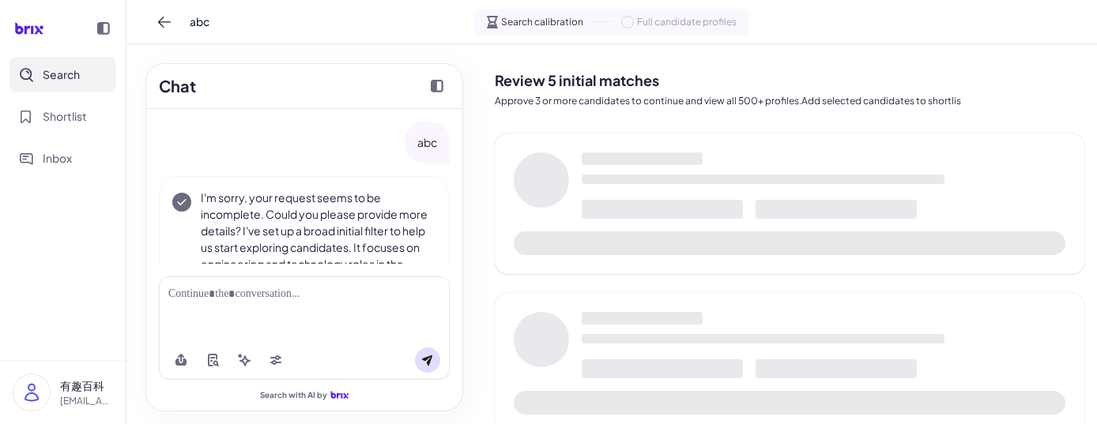
scroll to position [70, 0]
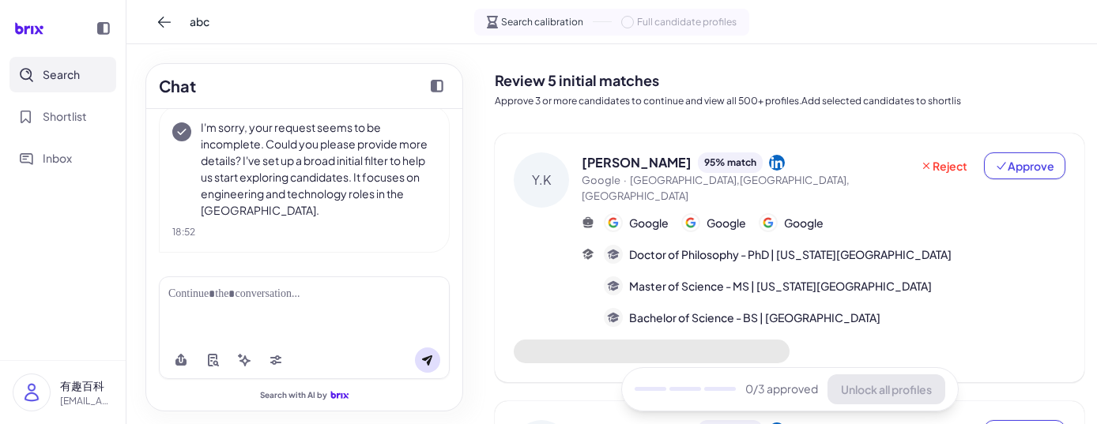
click at [943, 150] on div "[PERSON_NAME] 95 % match Google · [GEOGRAPHIC_DATA],[GEOGRAPHIC_DATA],[GEOGRAPH…" at bounding box center [789, 258] width 589 height 249
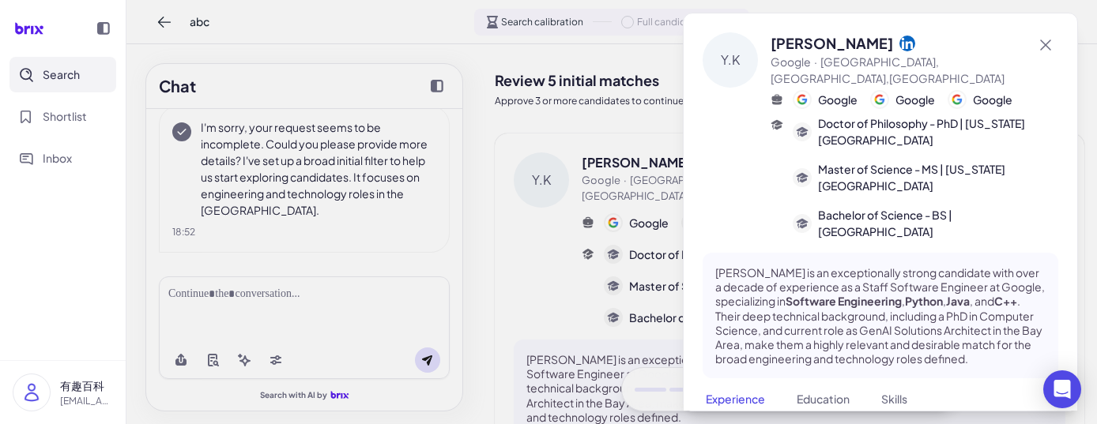
click at [659, 113] on div at bounding box center [548, 212] width 1097 height 424
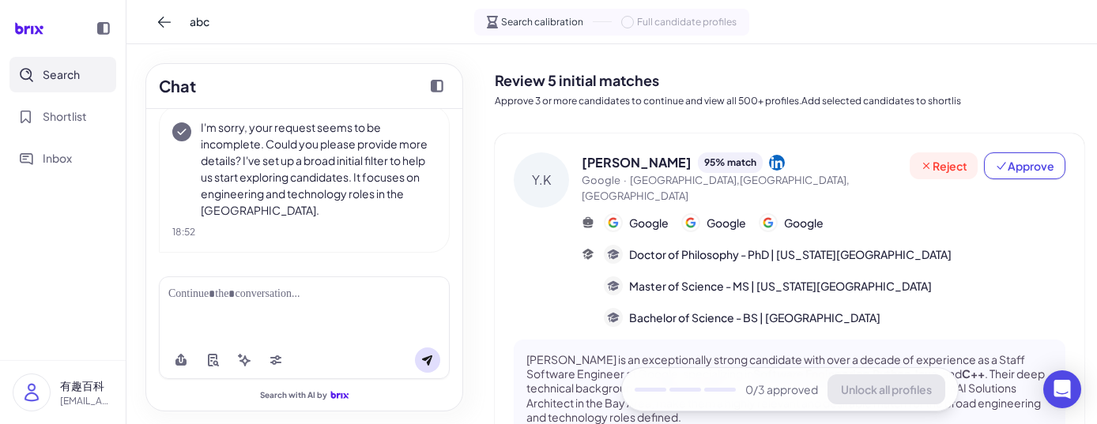
click at [933, 168] on span "Reject" at bounding box center [943, 166] width 47 height 16
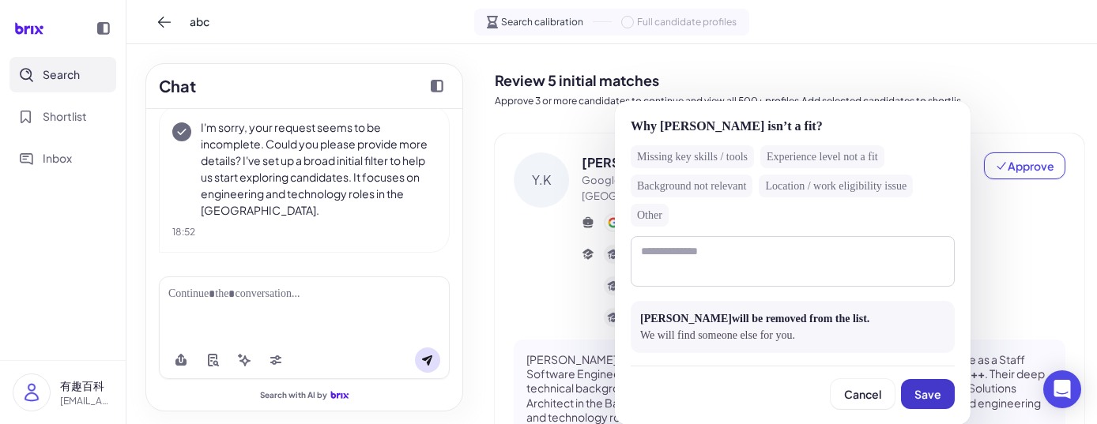
click at [941, 388] on button "Save" at bounding box center [928, 394] width 54 height 30
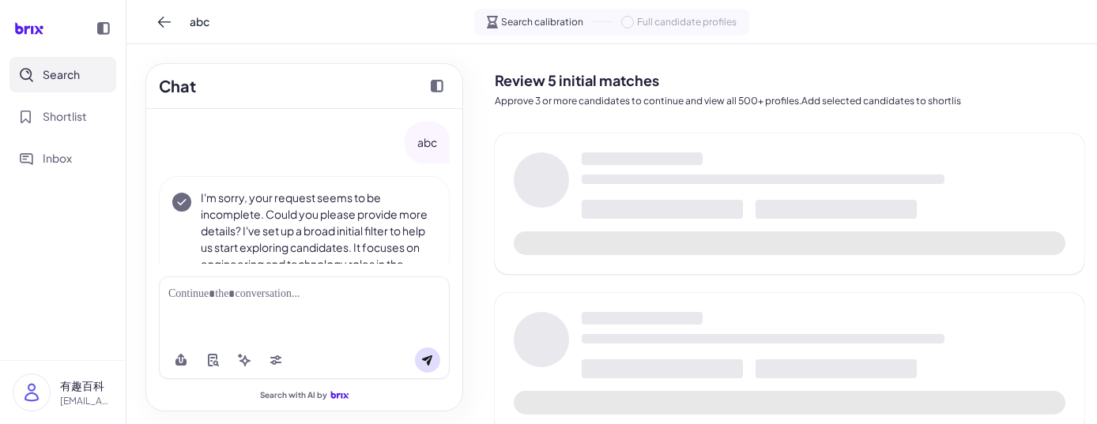
scroll to position [70, 0]
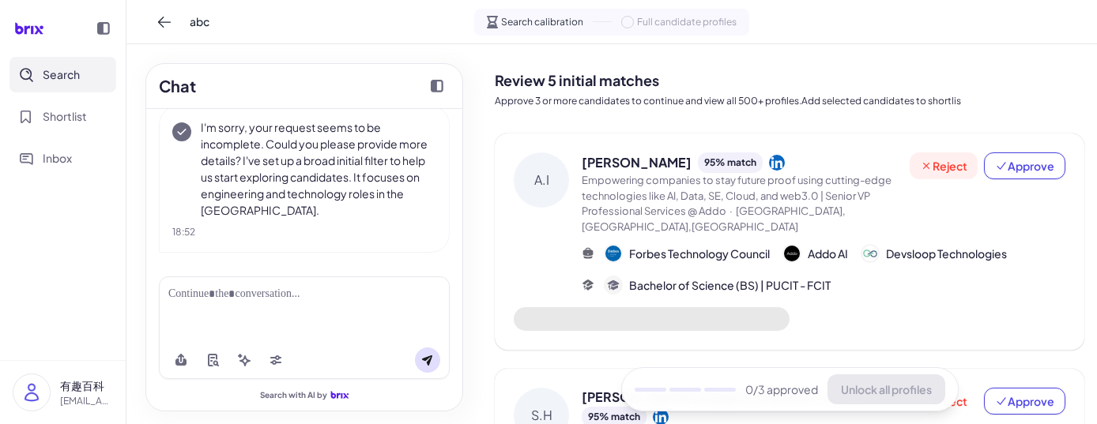
click at [943, 157] on button "Reject" at bounding box center [943, 165] width 68 height 27
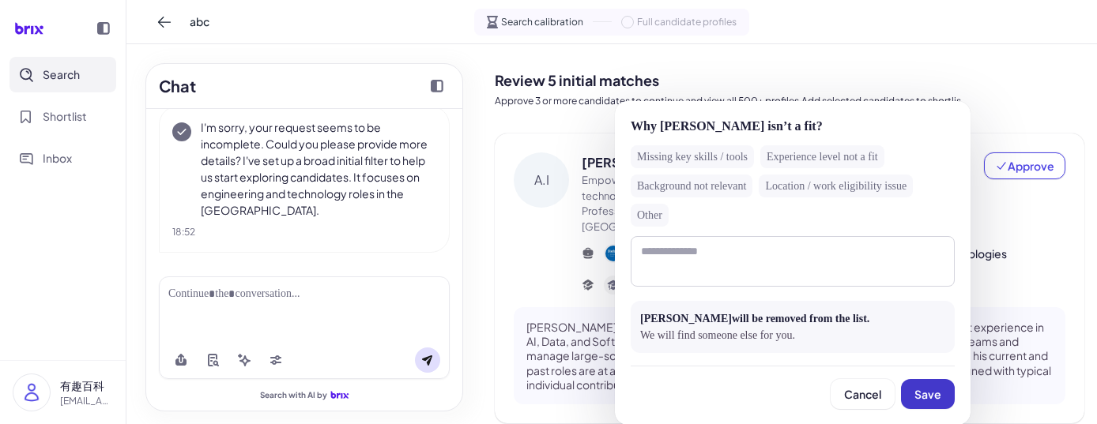
click at [924, 383] on button "Save" at bounding box center [928, 394] width 54 height 30
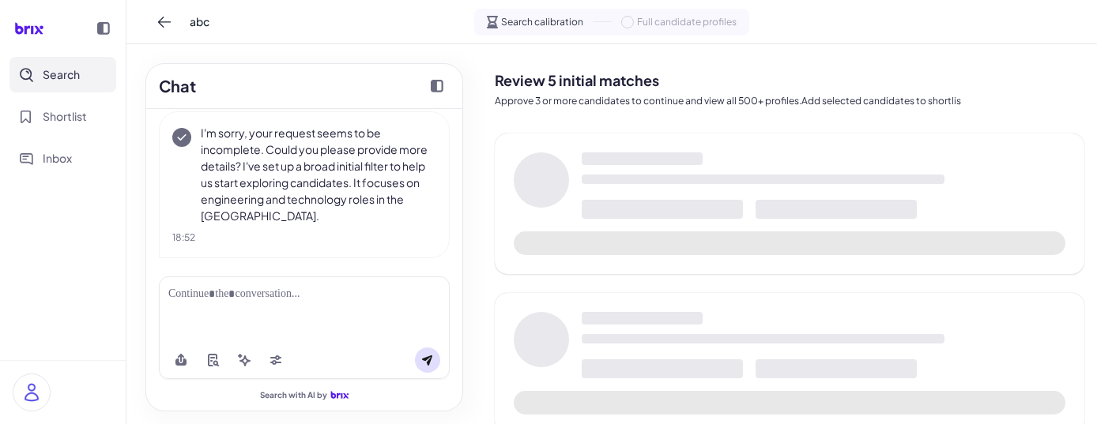
scroll to position [70, 0]
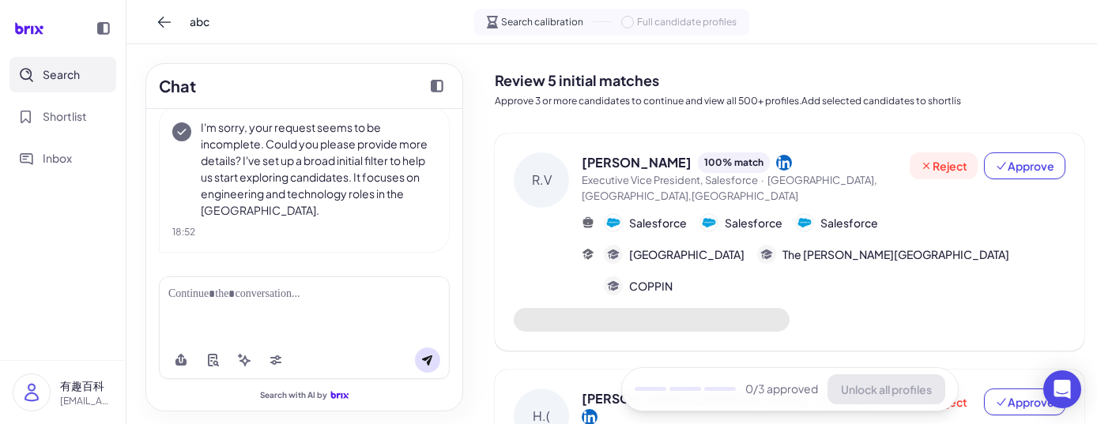
click at [938, 159] on span "Reject" at bounding box center [943, 166] width 47 height 16
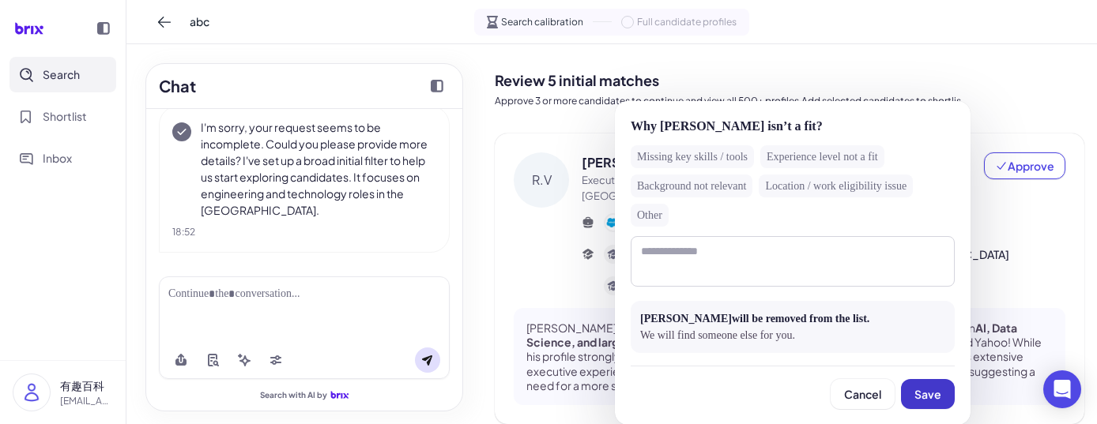
click at [915, 387] on span "Save" at bounding box center [927, 394] width 27 height 14
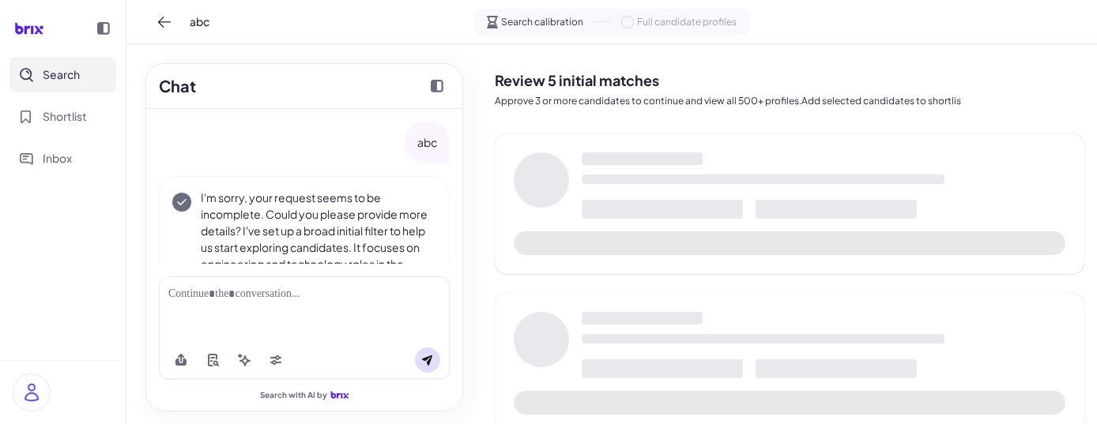
scroll to position [70, 0]
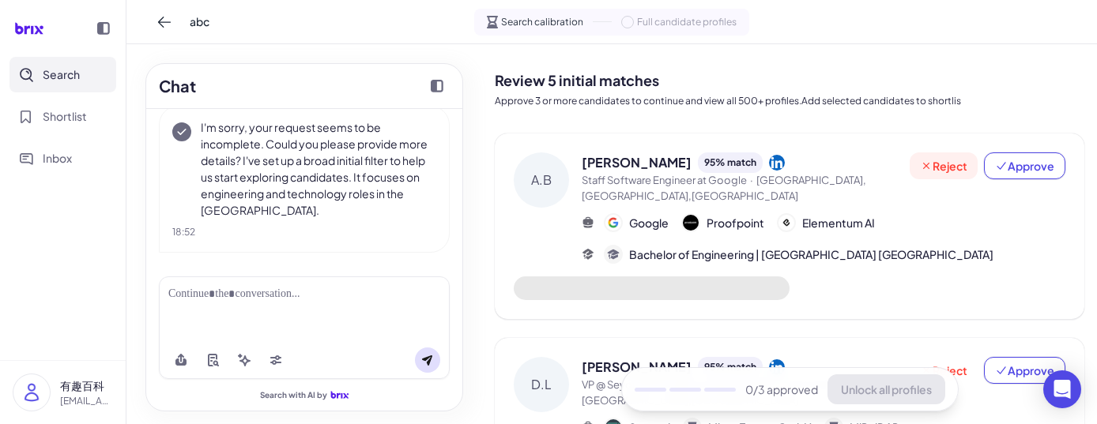
click at [953, 167] on span "Reject" at bounding box center [943, 166] width 47 height 16
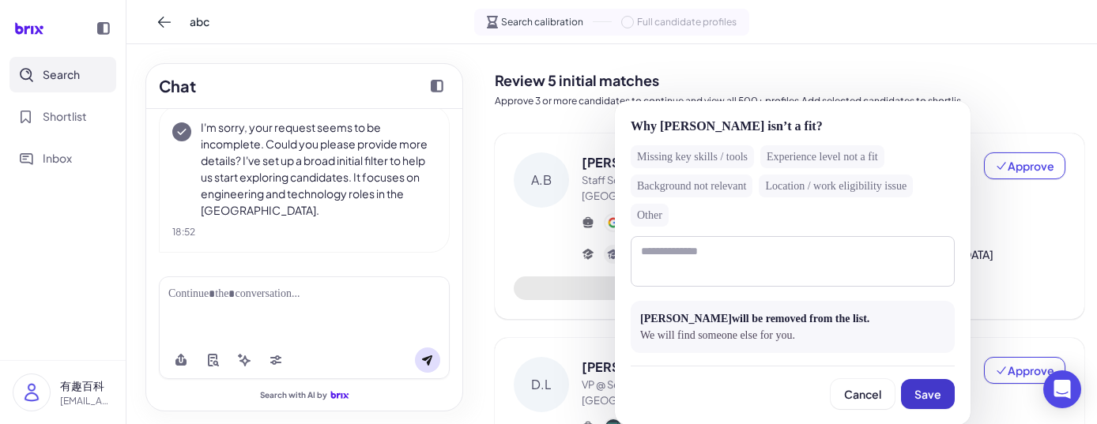
click at [927, 379] on button "Save" at bounding box center [928, 394] width 54 height 30
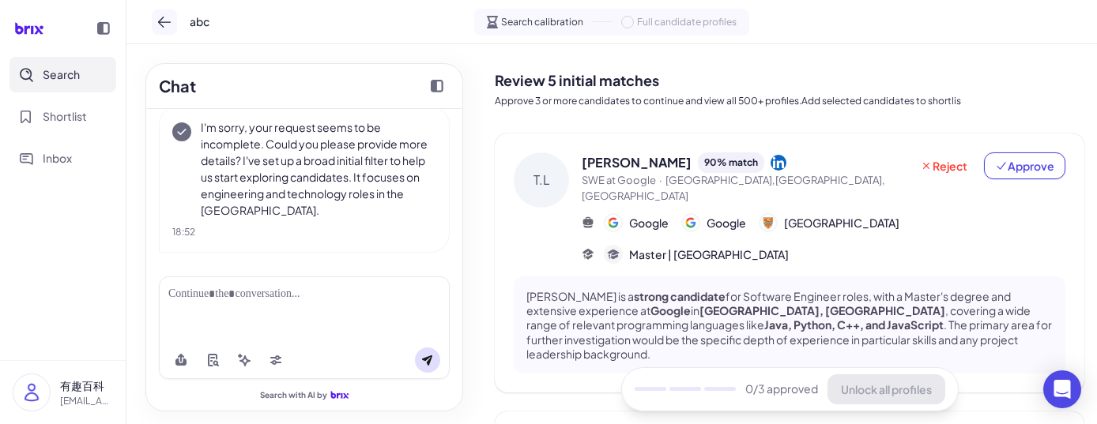
click at [158, 25] on icon at bounding box center [164, 22] width 16 height 16
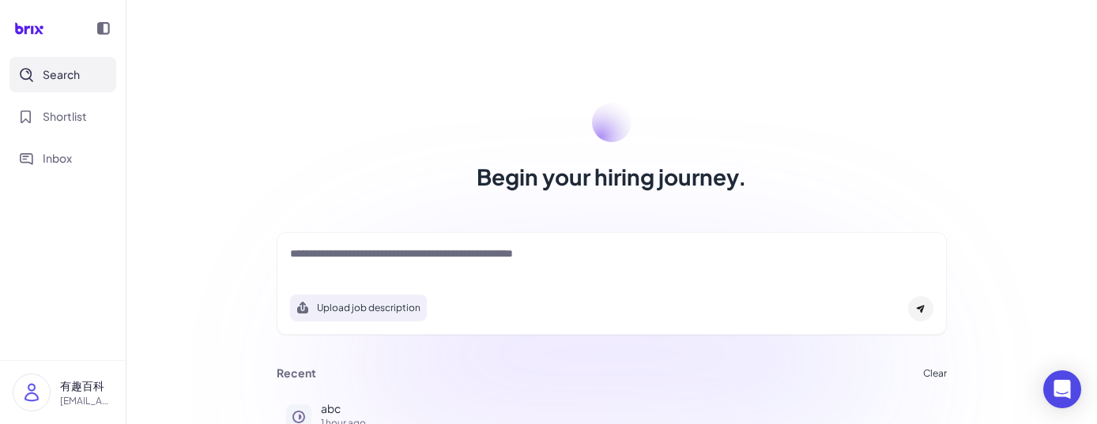
scroll to position [126, 0]
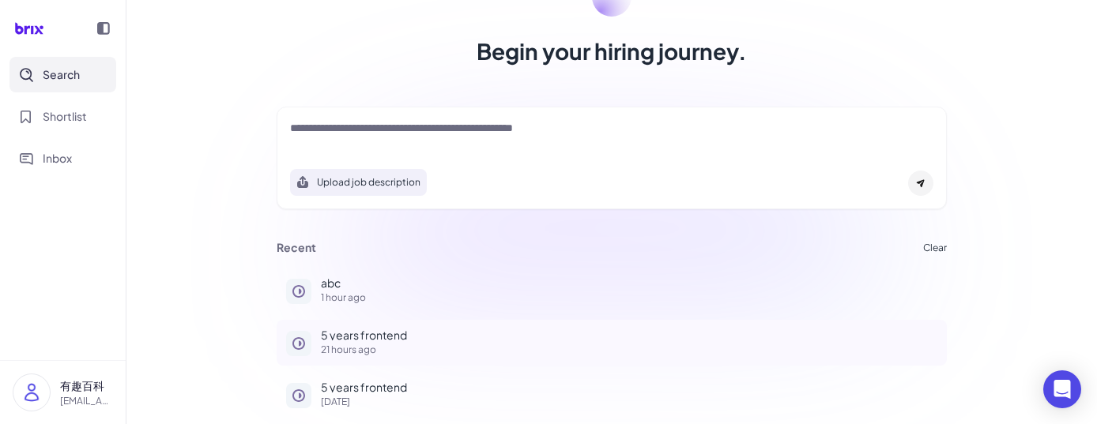
click at [345, 339] on p "5 years frontend" at bounding box center [629, 334] width 616 height 11
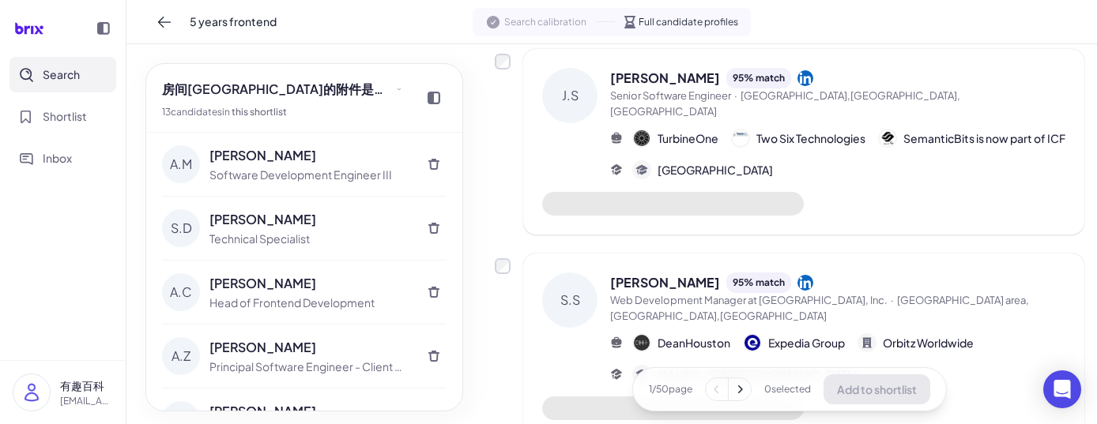
scroll to position [327, 0]
click at [163, 20] on icon at bounding box center [164, 22] width 16 height 16
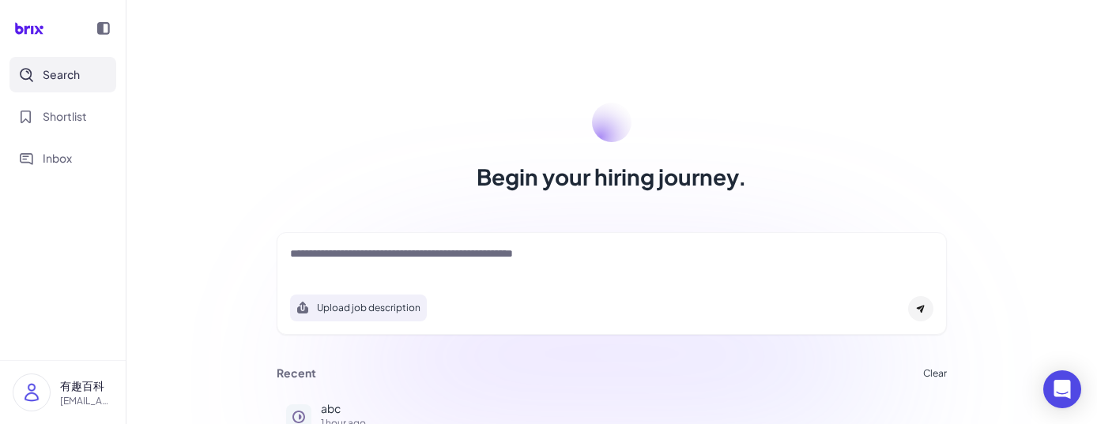
scroll to position [126, 0]
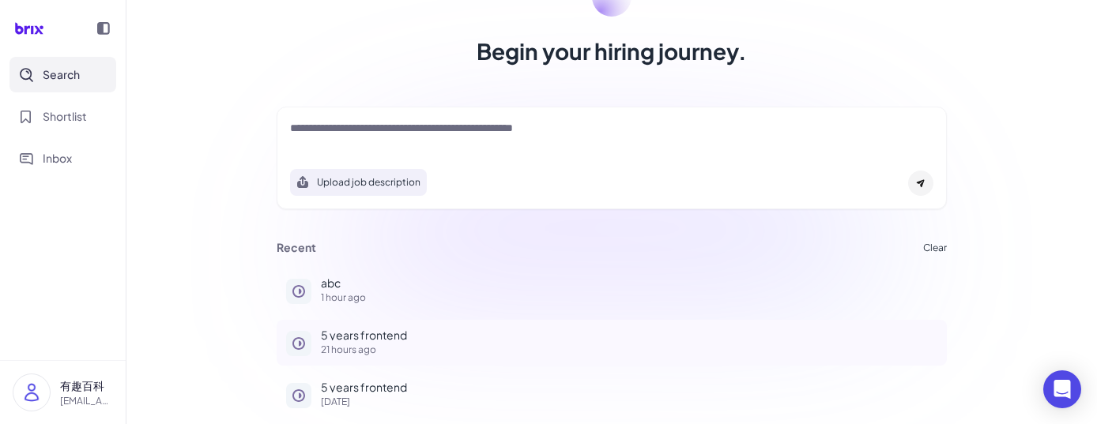
click at [347, 349] on p "21 hours ago" at bounding box center [629, 349] width 616 height 9
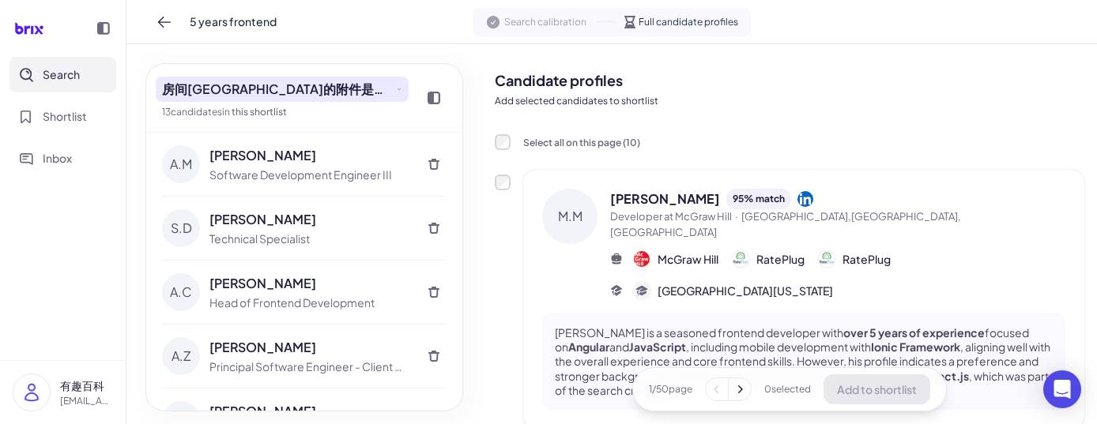
click at [325, 93] on span "房间[GEOGRAPHIC_DATA]的附件是打开了发生的接口方式发射点发射点方法" at bounding box center [277, 89] width 231 height 19
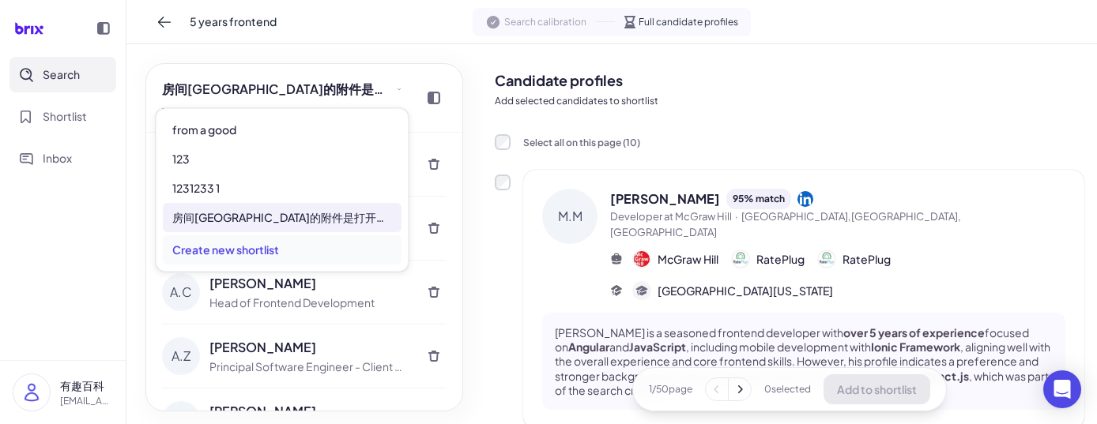
click at [223, 243] on div "Create new shortlist" at bounding box center [282, 249] width 239 height 29
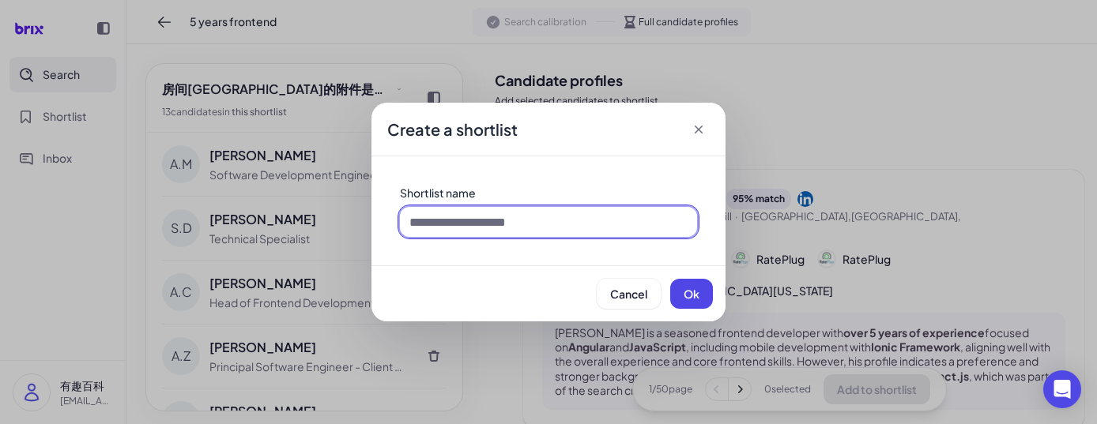
click at [446, 216] on input at bounding box center [548, 222] width 297 height 30
type input "**********"
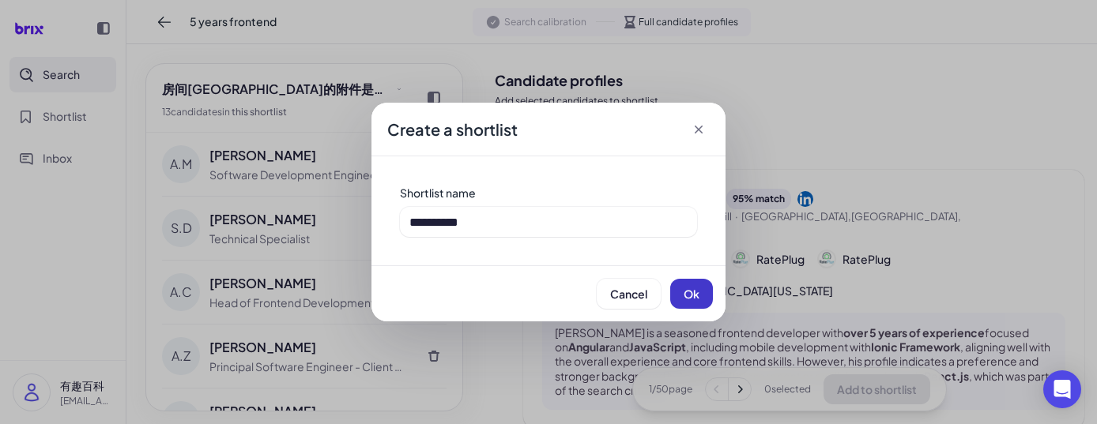
click at [684, 291] on span "Ok" at bounding box center [691, 294] width 16 height 14
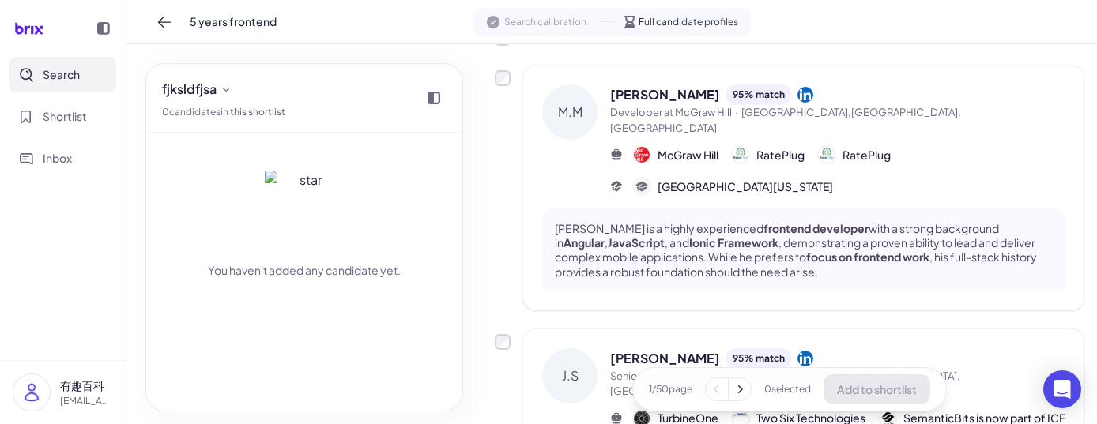
scroll to position [111, 0]
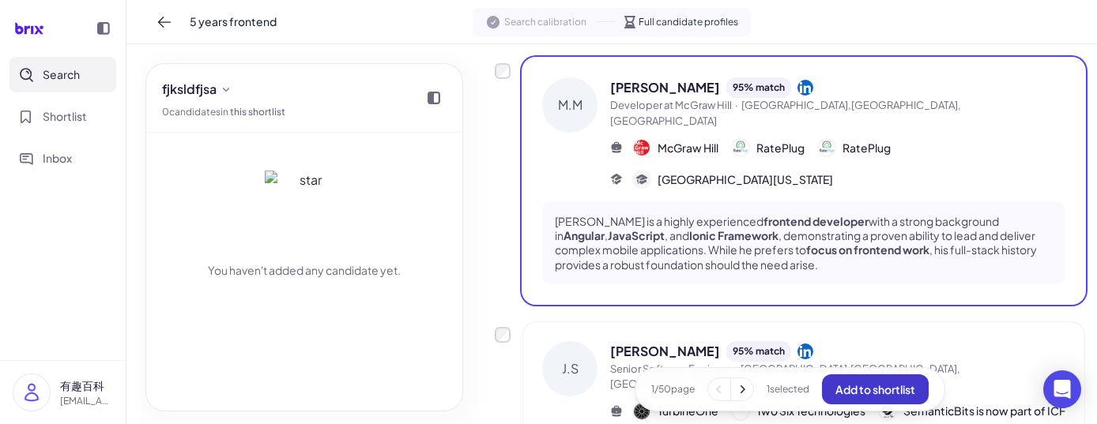
click at [868, 385] on span "Add to shortlist" at bounding box center [875, 389] width 80 height 14
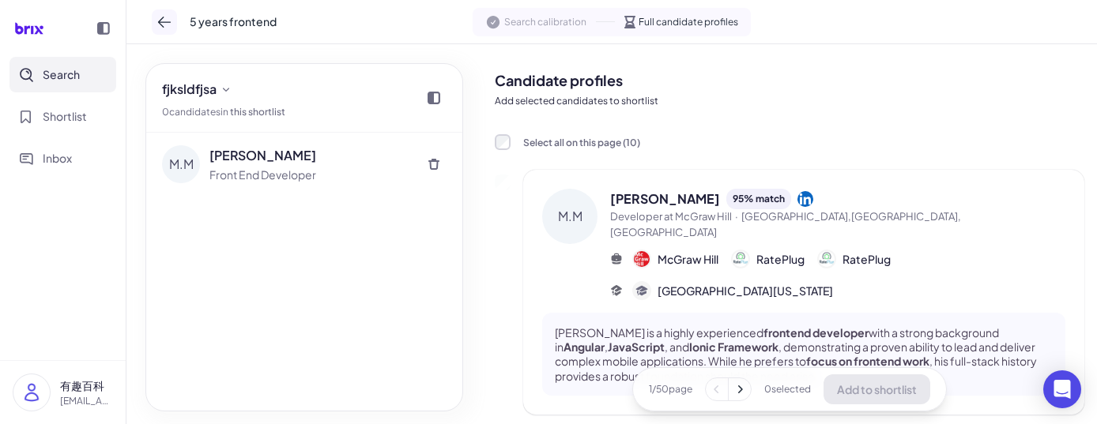
click at [166, 25] on icon at bounding box center [164, 22] width 16 height 16
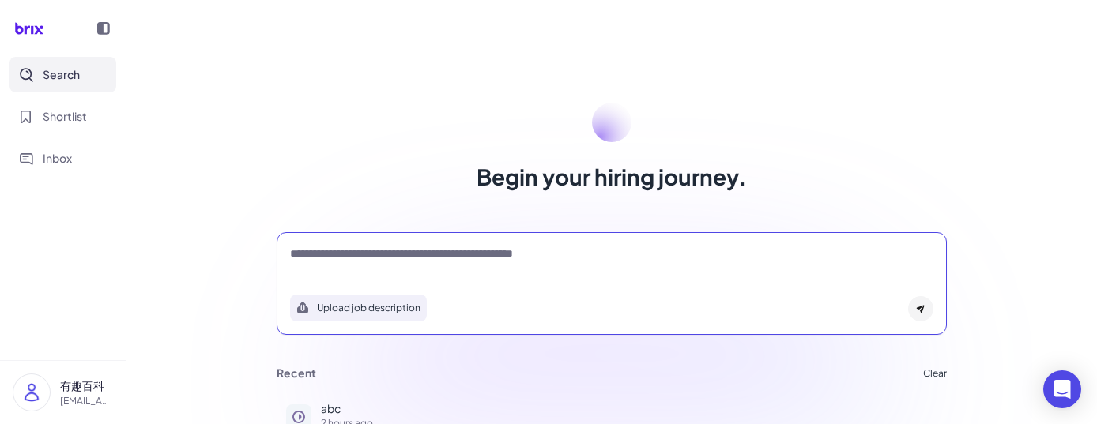
click at [315, 246] on textarea at bounding box center [611, 255] width 643 height 19
type textarea "**********"
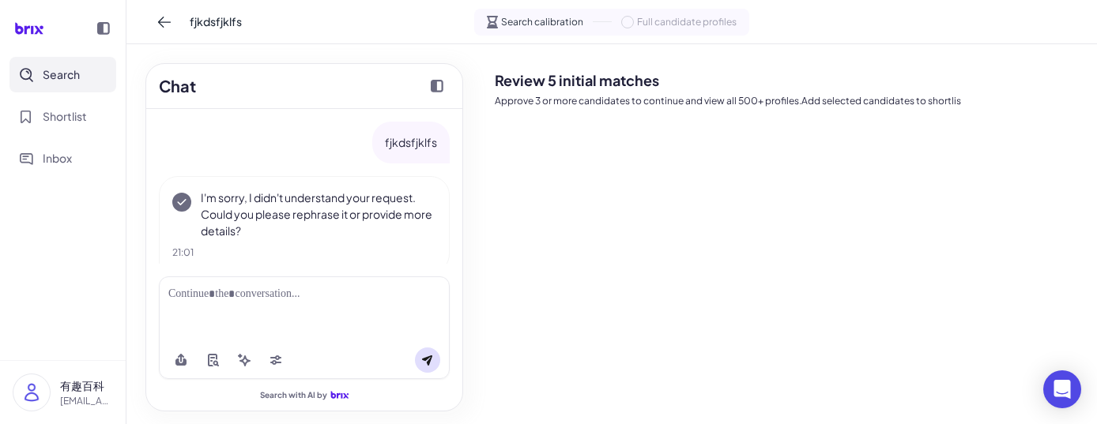
scroll to position [21, 0]
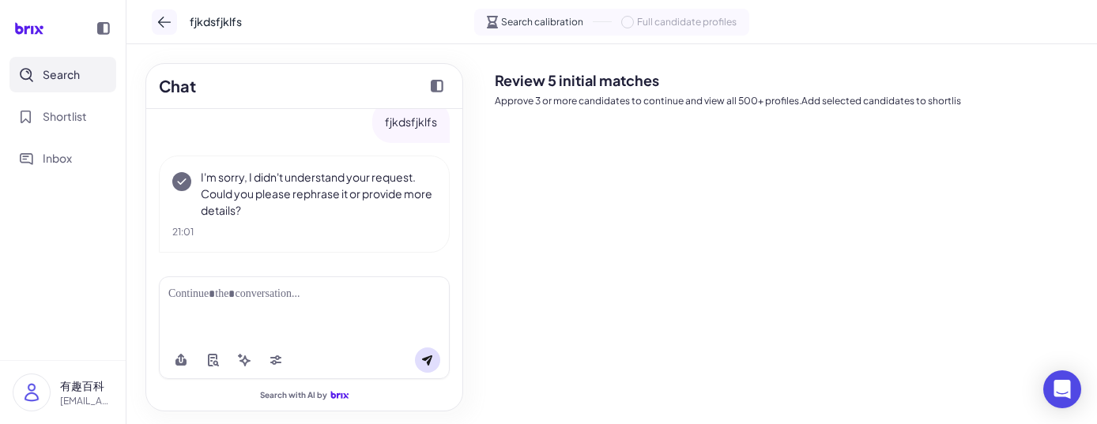
click at [174, 29] on button at bounding box center [164, 21] width 25 height 25
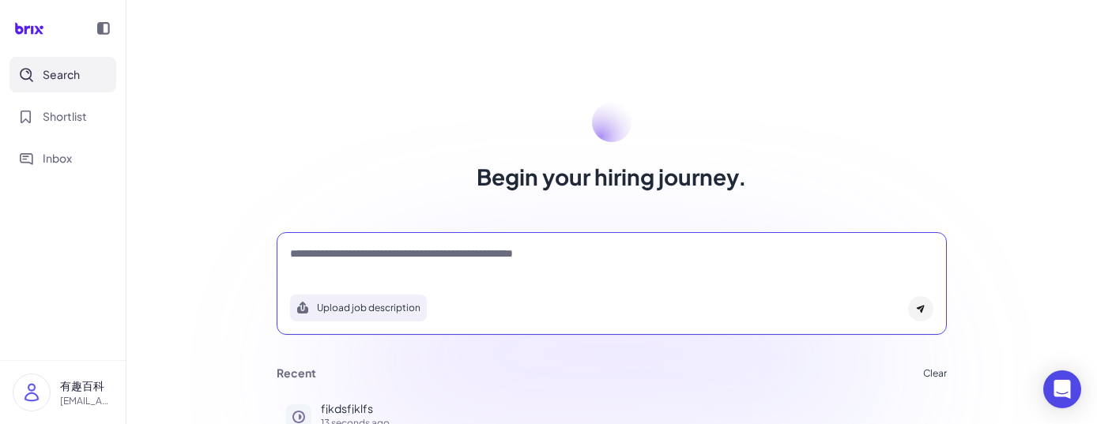
click at [351, 260] on textarea at bounding box center [611, 255] width 643 height 19
type textarea "**********"
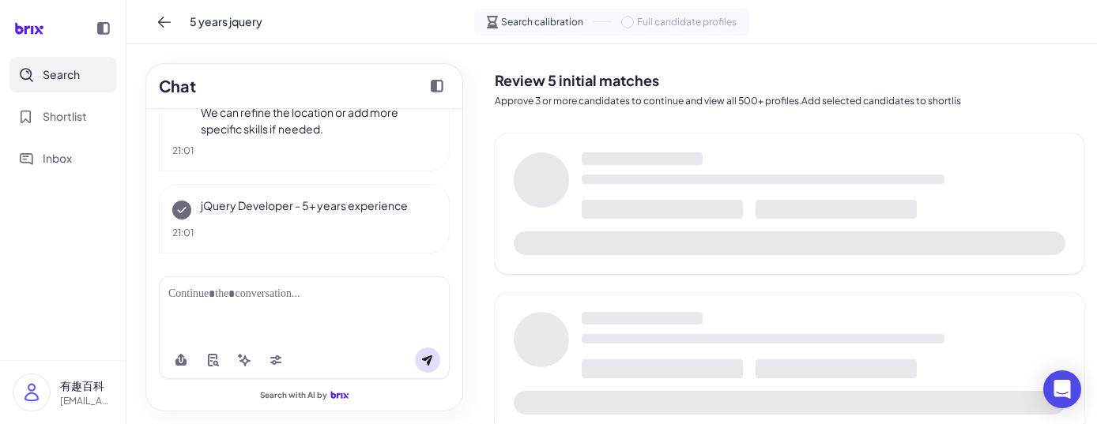
scroll to position [251, 0]
